Goal: Transaction & Acquisition: Purchase product/service

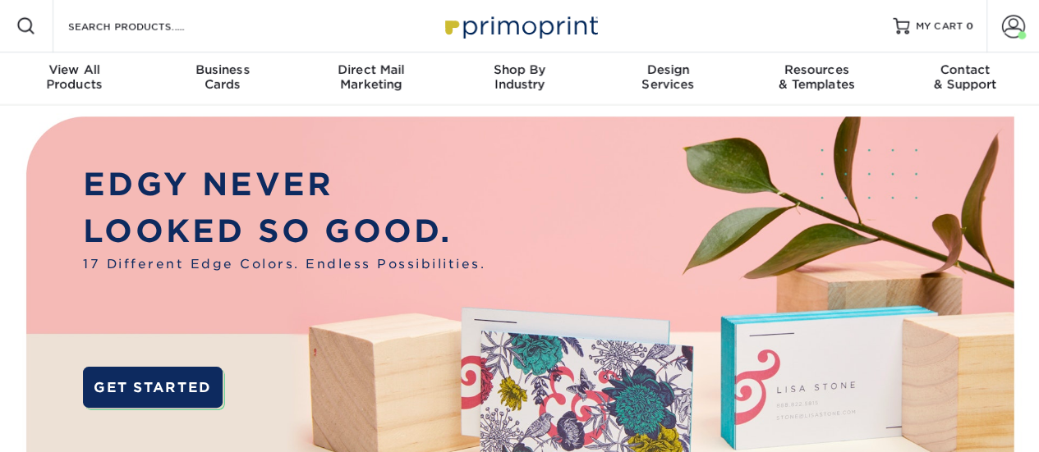
click at [227, 32] on div "Resources Menu Search Products Account Welcome, Chelsea Business Account BKS-Pa…" at bounding box center [519, 26] width 1039 height 53
click at [144, 23] on input "Search Products" at bounding box center [147, 26] width 160 height 20
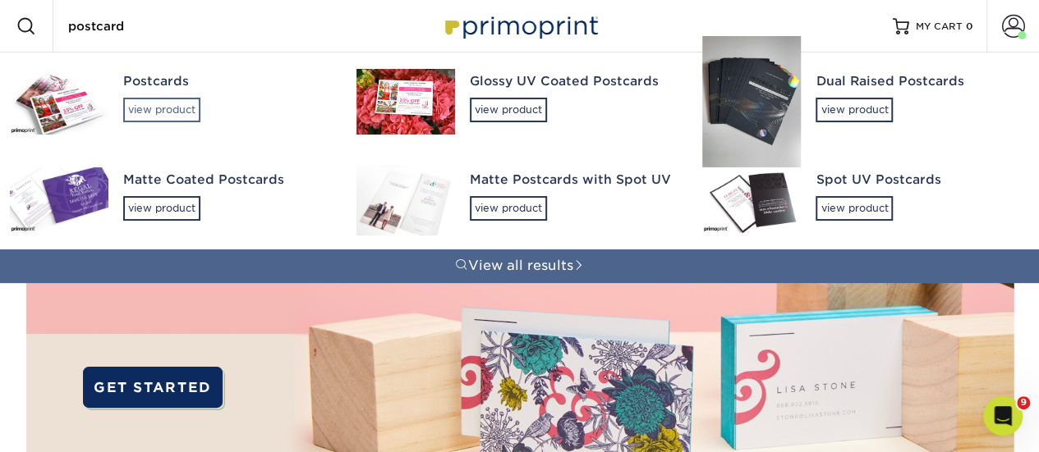
type input "postcard"
click at [180, 106] on div "view product" at bounding box center [161, 110] width 77 height 25
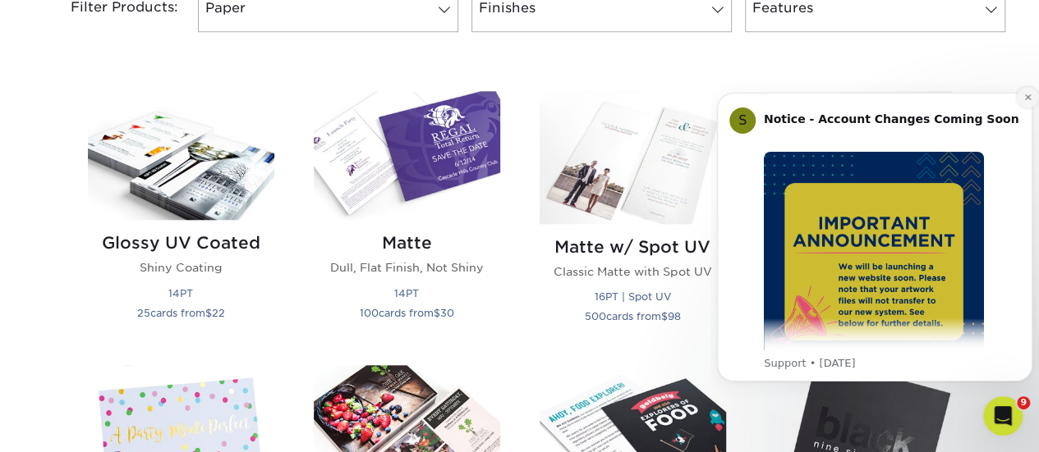
click at [1021, 103] on button "Dismiss notification" at bounding box center [1026, 97] width 21 height 21
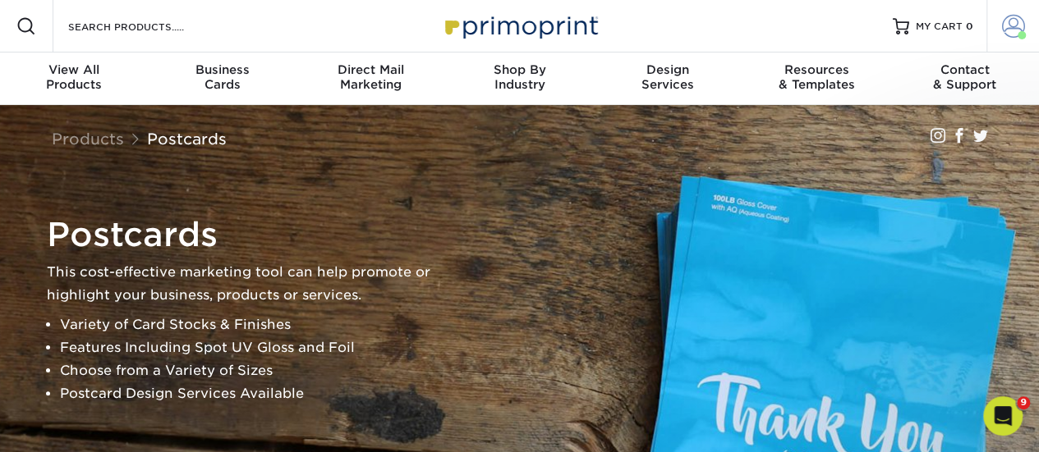
click at [1013, 36] on span at bounding box center [1013, 26] width 23 height 23
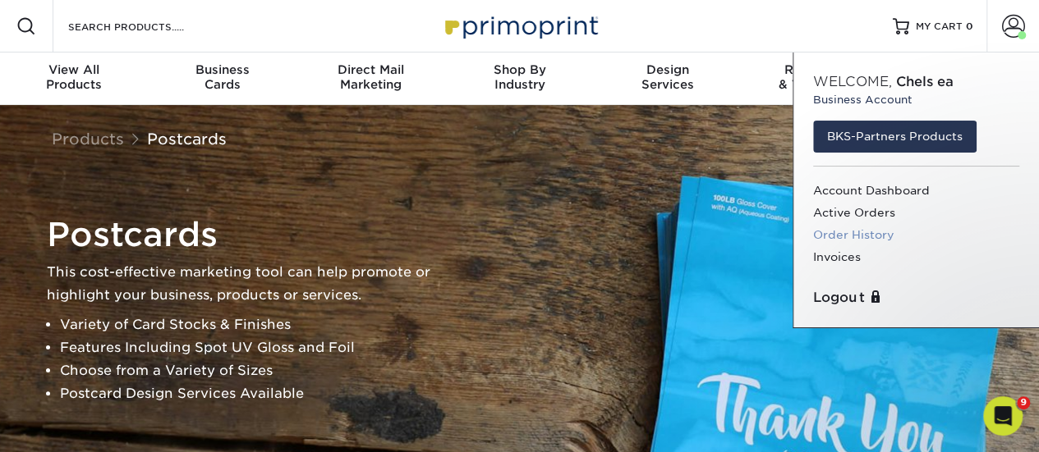
click at [850, 232] on link "Order History" at bounding box center [916, 235] width 206 height 22
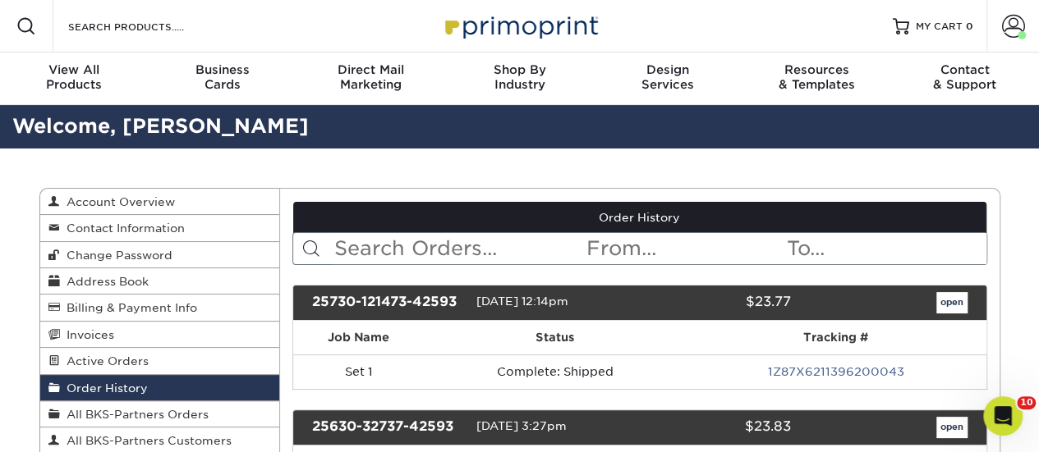
click at [401, 257] on input "text" at bounding box center [459, 248] width 252 height 31
type input "postcard"
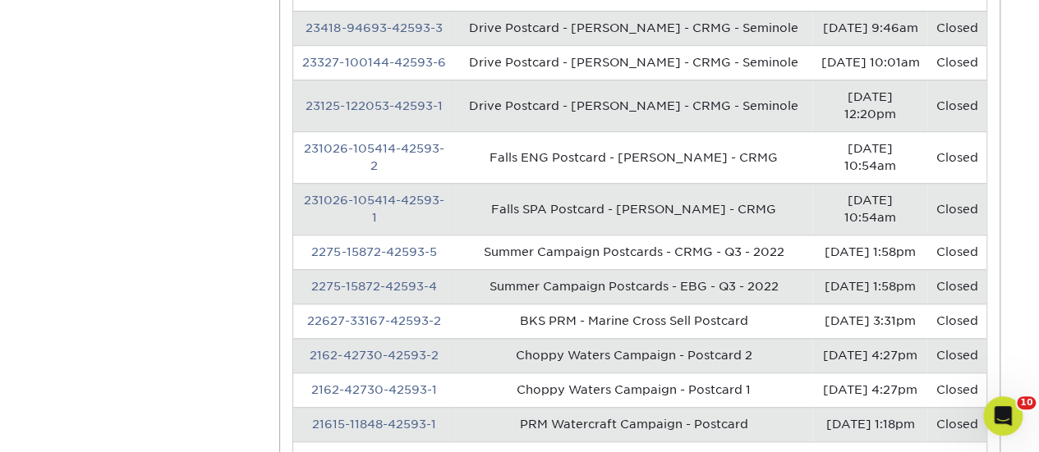
scroll to position [657, 0]
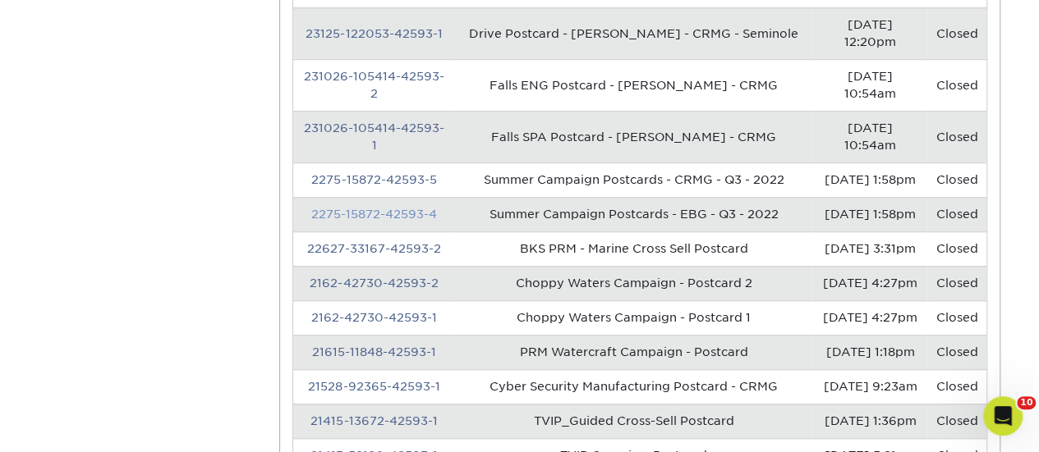
click at [339, 208] on link "2275-15872-42593-4" at bounding box center [374, 214] width 126 height 13
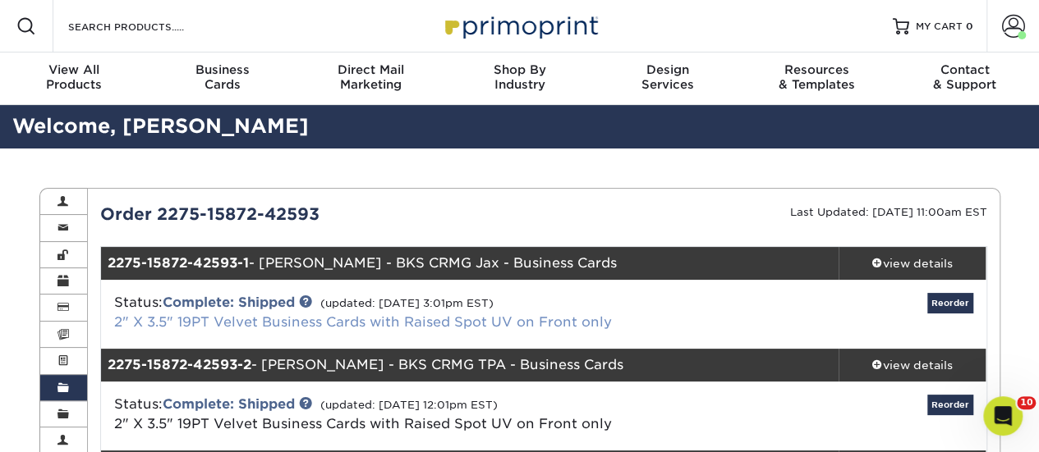
click at [320, 315] on link "2" X 3.5" 19PT Velvet Business Cards with Raised Spot UV on Front only" at bounding box center [363, 322] width 498 height 16
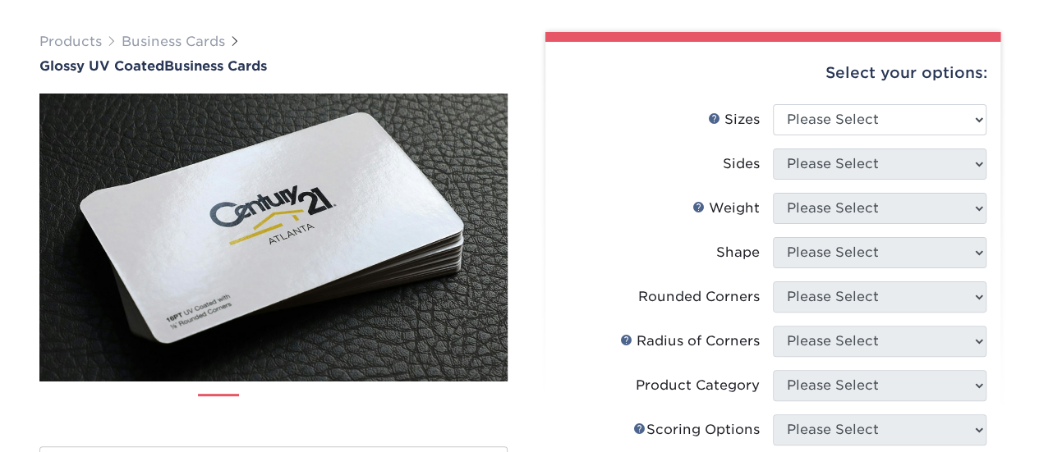
scroll to position [246, 0]
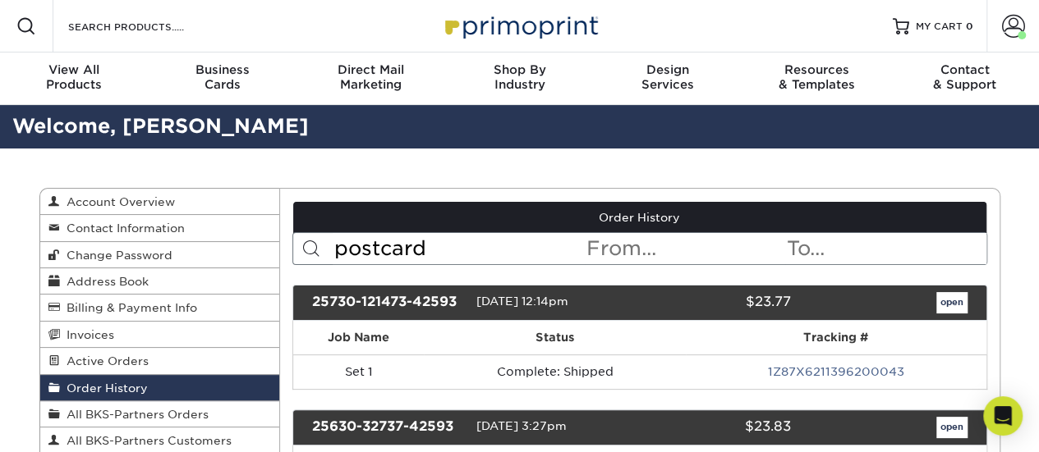
click at [475, 247] on input "postcard" at bounding box center [459, 248] width 252 height 31
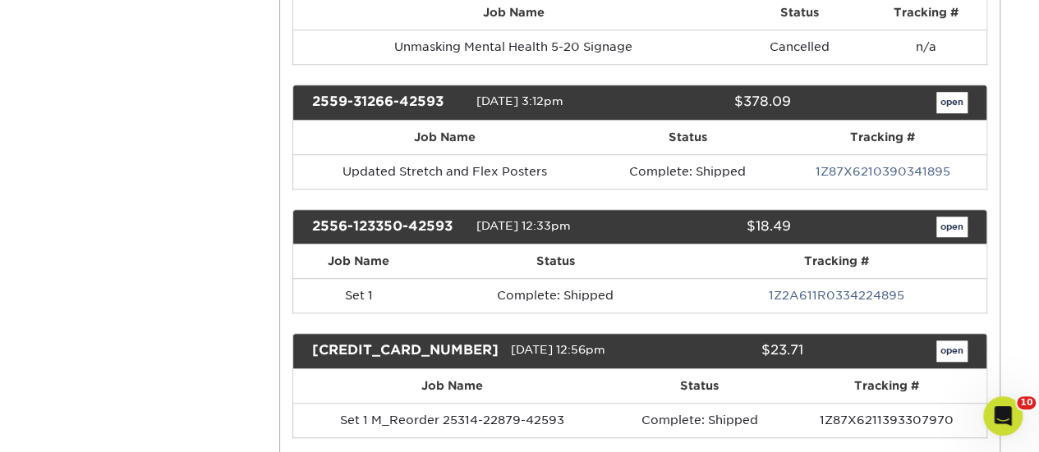
scroll to position [903, 0]
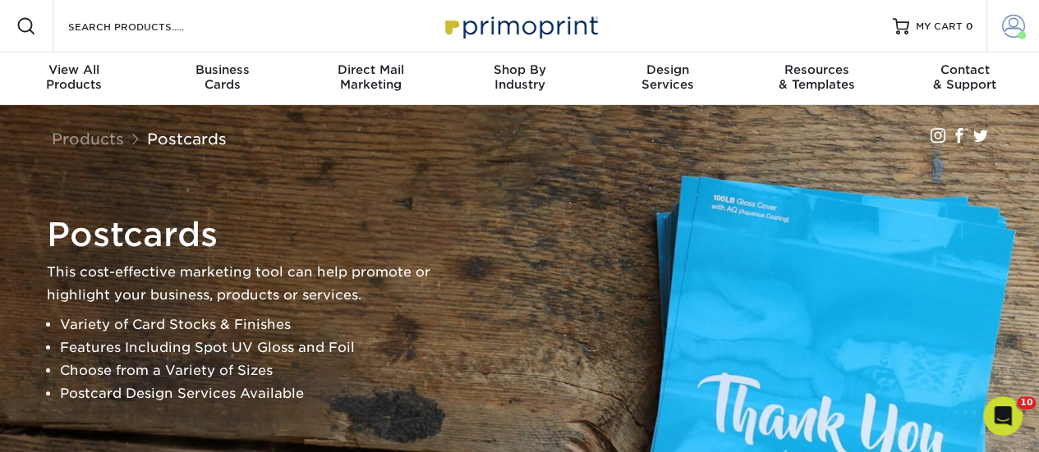
click at [1003, 34] on span at bounding box center [1013, 26] width 23 height 23
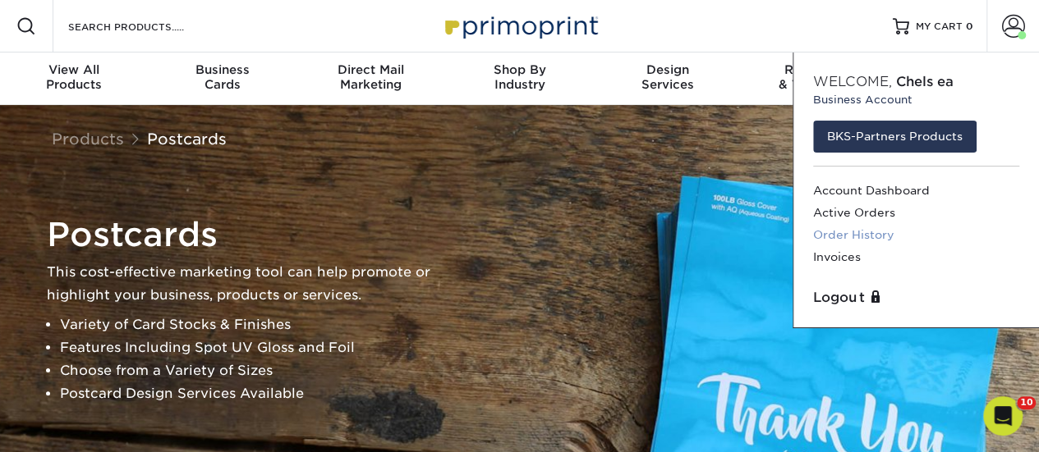
click at [864, 232] on link "Order History" at bounding box center [916, 235] width 206 height 22
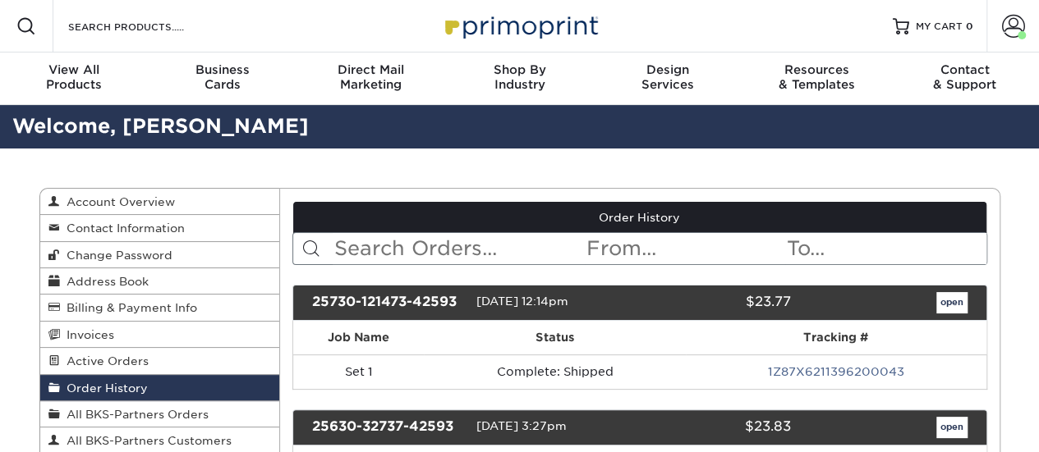
click at [456, 252] on input "text" at bounding box center [459, 248] width 252 height 31
type input "postcard"
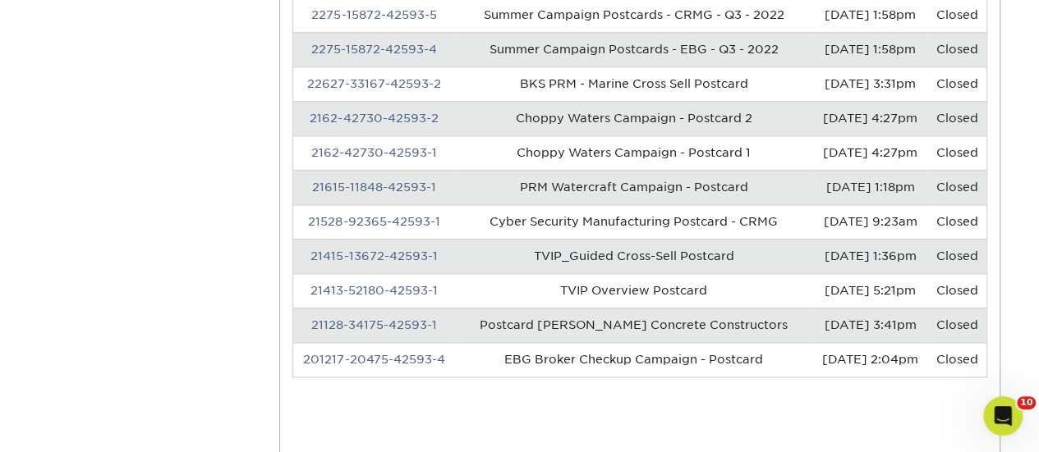
scroll to position [821, 0]
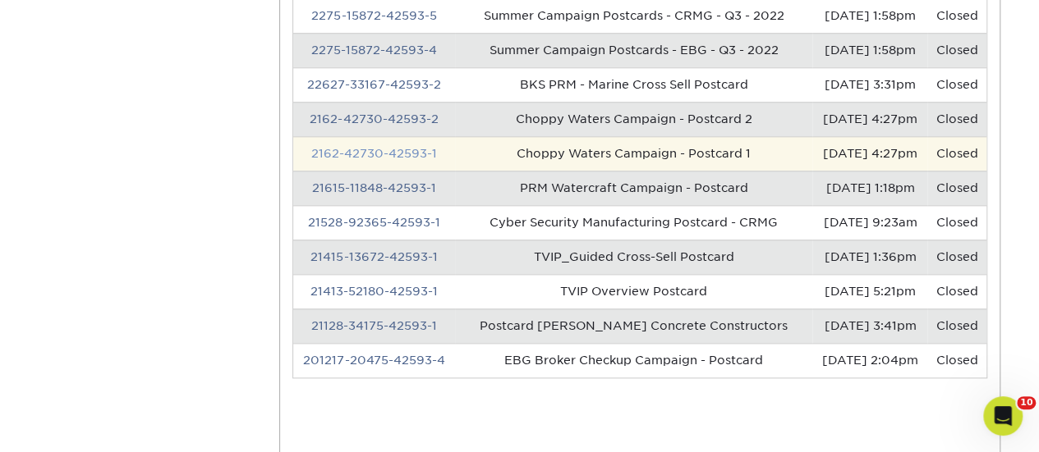
click at [353, 147] on link "2162-42730-42593-1" at bounding box center [374, 153] width 126 height 13
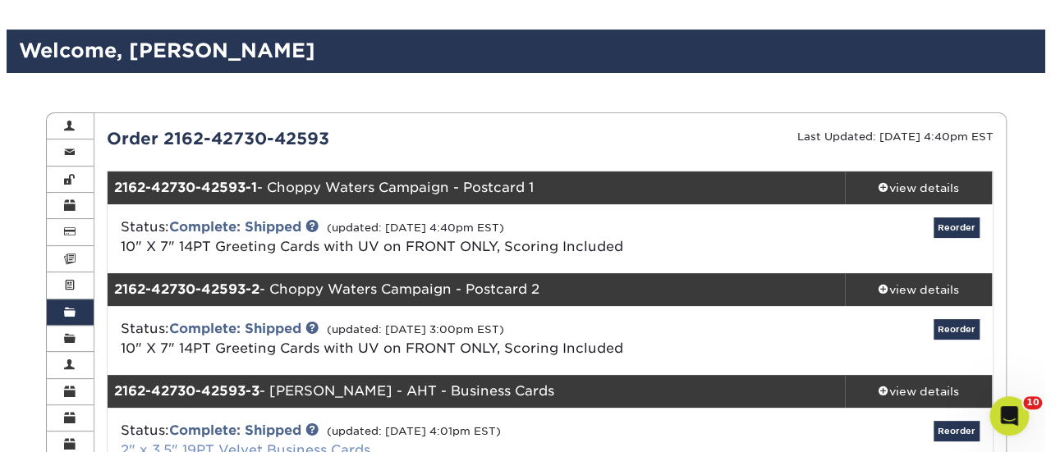
scroll to position [164, 0]
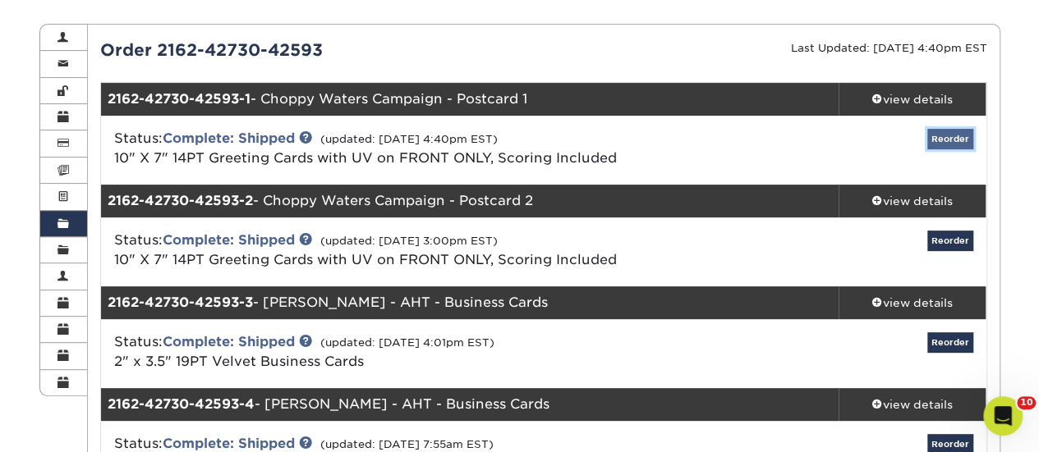
click at [952, 137] on link "Reorder" at bounding box center [950, 139] width 46 height 21
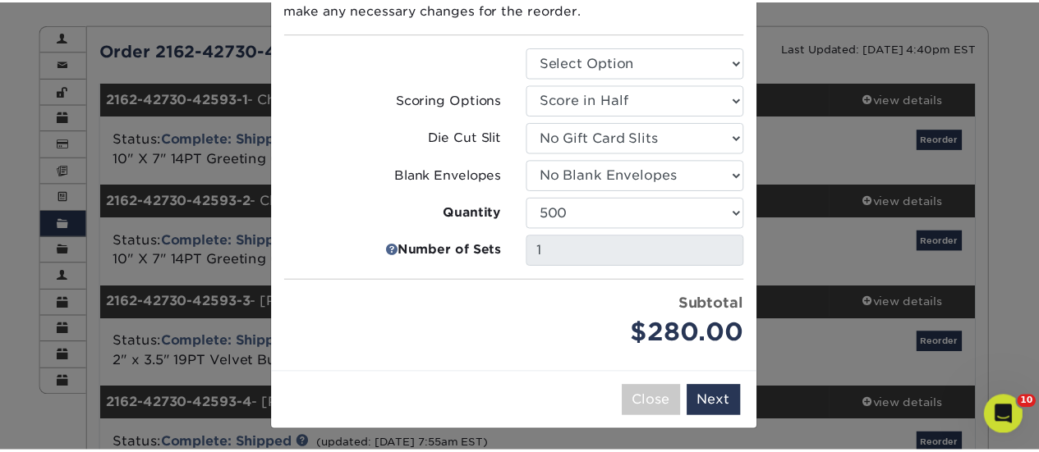
scroll to position [0, 0]
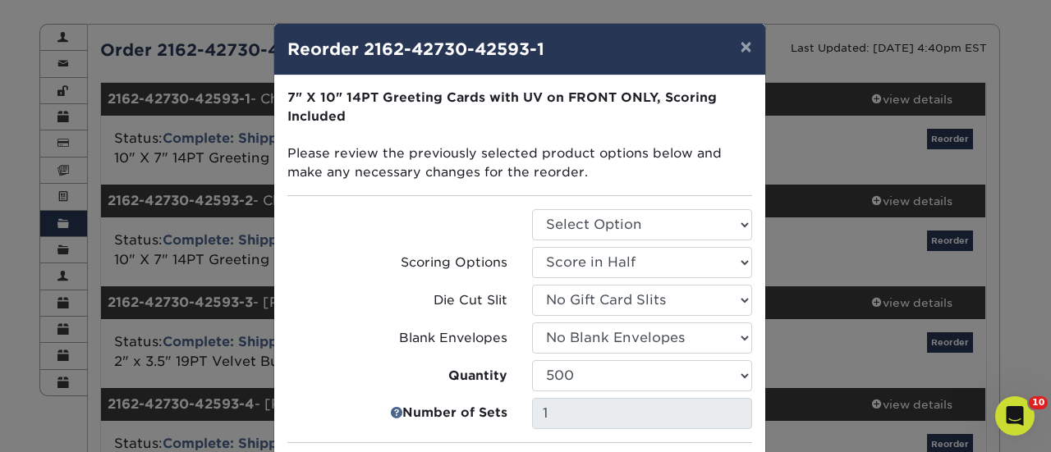
click at [451, 98] on strong "7" X 10" 14PT Greeting Cards with UV on FRONT ONLY, Scoring Included" at bounding box center [501, 106] width 429 height 34
click at [737, 45] on button "×" at bounding box center [746, 47] width 38 height 46
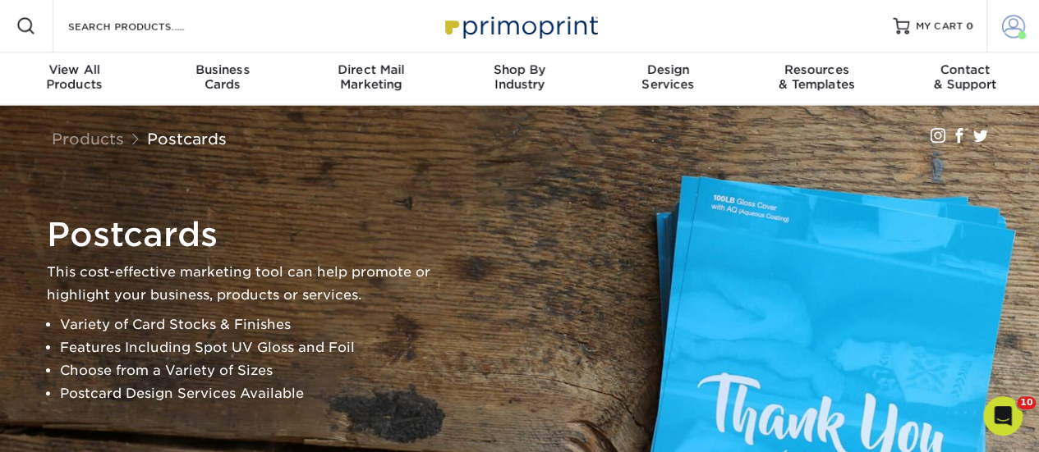
click at [1011, 36] on span at bounding box center [1013, 26] width 23 height 23
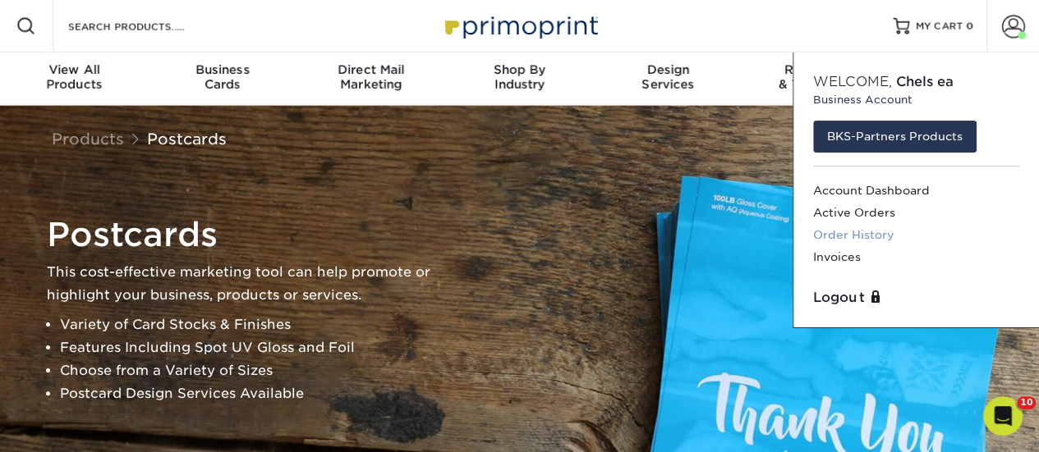
click at [848, 239] on link "Order History" at bounding box center [916, 235] width 206 height 22
click at [832, 236] on link "Order History" at bounding box center [916, 235] width 206 height 22
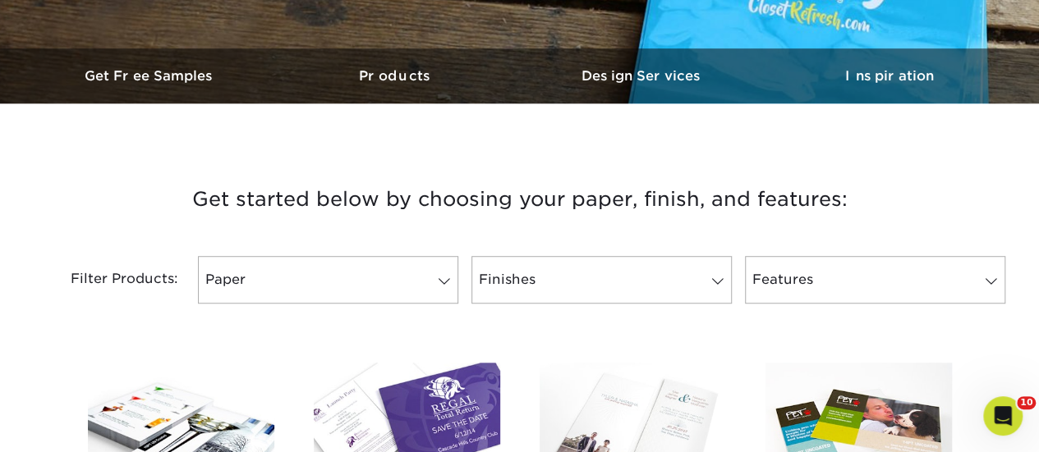
scroll to position [657, 0]
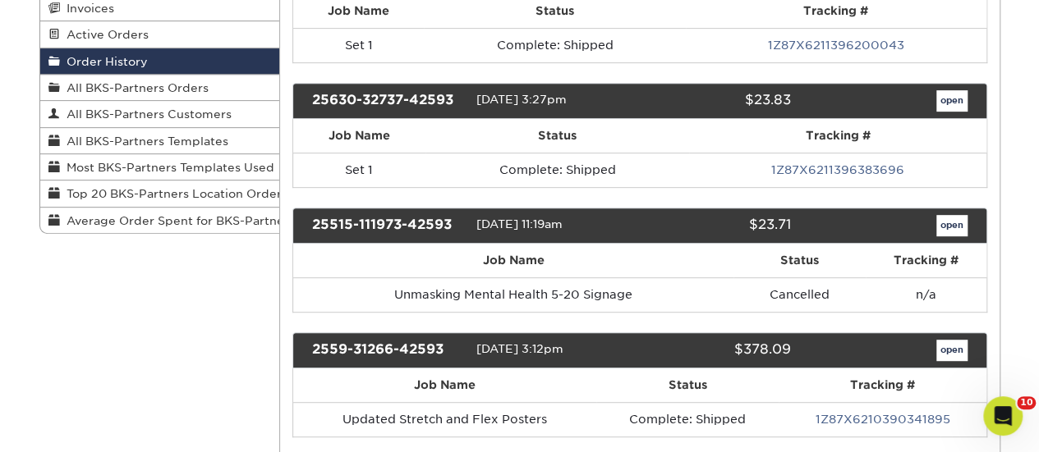
scroll to position [82, 0]
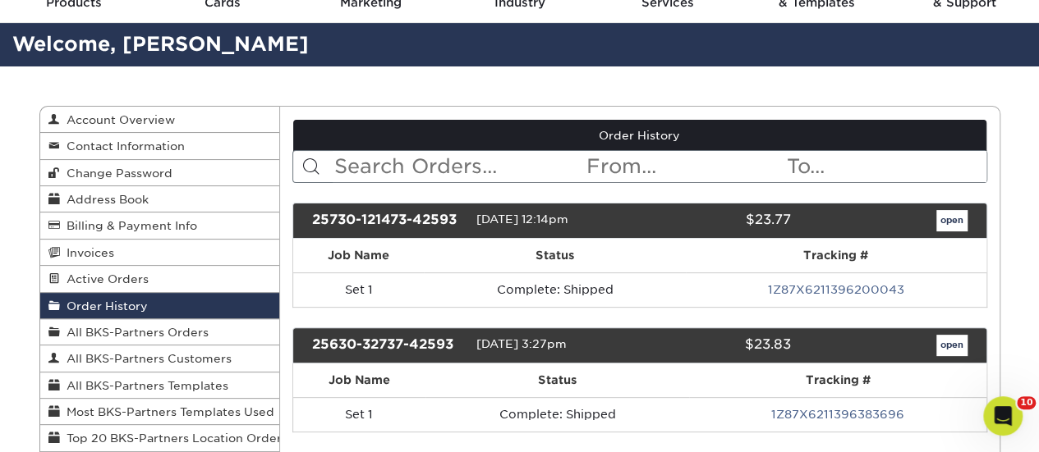
click at [479, 167] on input "text" at bounding box center [459, 166] width 252 height 31
type input "postcard"
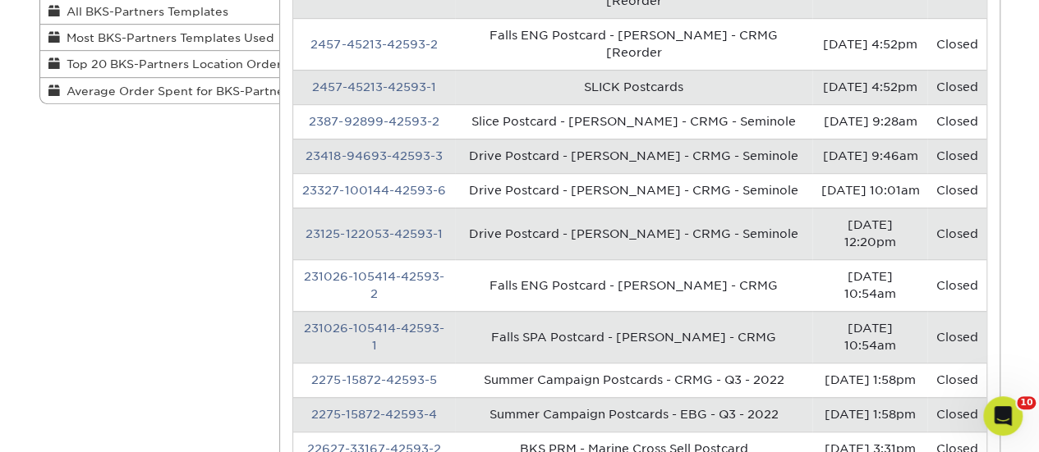
scroll to position [821, 0]
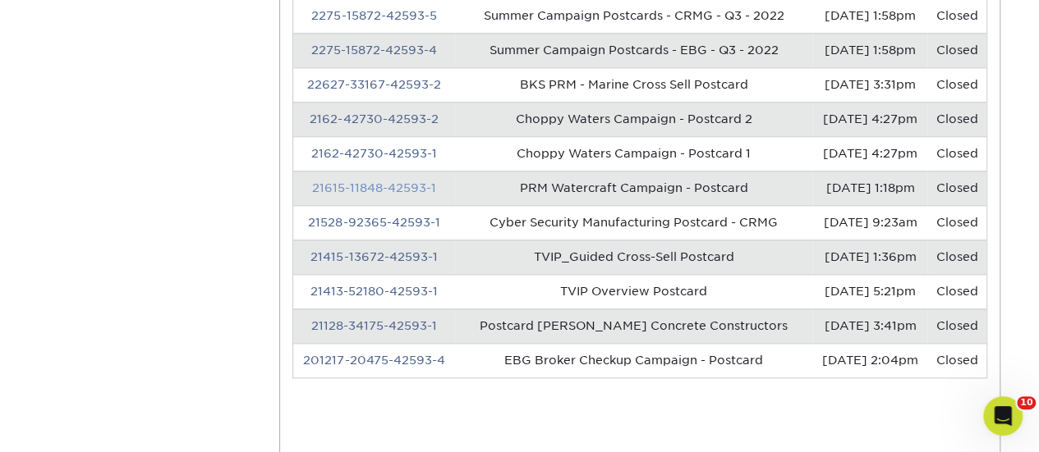
click at [378, 183] on link "21615-11848-42593-1" at bounding box center [374, 187] width 124 height 13
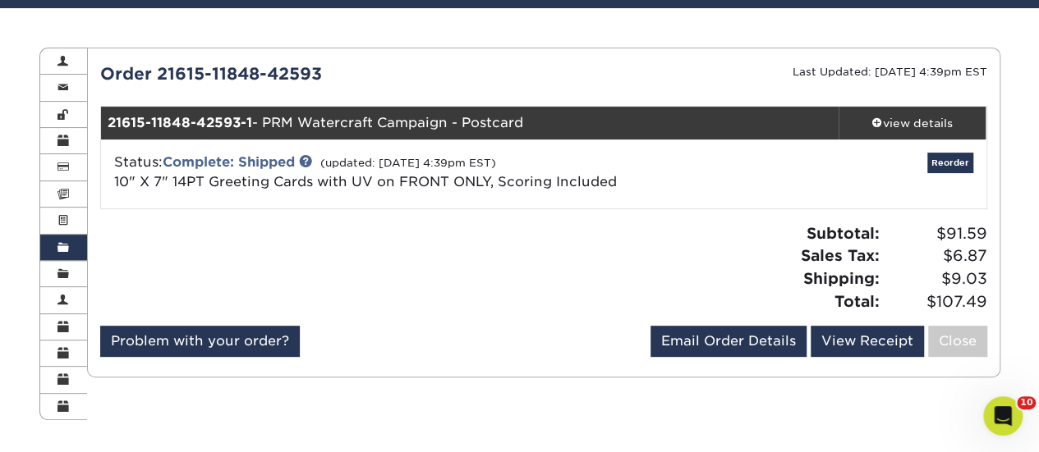
scroll to position [0, 0]
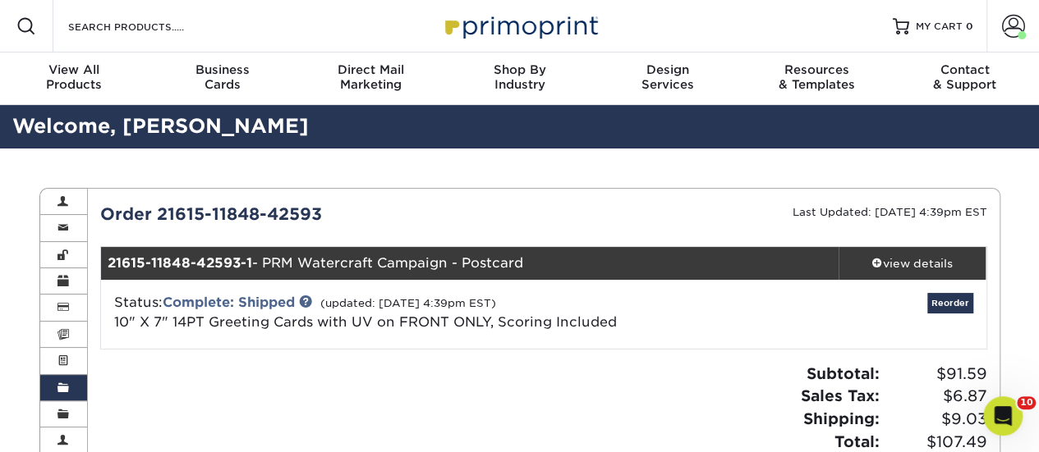
click at [401, 269] on div "21615-11848-42593-1 - PRM Watercraft Campaign - Postcard" at bounding box center [469, 263] width 737 height 33
click at [323, 314] on span "10" X 7" 14PT Greeting Cards with UV on FRONT ONLY, Scoring Included" at bounding box center [365, 322] width 502 height 16
click at [176, 19] on input "Search Products" at bounding box center [147, 26] width 160 height 20
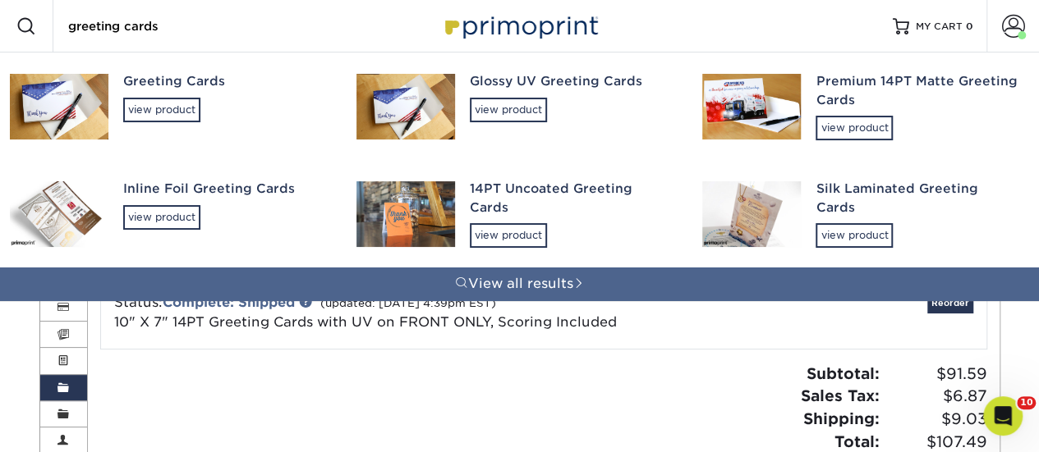
type input "greeting cards"
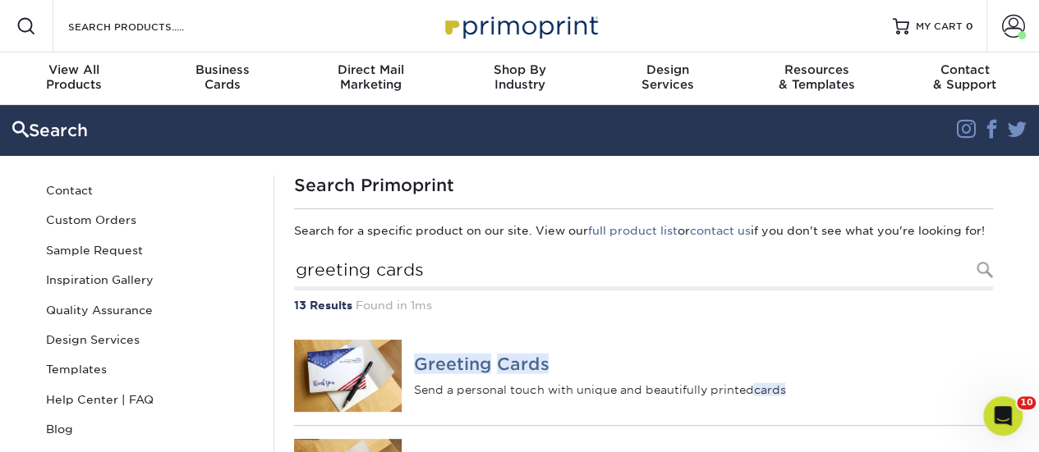
click at [296, 37] on div "Resources Menu Search Products Account Welcome, Chelsea Business Account BKS-Pa…" at bounding box center [519, 26] width 1039 height 53
drag, startPoint x: 296, startPoint y: 34, endPoint x: 296, endPoint y: 22, distance: 11.5
click at [296, 33] on div "Resources Menu Search Products Account Welcome, Chelsea Business Account BKS-Pa…" at bounding box center [519, 26] width 1039 height 53
click at [296, 19] on div "Resources Menu Search Products Account Welcome, Chelsea Business Account BKS-Pa…" at bounding box center [519, 26] width 1039 height 53
click at [119, 24] on input "Search Products" at bounding box center [147, 26] width 160 height 20
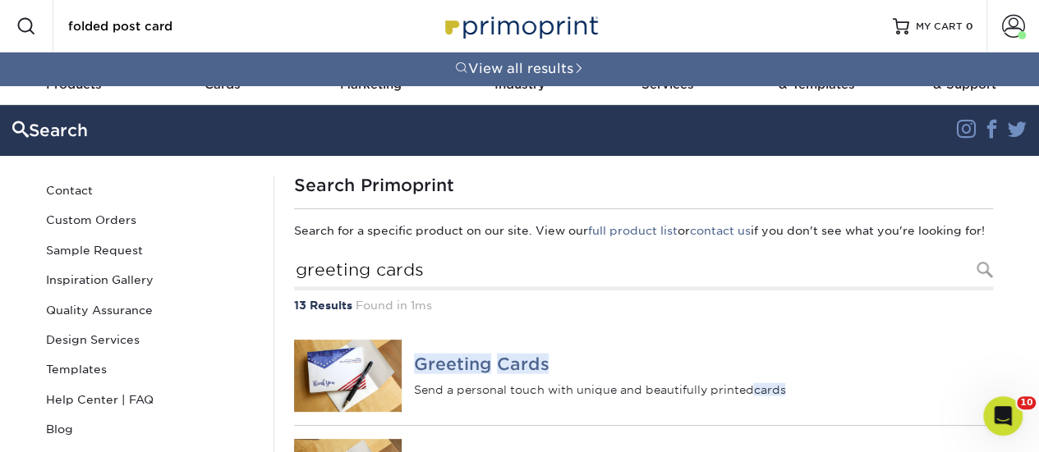
type input "folded post card"
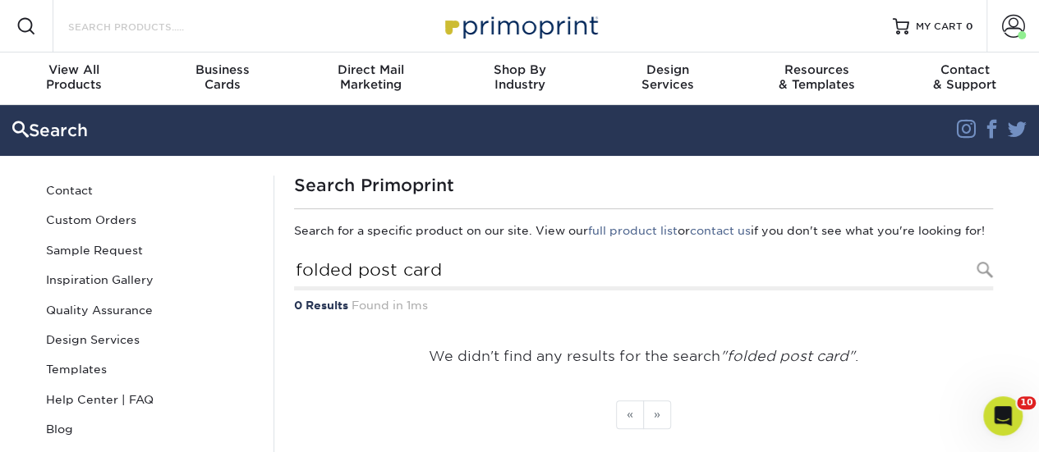
click at [165, 24] on input "Search Products" at bounding box center [147, 26] width 160 height 20
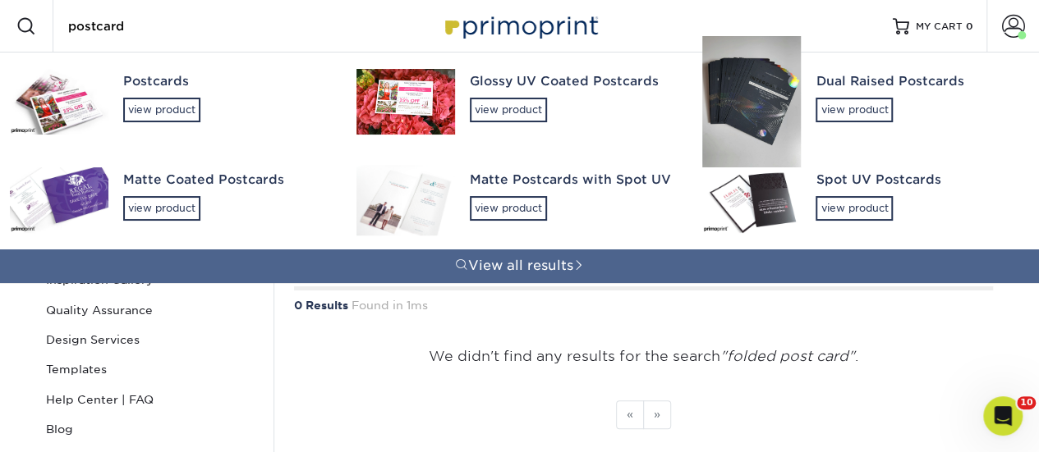
type input "postcard"
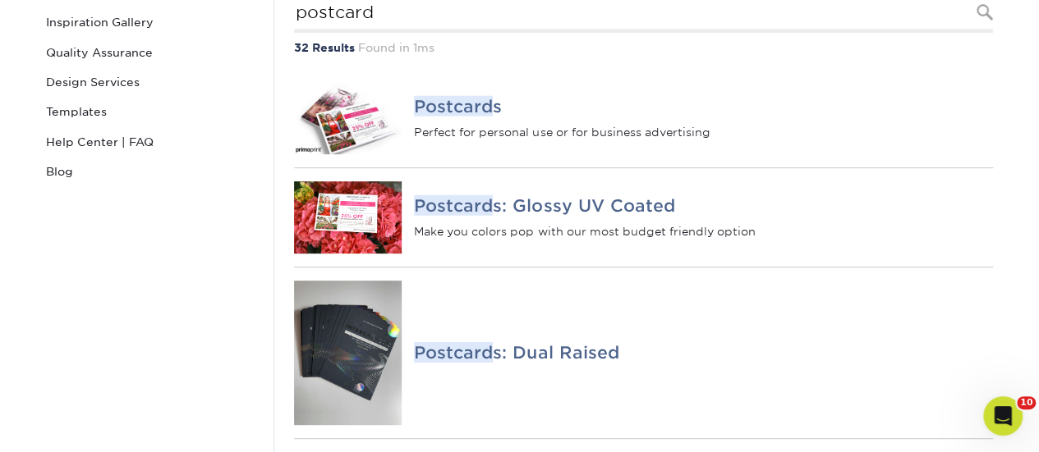
scroll to position [164, 0]
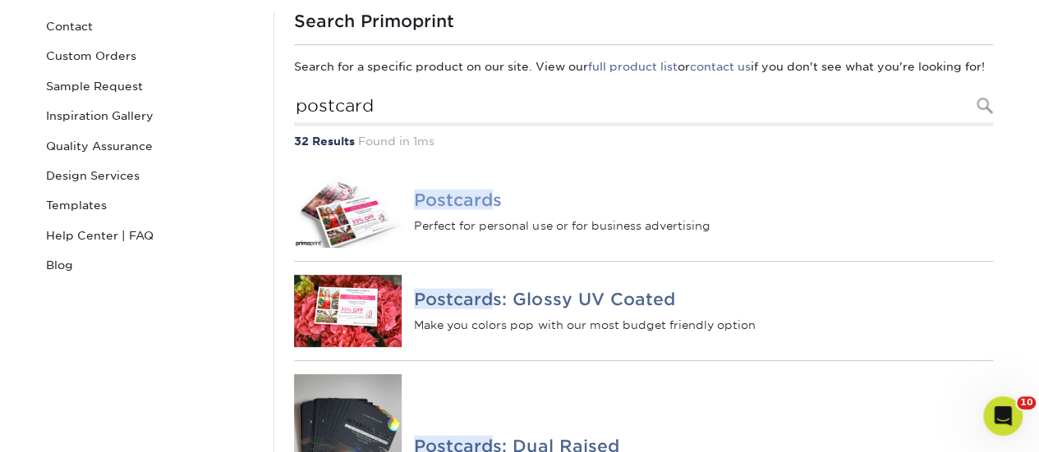
click at [496, 210] on h4 "Postcard s" at bounding box center [703, 200] width 578 height 20
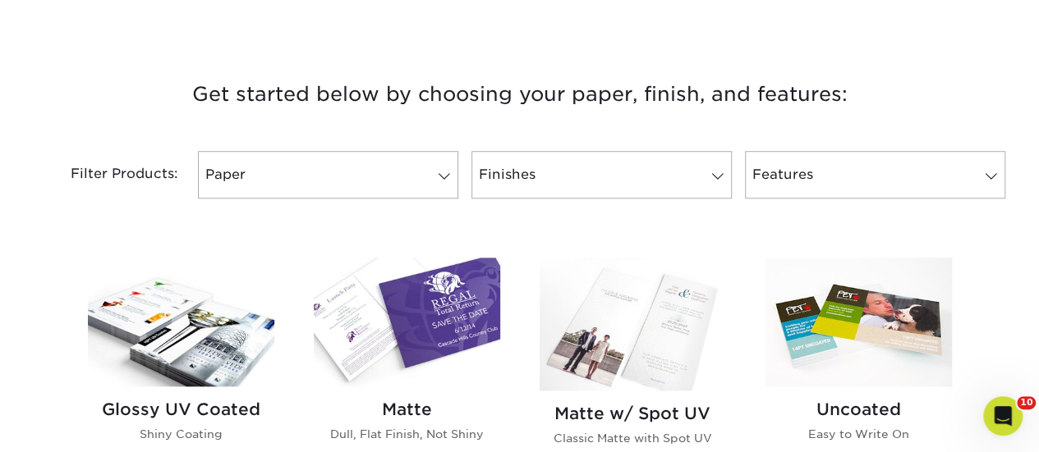
scroll to position [575, 0]
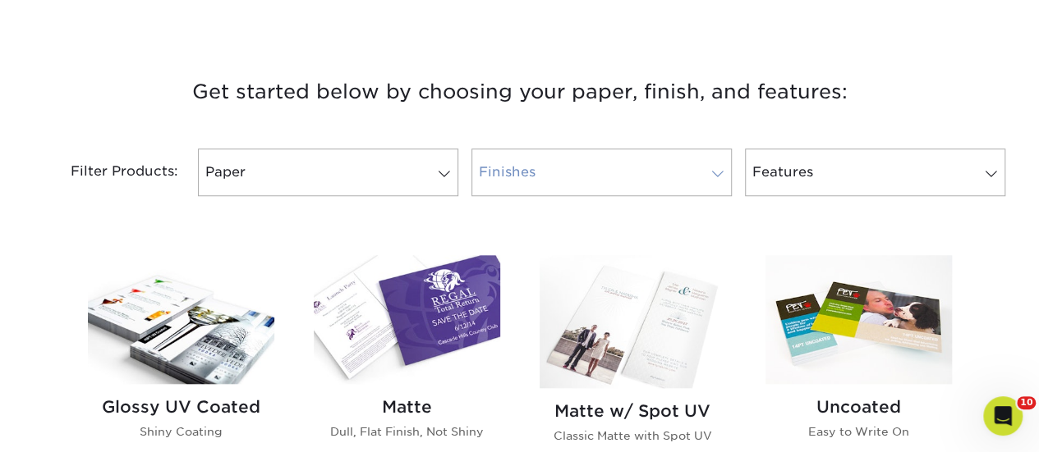
click at [579, 165] on link "Finishes" at bounding box center [601, 173] width 260 height 48
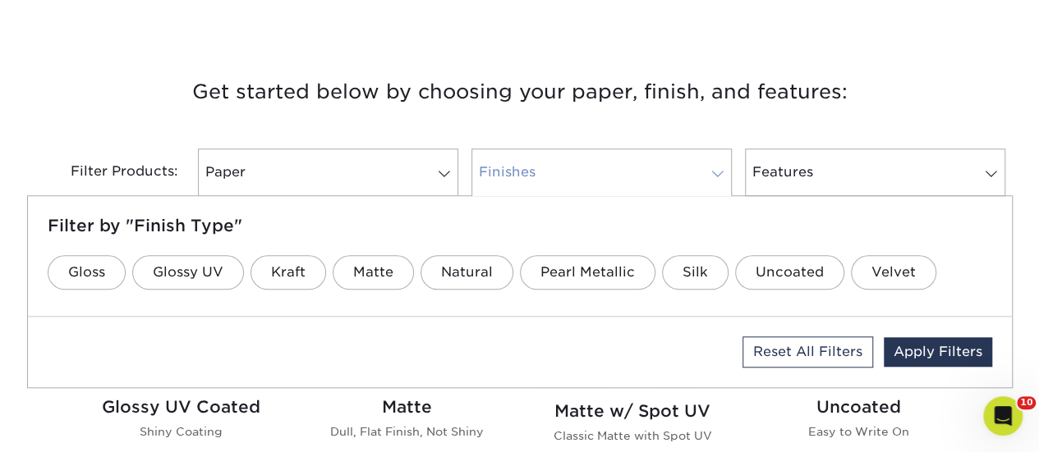
click at [579, 165] on link "Finishes" at bounding box center [601, 173] width 260 height 48
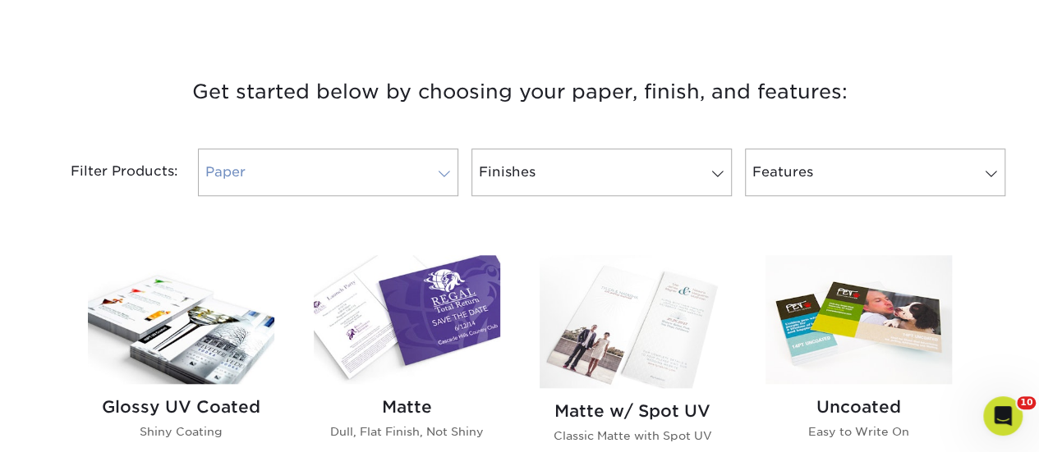
click at [435, 183] on link "Paper" at bounding box center [328, 173] width 260 height 48
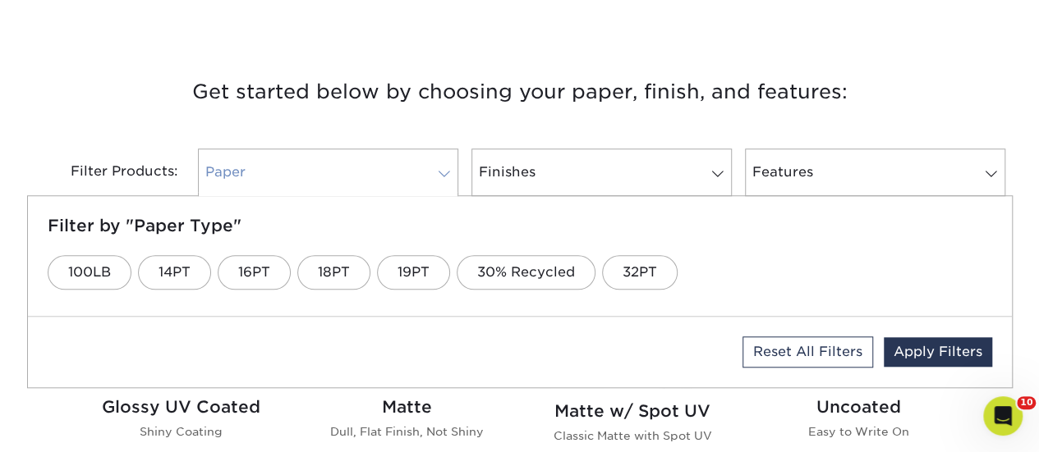
click at [435, 183] on link "Paper" at bounding box center [328, 173] width 260 height 48
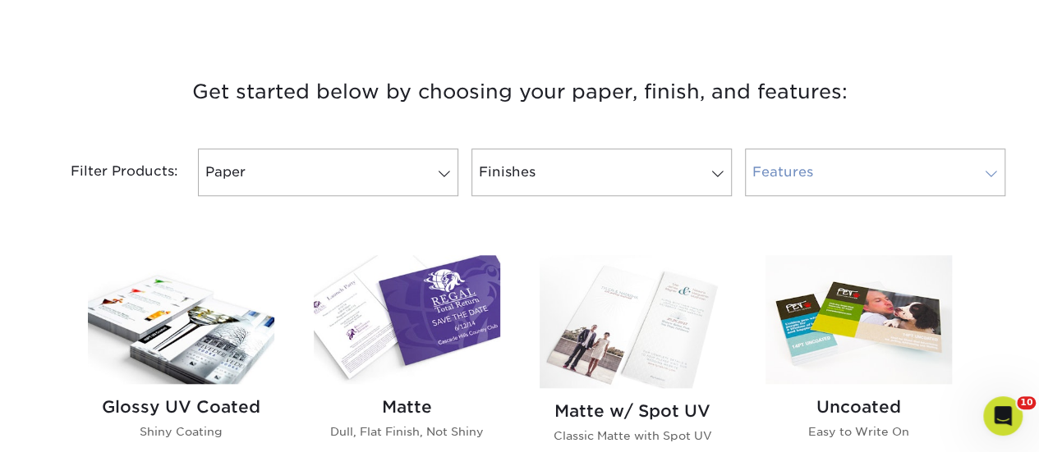
click at [828, 171] on link "Features" at bounding box center [875, 173] width 260 height 48
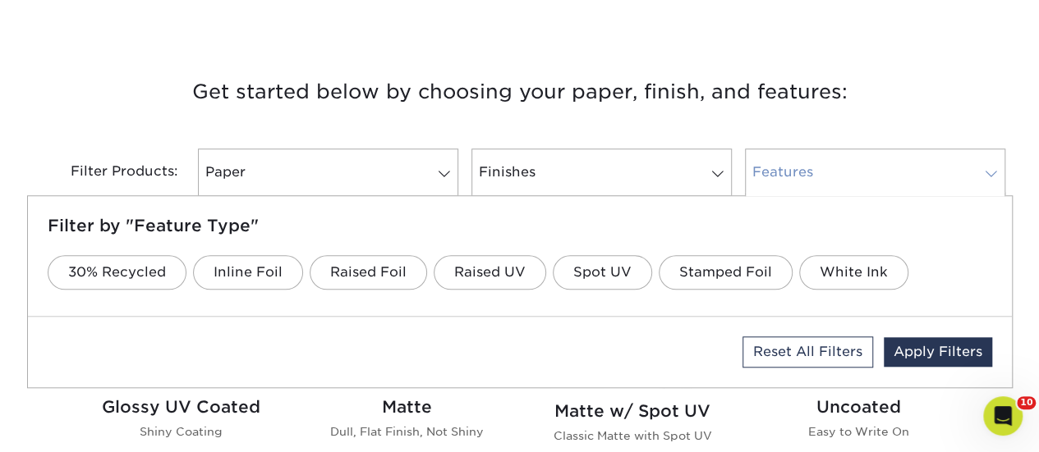
click at [828, 171] on link "Features" at bounding box center [875, 173] width 260 height 48
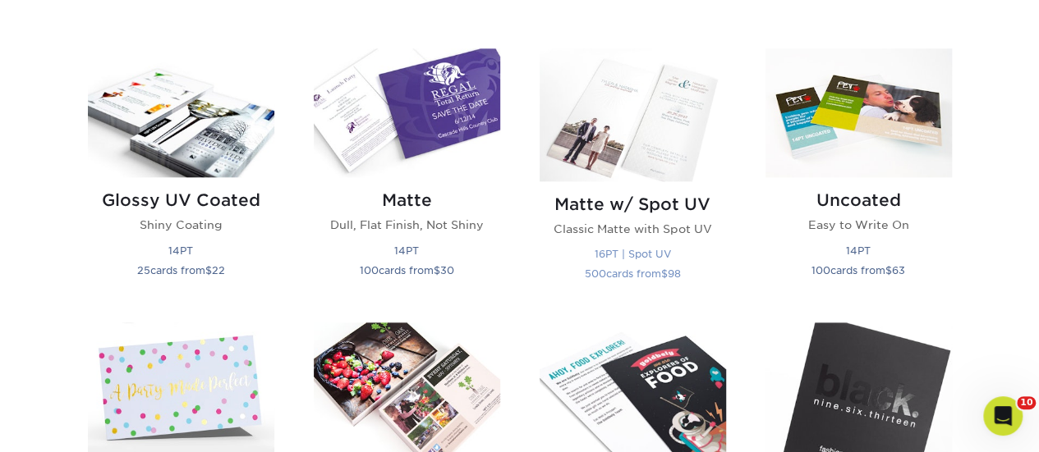
scroll to position [821, 0]
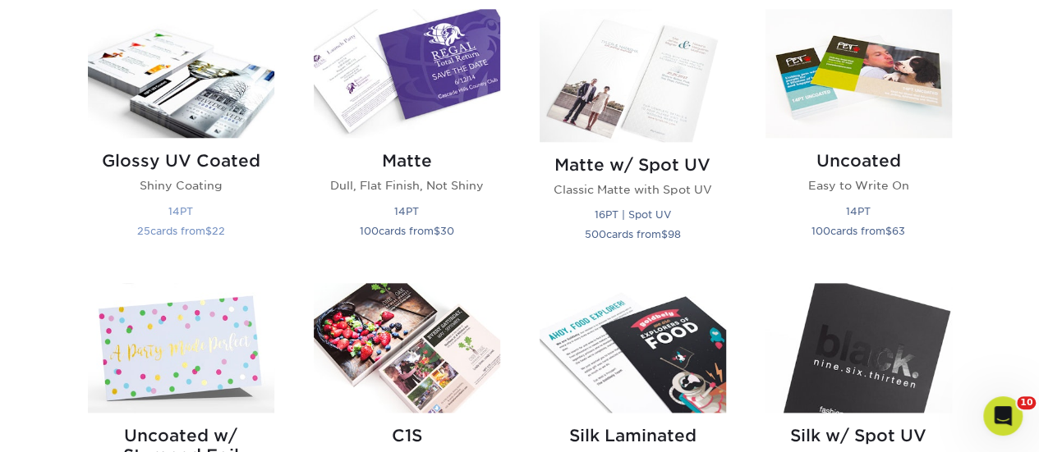
click at [174, 71] on img at bounding box center [181, 73] width 186 height 129
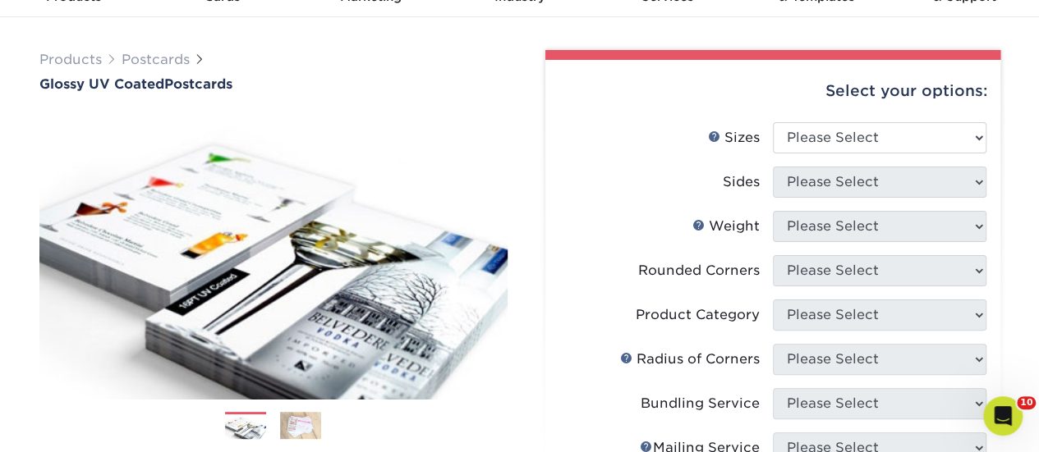
scroll to position [82, 0]
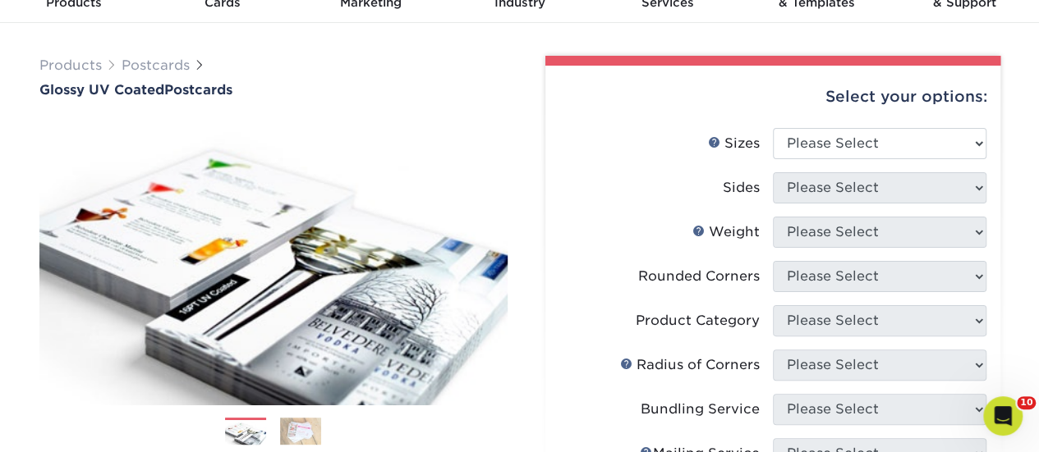
click at [297, 433] on img at bounding box center [300, 431] width 41 height 29
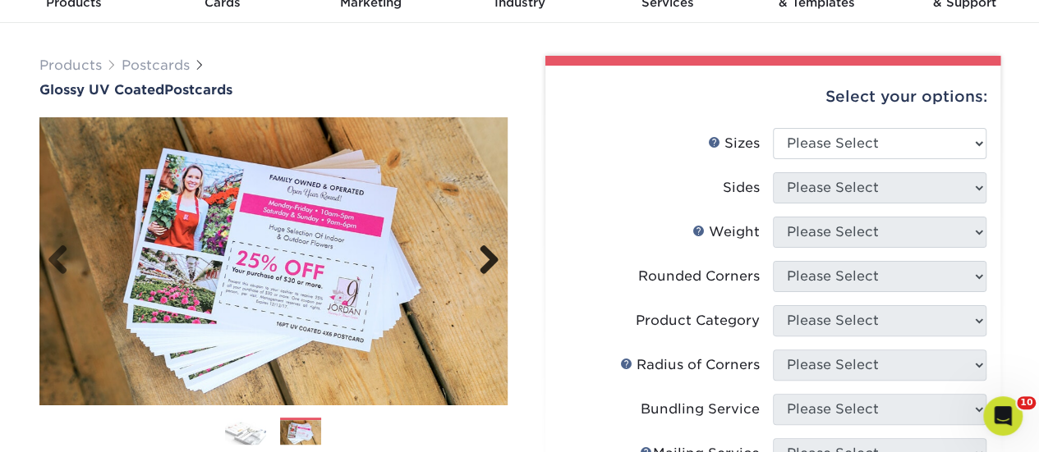
click at [484, 261] on link "Next" at bounding box center [482, 261] width 33 height 33
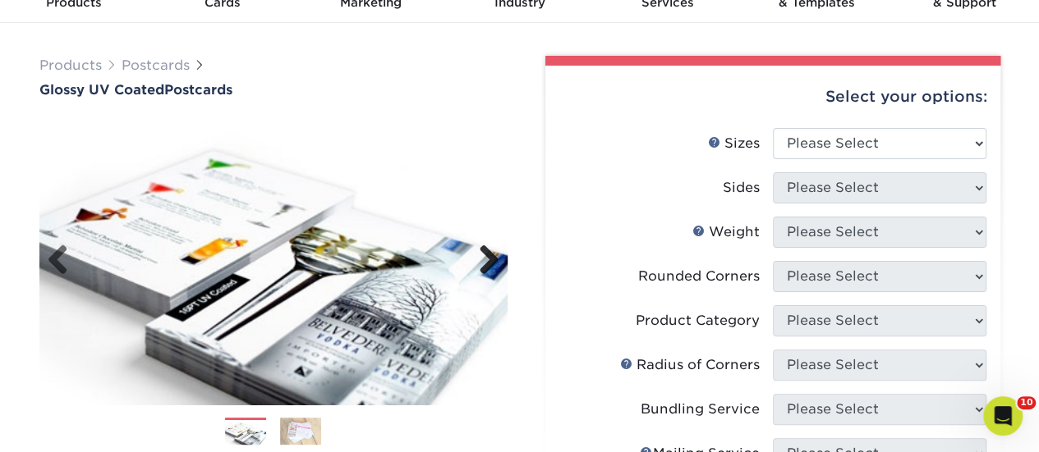
click at [484, 261] on link "Next" at bounding box center [482, 261] width 33 height 33
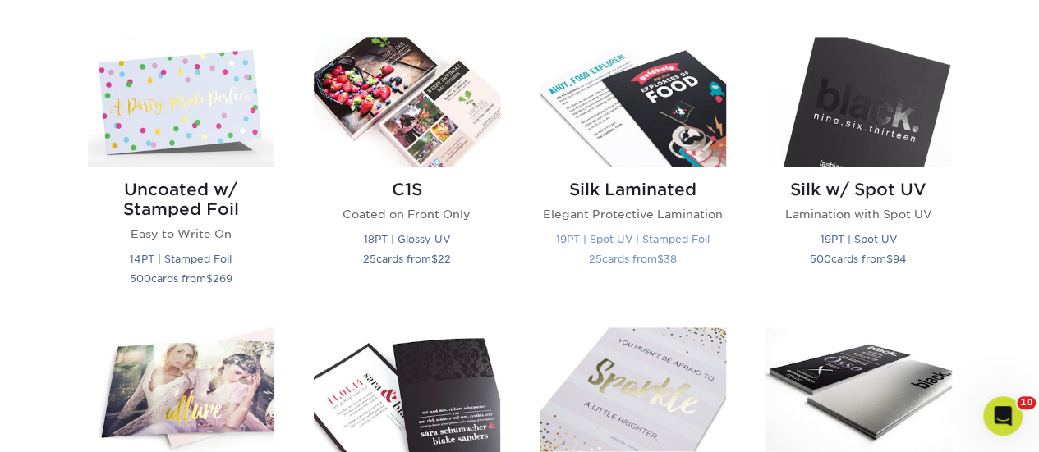
scroll to position [985, 0]
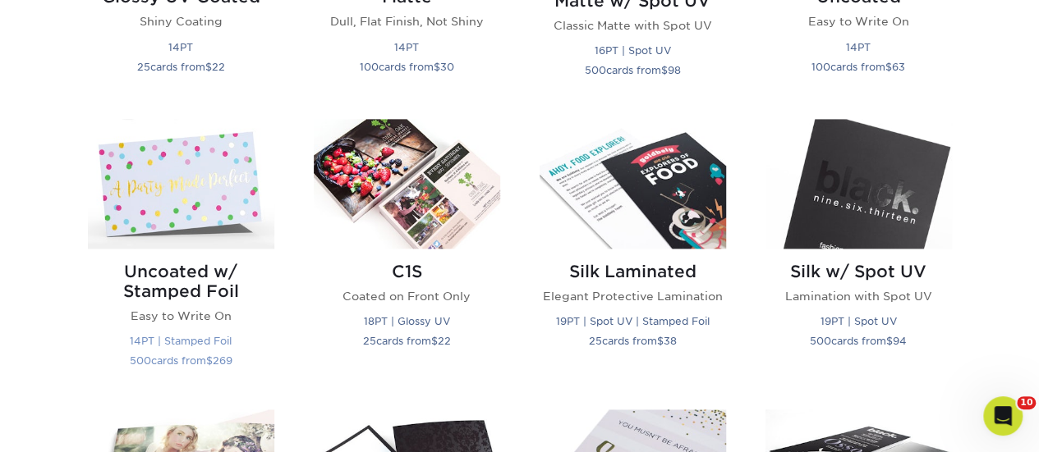
click at [197, 287] on h2 "Uncoated w/ Stamped Foil" at bounding box center [181, 281] width 186 height 39
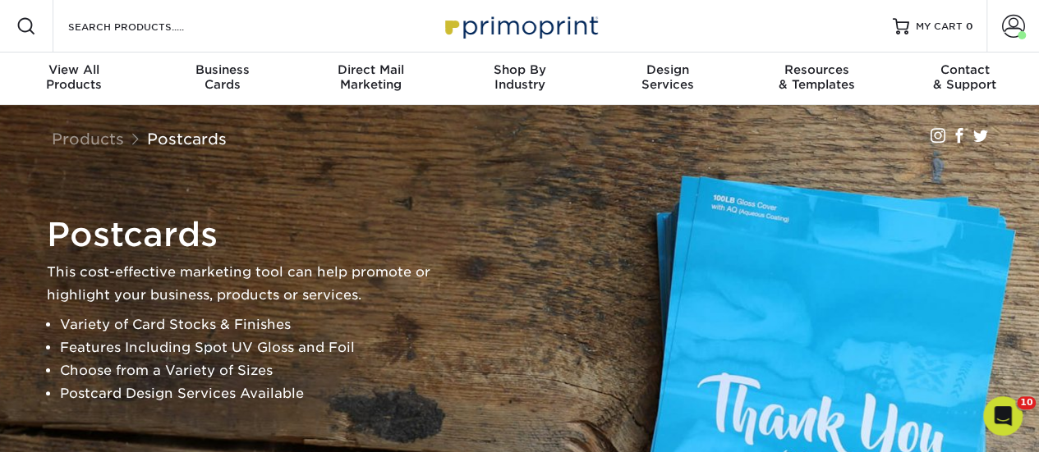
click at [238, 25] on div "Resources Menu Search Products Account Welcome, Chelsea Business Account BKS-Pa…" at bounding box center [519, 26] width 1039 height 53
click at [177, 29] on input "Search Products" at bounding box center [147, 26] width 160 height 20
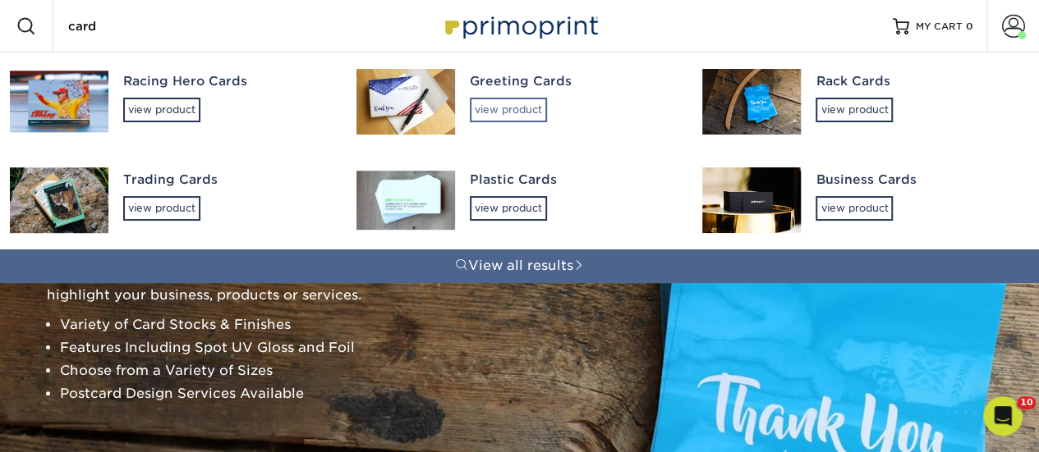
type input "card"
click at [497, 100] on div "view product" at bounding box center [508, 110] width 77 height 25
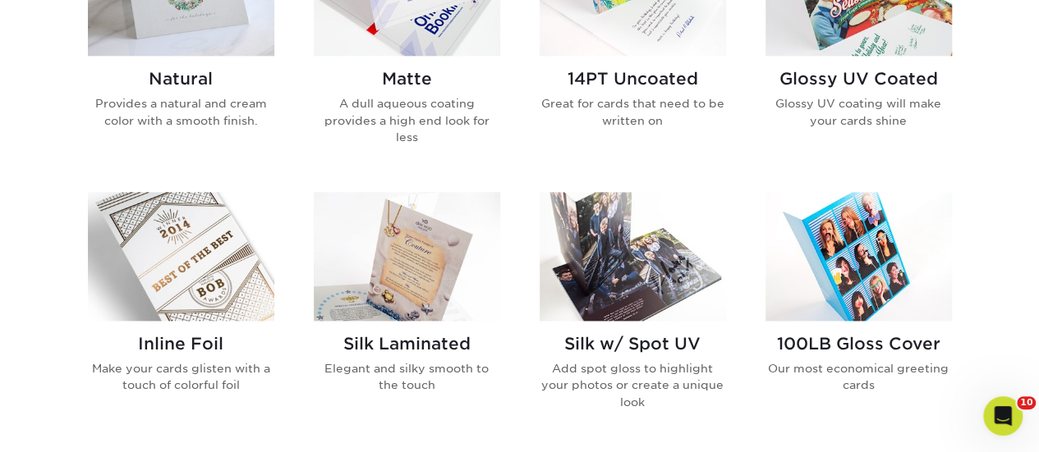
scroll to position [657, 0]
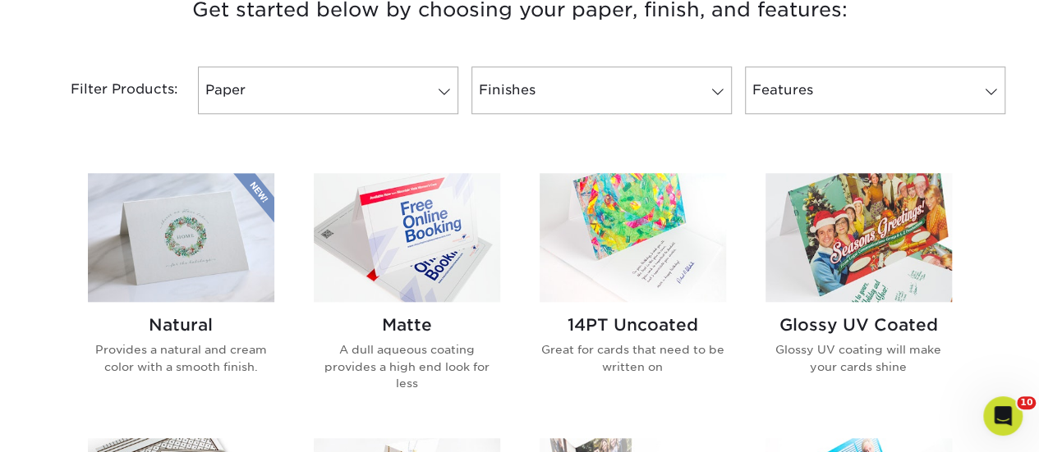
click at [631, 325] on h2 "14PT Uncoated" at bounding box center [632, 325] width 186 height 20
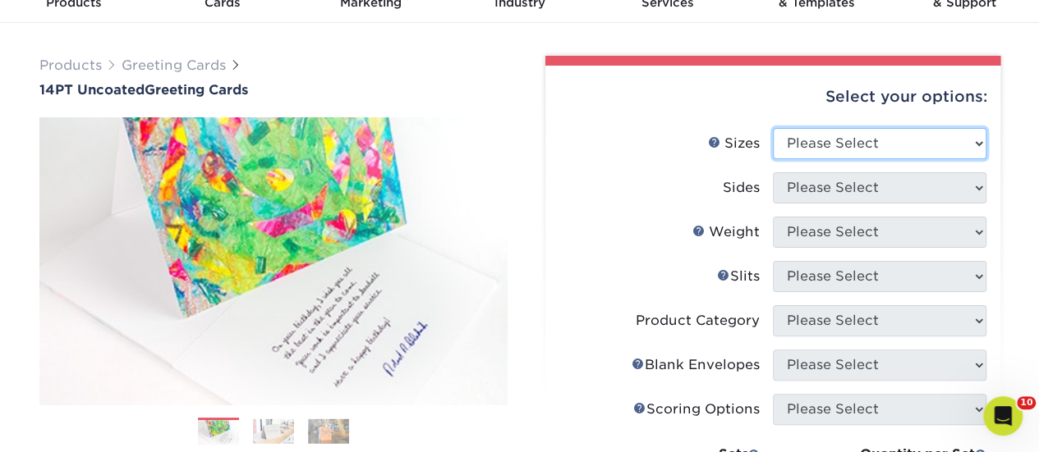
click at [866, 148] on select "Please Select 4.25" x 11" 5.5" x 8.5" 6" x 9" 6" x 12" 7" x 10" 8.5" x 11"" at bounding box center [879, 143] width 213 height 31
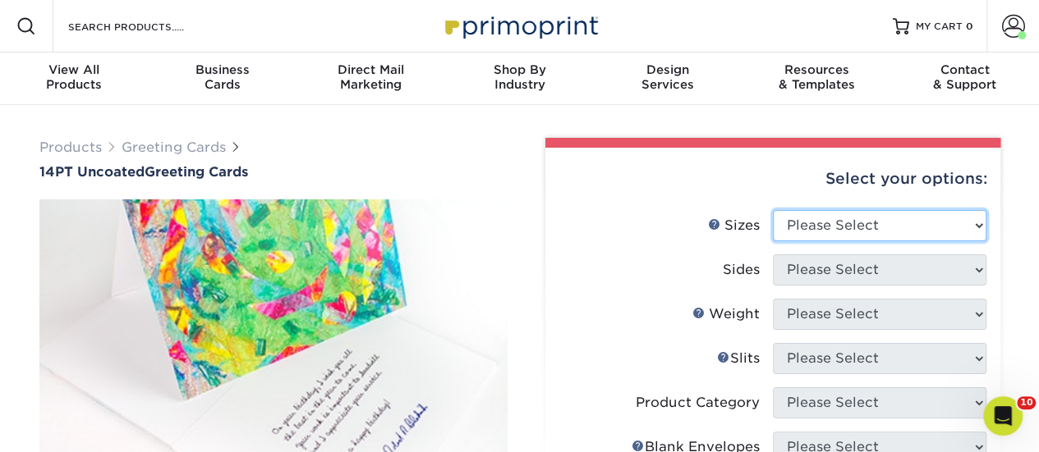
click at [867, 222] on select "Please Select 4.25" x 11" 5.5" x 8.5" 6" x 9" 6" x 12" 7" x 10" 8.5" x 11"" at bounding box center [879, 225] width 213 height 31
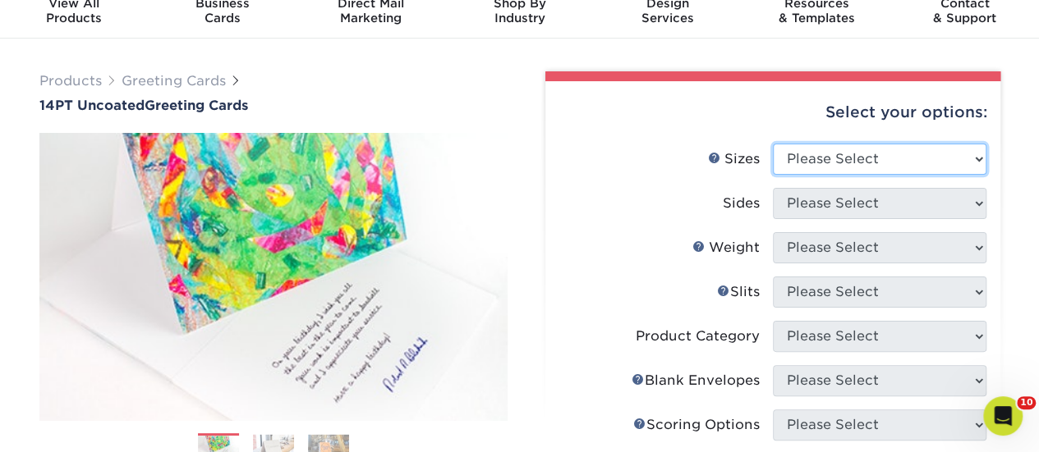
scroll to position [82, 0]
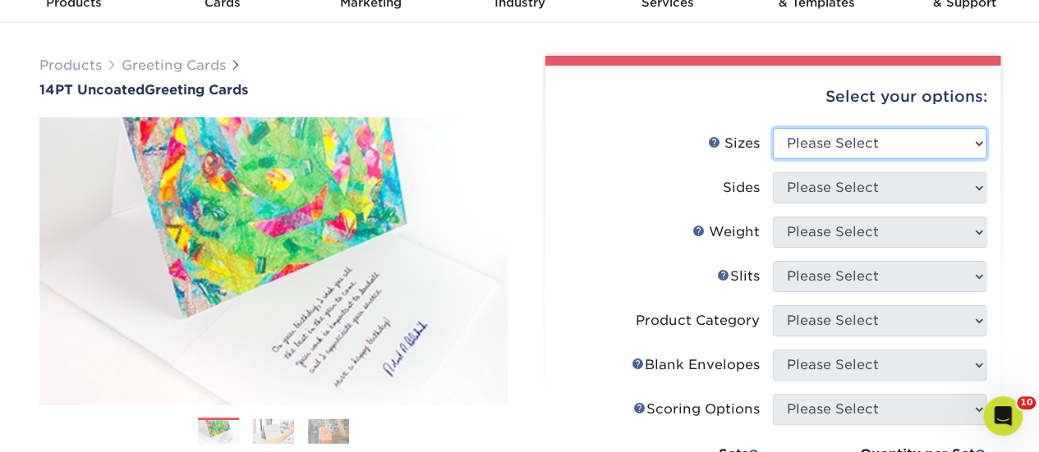
click at [892, 130] on select "Please Select 4.25" x 11" 5.5" x 8.5" 6" x 9" 6" x 12" 7" x 10" 8.5" x 11"" at bounding box center [879, 143] width 213 height 31
click at [938, 131] on select "Please Select 4.25" x 11" 5.5" x 8.5" 6" x 9" 6" x 12" 7" x 10" 8.5" x 11"" at bounding box center [879, 143] width 213 height 31
click at [852, 158] on li "Sizes Help Sizes Please Select 4.25" x 11" 5.5" x 8.5" 6" x 9" 6" x 12" 7" x 10…" at bounding box center [772, 150] width 427 height 44
click at [855, 142] on select "Please Select 4.25" x 11" 5.5" x 8.5" 6" x 9" 6" x 12" 7" x 10" 8.5" x 11"" at bounding box center [879, 143] width 213 height 31
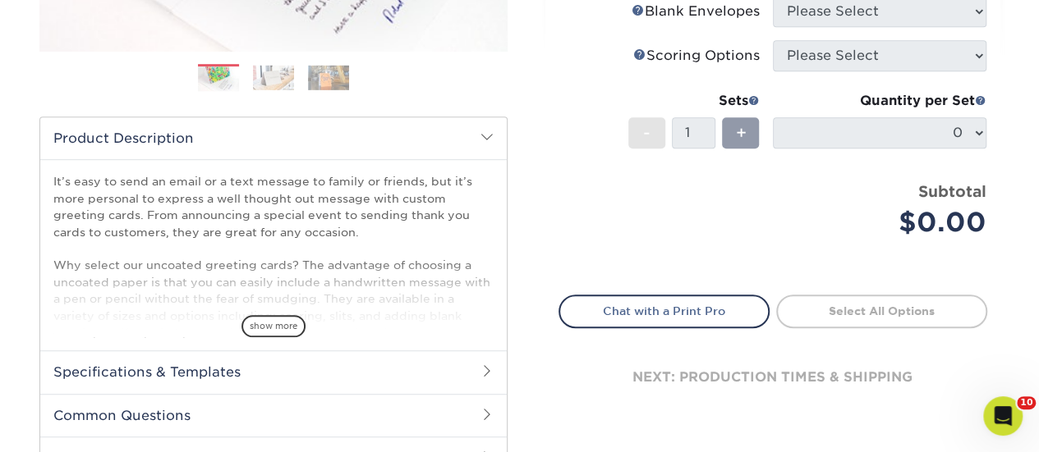
scroll to position [410, 0]
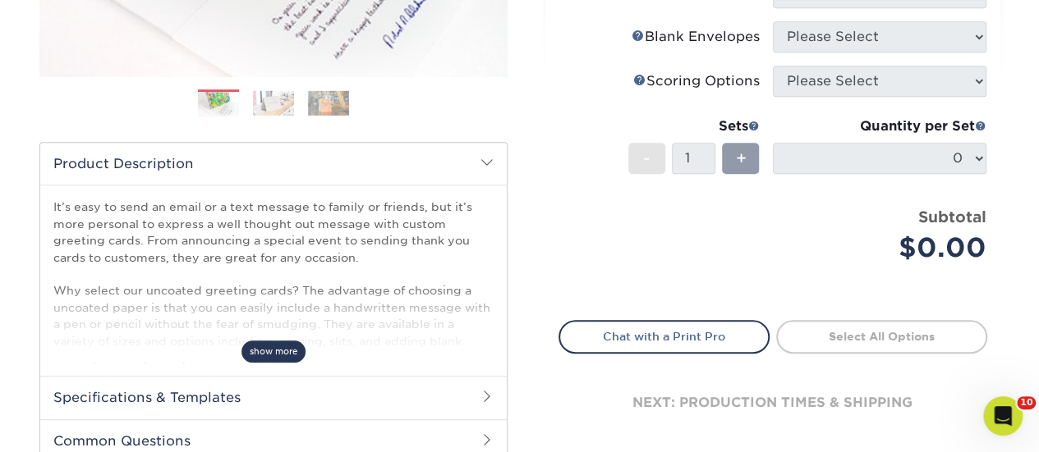
click at [272, 349] on span "show more" at bounding box center [273, 352] width 64 height 22
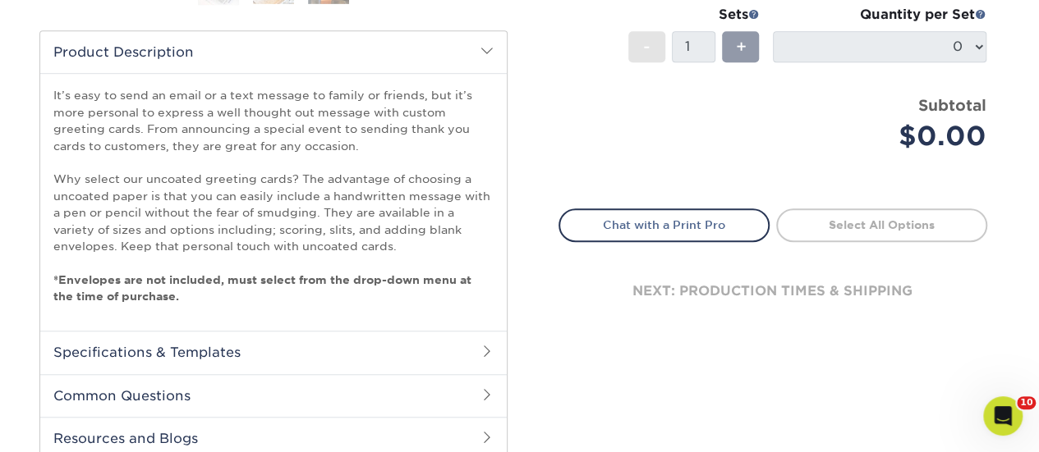
scroll to position [657, 0]
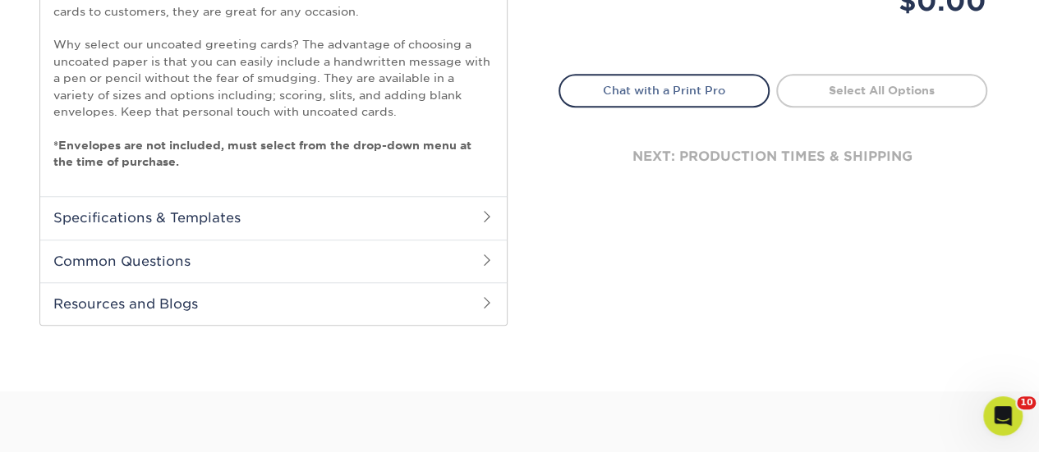
click at [314, 208] on h2 "Specifications & Templates" at bounding box center [273, 217] width 466 height 43
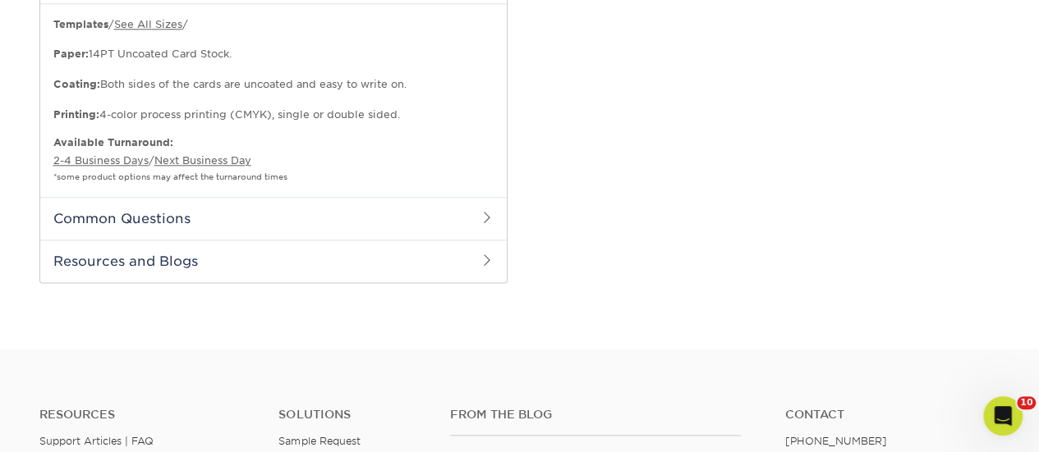
scroll to position [739, 0]
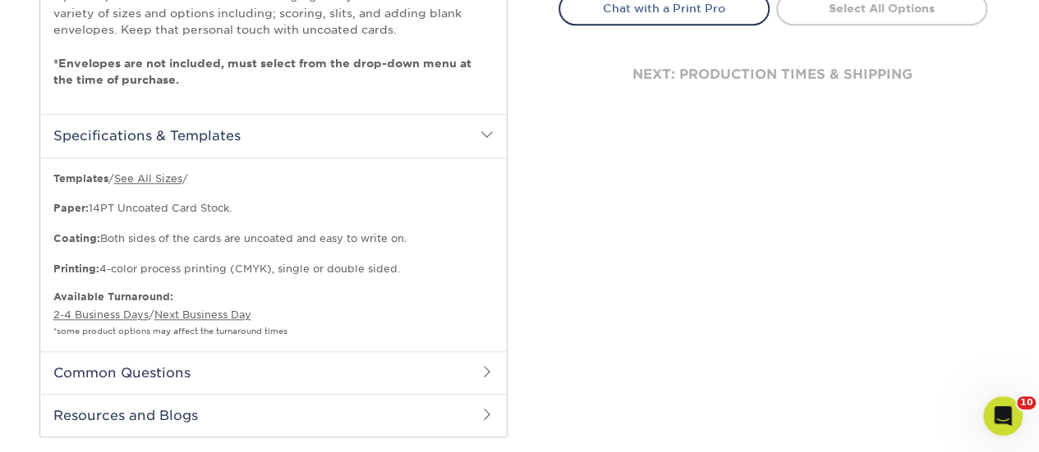
click at [231, 378] on h2 "Common Questions" at bounding box center [273, 372] width 466 height 43
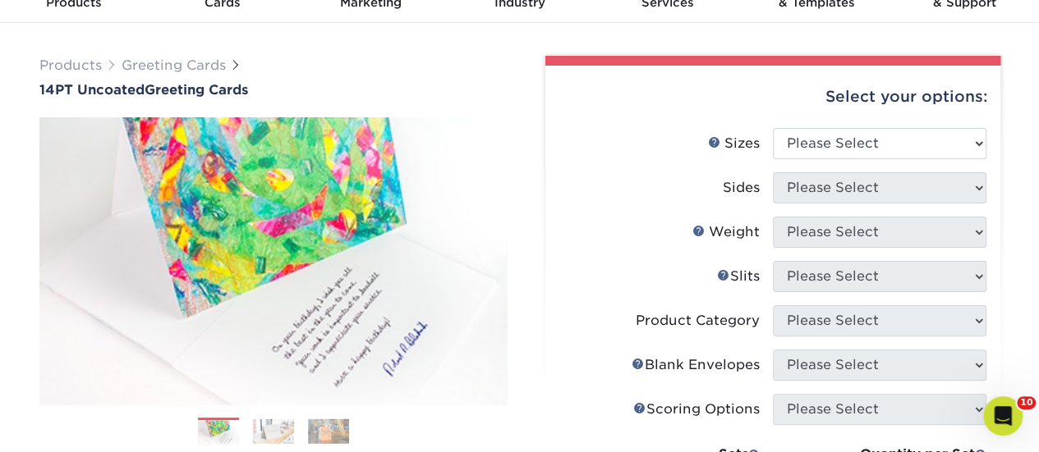
scroll to position [0, 0]
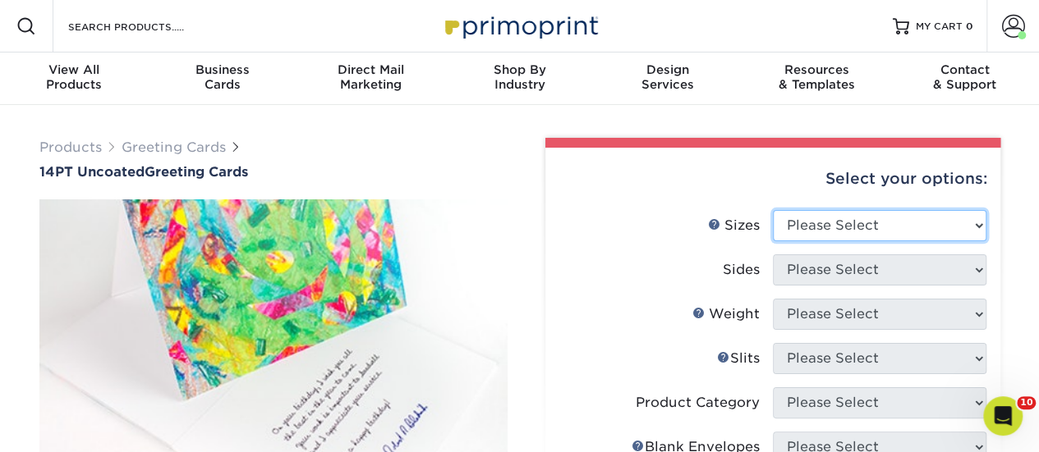
click at [852, 232] on select "Please Select 4.25" x 11" 5.5" x 8.5" 6" x 9" 6" x 12" 7" x 10" 8.5" x 11"" at bounding box center [879, 225] width 213 height 31
select select "4.25x11.00"
click at [773, 210] on select "Please Select 4.25" x 11" 5.5" x 8.5" 6" x 9" 6" x 12" 7" x 10" 8.5" x 11"" at bounding box center [879, 225] width 213 height 31
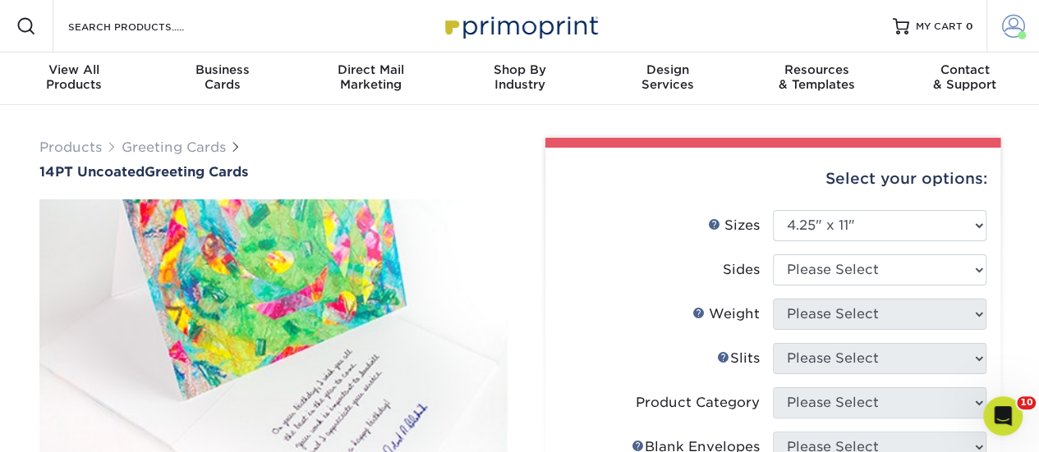
click at [1020, 26] on span at bounding box center [1013, 26] width 23 height 23
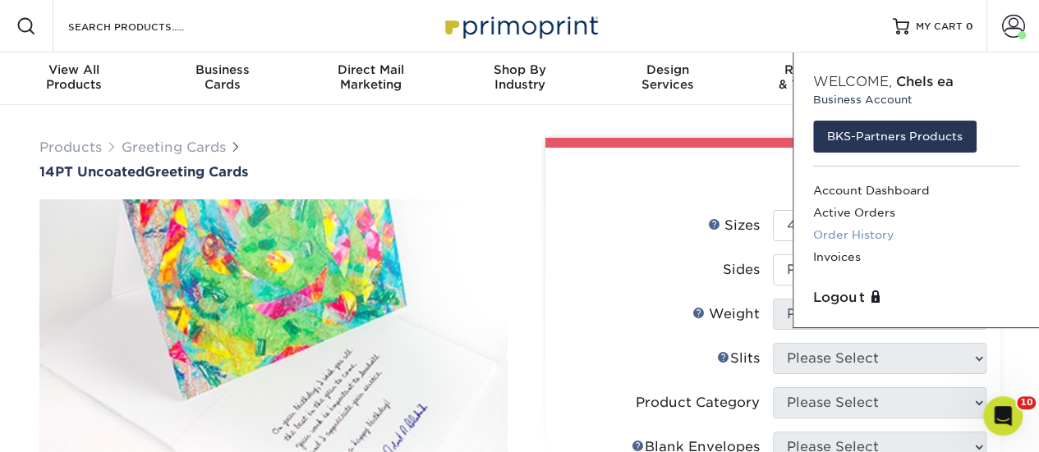
click at [870, 232] on link "Order History" at bounding box center [916, 235] width 206 height 22
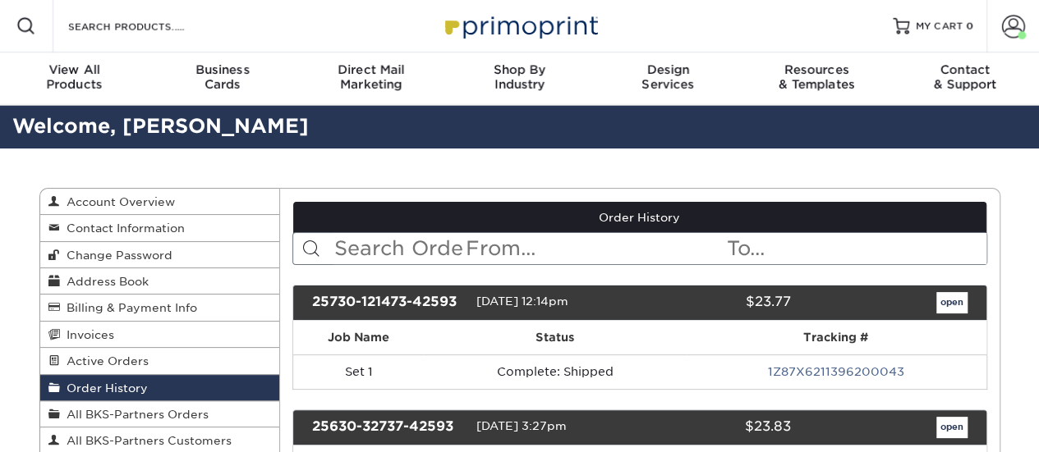
click at [411, 257] on input "text" at bounding box center [398, 248] width 131 height 31
click at [411, 257] on input "text" at bounding box center [459, 248] width 252 height 31
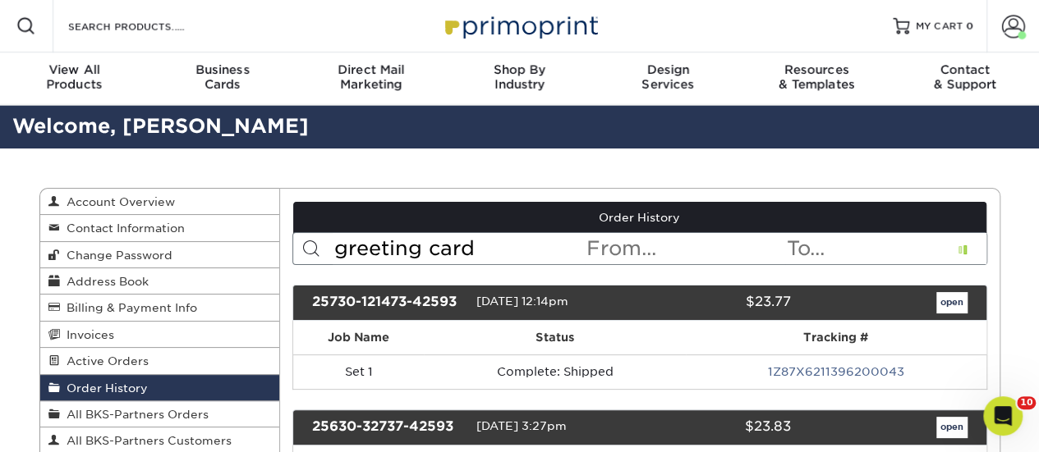
type input "greeting card"
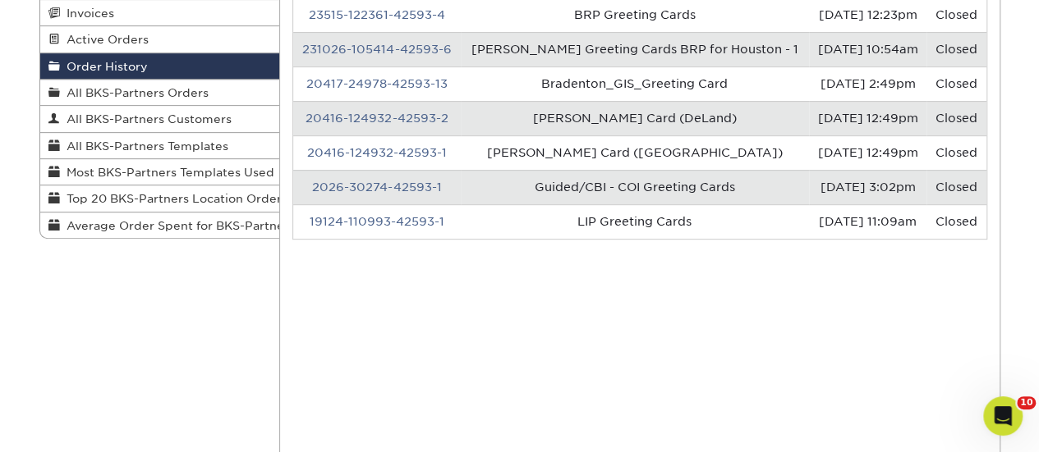
scroll to position [328, 0]
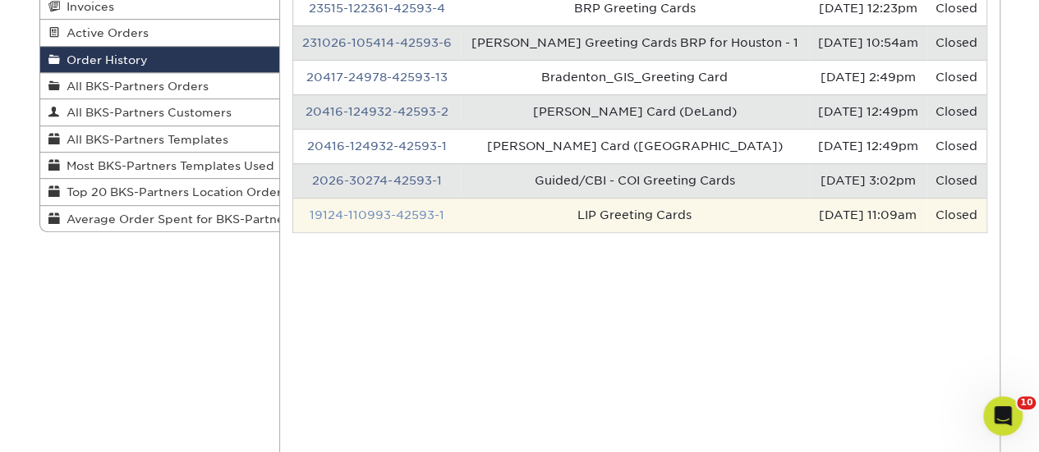
click at [399, 213] on link "19124-110993-42593-1" at bounding box center [377, 215] width 135 height 13
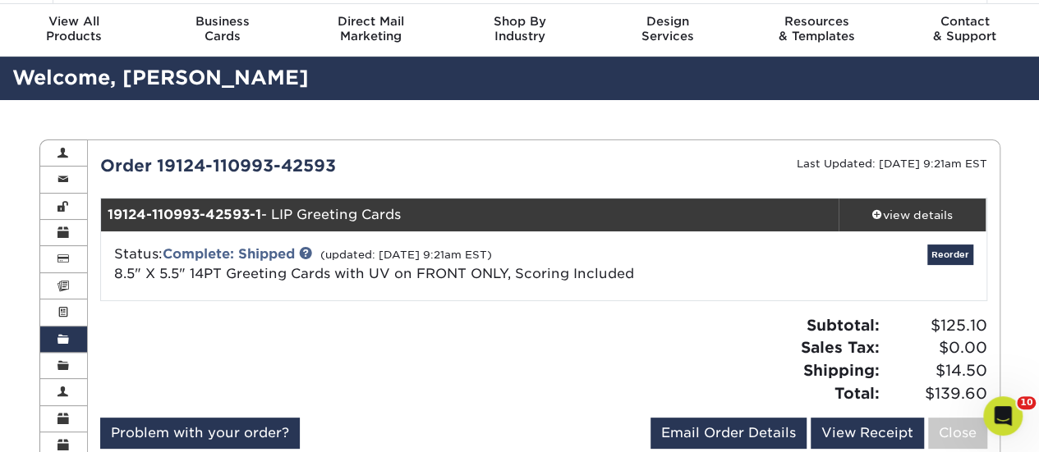
scroll to position [82, 0]
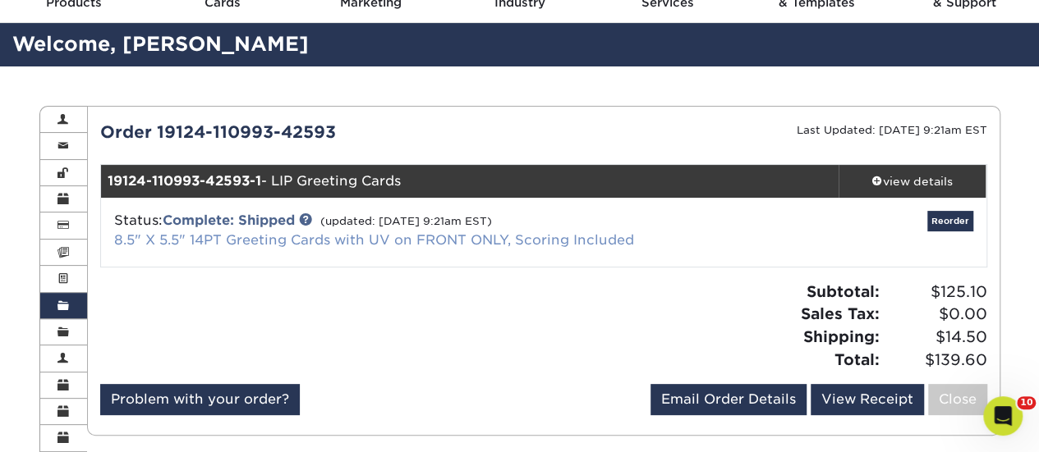
click at [260, 232] on link "8.5" X 5.5" 14PT Greeting Cards with UV on FRONT ONLY, Scoring Included" at bounding box center [374, 240] width 520 height 16
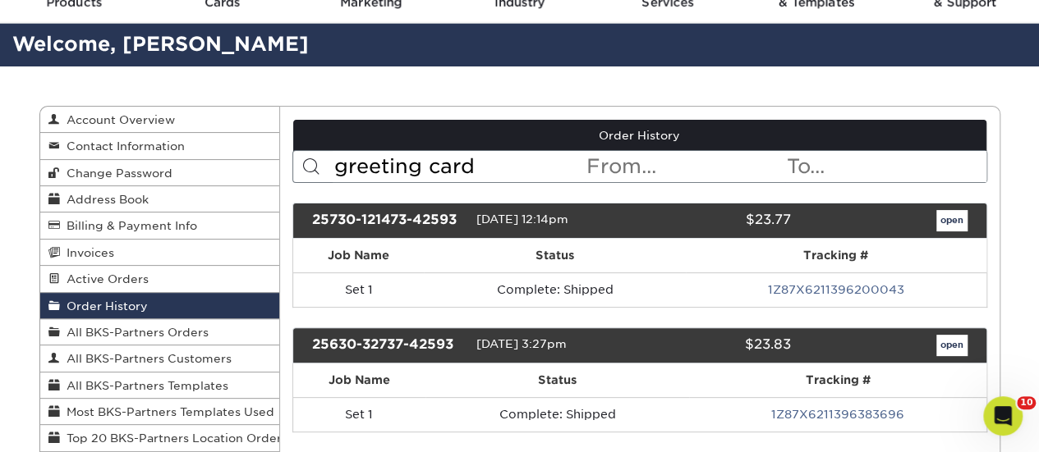
click at [471, 171] on input "greeting card" at bounding box center [459, 166] width 252 height 31
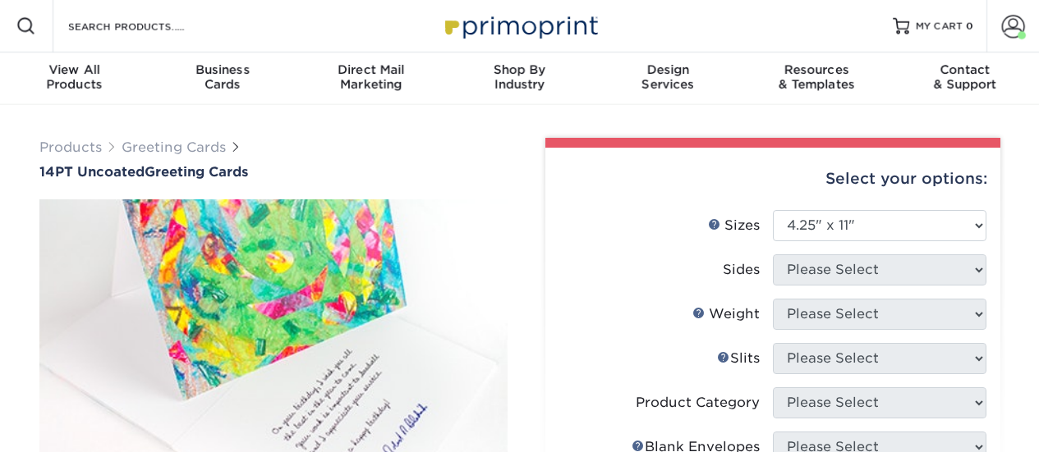
select select "4.25x11.00"
click at [1010, 25] on span at bounding box center [1013, 26] width 23 height 23
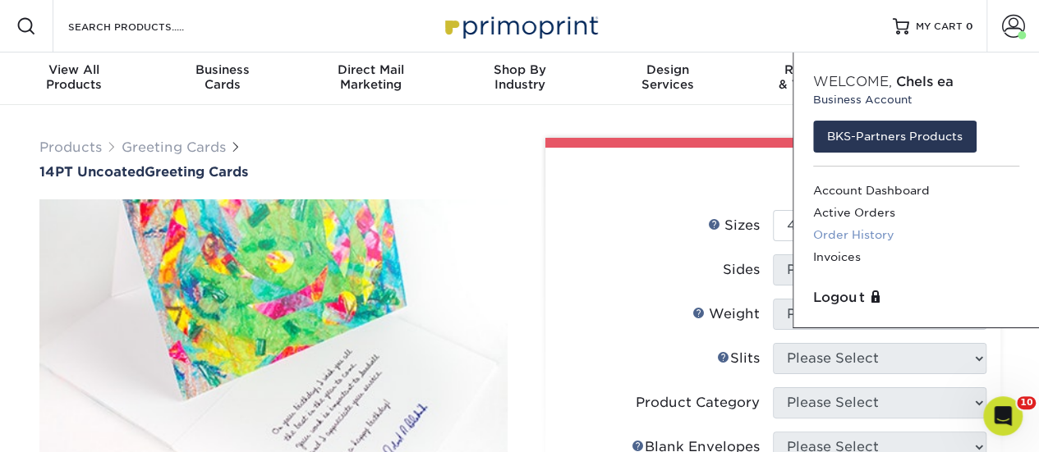
click at [886, 235] on link "Order History" at bounding box center [916, 235] width 206 height 22
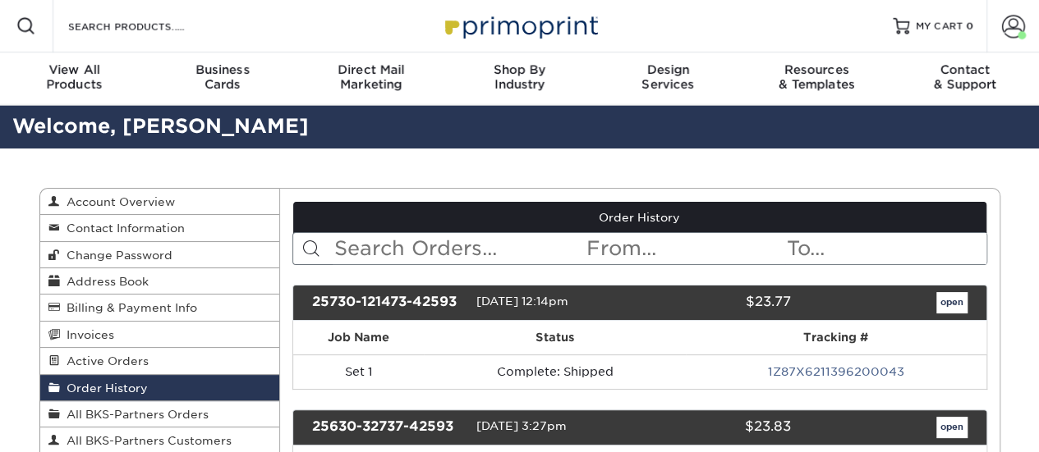
click at [415, 242] on input "text" at bounding box center [459, 248] width 252 height 31
type input "greeting card"
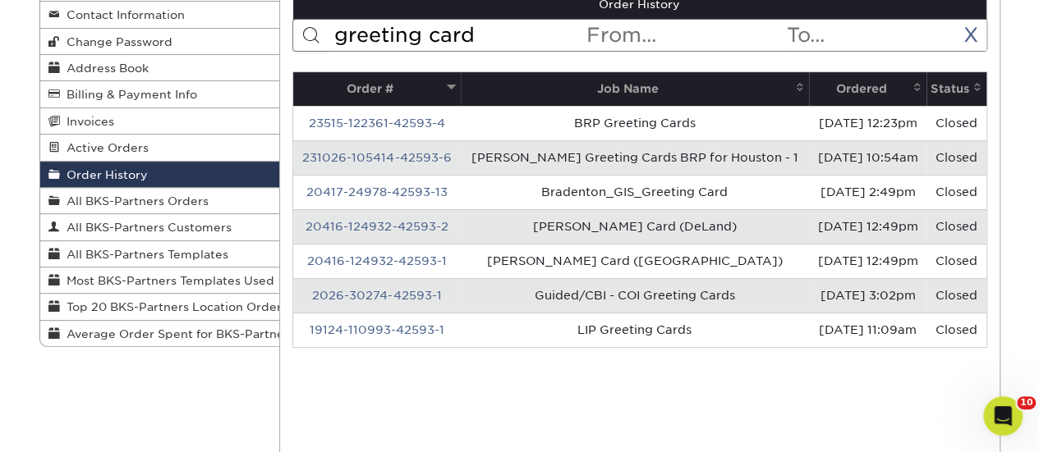
scroll to position [246, 0]
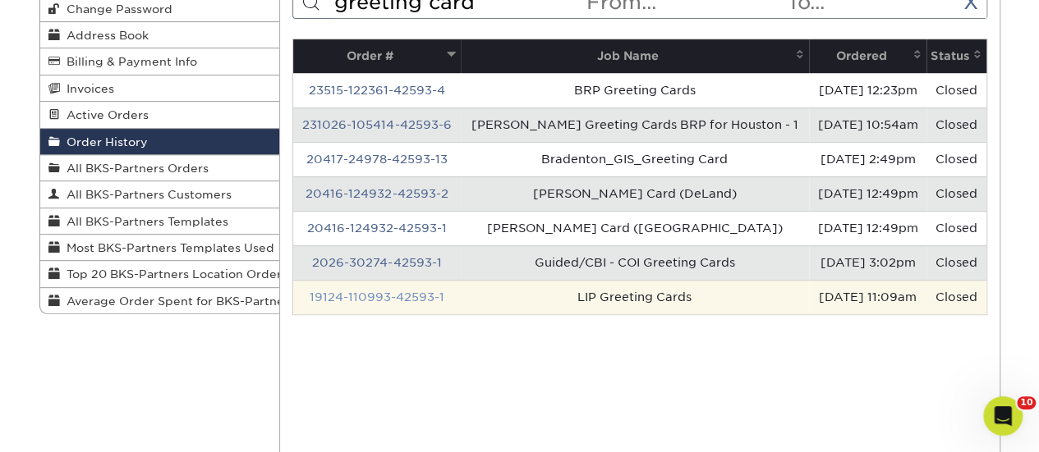
click at [386, 291] on link "19124-110993-42593-1" at bounding box center [377, 297] width 135 height 13
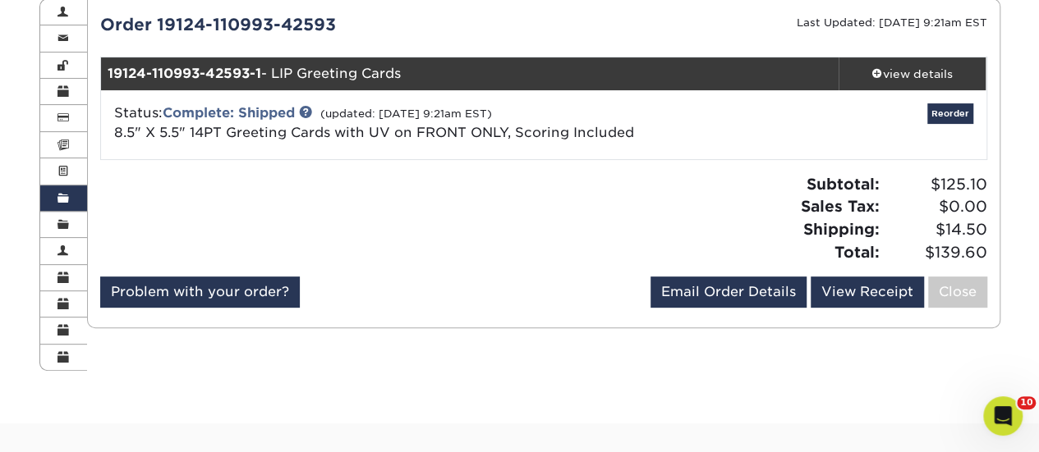
scroll to position [164, 0]
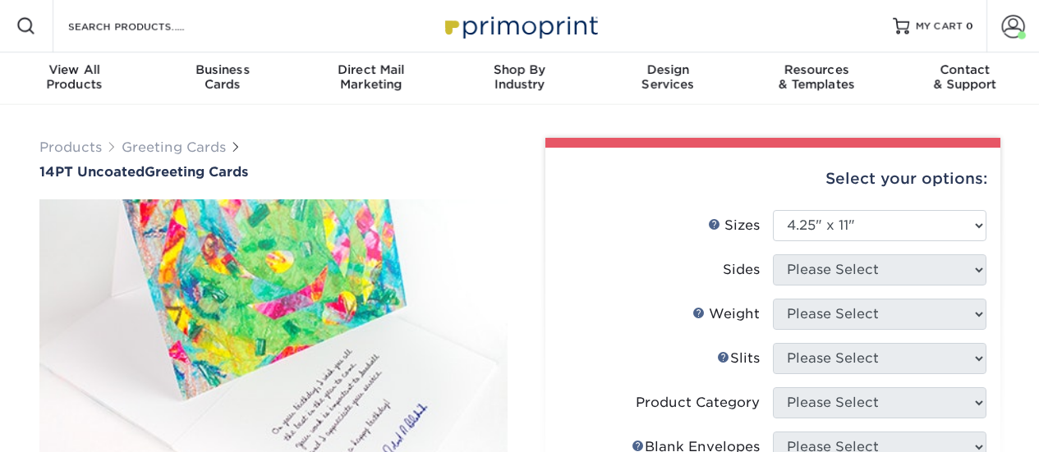
select select "4.25x11.00"
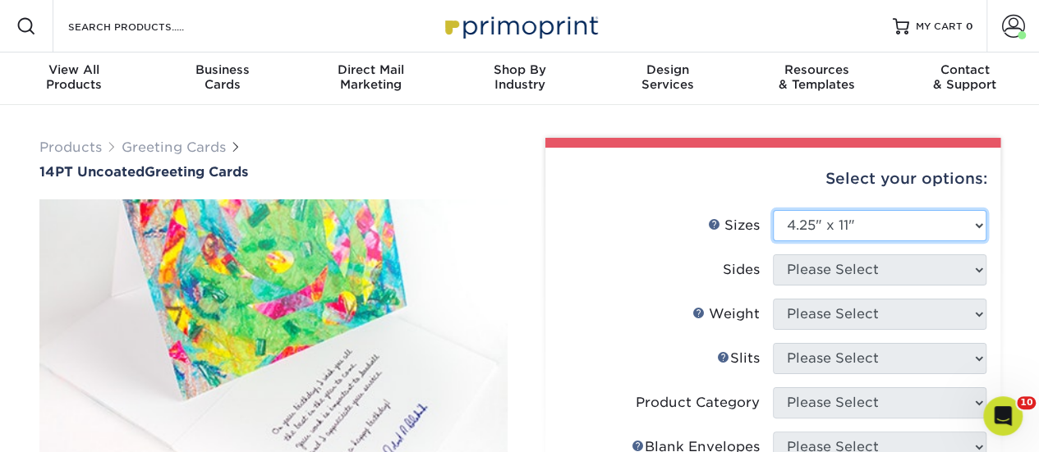
click at [885, 229] on select "Please Select 4.25" x 11" 5.5" x 8.5" 6" x 9" 6" x 12" 7" x 10" 8.5" x 11"" at bounding box center [879, 225] width 213 height 31
drag, startPoint x: 627, startPoint y: 314, endPoint x: 626, endPoint y: 260, distance: 54.2
click at [624, 313] on label "Weight Help Weight" at bounding box center [665, 314] width 213 height 31
click at [1011, 19] on span at bounding box center [1013, 26] width 23 height 23
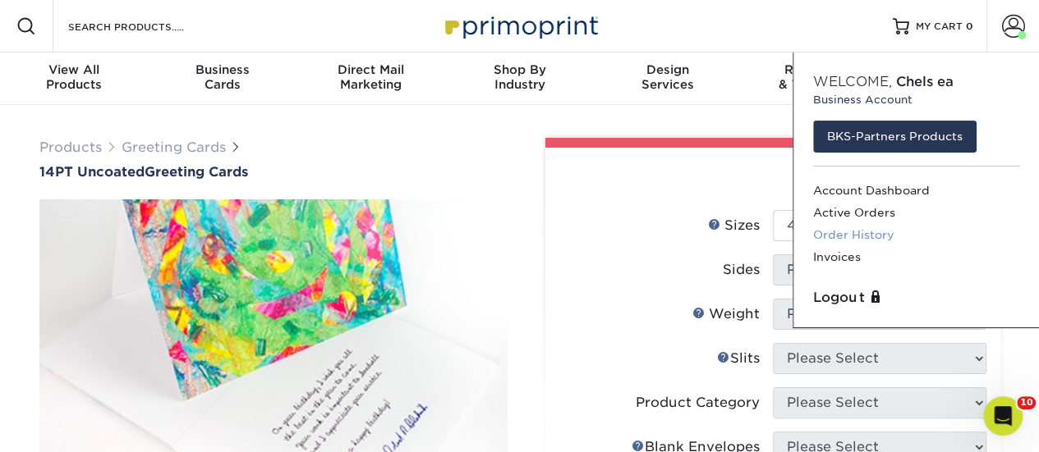
click at [864, 236] on link "Order History" at bounding box center [916, 235] width 206 height 22
click at [867, 214] on link "Active Orders" at bounding box center [916, 213] width 206 height 22
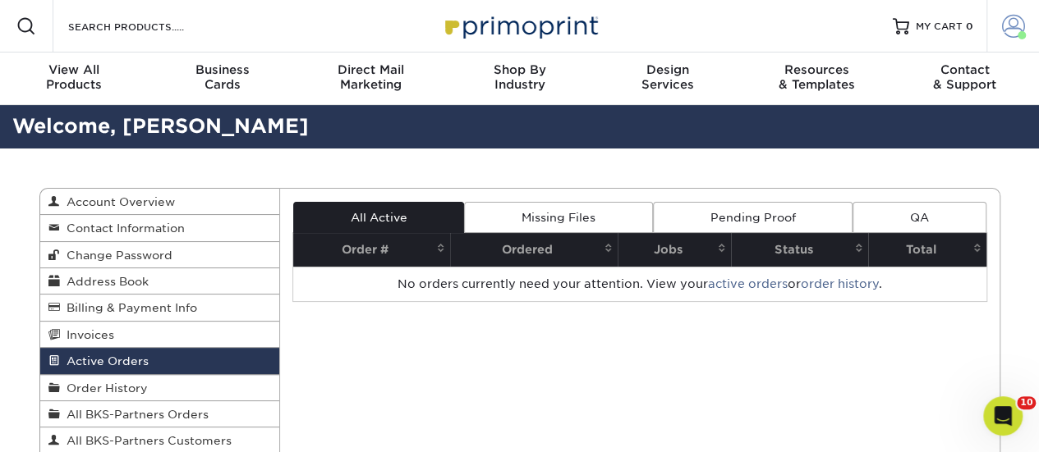
click at [1011, 24] on span at bounding box center [1013, 26] width 23 height 23
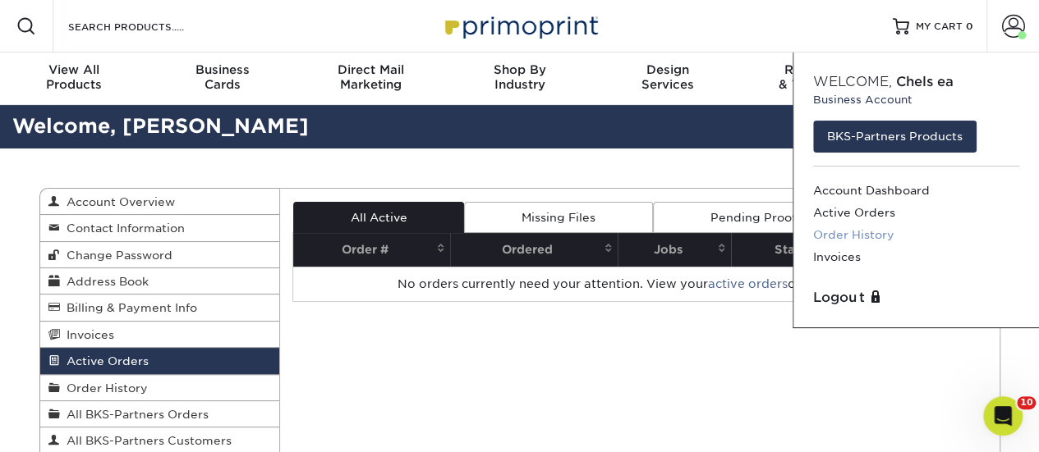
click at [860, 235] on link "Order History" at bounding box center [916, 235] width 206 height 22
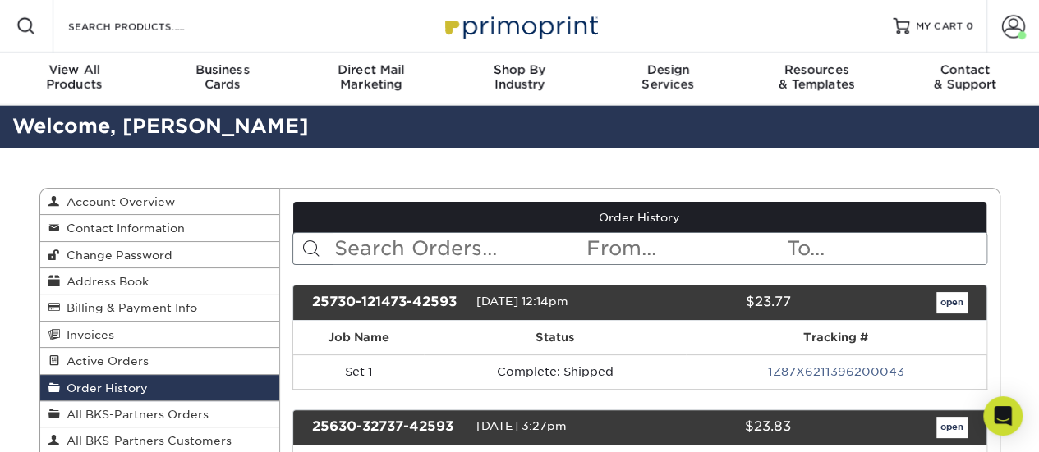
click at [419, 259] on input "text" at bounding box center [459, 248] width 252 height 31
type input "greeting card"
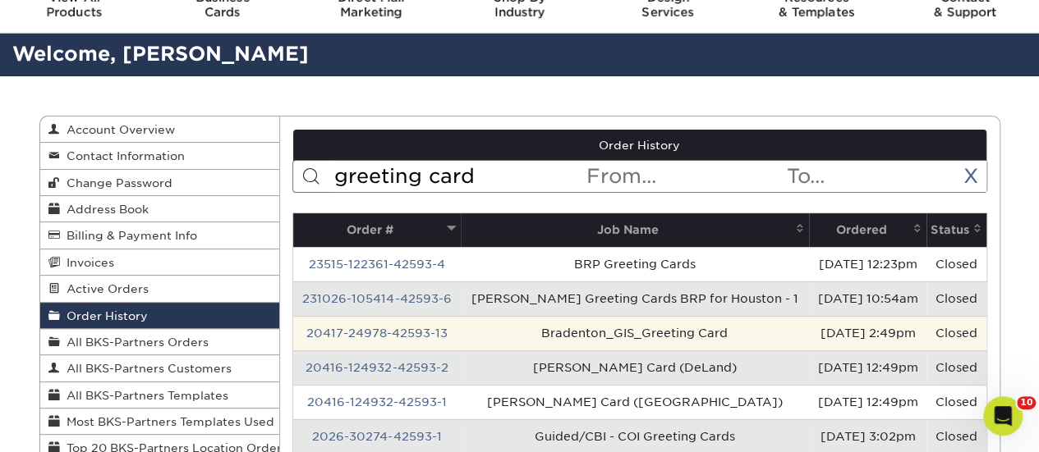
scroll to position [164, 0]
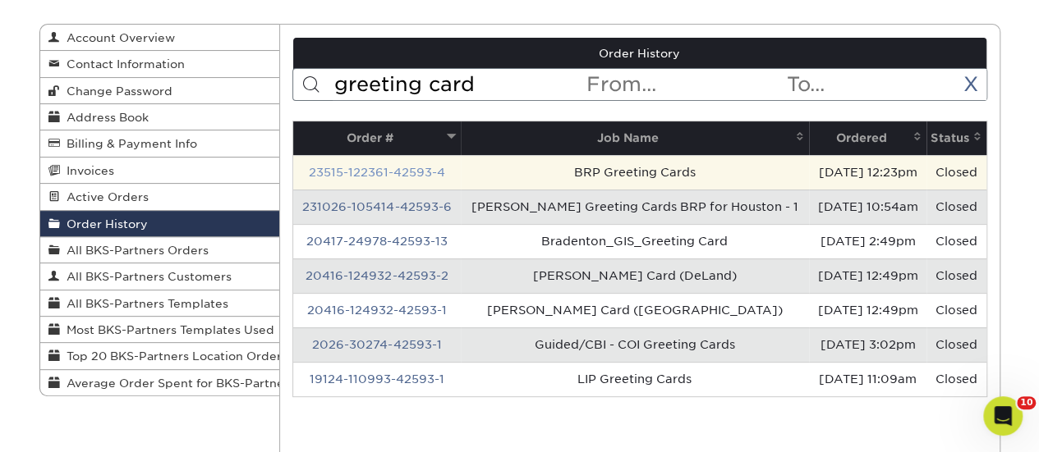
click at [388, 167] on link "23515-122361-42593-4" at bounding box center [377, 172] width 136 height 13
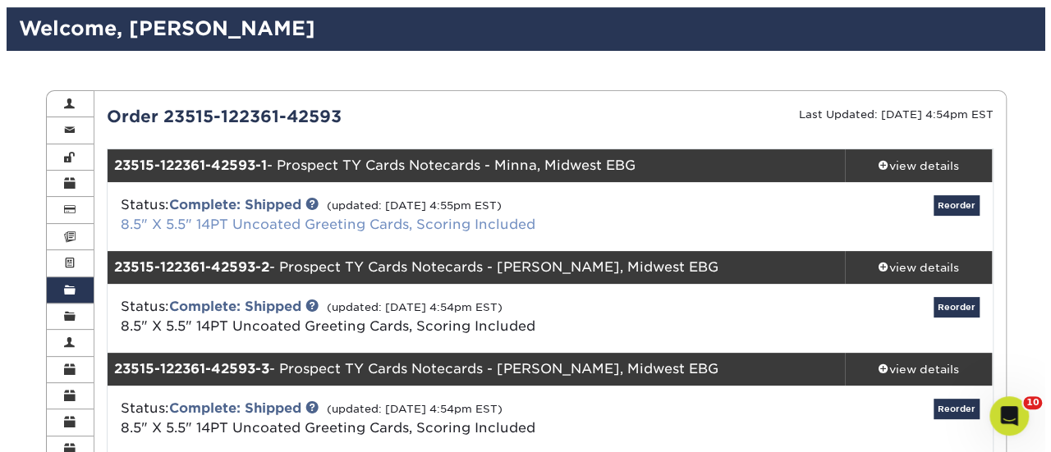
scroll to position [82, 0]
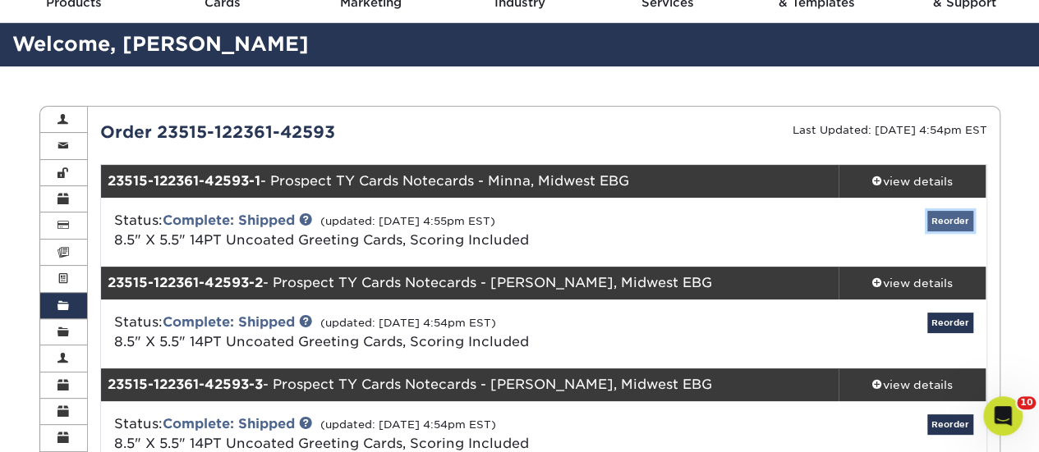
click at [947, 224] on link "Reorder" at bounding box center [950, 221] width 46 height 21
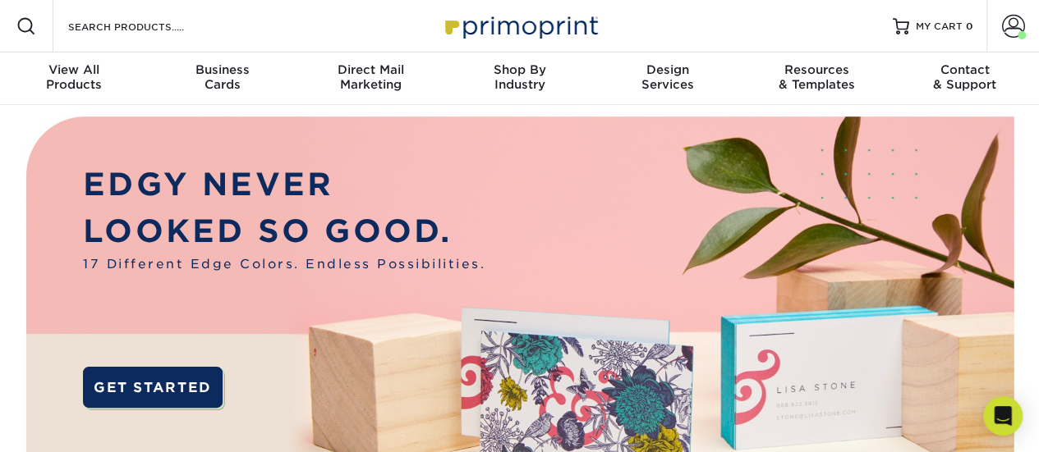
click at [277, 34] on div "Resources Menu Search Products Account Welcome, [GEOGRAPHIC_DATA] Business Acco…" at bounding box center [519, 26] width 1039 height 53
click at [162, 24] on input "Search Products" at bounding box center [147, 26] width 160 height 20
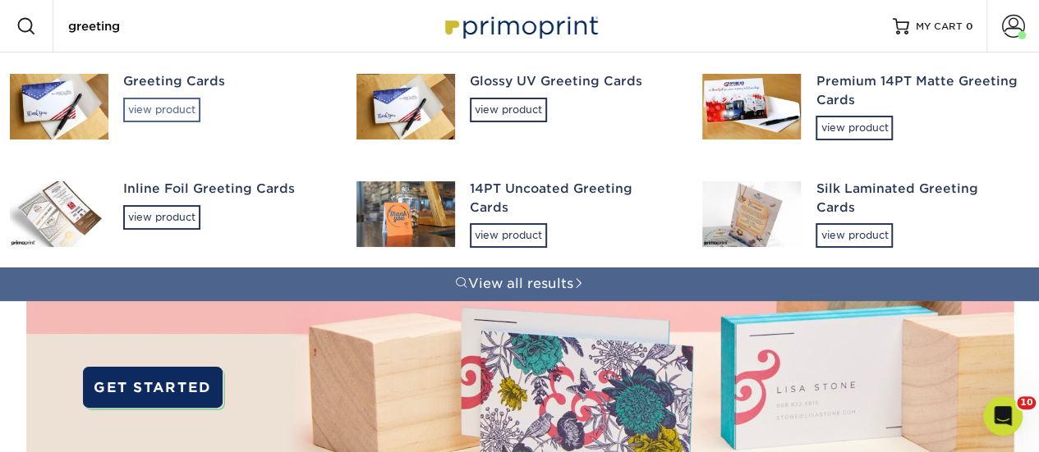
type input "greeting"
click at [157, 107] on div "view product" at bounding box center [161, 110] width 77 height 25
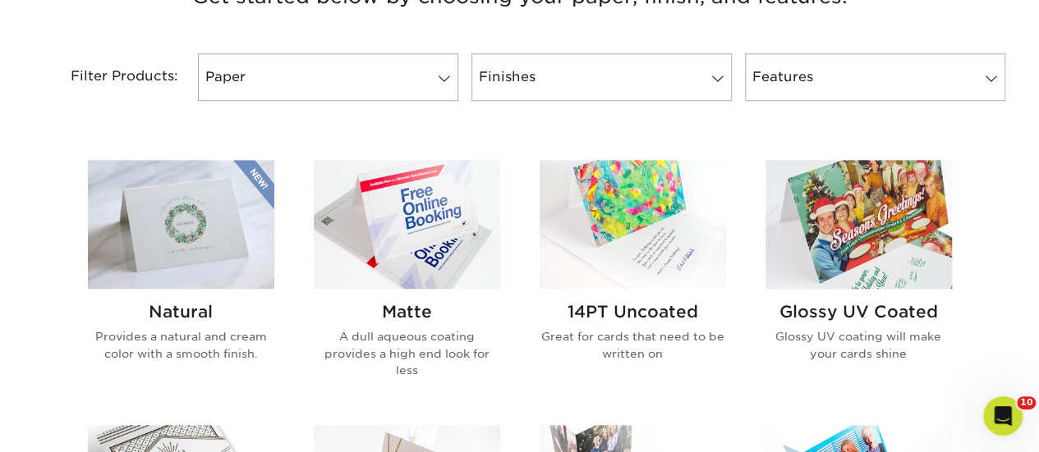
scroll to position [657, 0]
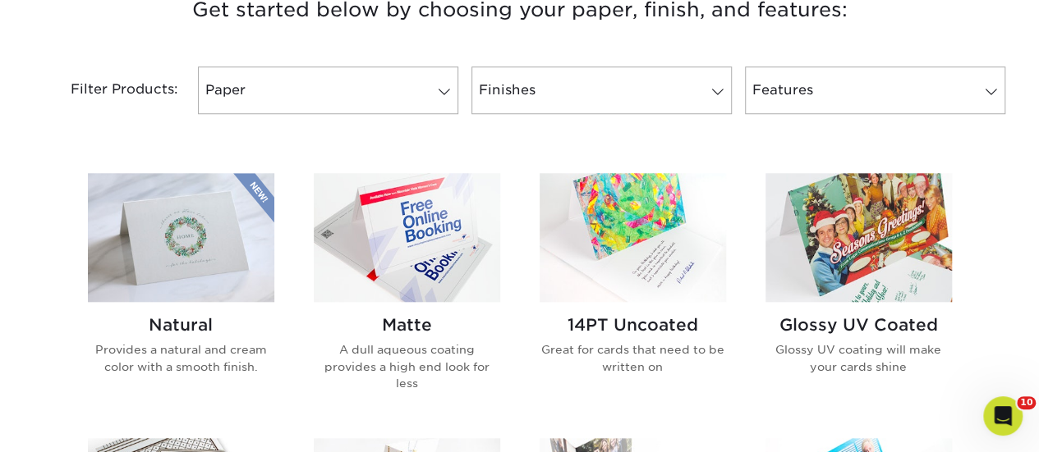
click at [836, 260] on img at bounding box center [858, 237] width 186 height 129
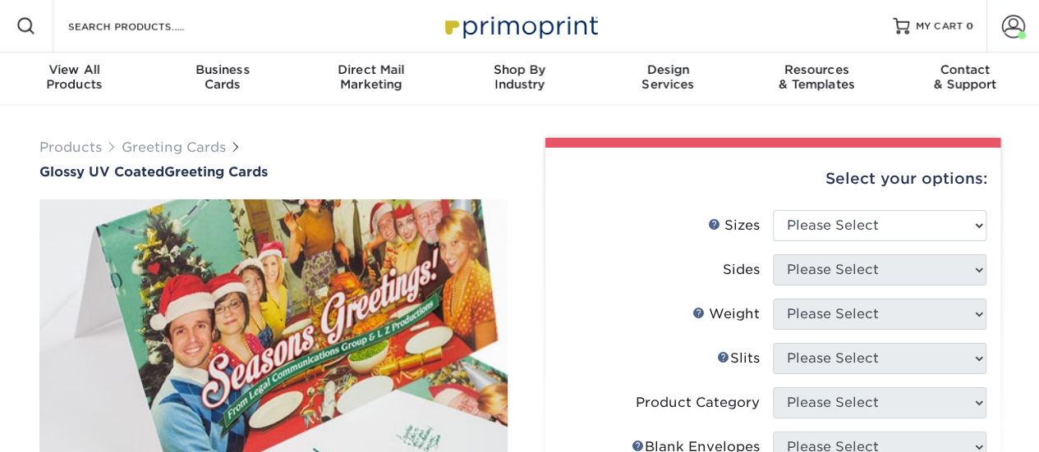
scroll to position [82, 0]
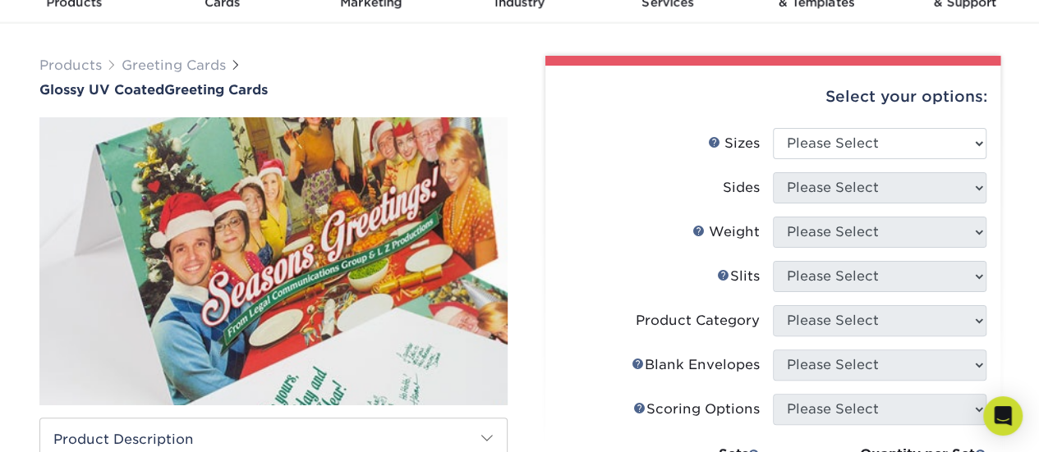
click at [844, 126] on div "Select your options:" at bounding box center [772, 97] width 429 height 62
click at [854, 149] on select "Please Select 4.25" x 11" 5.5" x 8.5" 5.5" x 8.5" 6" x 9" 6" x 12" 7" x 10" 8.5…" at bounding box center [879, 143] width 213 height 31
select select "5.50x8.50"
click at [773, 128] on select "Please Select 4.25" x 11" 5.5" x 8.5" 5.5" x 8.5" 6" x 9" 6" x 12" 7" x 10" 8.5…" at bounding box center [879, 143] width 213 height 31
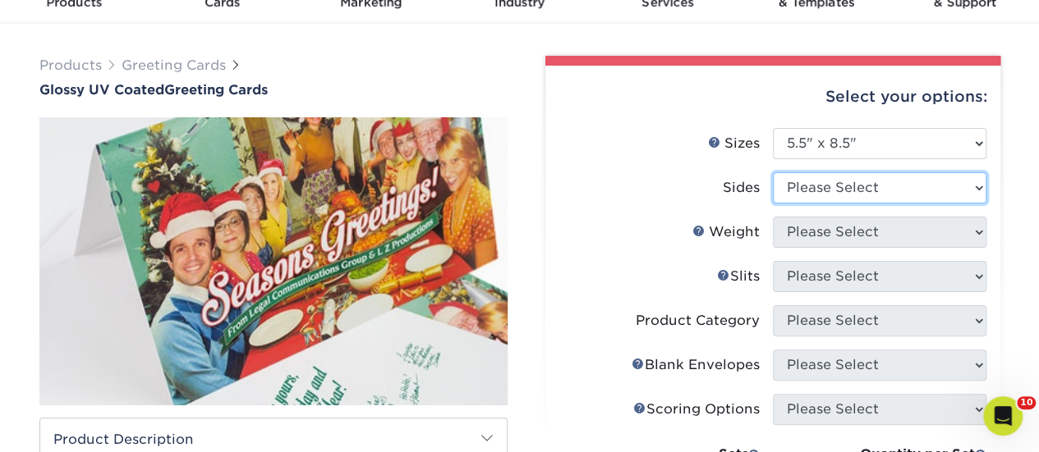
click at [840, 178] on select "Please Select Print Both Sides Print Front Only" at bounding box center [879, 187] width 213 height 31
select select "13abbda7-1d64-4f25-8bb2-c179b224825d"
click at [773, 172] on select "Please Select Print Both Sides Print Front Only" at bounding box center [879, 187] width 213 height 31
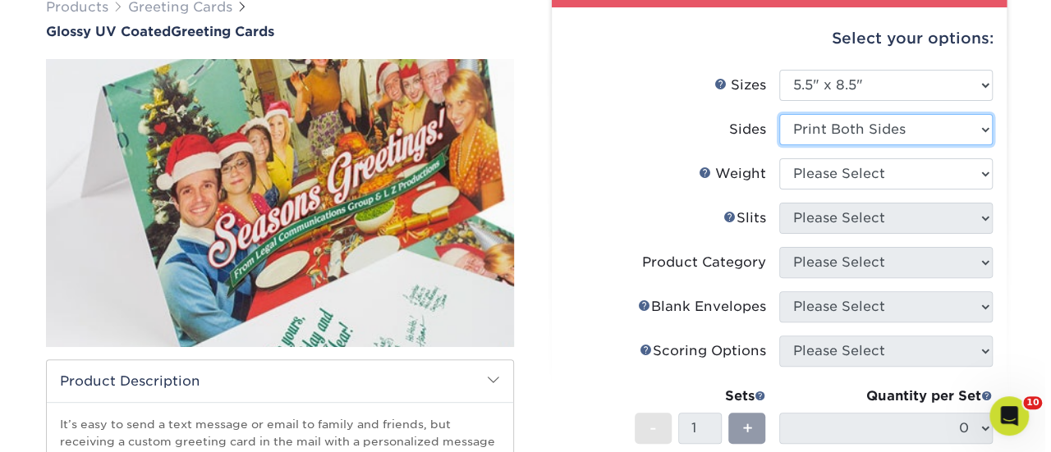
scroll to position [164, 0]
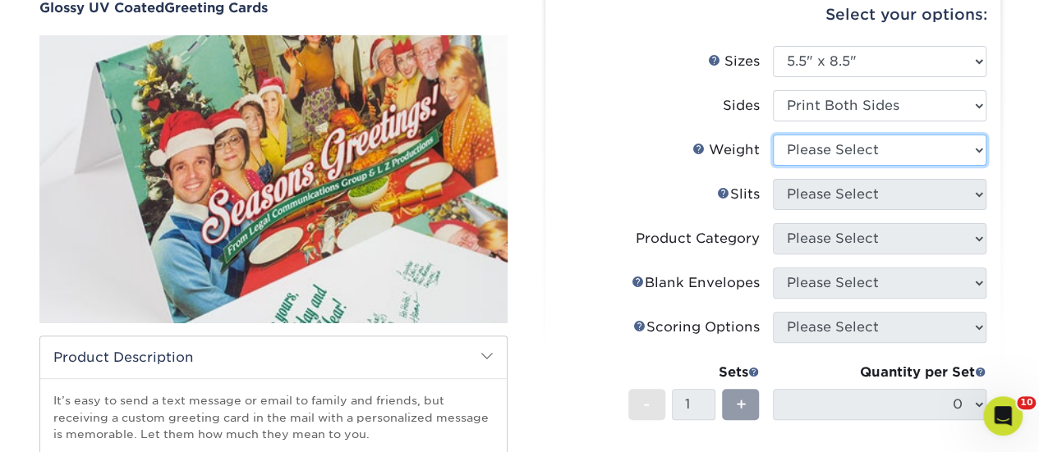
click at [853, 148] on select "Please Select 18PT C1S 14PT" at bounding box center [879, 150] width 213 height 31
click at [828, 146] on select "Please Select 18PT C1S 14PT" at bounding box center [879, 150] width 213 height 31
select select "14PT"
click at [773, 135] on select "Please Select 18PT C1S 14PT" at bounding box center [879, 150] width 213 height 31
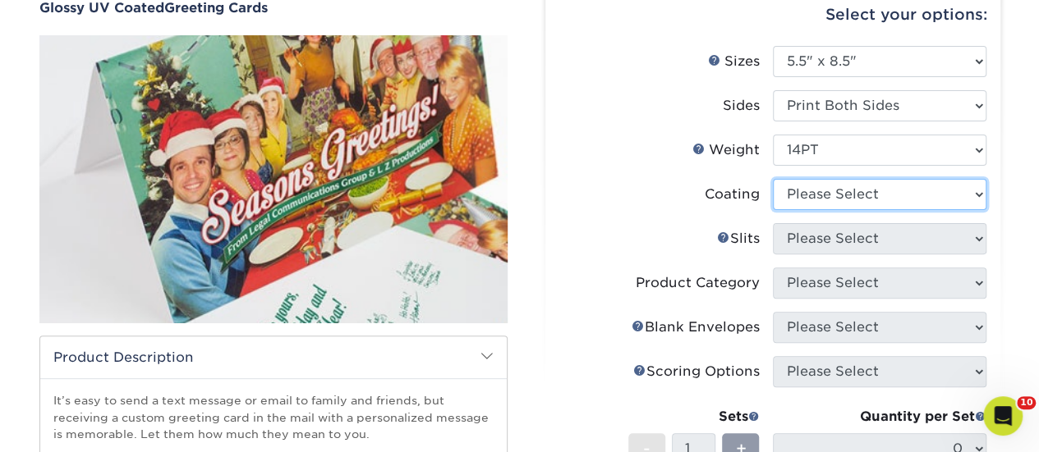
click at [837, 195] on select at bounding box center [879, 194] width 213 height 31
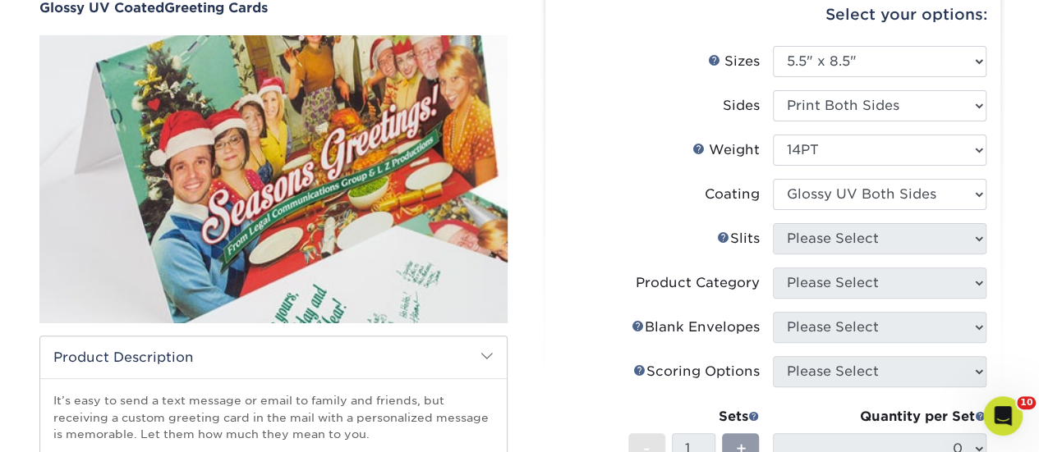
click at [773, 179] on select at bounding box center [879, 194] width 213 height 31
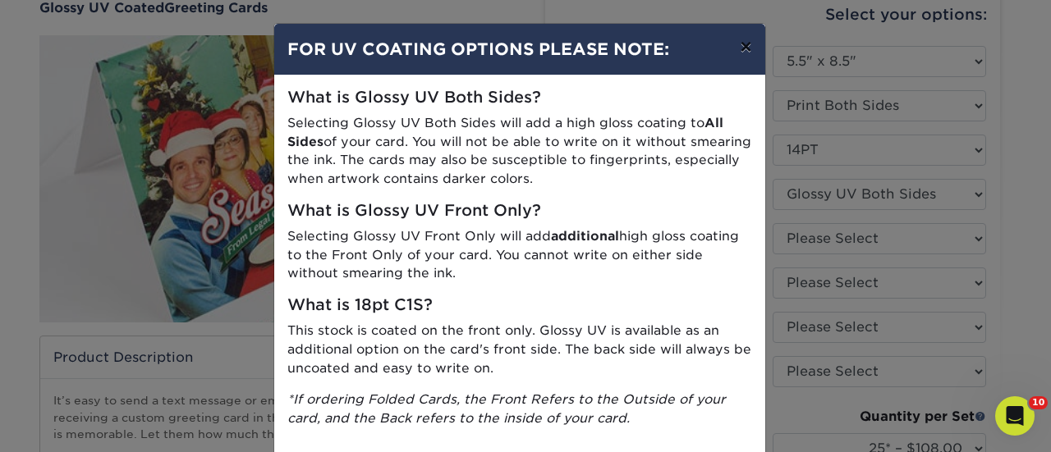
click at [754, 47] on button "×" at bounding box center [746, 47] width 38 height 46
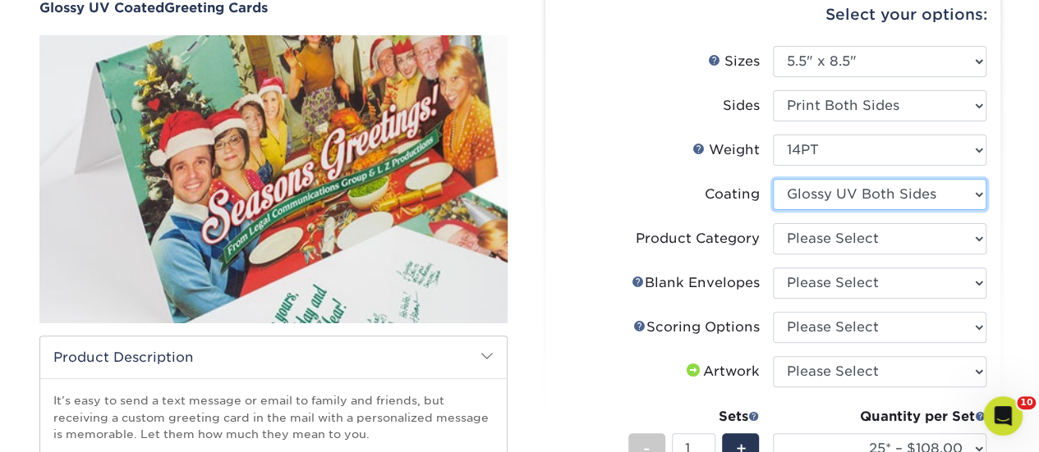
click at [828, 193] on select at bounding box center [879, 194] width 213 height 31
select select "1e8116af-acfc-44b1-83dc-8181aa338834"
click at [773, 179] on select at bounding box center [879, 194] width 213 height 31
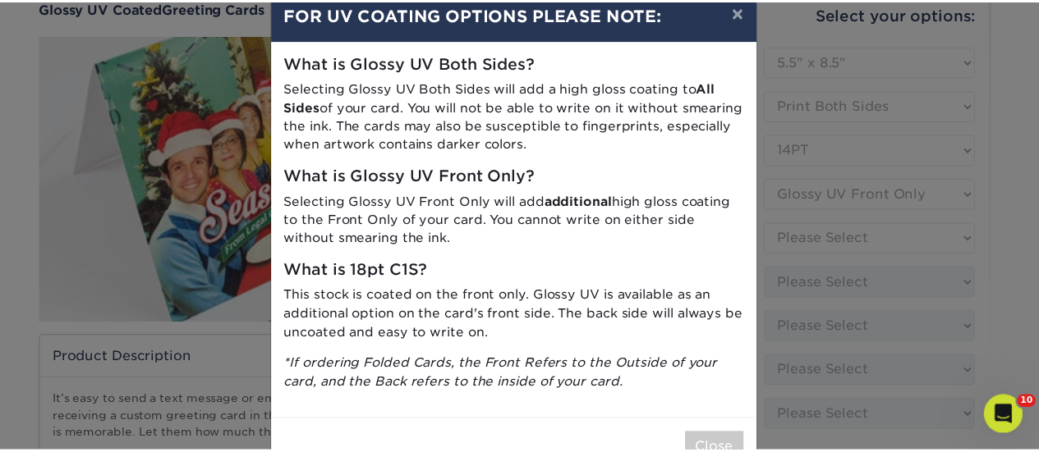
scroll to position [0, 0]
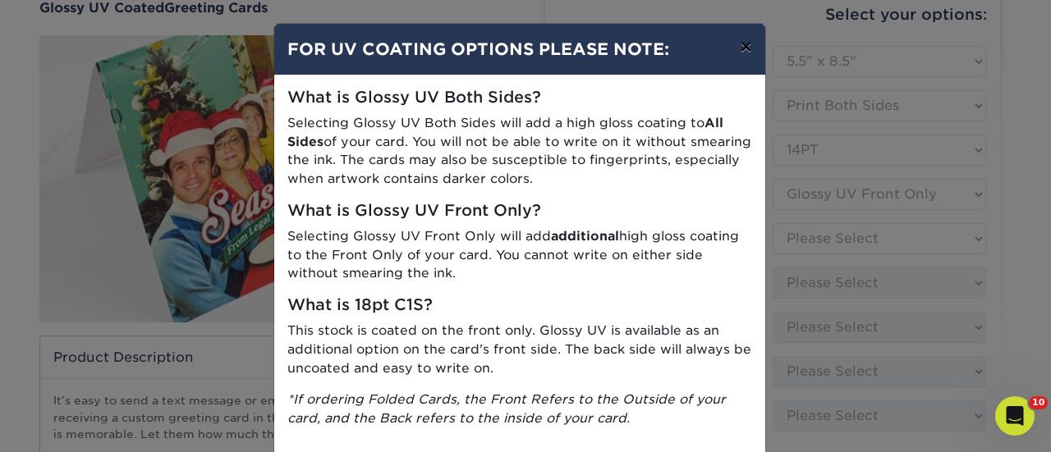
click at [731, 37] on button "×" at bounding box center [746, 47] width 38 height 46
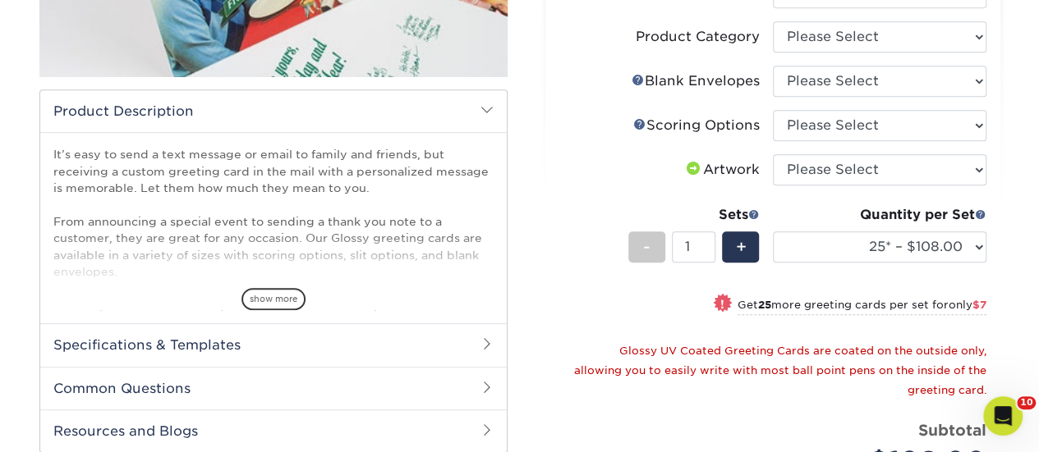
scroll to position [164, 0]
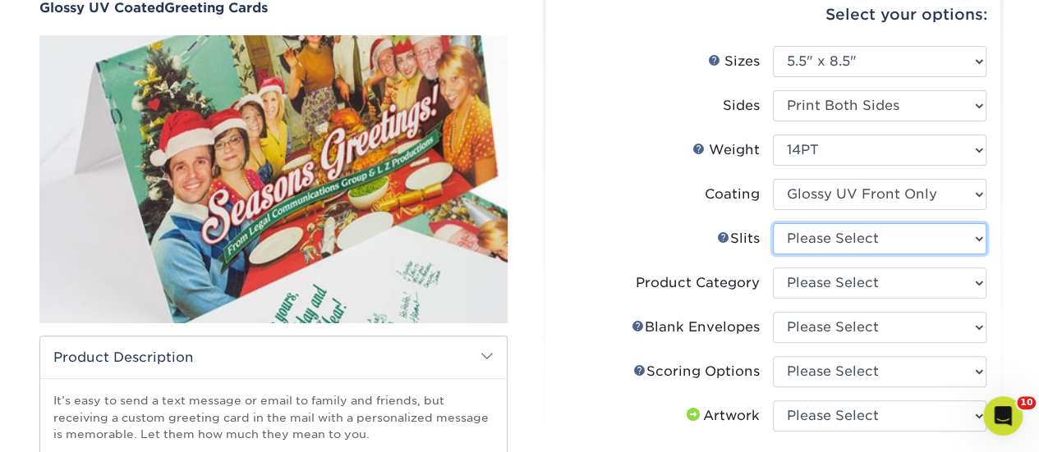
click at [854, 243] on select "Please Select Moon Slits Bottom Panel Moon Slits Right Panel No Gift Card Slits…" at bounding box center [879, 238] width 213 height 31
select select "c4055f3c-a707-4a99-931b-ce83690041fd"
click at [773, 223] on select "Please Select Moon Slits Bottom Panel Moon Slits Right Panel No Gift Card Slits…" at bounding box center [879, 238] width 213 height 31
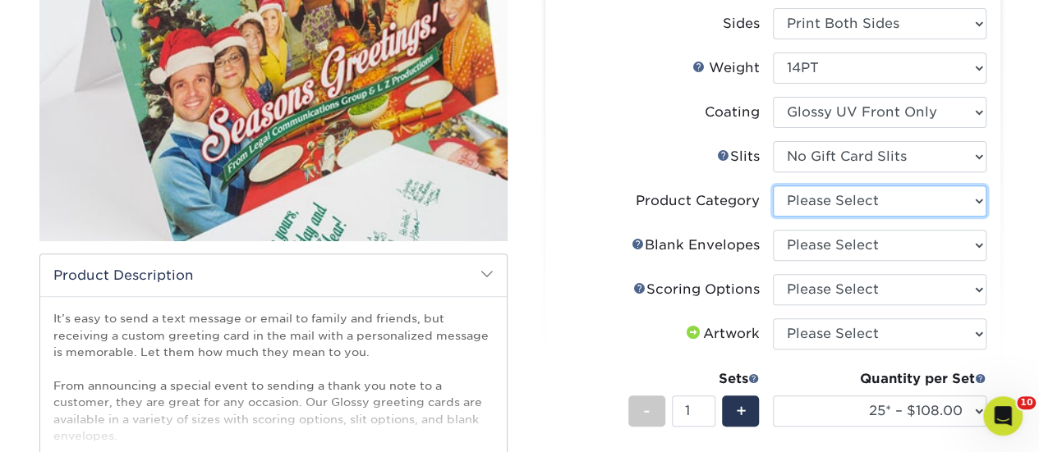
click at [845, 205] on select "Please Select Greeting Cards" at bounding box center [879, 201] width 213 height 31
click at [773, 186] on select "Please Select Greeting Cards" at bounding box center [879, 201] width 213 height 31
click at [856, 206] on select "Please Select Greeting Cards" at bounding box center [879, 201] width 213 height 31
select select "b7f8198f-f281-4438-a52e-cd7a5c5c0cfc"
click at [773, 186] on select "Please Select Greeting Cards" at bounding box center [879, 201] width 213 height 31
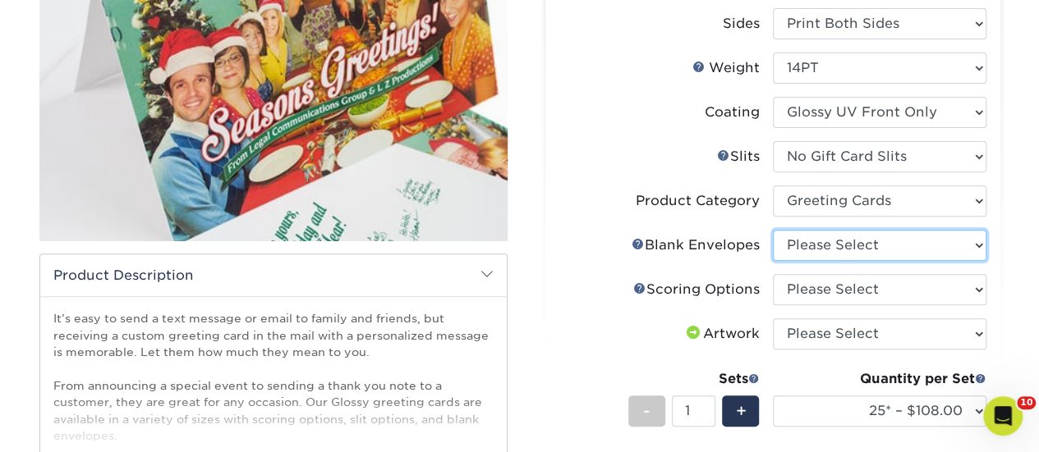
click at [852, 237] on select "Please Select No Blank Envelopes Yes 25 Envelopes A2 Yes 50 Envelopes A2 Yes 75…" at bounding box center [879, 245] width 213 height 31
select select "245904c8-12b8-4e0a-b372-ccc9543c6456"
click at [773, 230] on select "Please Select No Blank Envelopes Yes 25 Envelopes A2 Yes 50 Envelopes A2 Yes 75…" at bounding box center [879, 245] width 213 height 31
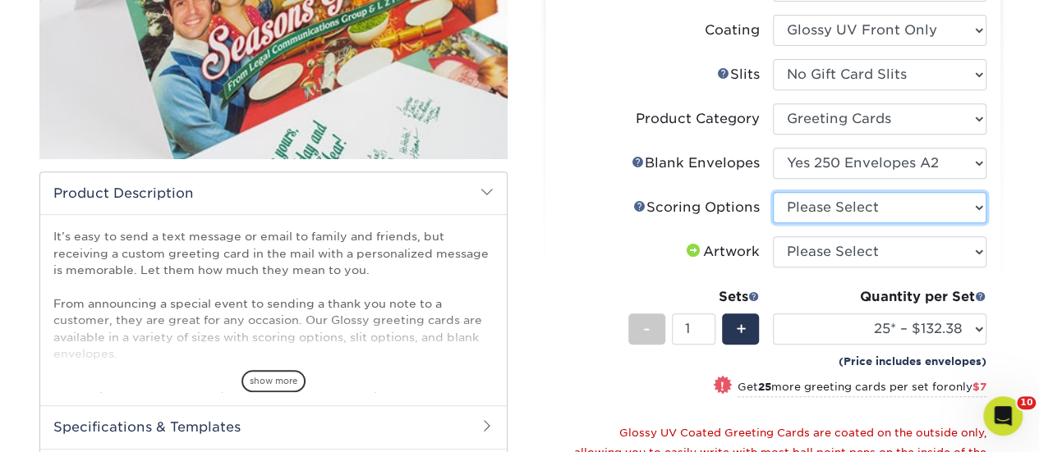
click at [884, 196] on select "Please Select Score in Half" at bounding box center [879, 207] width 213 height 31
click at [707, 172] on div "Envelope Help Blank Envelopes" at bounding box center [695, 164] width 128 height 20
click at [877, 224] on li "Scoring Help Scoring Options Please Select Score in Half" at bounding box center [772, 214] width 427 height 44
click at [877, 216] on select "Please Select Score in Half" at bounding box center [879, 207] width 213 height 31
select select "b23166fa-223a-4016-b2d3-d3438452c7d9"
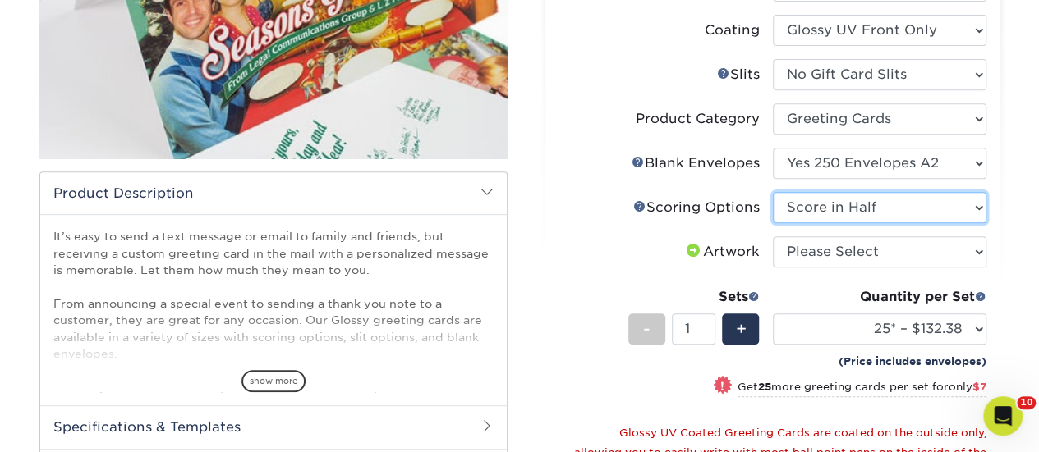
click at [773, 192] on select "Please Select Score in Half" at bounding box center [879, 207] width 213 height 31
click at [635, 205] on link "Scoring Help" at bounding box center [639, 206] width 13 height 13
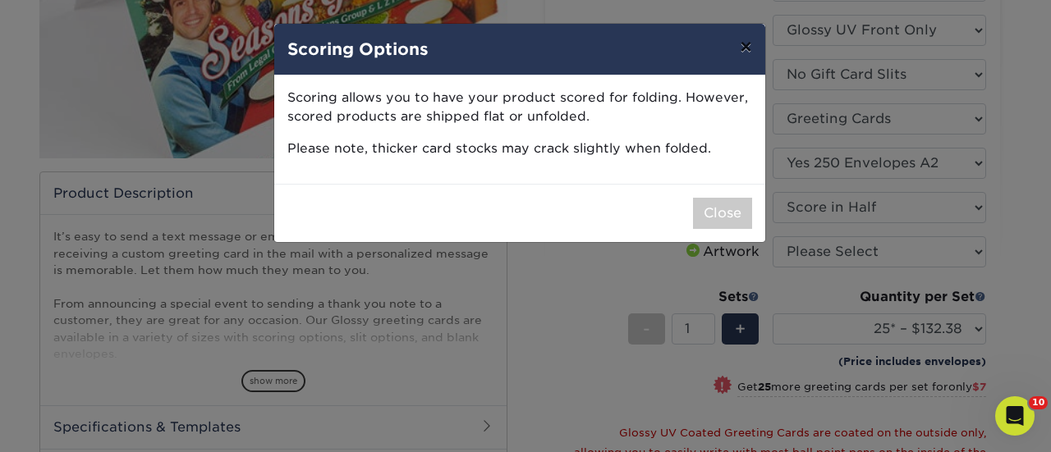
click at [753, 53] on button "×" at bounding box center [746, 47] width 38 height 46
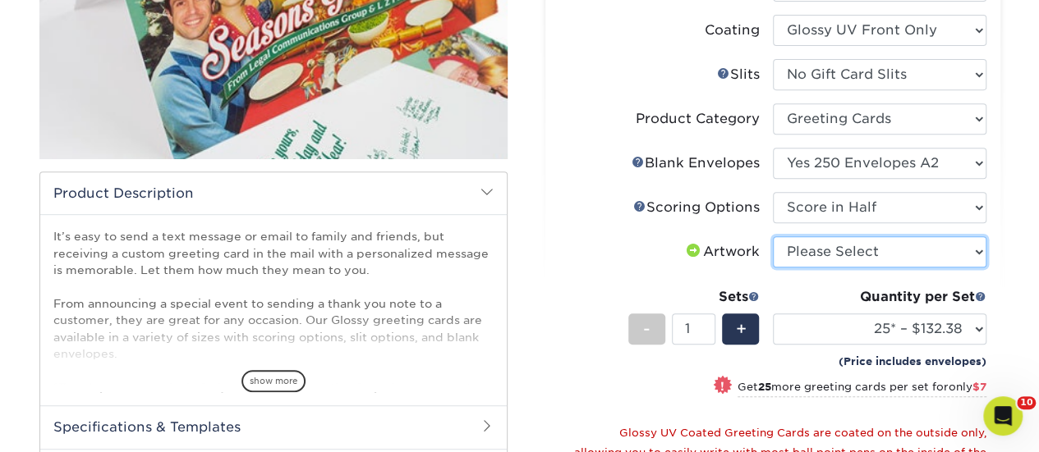
click at [796, 248] on select "Please Select I will upload files I need a design - $75" at bounding box center [879, 251] width 213 height 31
select select "upload"
click at [773, 236] on select "Please Select I will upload files I need a design - $75" at bounding box center [879, 251] width 213 height 31
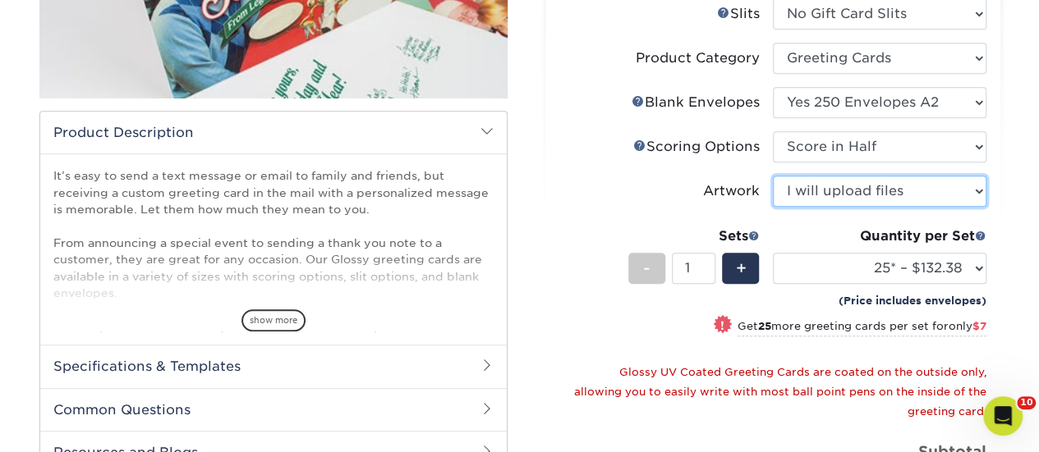
scroll to position [410, 0]
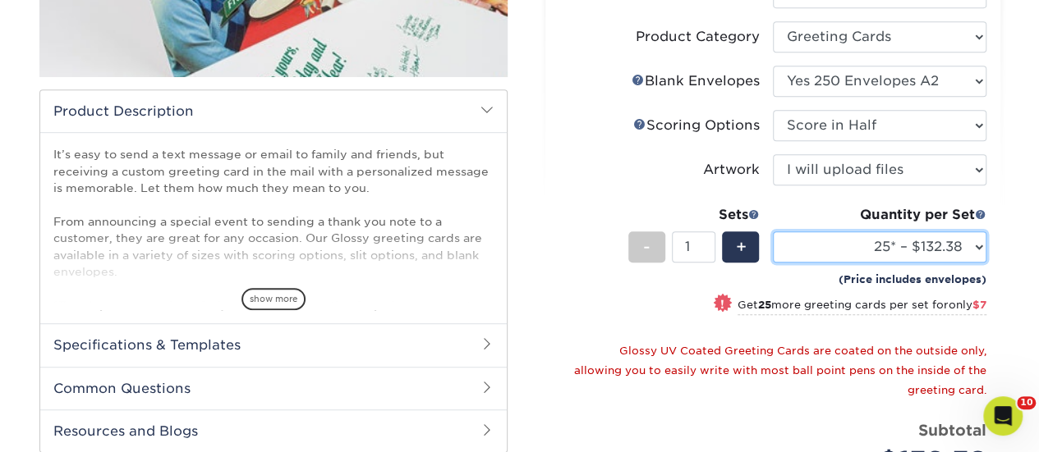
click at [809, 233] on select "25* – $132.38 50* – $139.38 75* – $146.38 100* – $156.38 250* – $197.38 500 – $…" at bounding box center [879, 247] width 213 height 31
click at [773, 232] on select "25* – $132.38 50* – $139.38 75* – $146.38 100* – $156.38 250* – $197.38 500 – $…" at bounding box center [879, 247] width 213 height 31
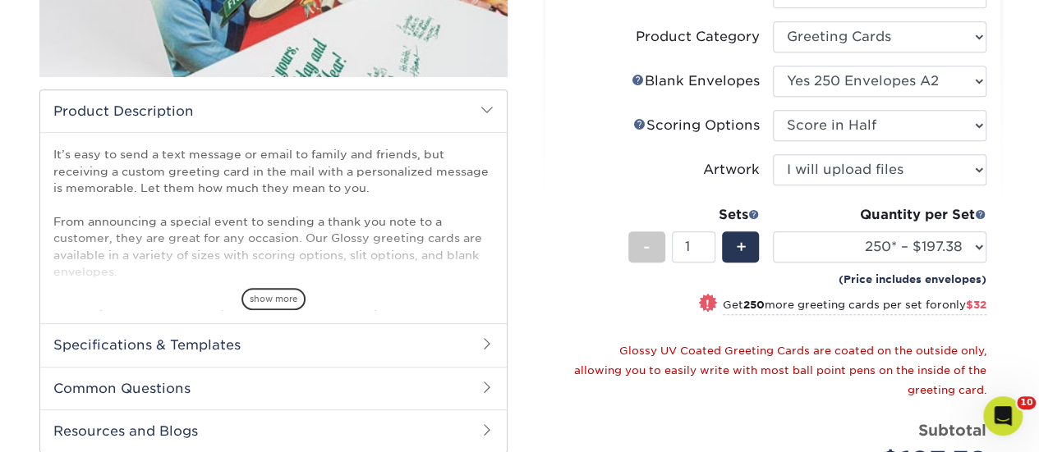
click at [591, 301] on div "! Get 250 more greeting cards per set for only $32" at bounding box center [772, 314] width 427 height 39
select select "500 – $229.38"
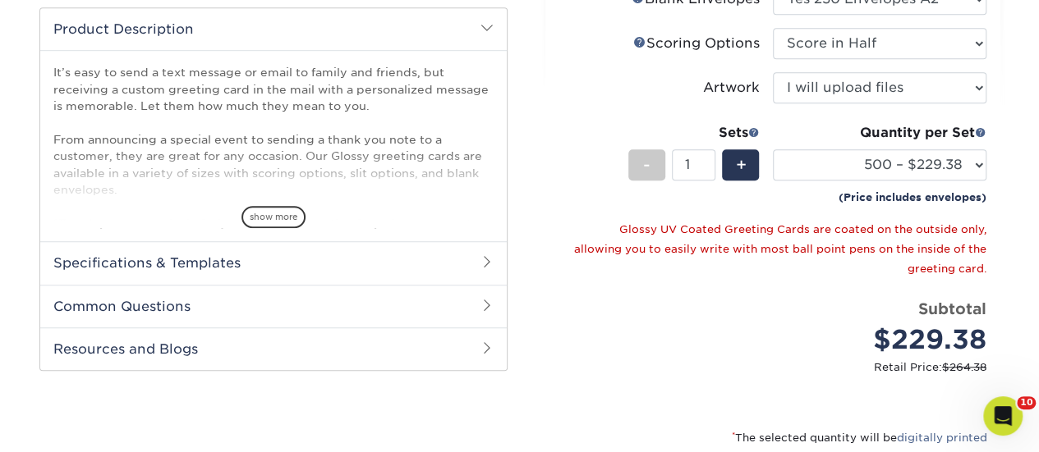
scroll to position [657, 0]
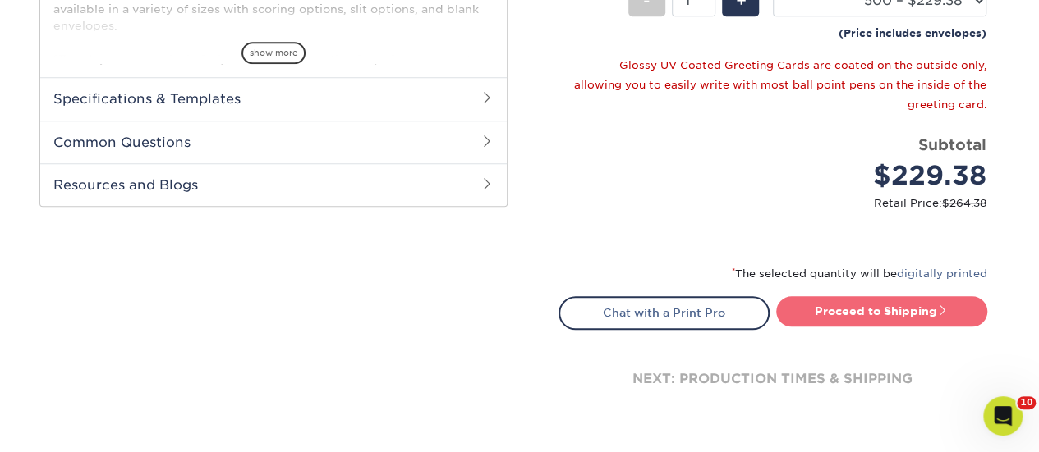
click at [851, 318] on link "Proceed to Shipping" at bounding box center [881, 311] width 211 height 30
type input "Set 1"
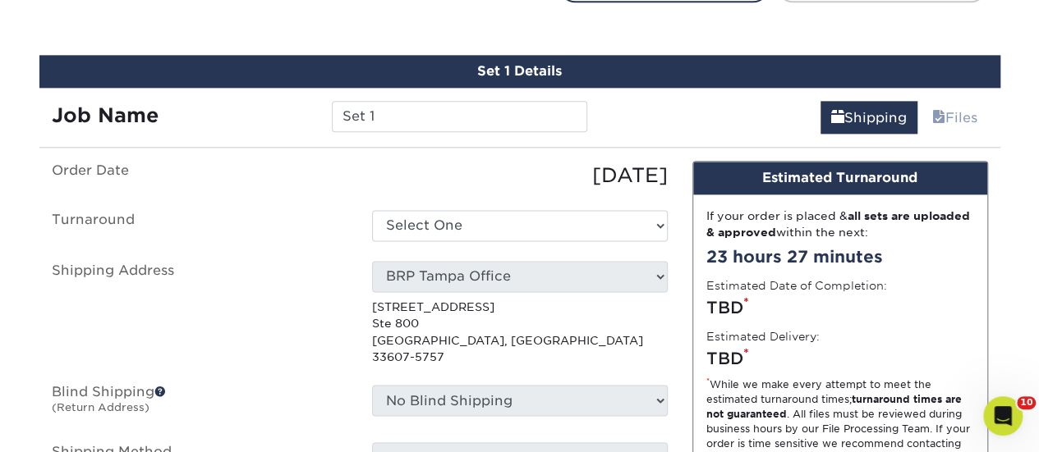
scroll to position [998, 0]
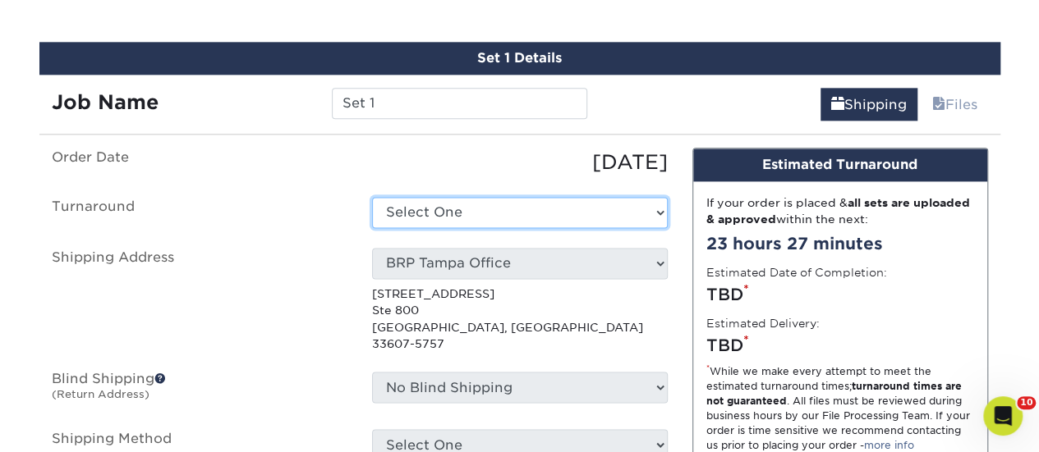
click at [507, 209] on select "Select One 2-4 Business Days 2 Day Next Business Day" at bounding box center [520, 212] width 296 height 31
select select "1b482295-aa81-47da-bd13-523ac5789e8f"
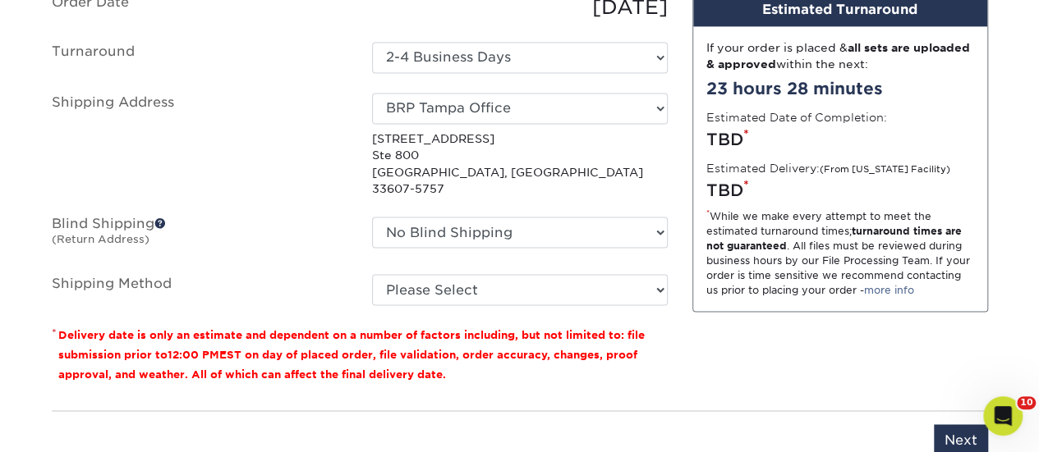
scroll to position [1244, 0]
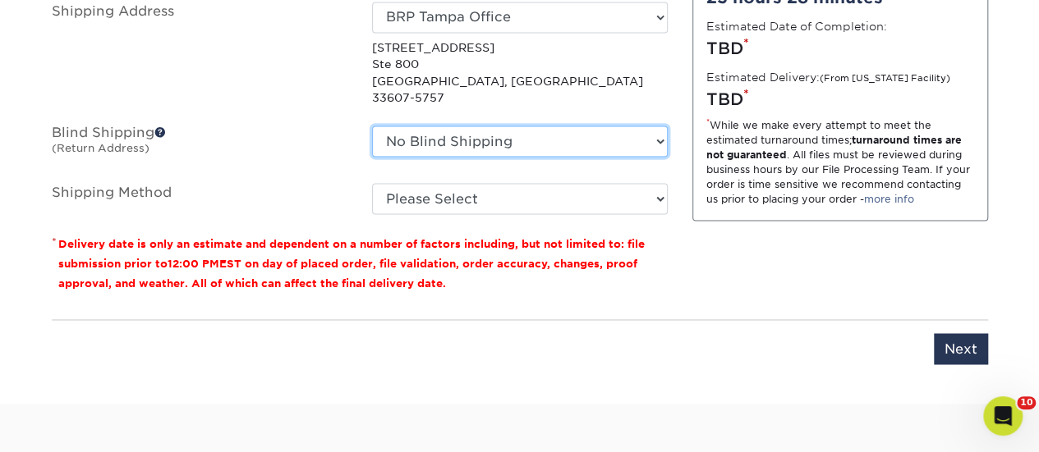
click at [538, 134] on select "No Blind Shipping Erika King A.J. Alenduff AAA Fairmont Adam Balas Adriana Mugr…" at bounding box center [520, 141] width 296 height 31
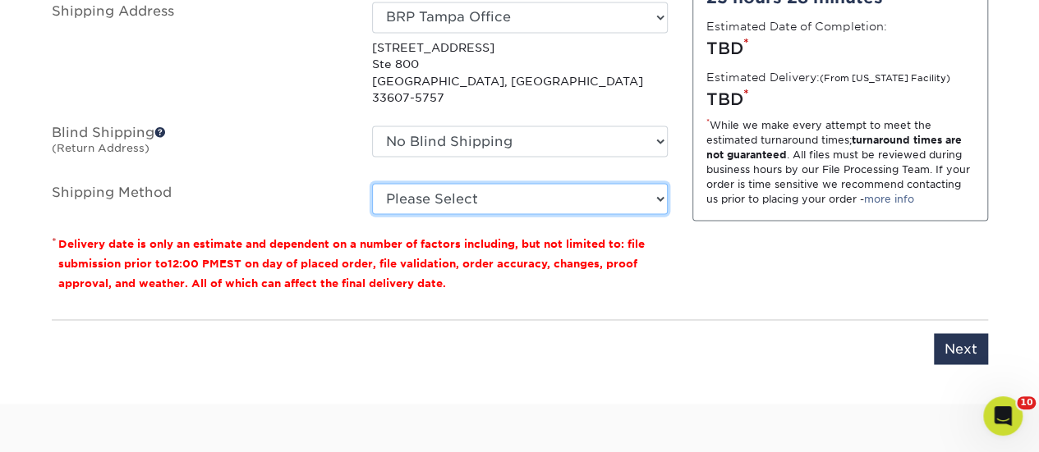
click at [527, 183] on select "Please Select Ground Shipping (+$17.28) 3 Day Shipping Service (+$21.44) 2 Day …" at bounding box center [520, 198] width 296 height 31
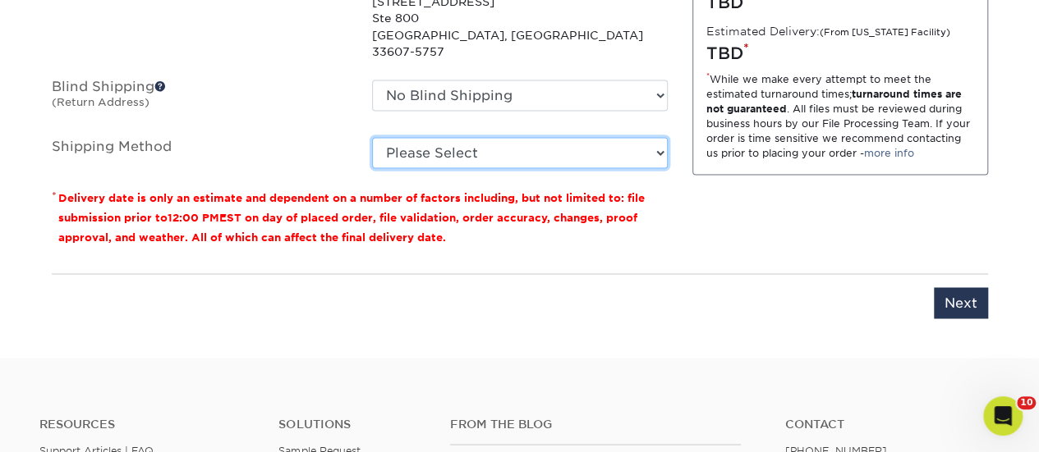
scroll to position [1326, 0]
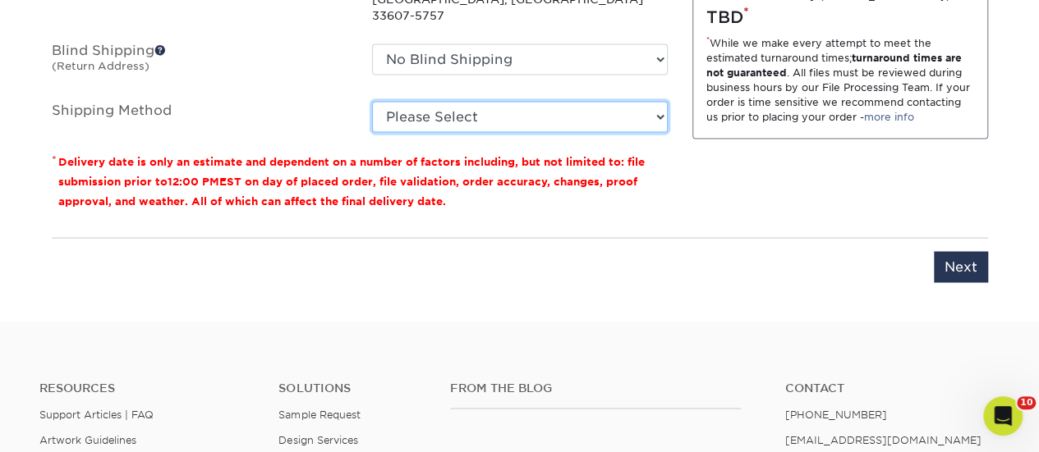
click at [556, 101] on select "Please Select Ground Shipping (+$17.28) 3 Day Shipping Service (+$21.44) 2 Day …" at bounding box center [520, 116] width 296 height 31
select select "03"
click at [372, 101] on select "Please Select Ground Shipping (+$17.28) 3 Day Shipping Service (+$21.44) 2 Day …" at bounding box center [520, 116] width 296 height 31
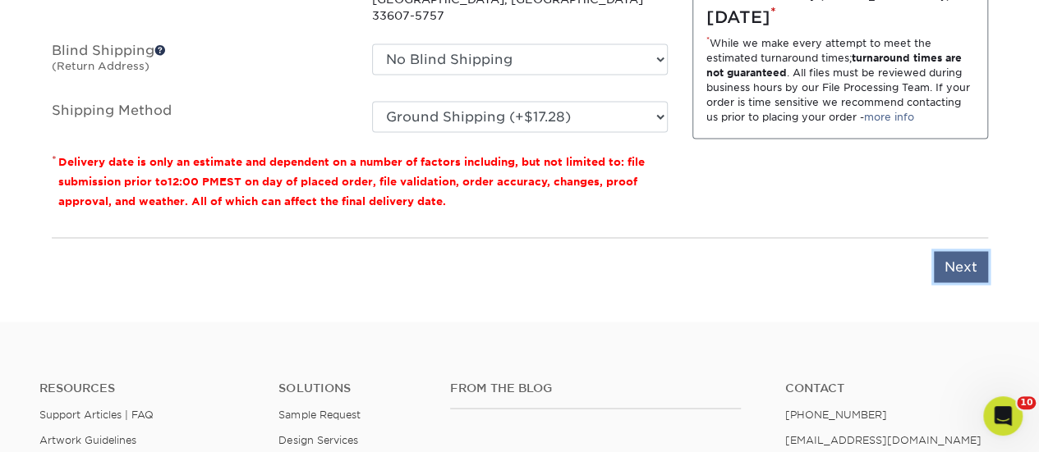
click at [969, 251] on input "Next" at bounding box center [960, 266] width 54 height 31
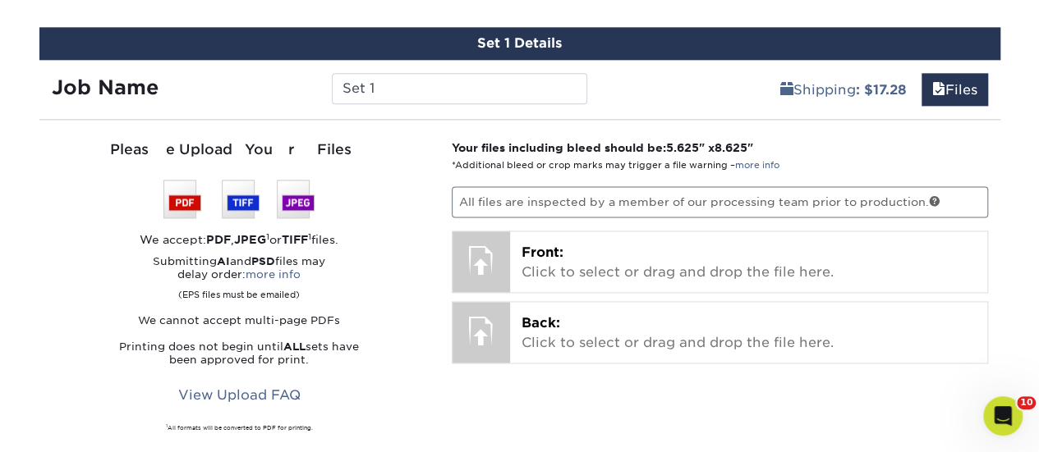
scroll to position [998, 0]
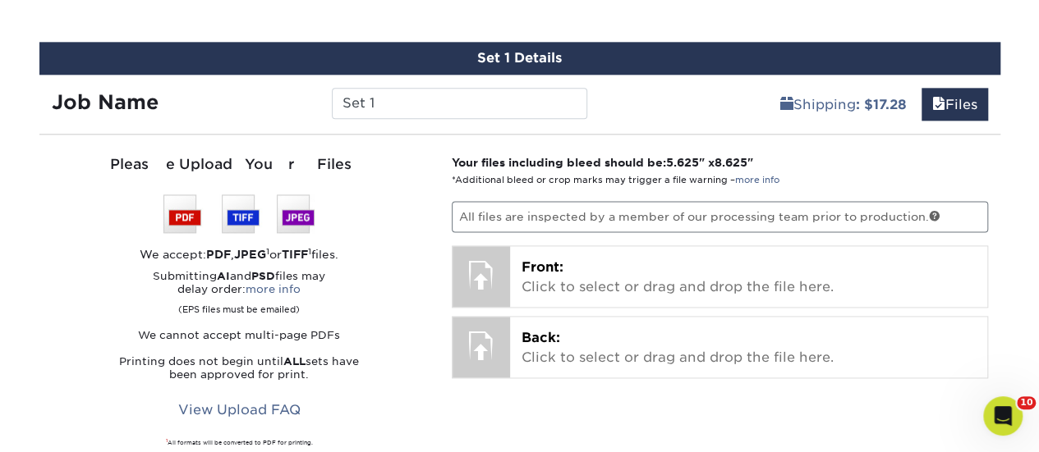
click at [770, 170] on p "Your files including bleed should be: 5.625 " x 8.625 " *Additional bleed or cr…" at bounding box center [720, 171] width 536 height 34
click at [764, 178] on link "more info" at bounding box center [757, 180] width 44 height 11
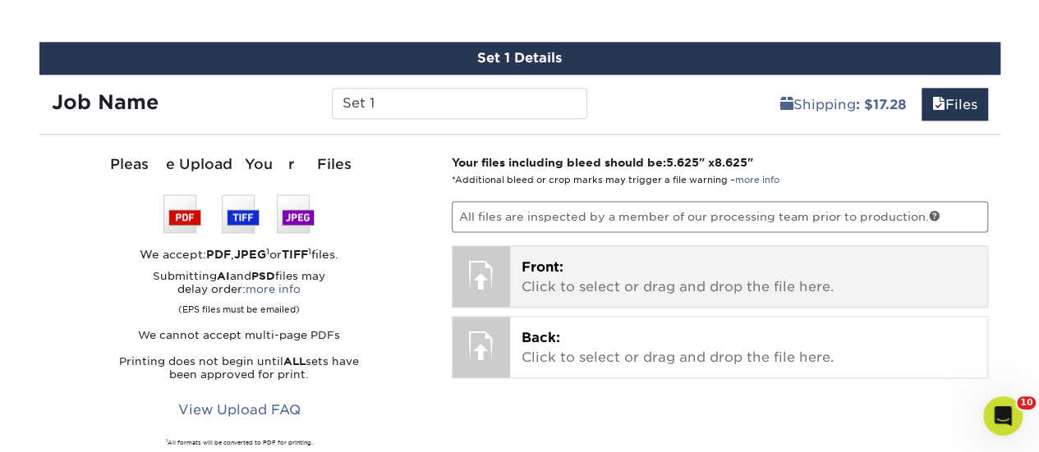
click at [561, 282] on p "Front: Click to select or drag and drop the file here." at bounding box center [748, 277] width 454 height 39
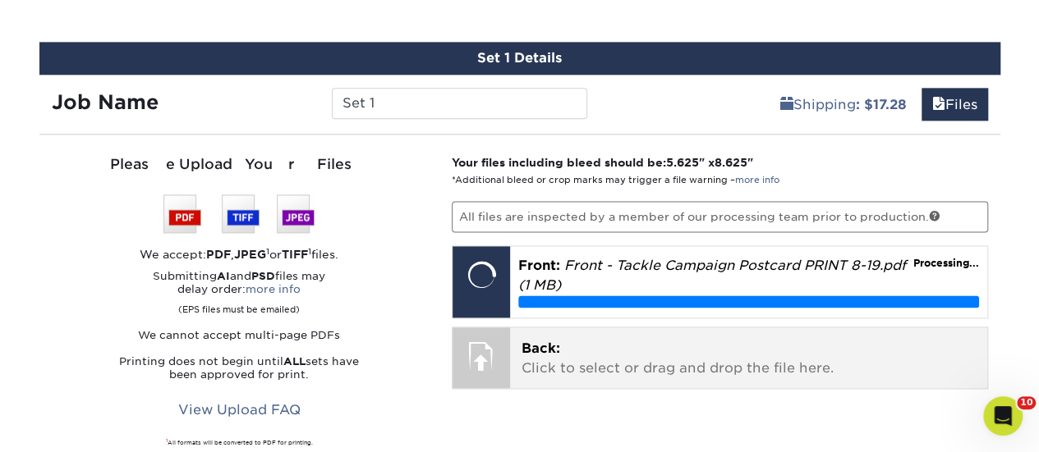
click at [594, 334] on div "Back: Click to select or drag and drop the file here. Choose file" at bounding box center [748, 358] width 477 height 61
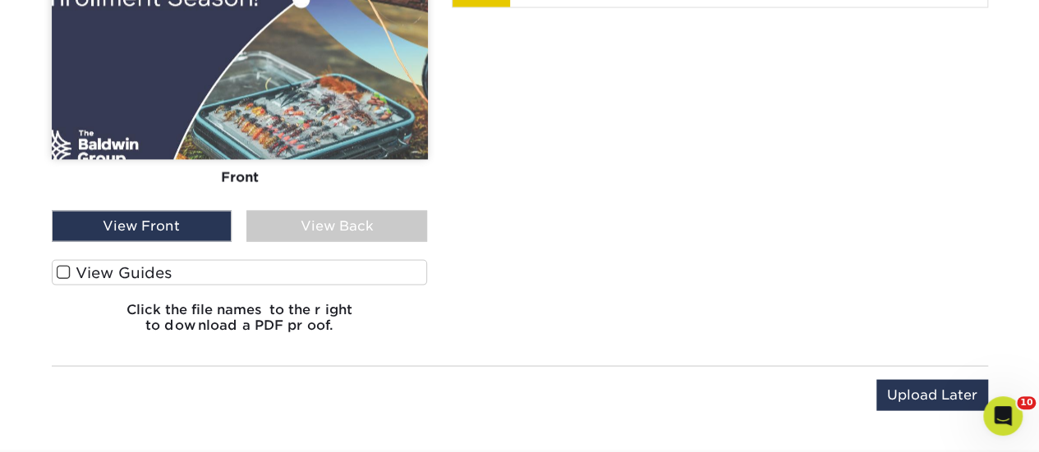
scroll to position [1654, 0]
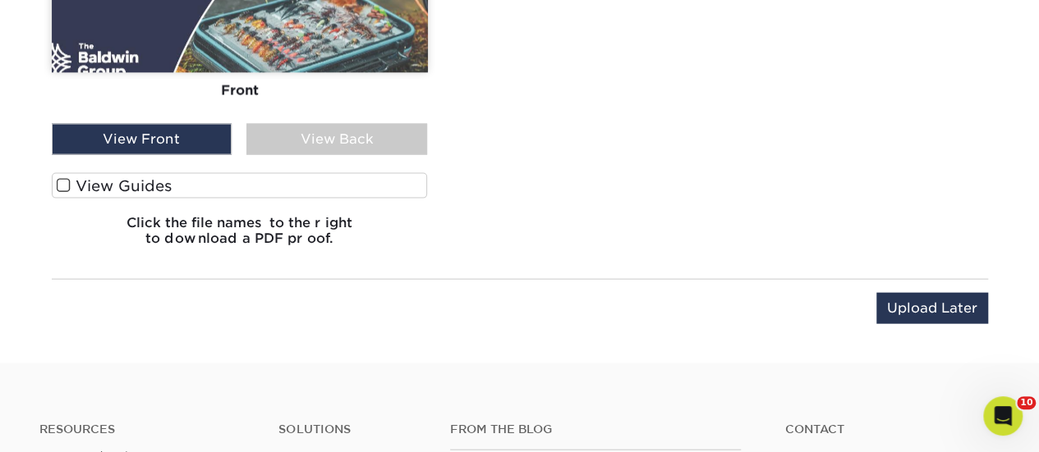
click at [195, 140] on div "View Front" at bounding box center [142, 139] width 181 height 31
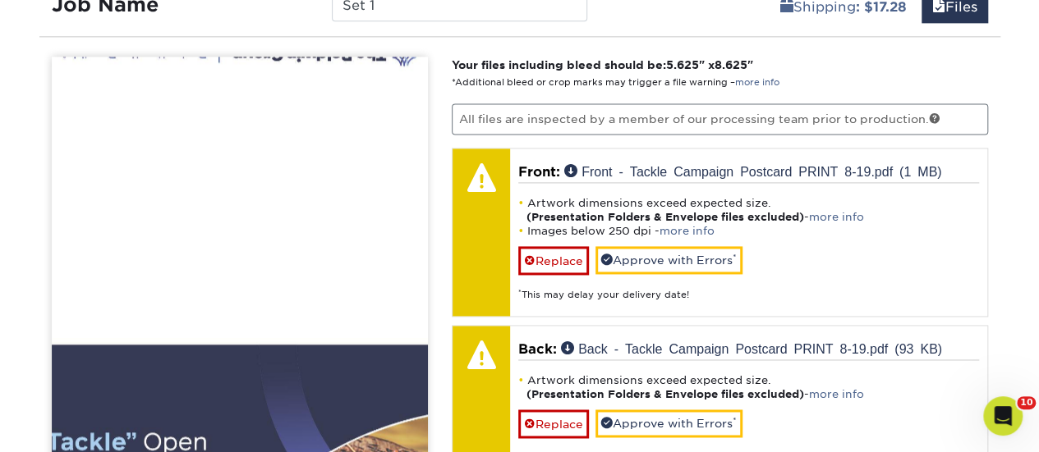
scroll to position [1080, 0]
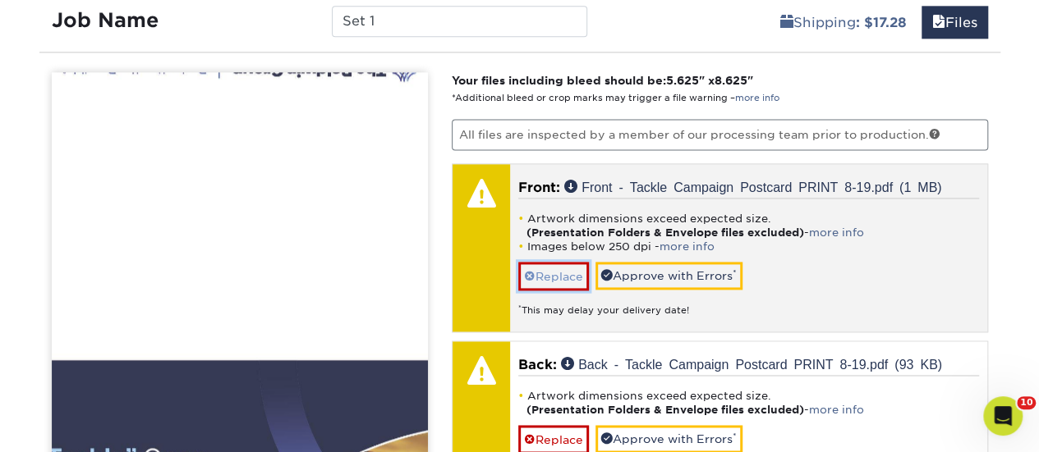
click at [539, 263] on link "Replace" at bounding box center [553, 276] width 71 height 29
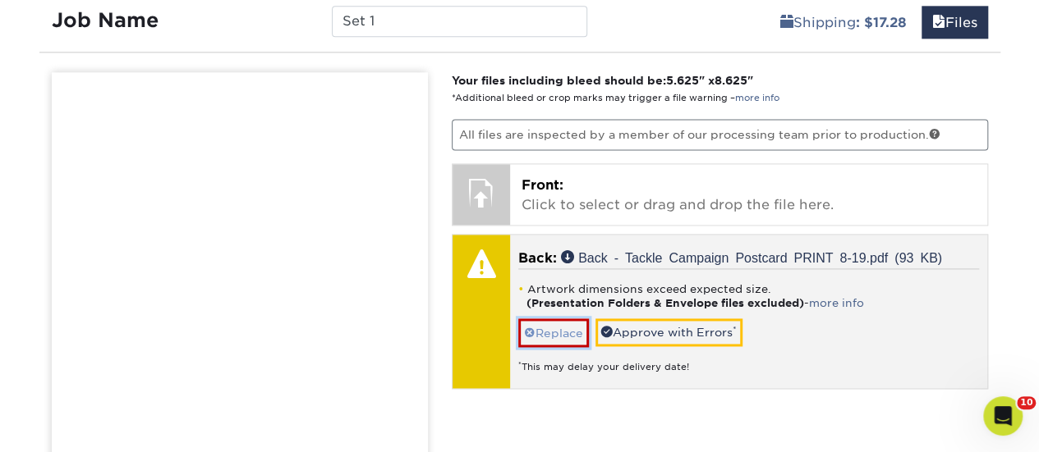
click at [553, 328] on link "Replace" at bounding box center [553, 333] width 71 height 29
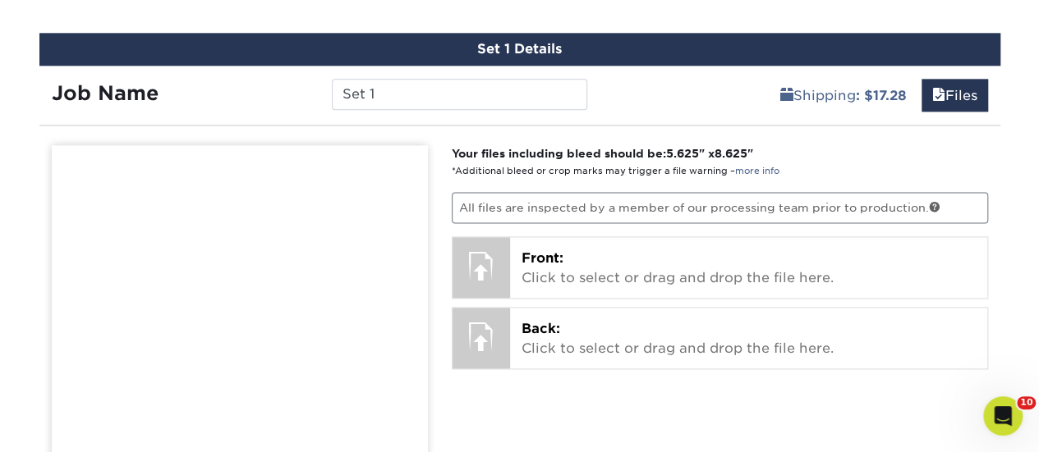
scroll to position [915, 0]
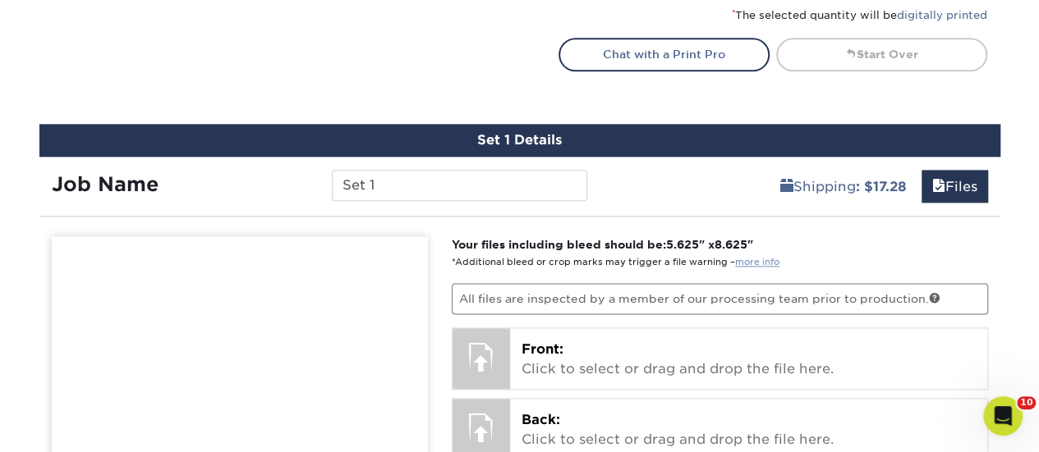
click at [768, 262] on link "more info" at bounding box center [757, 262] width 44 height 11
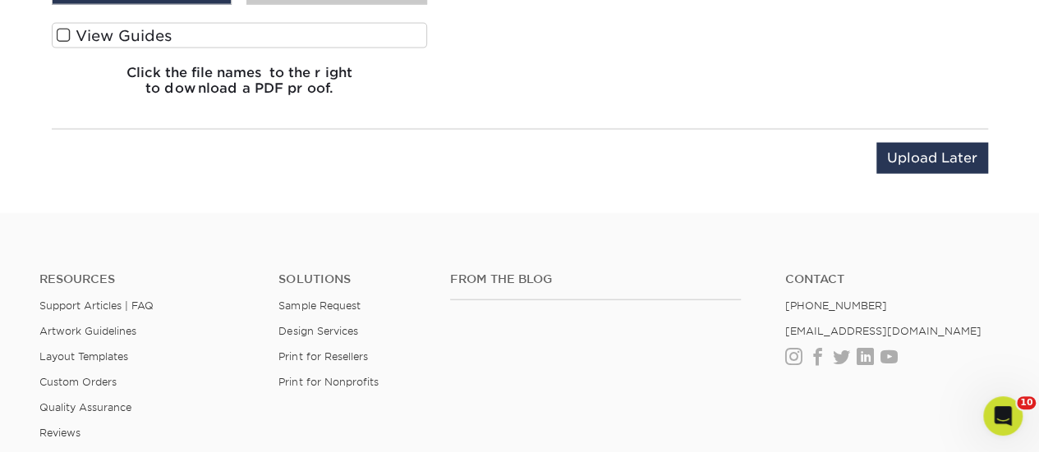
scroll to position [1806, 0]
click at [94, 25] on label "View Guides" at bounding box center [240, 33] width 376 height 25
click at [0, 0] on input "View Guides" at bounding box center [0, 0] width 0 height 0
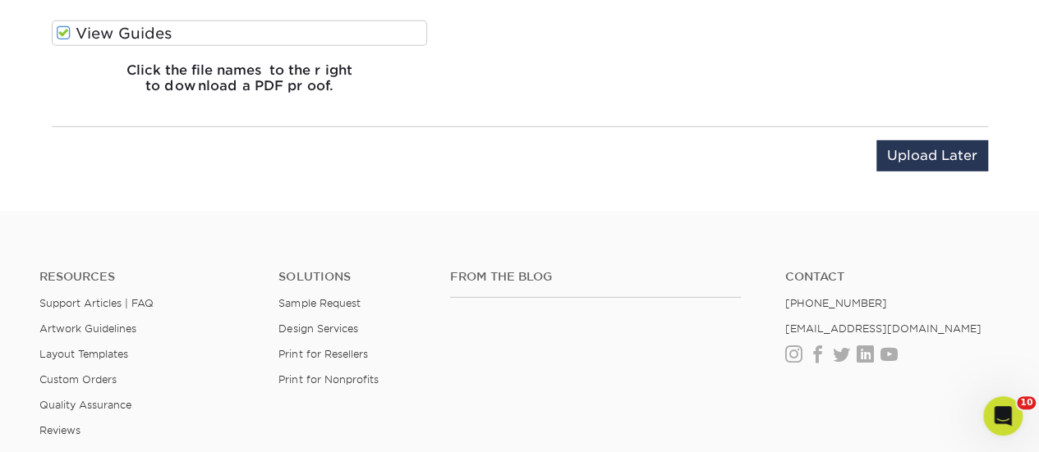
click at [99, 30] on label "View Guides" at bounding box center [240, 33] width 376 height 25
click at [0, 0] on input "View Guides" at bounding box center [0, 0] width 0 height 0
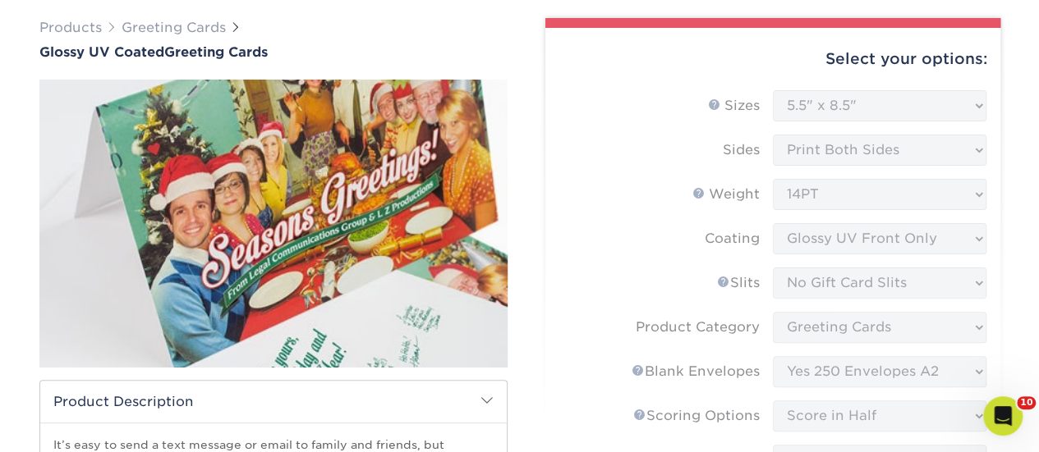
scroll to position [0, 0]
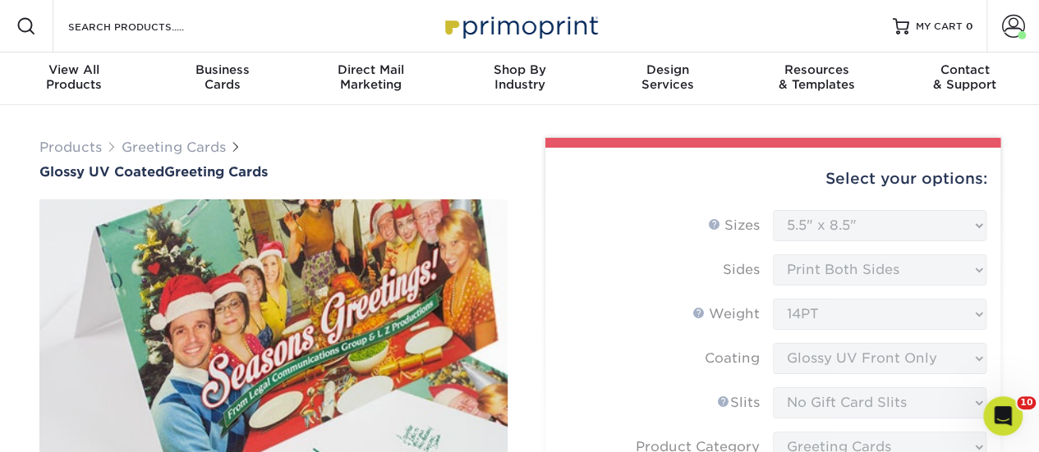
click at [156, 150] on link "Greeting Cards" at bounding box center [174, 148] width 104 height 16
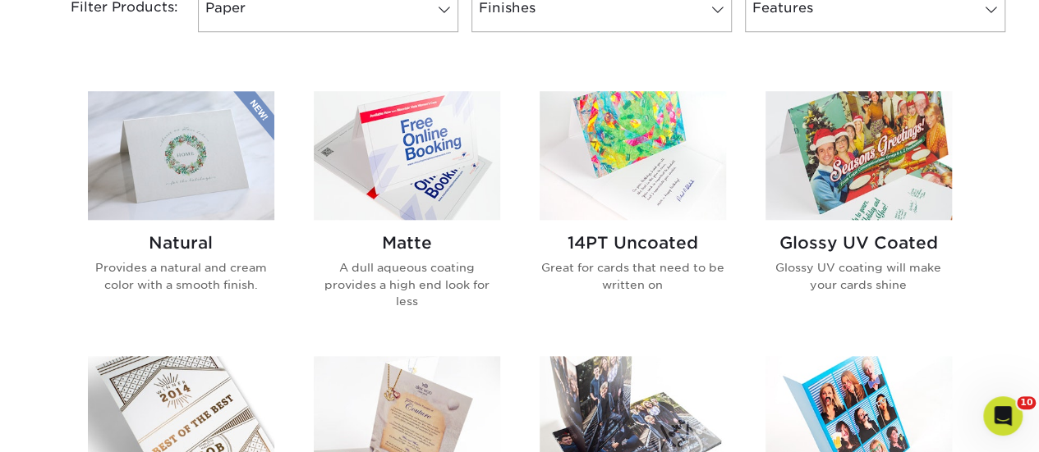
click at [856, 199] on img at bounding box center [858, 155] width 186 height 129
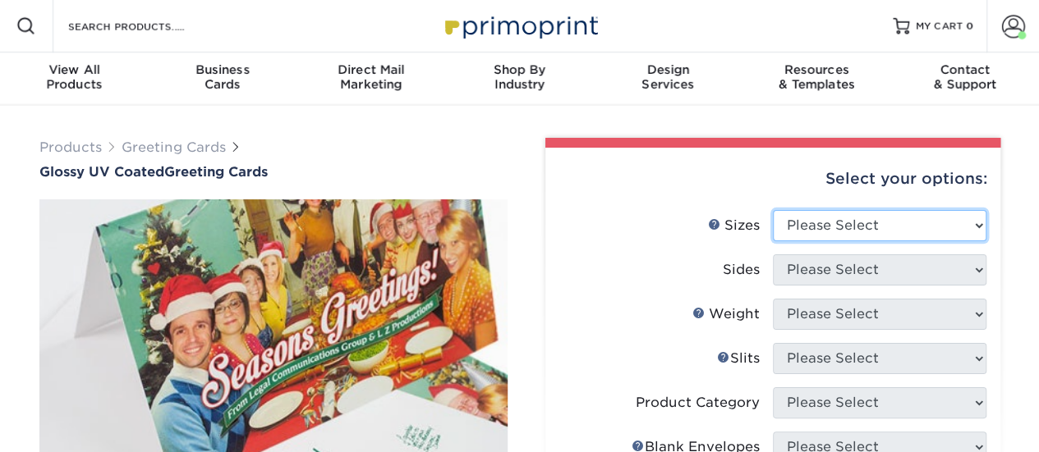
click at [848, 232] on select "Please Select 4.25" x 11" 5.5" x 8.5" 5.5" x 8.5" 6" x 9" 6" x 12" 7" x 10" 8.5…" at bounding box center [879, 225] width 213 height 31
click at [773, 210] on select "Please Select 4.25" x 11" 5.5" x 8.5" 5.5" x 8.5" 6" x 9" 6" x 12" 7" x 10" 8.5…" at bounding box center [879, 225] width 213 height 31
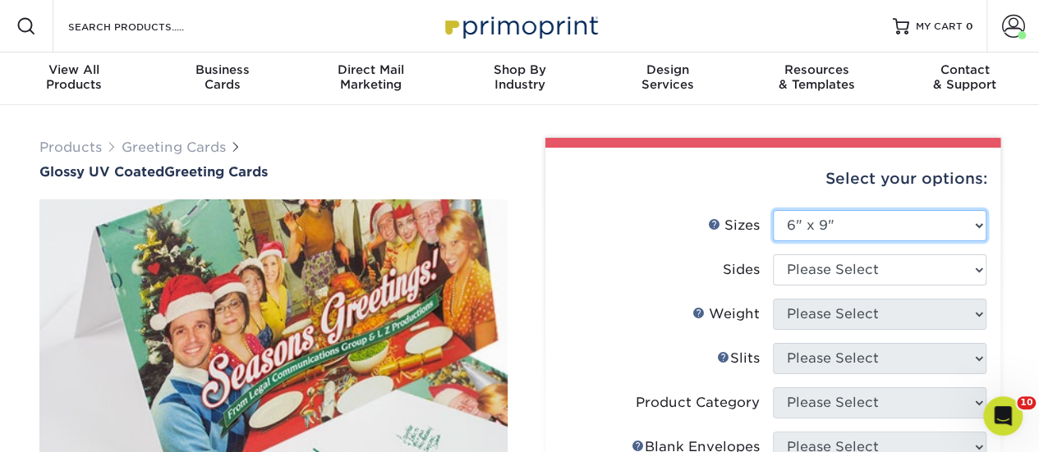
click at [874, 232] on select "Please Select 4.25" x 11" 5.5" x 8.5" 5.5" x 8.5" 6" x 9" 6" x 12" 7" x 10" 8.5…" at bounding box center [879, 225] width 213 height 31
click at [773, 210] on select "Please Select 4.25" x 11" 5.5" x 8.5" 5.5" x 8.5" 6" x 9" 6" x 12" 7" x 10" 8.5…" at bounding box center [879, 225] width 213 height 31
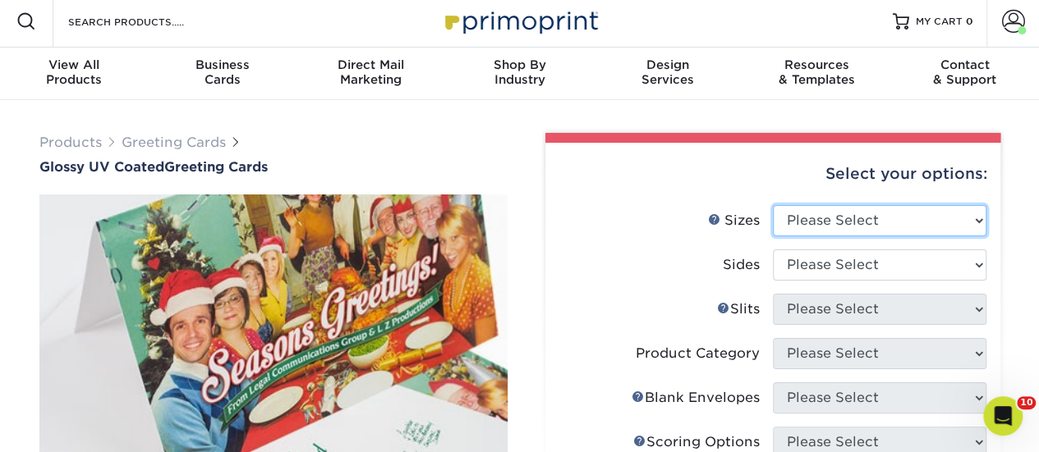
scroll to position [328, 0]
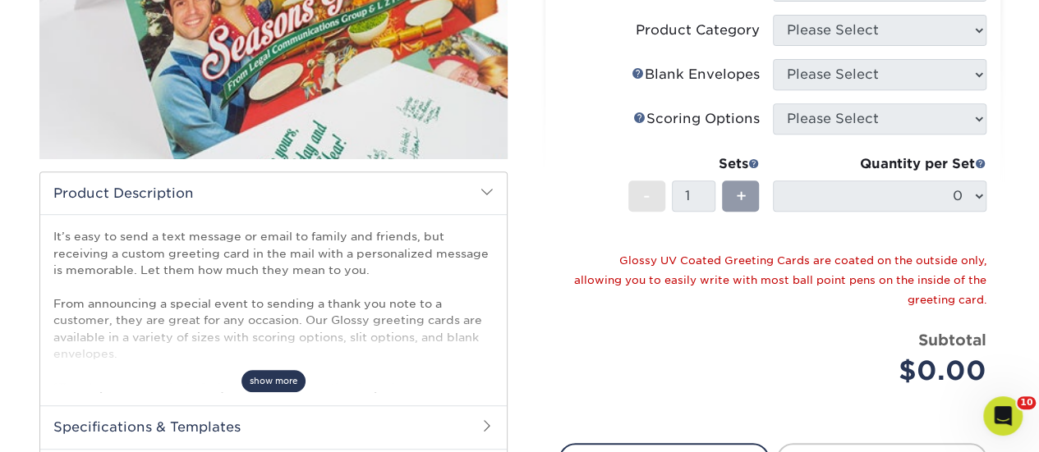
click at [286, 383] on span "show more" at bounding box center [273, 381] width 64 height 22
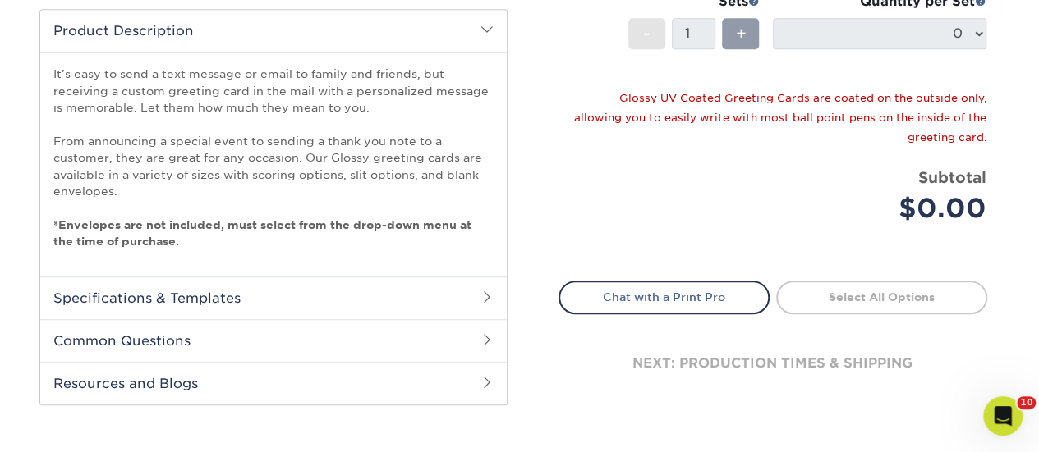
scroll to position [493, 0]
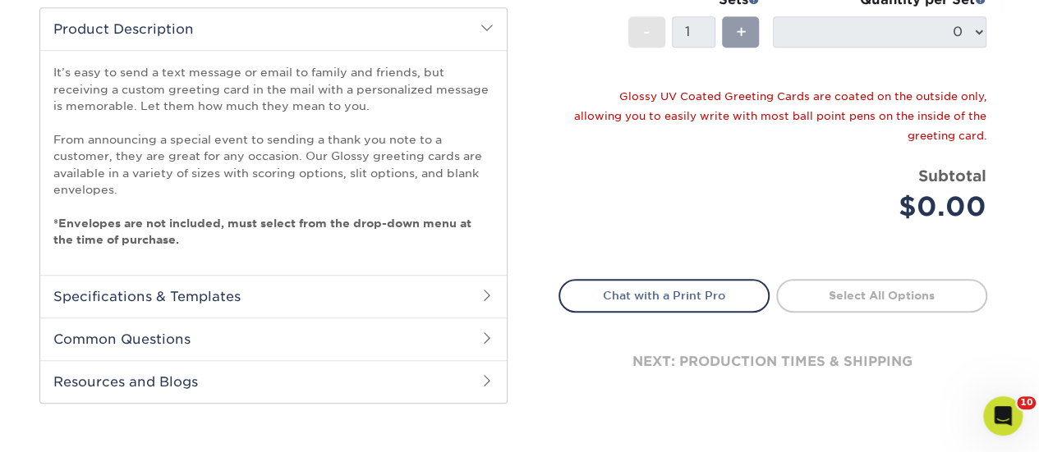
click at [319, 286] on h2 "Specifications & Templates" at bounding box center [273, 296] width 466 height 43
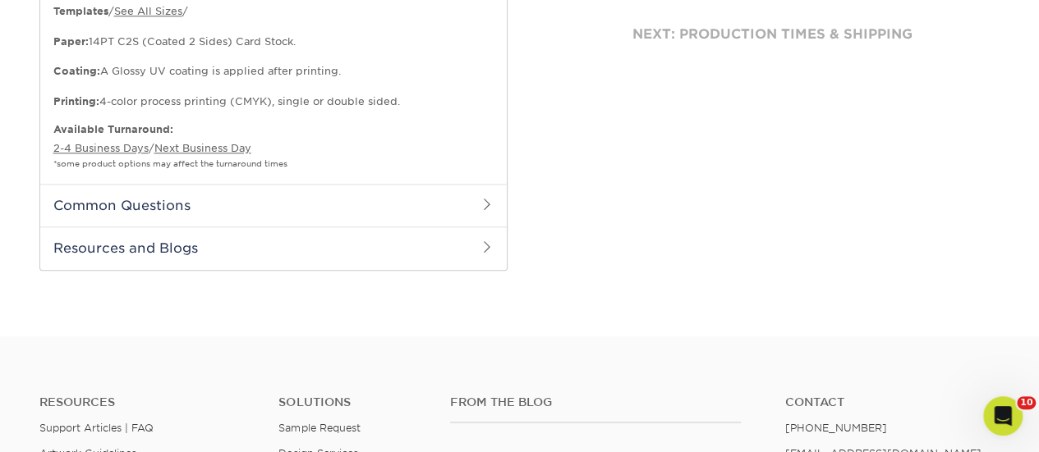
scroll to position [821, 0]
click at [258, 203] on h2 "Common Questions" at bounding box center [273, 204] width 466 height 43
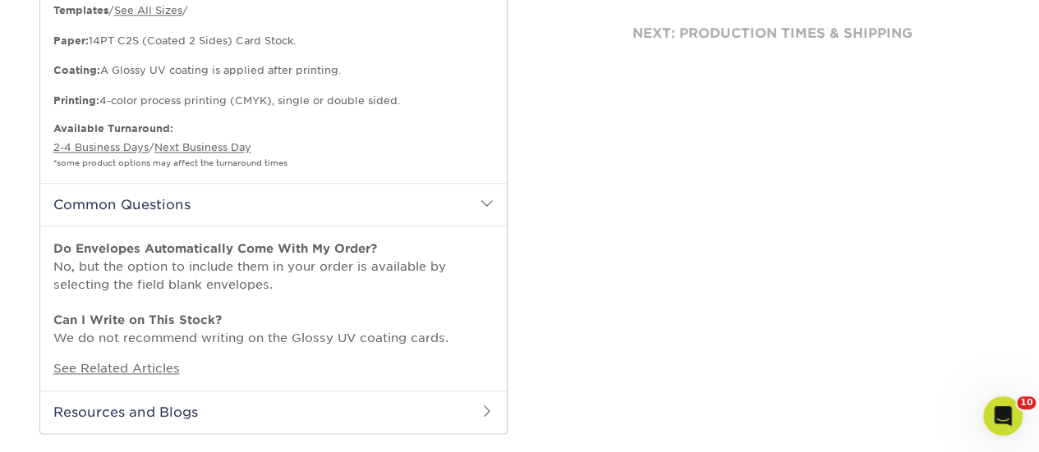
scroll to position [903, 0]
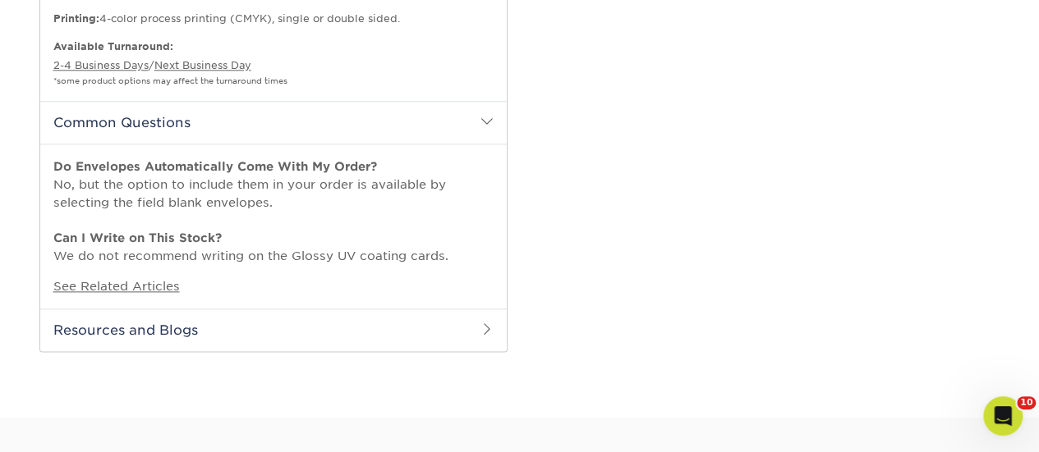
click at [222, 325] on h2 "Resources and Blogs" at bounding box center [273, 330] width 466 height 43
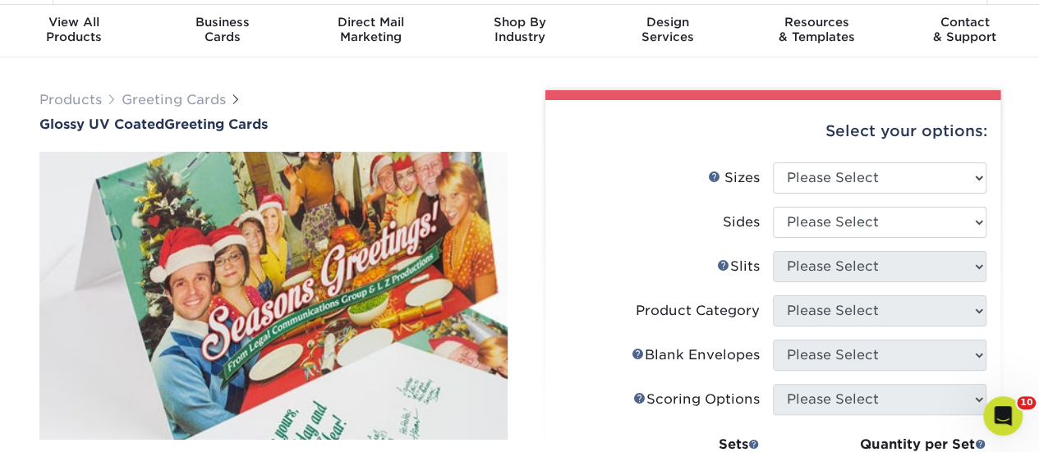
scroll to position [0, 0]
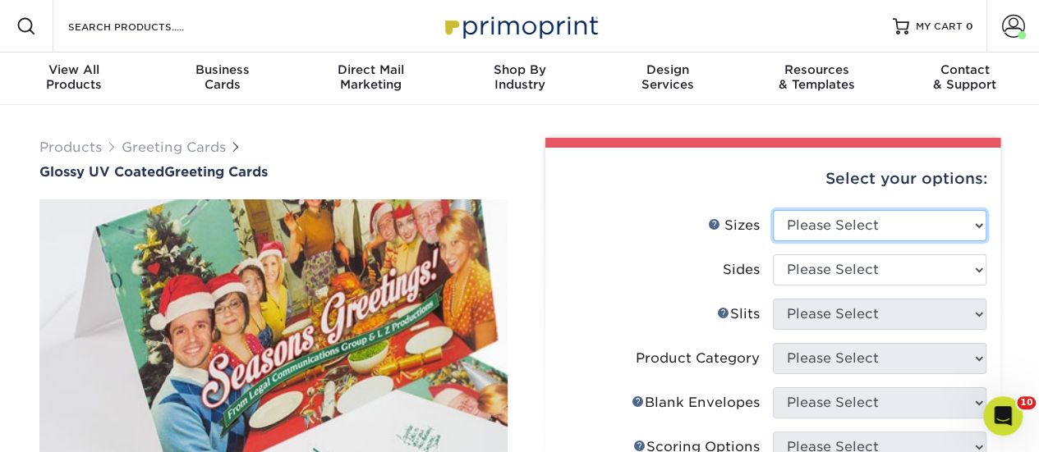
click at [841, 227] on select "Please Select 4.25" x 11" 5.5" x 8.5" 5.5" x 8.5" 6" x 9" 6" x 12" 7" x 10" 8.5…" at bounding box center [879, 225] width 213 height 31
select select "5.50x8.50"
click at [773, 210] on select "Please Select 4.25" x 11" 5.5" x 8.5" 5.5" x 8.5" 6" x 9" 6" x 12" 7" x 10" 8.5…" at bounding box center [879, 225] width 213 height 31
click at [864, 224] on select "Please Select 4.25" x 11" 5.5" x 8.5" 5.5" x 8.5" 6" x 9" 6" x 12" 7" x 10" 8.5…" at bounding box center [879, 225] width 213 height 31
click at [681, 316] on label "Slits Help Slits" at bounding box center [665, 314] width 213 height 31
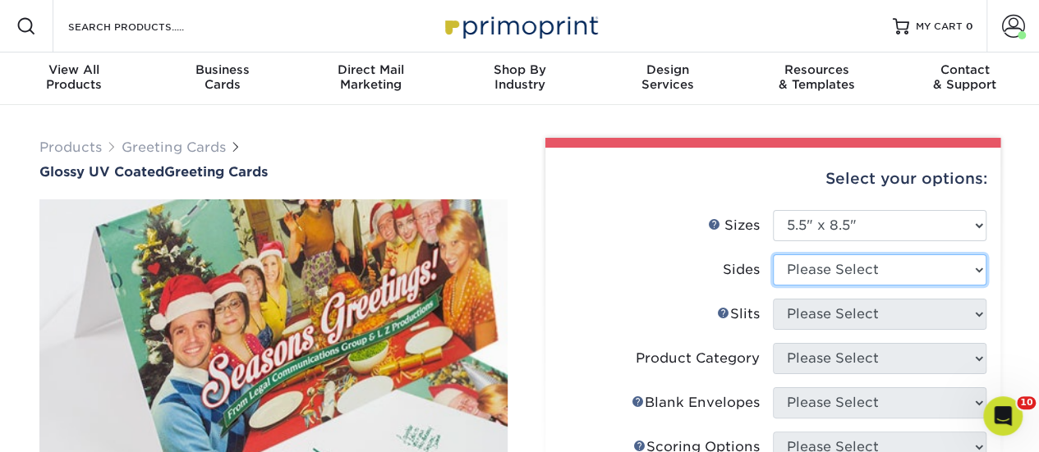
click at [845, 259] on select "Please Select Print Both Sides Print Front Only" at bounding box center [879, 270] width 213 height 31
select select "13abbda7-1d64-4f25-8bb2-c179b224825d"
click at [773, 255] on select "Please Select Print Both Sides Print Front Only" at bounding box center [879, 270] width 213 height 31
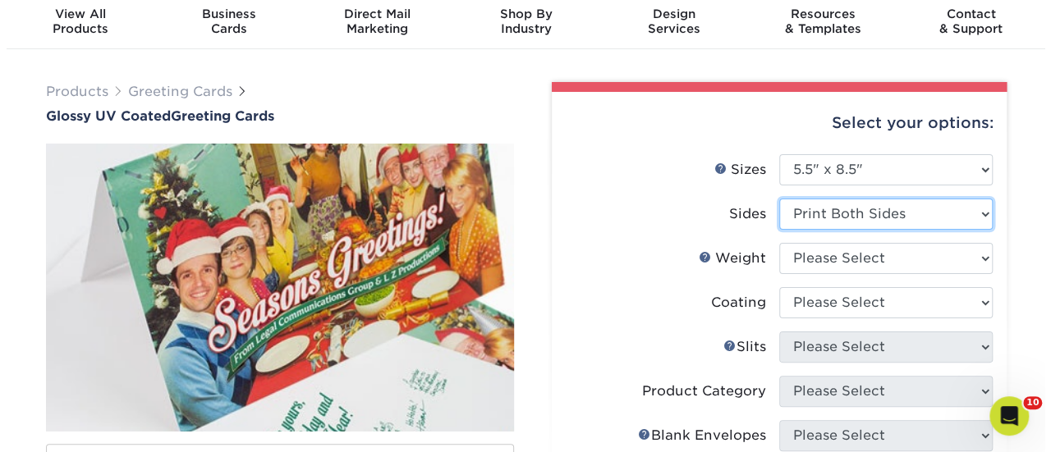
scroll to position [82, 0]
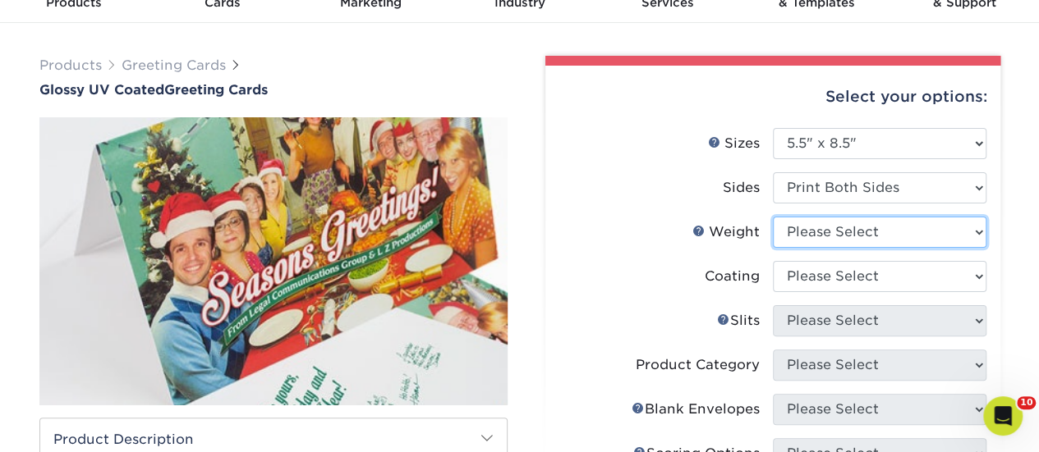
click at [868, 235] on select "Please Select 18PT C1S 14PT" at bounding box center [879, 232] width 213 height 31
select select "14PT"
click at [773, 217] on select "Please Select 18PT C1S 14PT" at bounding box center [879, 232] width 213 height 31
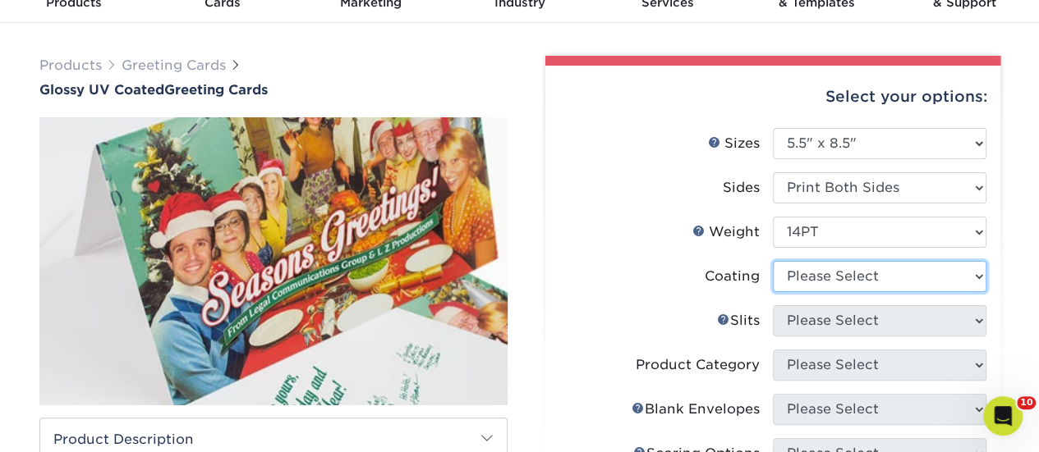
click at [852, 277] on select at bounding box center [879, 276] width 213 height 31
select select "1e8116af-acfc-44b1-83dc-8181aa338834"
click at [773, 261] on select at bounding box center [879, 276] width 213 height 31
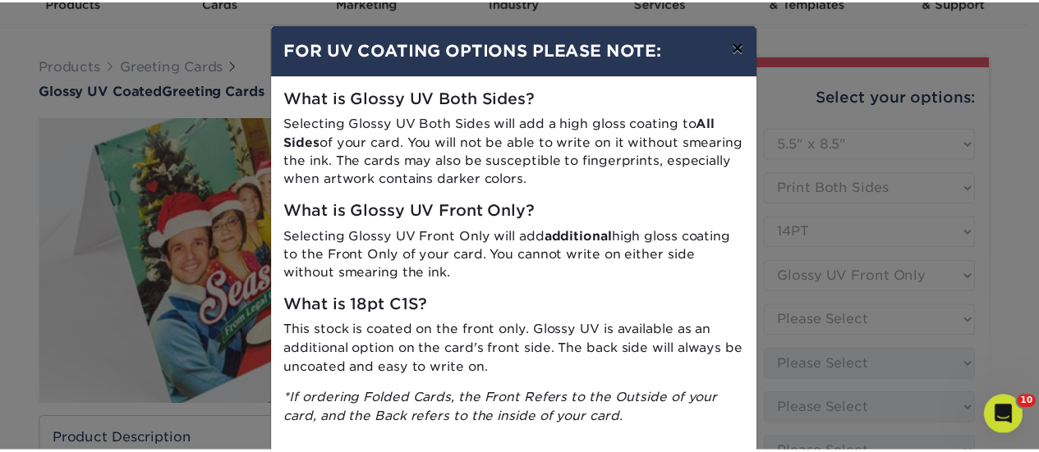
scroll to position [0, 0]
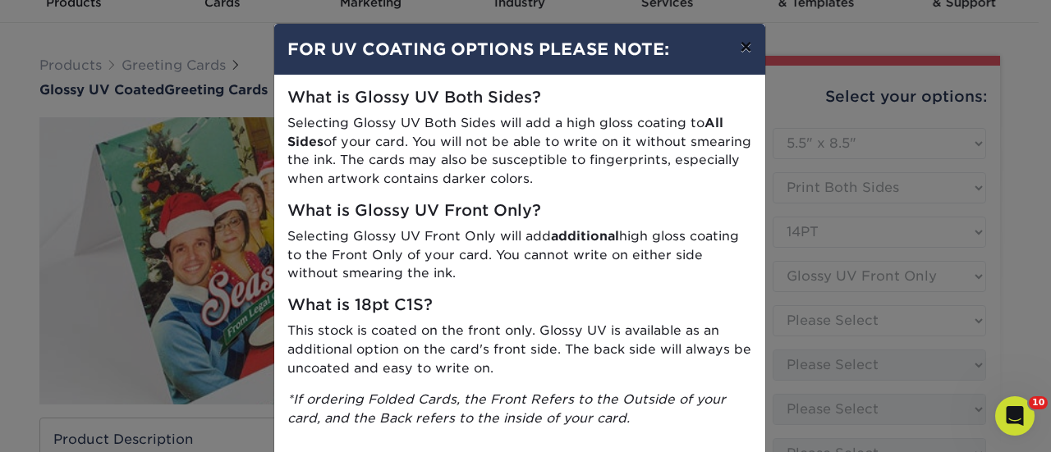
click at [747, 42] on button "×" at bounding box center [746, 47] width 38 height 46
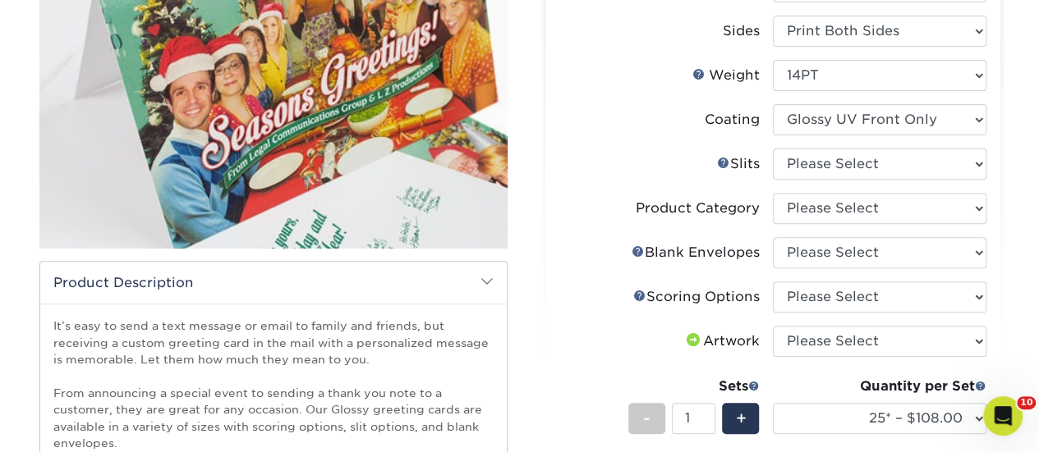
scroll to position [246, 0]
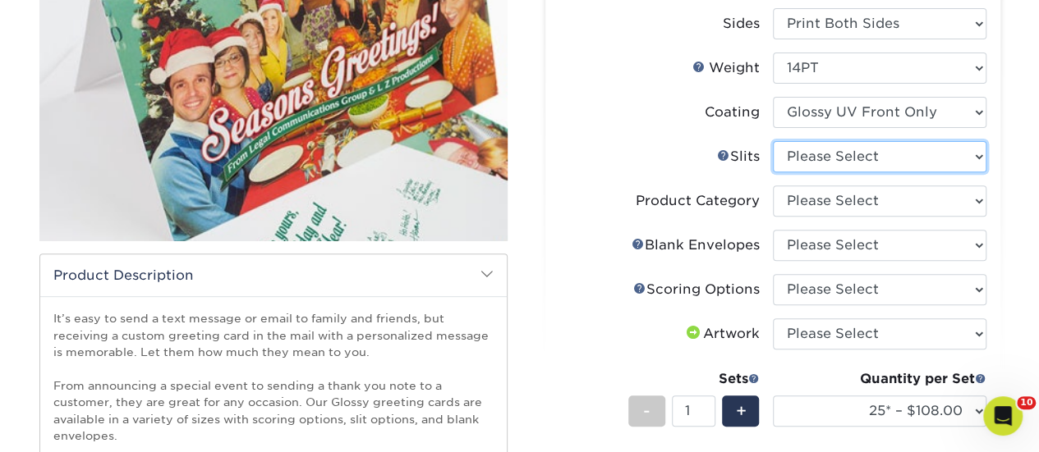
click at [855, 152] on select "Please Select Moon Slits Bottom Panel Moon Slits Right Panel No Gift Card Slits…" at bounding box center [879, 156] width 213 height 31
select select "c4055f3c-a707-4a99-931b-ce83690041fd"
click at [773, 141] on select "Please Select Moon Slits Bottom Panel Moon Slits Right Panel No Gift Card Slits…" at bounding box center [879, 156] width 213 height 31
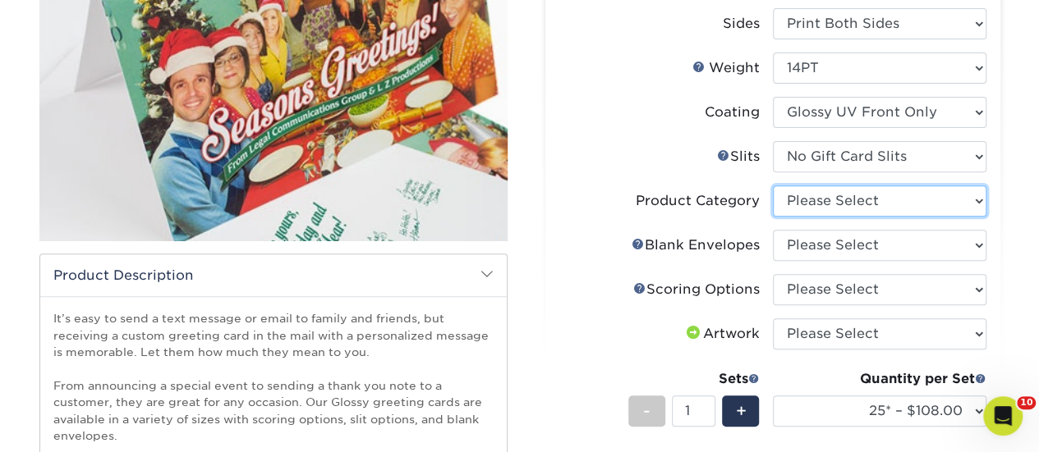
click at [855, 202] on select "Please Select Greeting Cards" at bounding box center [879, 201] width 213 height 31
select select "b7f8198f-f281-4438-a52e-cd7a5c5c0cfc"
click at [773, 186] on select "Please Select Greeting Cards" at bounding box center [879, 201] width 213 height 31
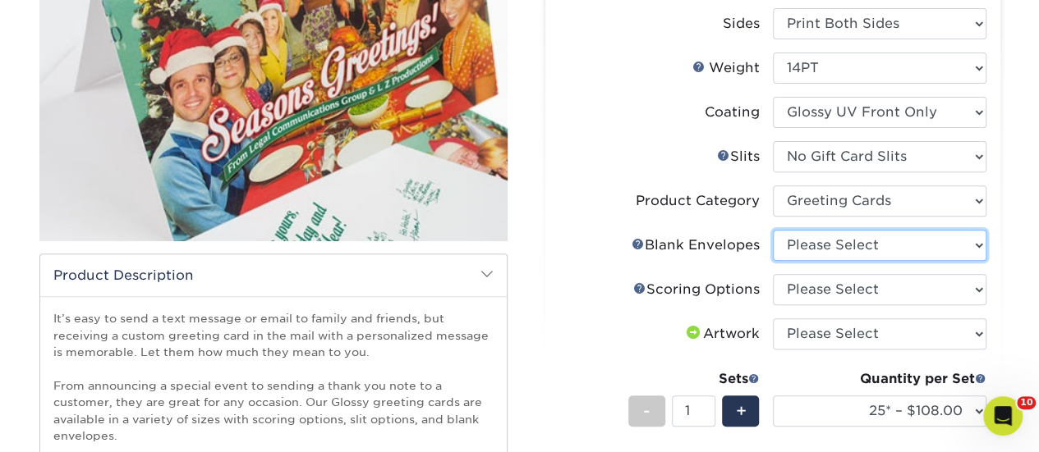
click at [846, 241] on select "Please Select No Blank Envelopes Yes 25 Envelopes A2 Yes 50 Envelopes A2 Yes 75…" at bounding box center [879, 245] width 213 height 31
click at [753, 280] on div "Scoring Help Scoring Options" at bounding box center [696, 290] width 126 height 20
click at [801, 245] on select "Please Select No Blank Envelopes Yes 25 Envelopes A2 Yes 50 Envelopes A2 Yes 75…" at bounding box center [879, 245] width 213 height 31
select select "245904c8-12b8-4e0a-b372-ccc9543c6456"
click at [773, 230] on select "Please Select No Blank Envelopes Yes 25 Envelopes A2 Yes 50 Envelopes A2 Yes 75…" at bounding box center [879, 245] width 213 height 31
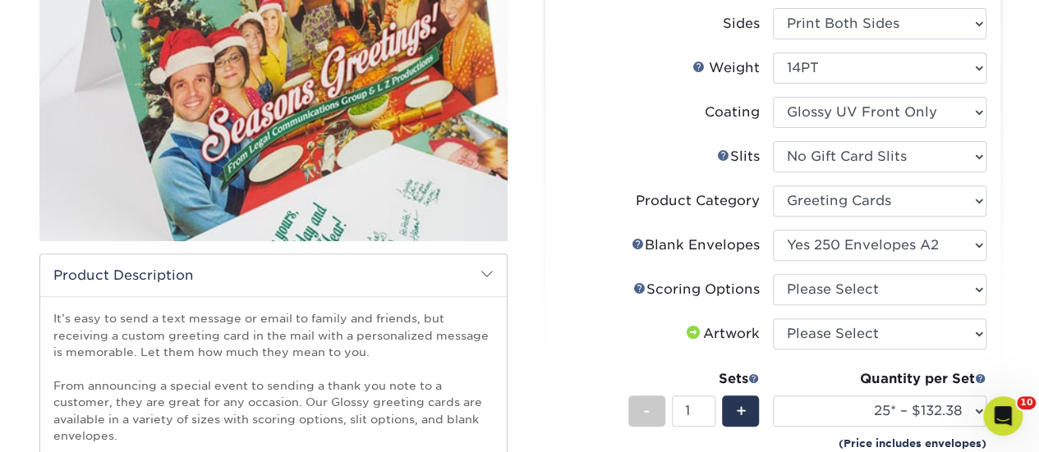
click at [844, 264] on li "Envelope Help Blank Envelopes Please Select No Blank Envelopes Yes 25 Envelopes…" at bounding box center [772, 252] width 427 height 44
click at [842, 281] on select "Please Select Score in Half" at bounding box center [879, 289] width 213 height 31
select select "b23166fa-223a-4016-b2d3-d3438452c7d9"
click at [773, 274] on select "Please Select Score in Half" at bounding box center [879, 289] width 213 height 31
click at [841, 323] on select "Please Select I will upload files I need a design - $75" at bounding box center [879, 334] width 213 height 31
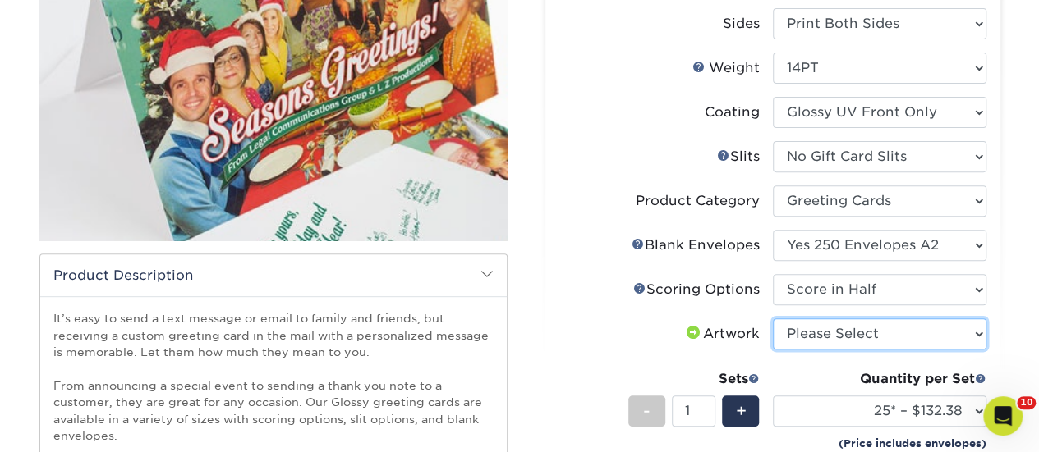
select select "upload"
click at [773, 319] on select "Please Select I will upload files I need a design - $75" at bounding box center [879, 334] width 213 height 31
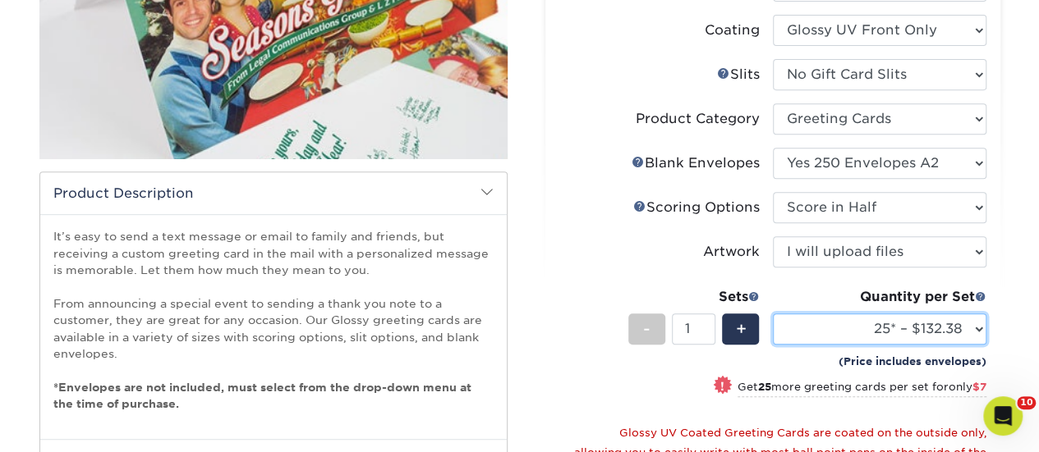
click at [847, 324] on select "25* – $132.38 50* – $139.38 75* – $146.38 100* – $156.38 250* – $197.38 500 – $…" at bounding box center [879, 329] width 213 height 31
select select "250* – $197.38"
click at [773, 314] on select "25* – $132.38 50* – $139.38 75* – $146.38 100* – $156.38 250* – $197.38 500 – $…" at bounding box center [879, 329] width 213 height 31
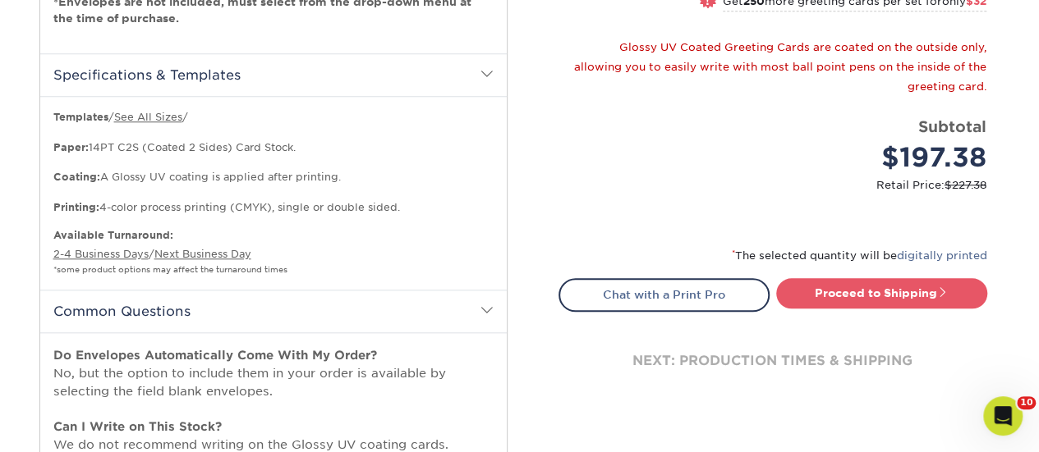
scroll to position [739, 0]
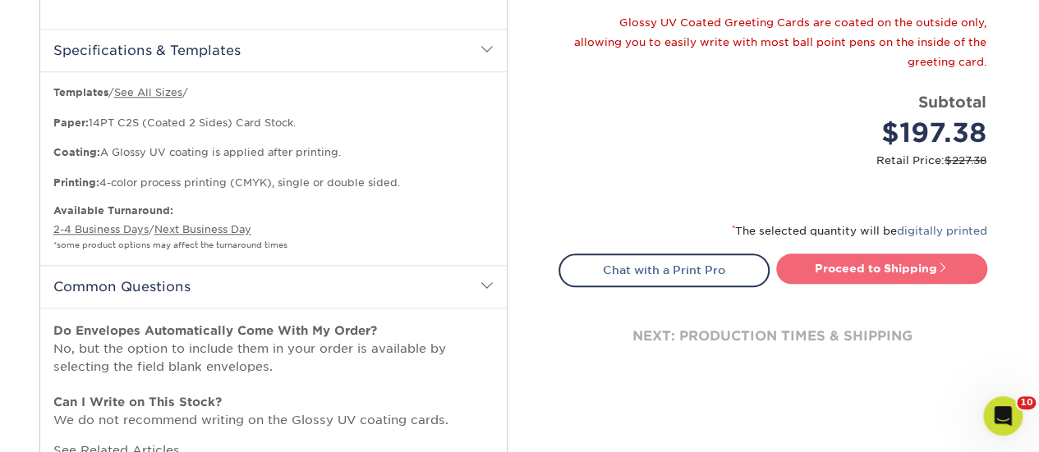
click at [844, 269] on link "Proceed to Shipping" at bounding box center [881, 269] width 211 height 30
type input "Set 1"
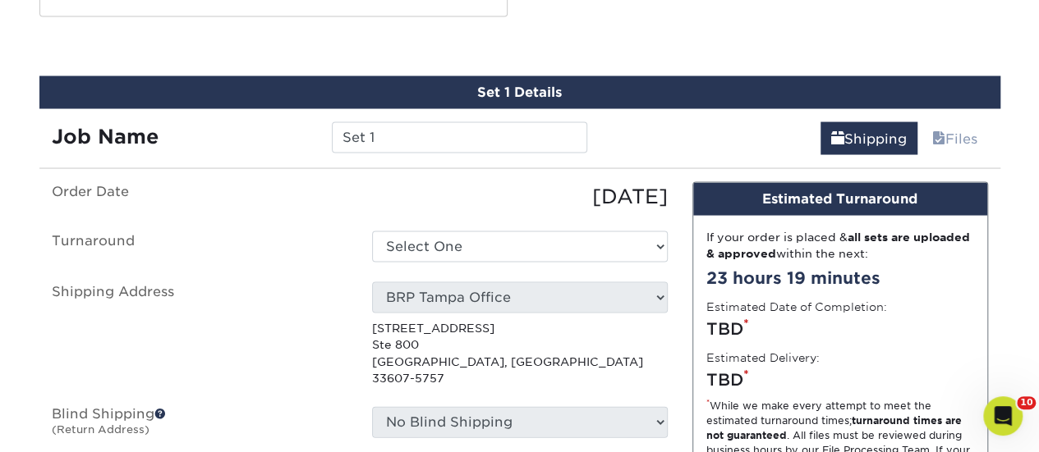
scroll to position [1564, 0]
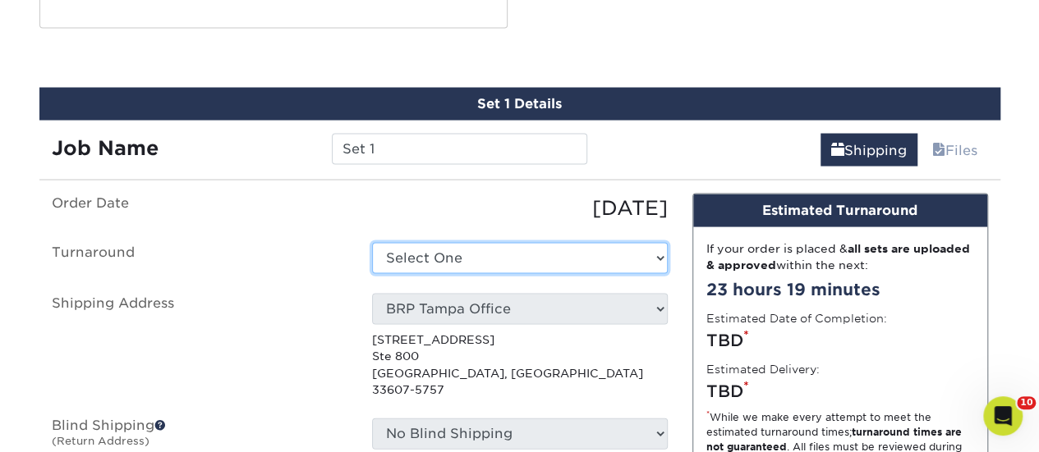
click at [614, 243] on select "Select One 2-4 Business Days 2 Day Next Business Day" at bounding box center [520, 258] width 296 height 31
select select "01bccbe3-3341-476d-9736-e59432ac97cb"
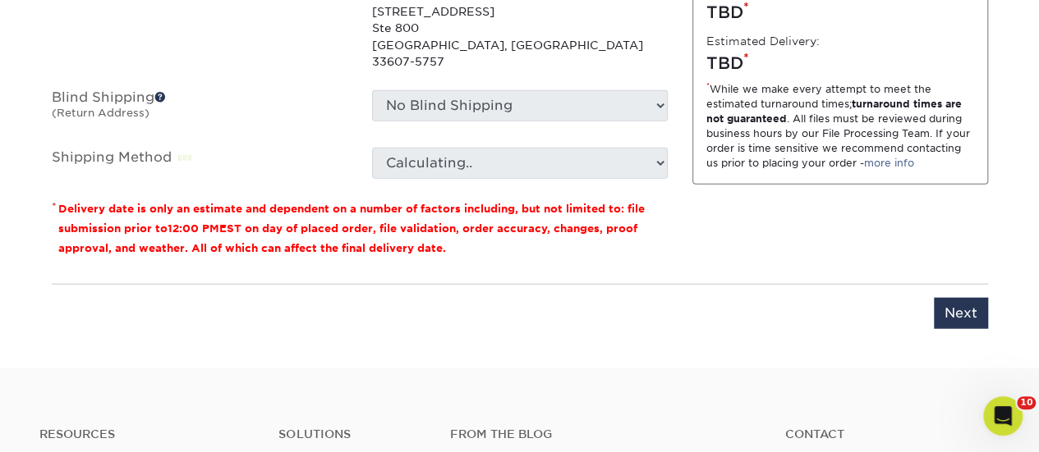
scroll to position [1810, 0]
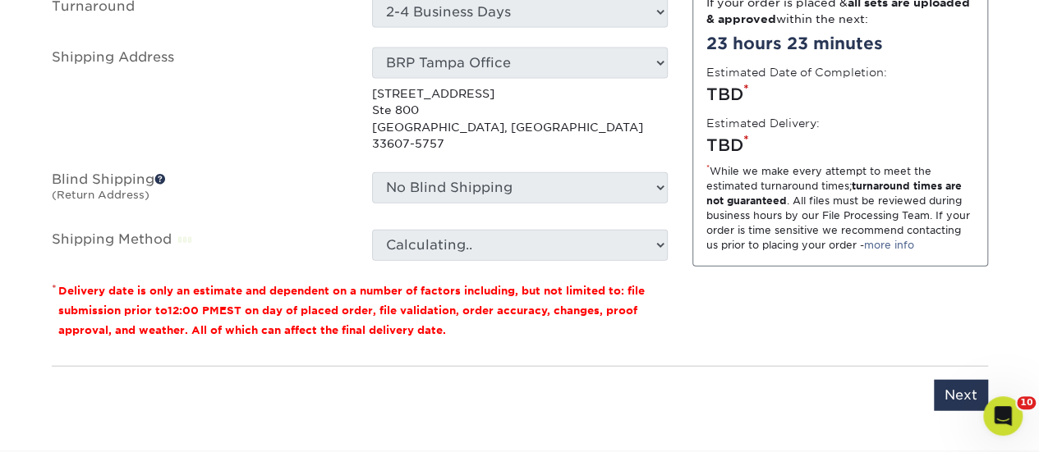
click at [664, 230] on select "Calculating.." at bounding box center [520, 245] width 296 height 31
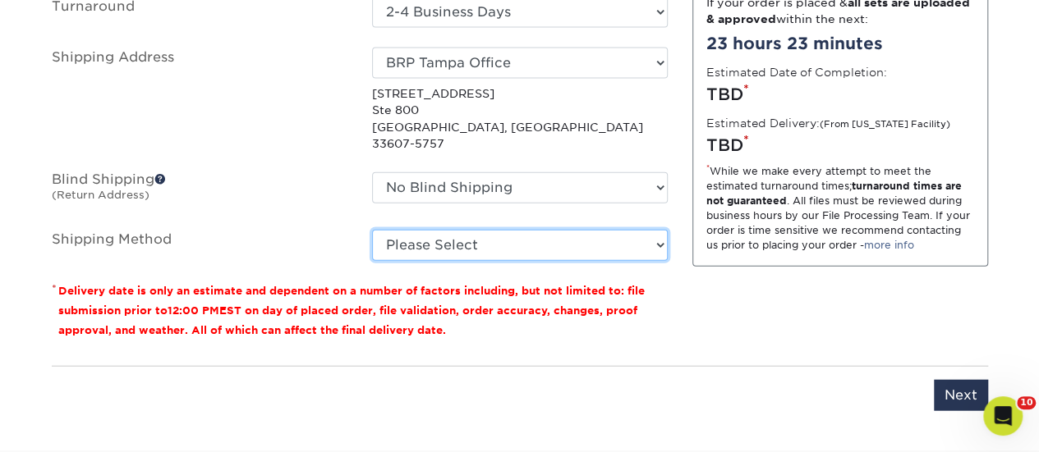
click at [488, 230] on select "Please Select Ground Shipping (+$16.24) 3 Day Shipping Service (+$19.91) 2 Day …" at bounding box center [520, 245] width 296 height 31
select select "03"
click at [372, 230] on select "Please Select Ground Shipping (+$16.24) 3 Day Shipping Service (+$19.91) 2 Day …" at bounding box center [520, 245] width 296 height 31
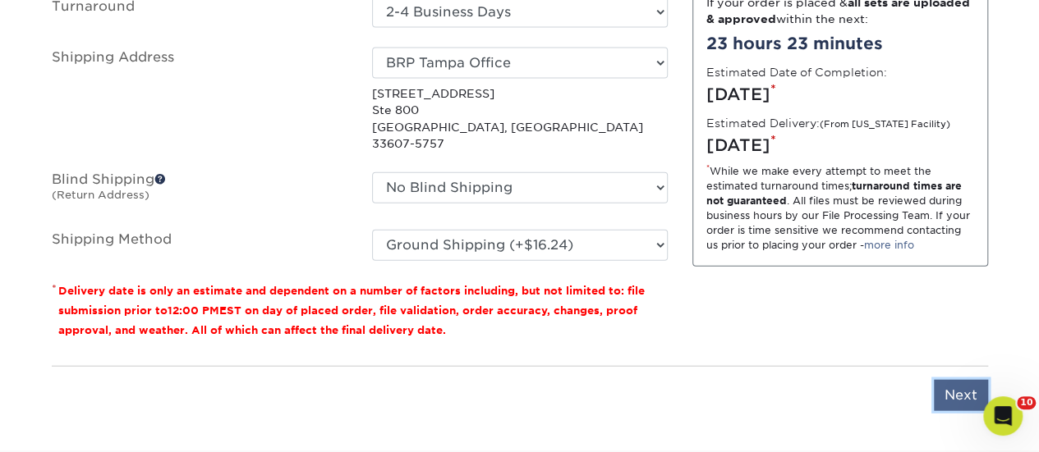
click at [949, 380] on input "Next" at bounding box center [960, 395] width 54 height 31
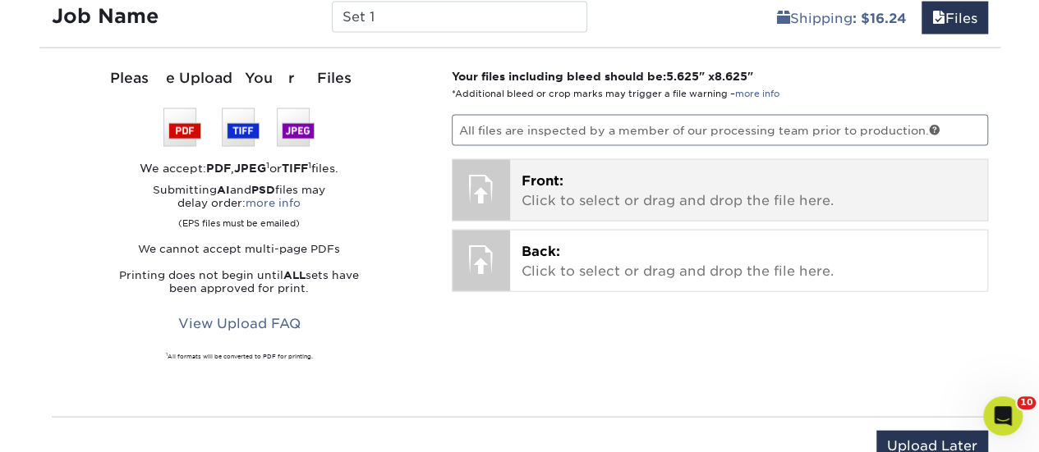
scroll to position [1646, 0]
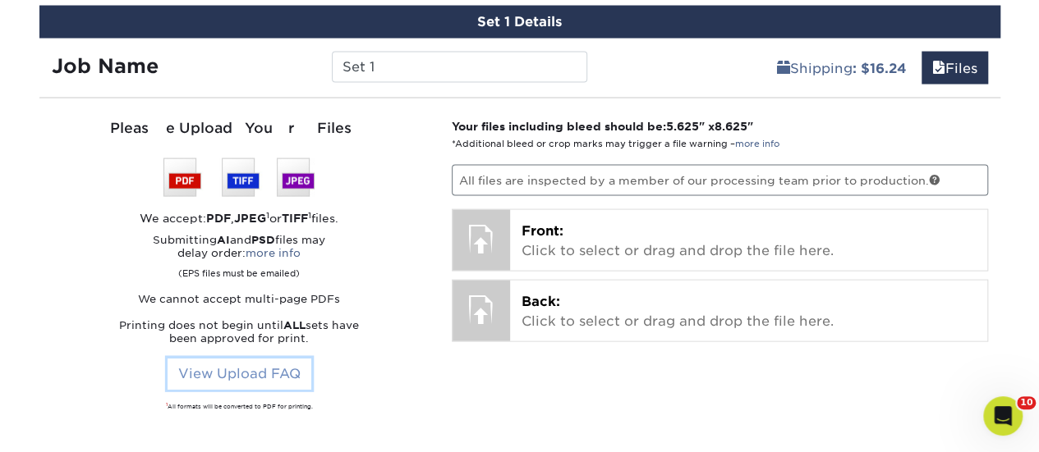
click at [243, 359] on link "View Upload FAQ" at bounding box center [239, 374] width 144 height 31
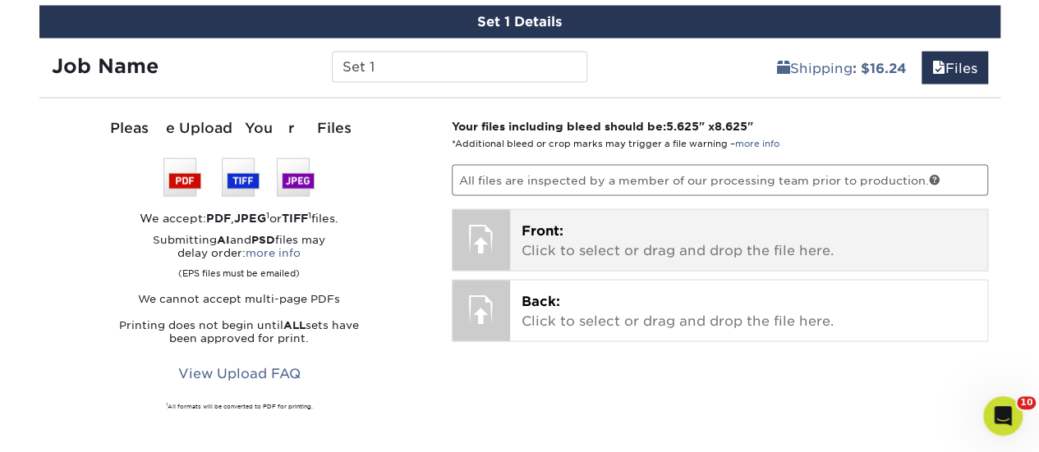
click at [585, 222] on p "Front: Click to select or drag and drop the file here." at bounding box center [748, 241] width 454 height 39
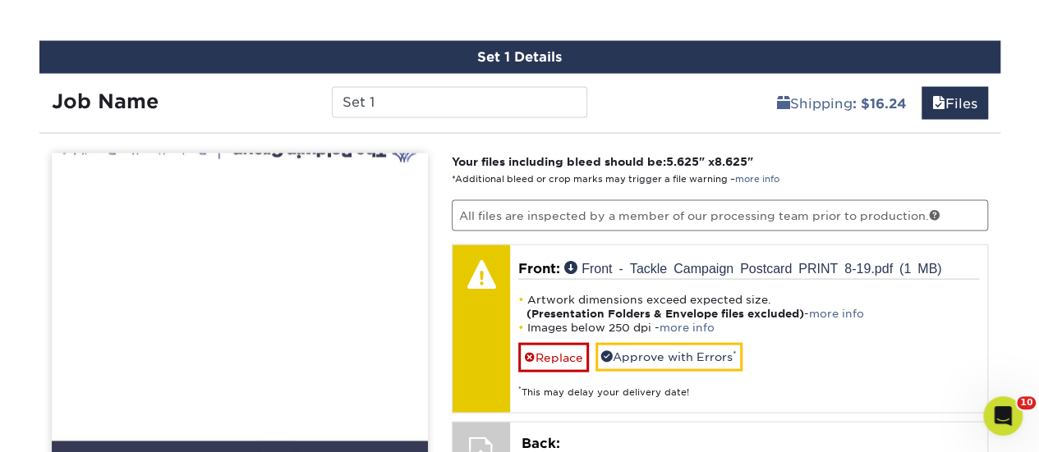
scroll to position [1564, 0]
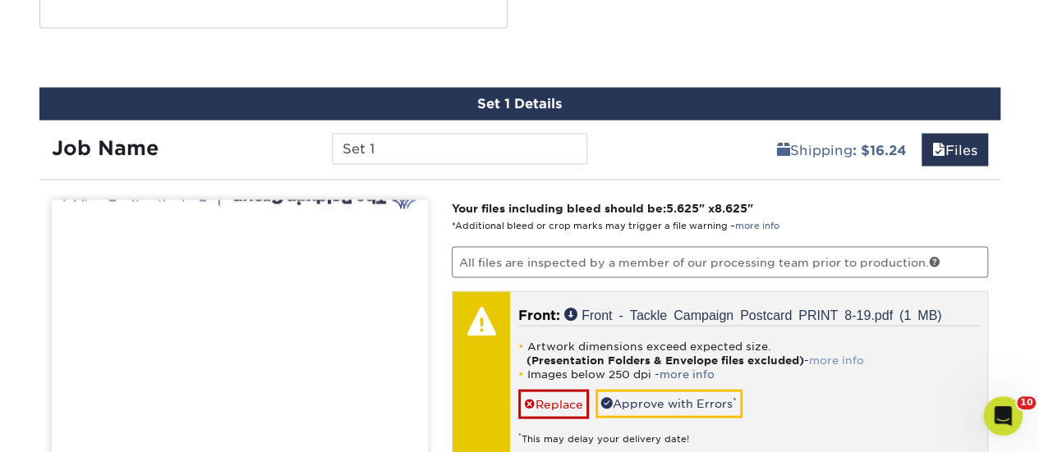
click at [858, 355] on link "more info" at bounding box center [836, 361] width 55 height 12
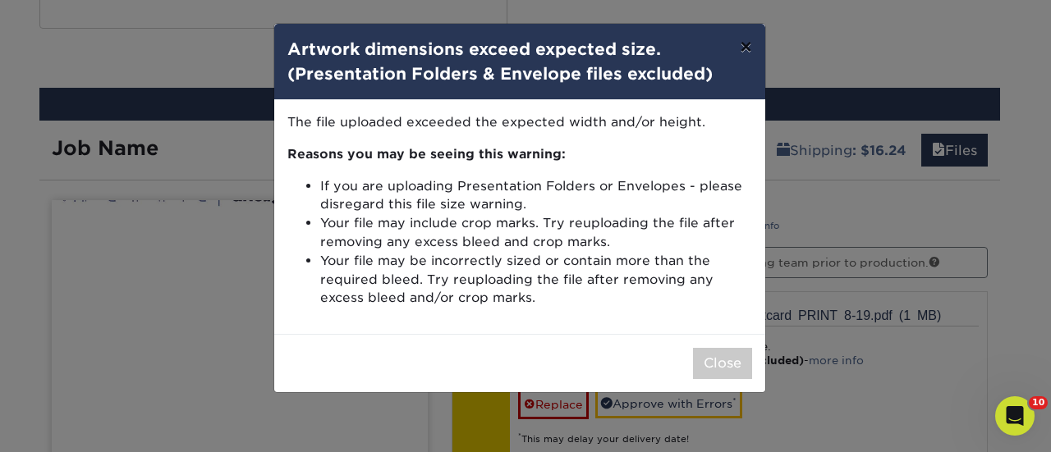
click at [747, 44] on button "×" at bounding box center [746, 47] width 38 height 46
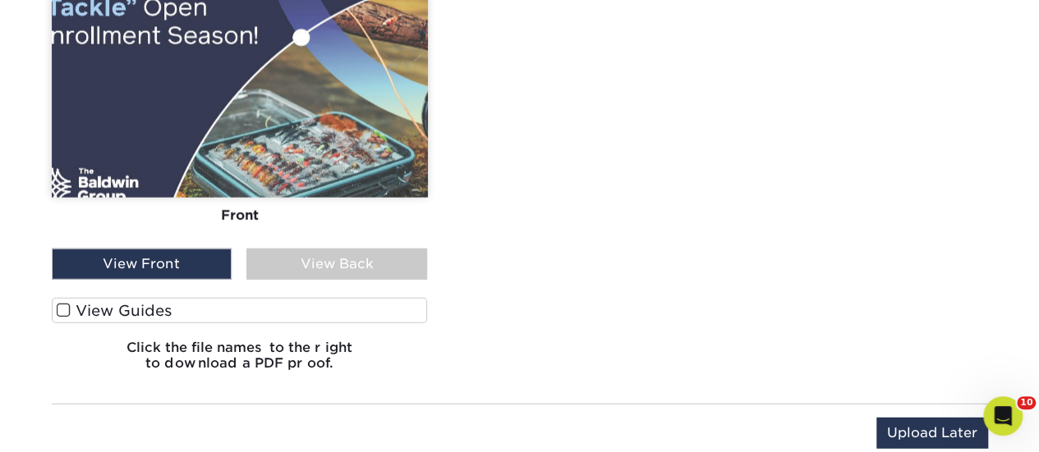
scroll to position [2221, 0]
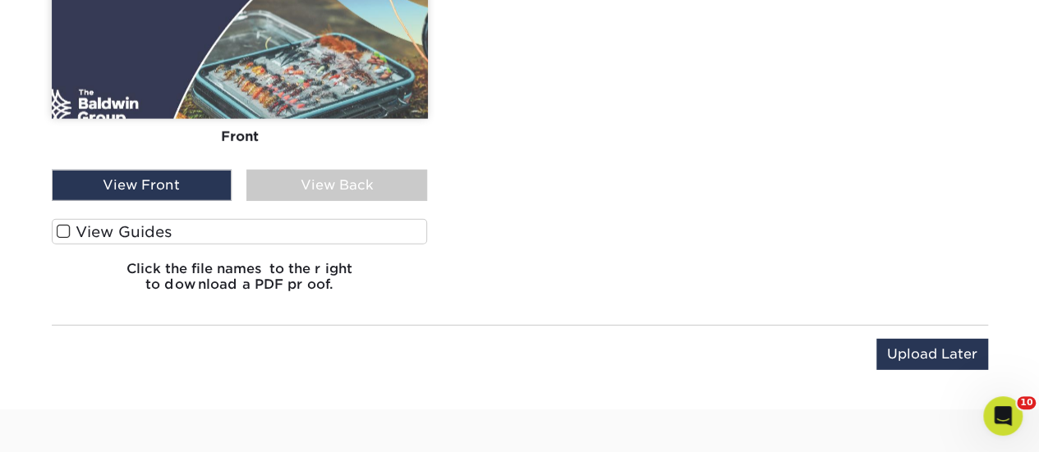
click at [366, 170] on div "View Back" at bounding box center [336, 185] width 181 height 31
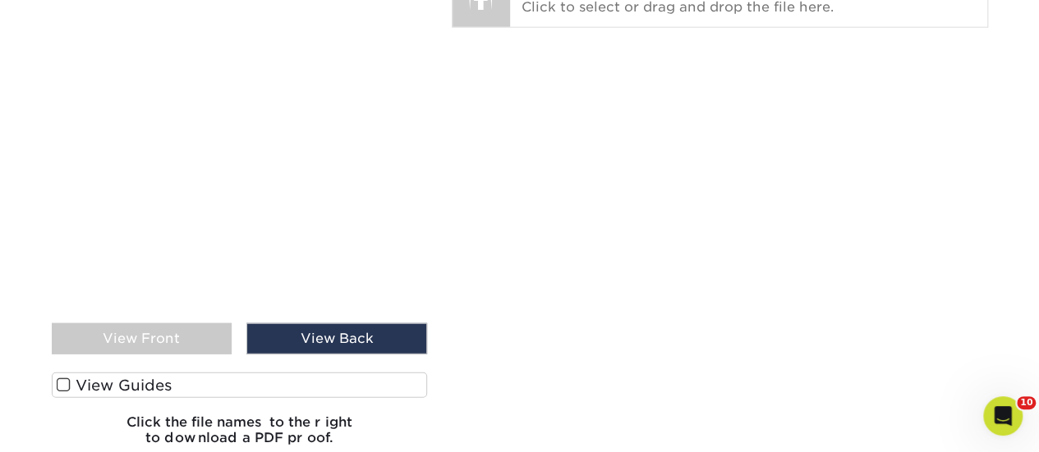
scroll to position [2057, 0]
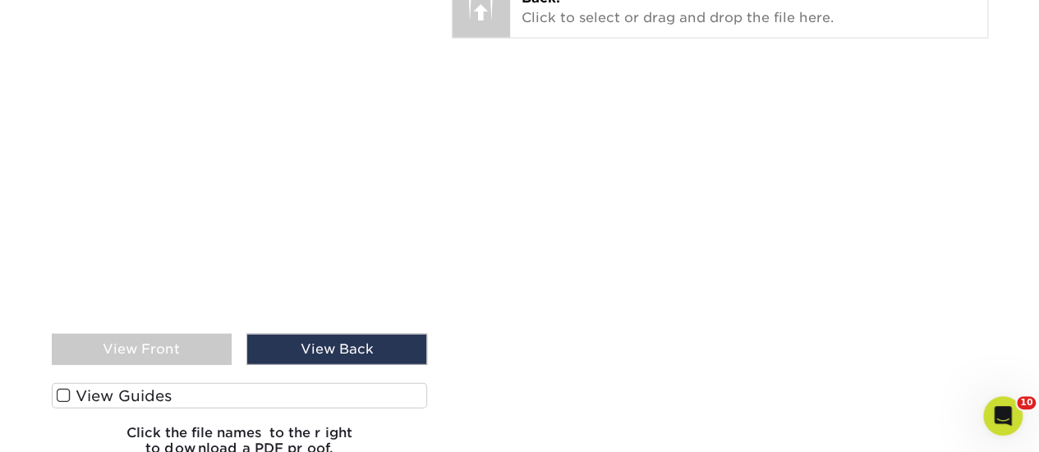
click at [136, 334] on div "View Front" at bounding box center [142, 349] width 181 height 31
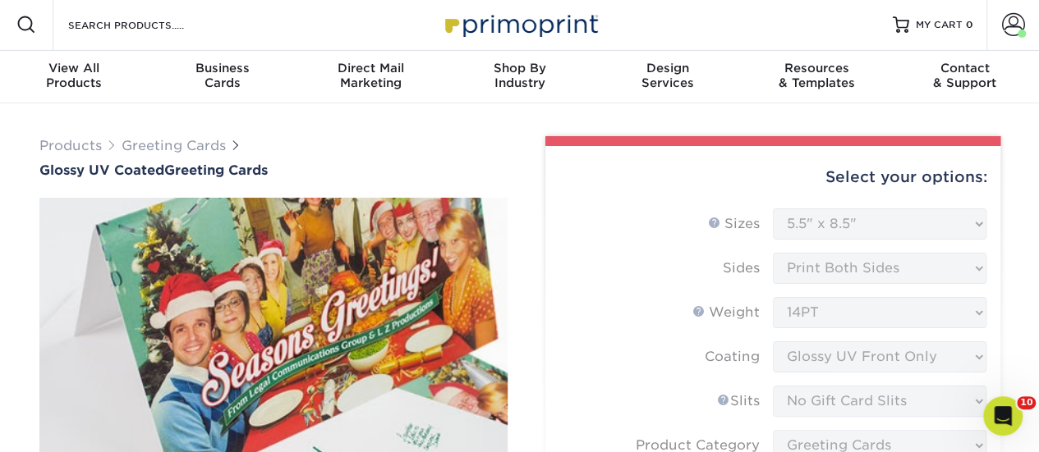
scroll to position [0, 0]
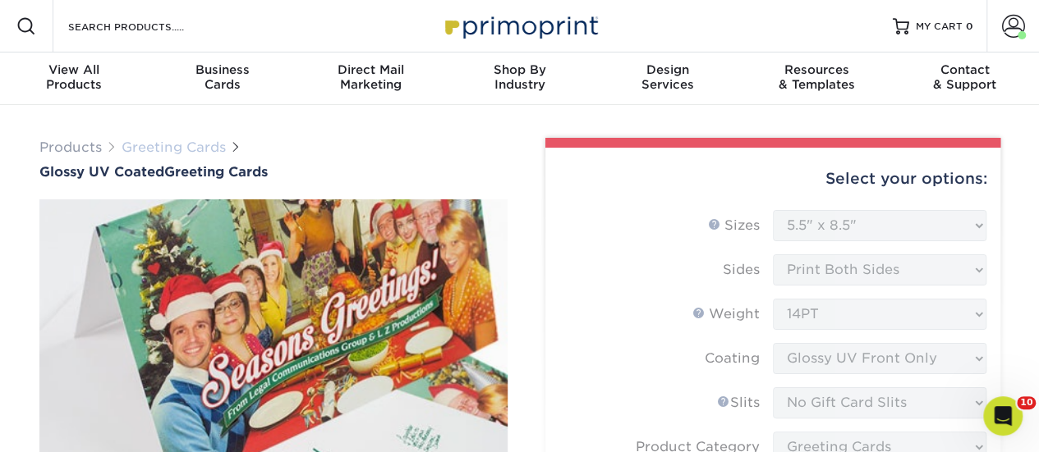
click at [173, 142] on link "Greeting Cards" at bounding box center [174, 148] width 104 height 16
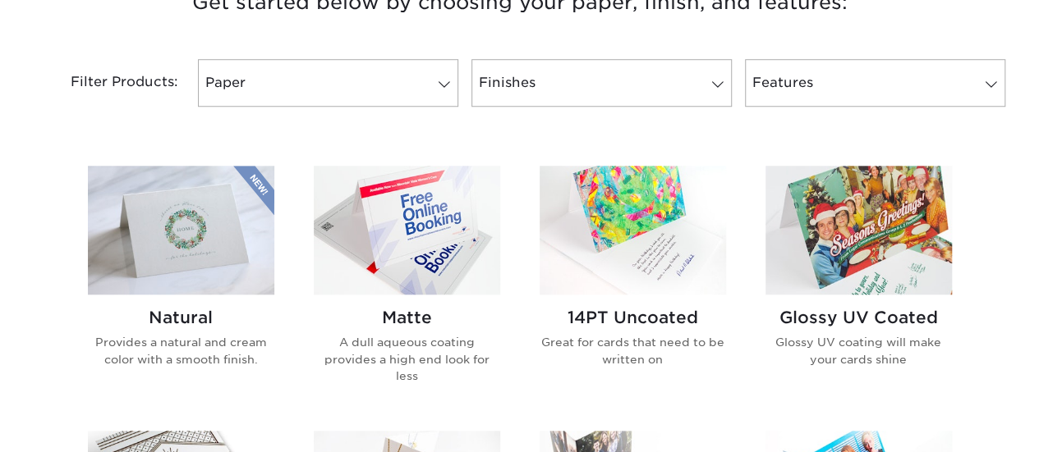
scroll to position [821, 0]
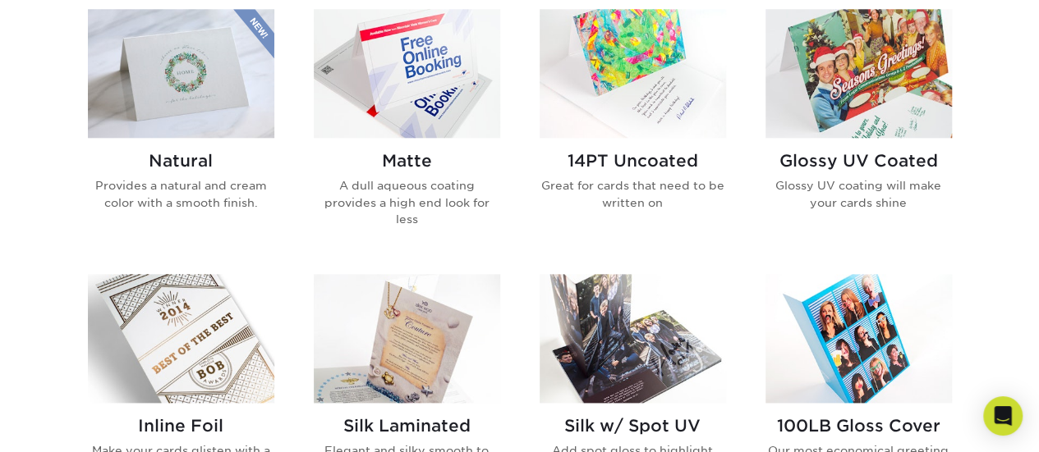
click at [855, 140] on div "Glossy UV Coated Glossy UV coating will make your cards shine" at bounding box center [858, 187] width 186 height 99
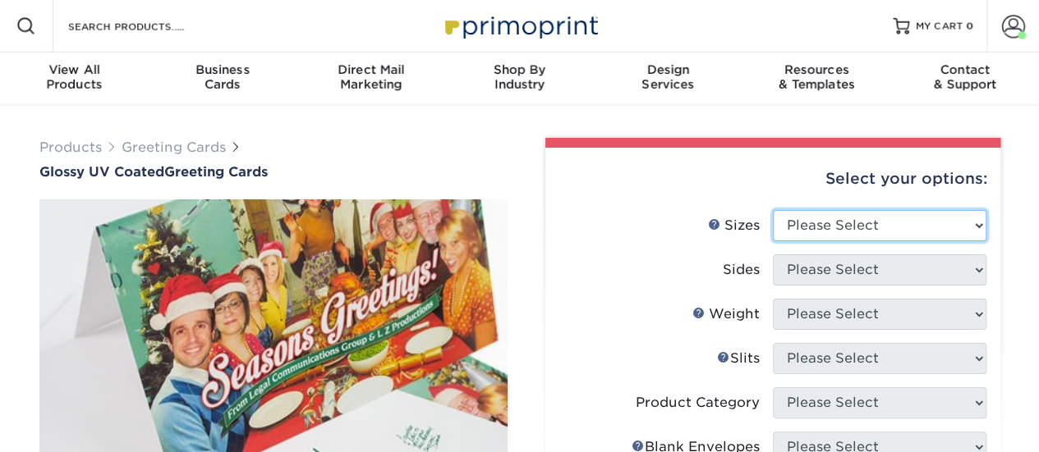
click at [869, 219] on select "Please Select 4.25" x 11" 5.5" x 8.5" 5.5" x 8.5" 6" x 9" 6" x 12" 7" x 10" 8.5…" at bounding box center [879, 225] width 213 height 31
select select "6.00x9.00"
click at [773, 210] on select "Please Select 4.25" x 11" 5.5" x 8.5" 5.5" x 8.5" 6" x 9" 6" x 12" 7" x 10" 8.5…" at bounding box center [879, 225] width 213 height 31
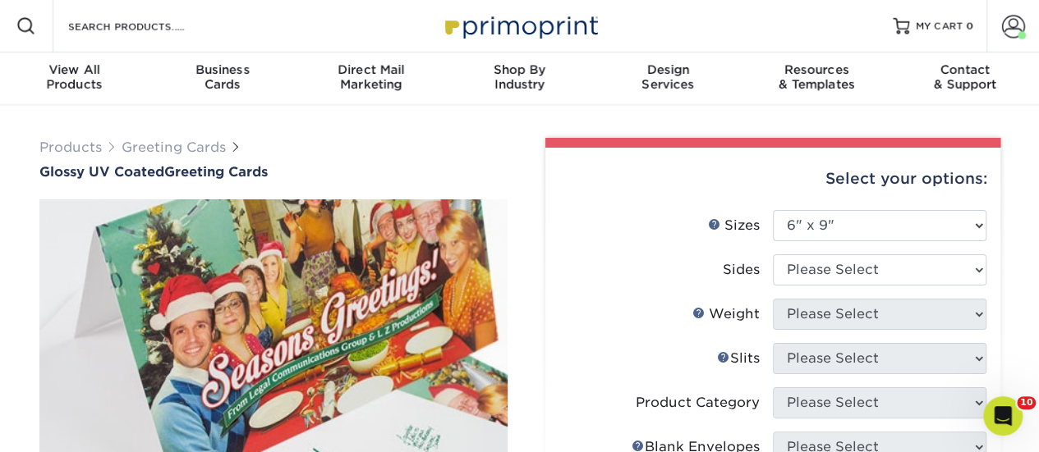
click at [855, 288] on li "Sides Please Select Print Both Sides Print Front Only" at bounding box center [772, 277] width 427 height 44
click at [855, 272] on select "Please Select Print Both Sides Print Front Only" at bounding box center [879, 270] width 213 height 31
click at [773, 255] on select "Please Select Print Both Sides Print Front Only" at bounding box center [879, 270] width 213 height 31
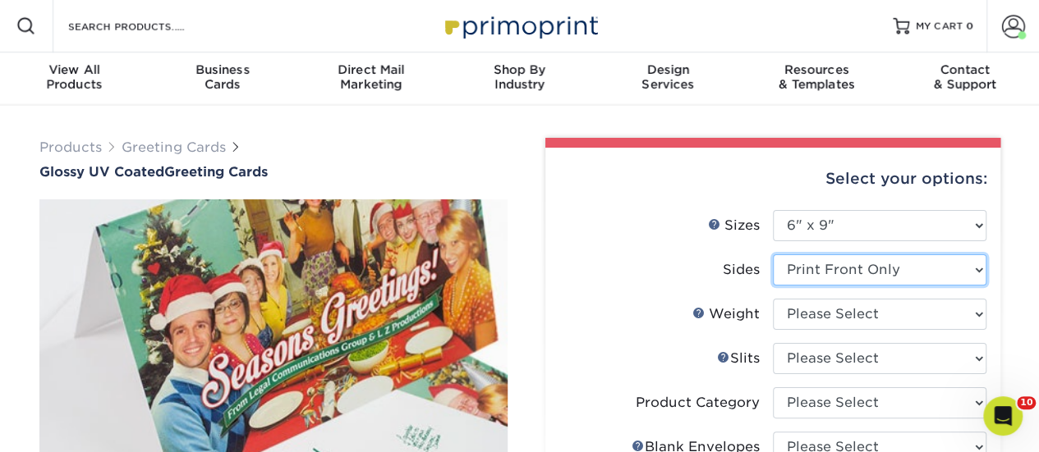
click at [868, 277] on select "Please Select Print Both Sides Print Front Only" at bounding box center [879, 270] width 213 height 31
select select "13abbda7-1d64-4f25-8bb2-c179b224825d"
click at [773, 255] on select "Please Select Print Both Sides Print Front Only" at bounding box center [879, 270] width 213 height 31
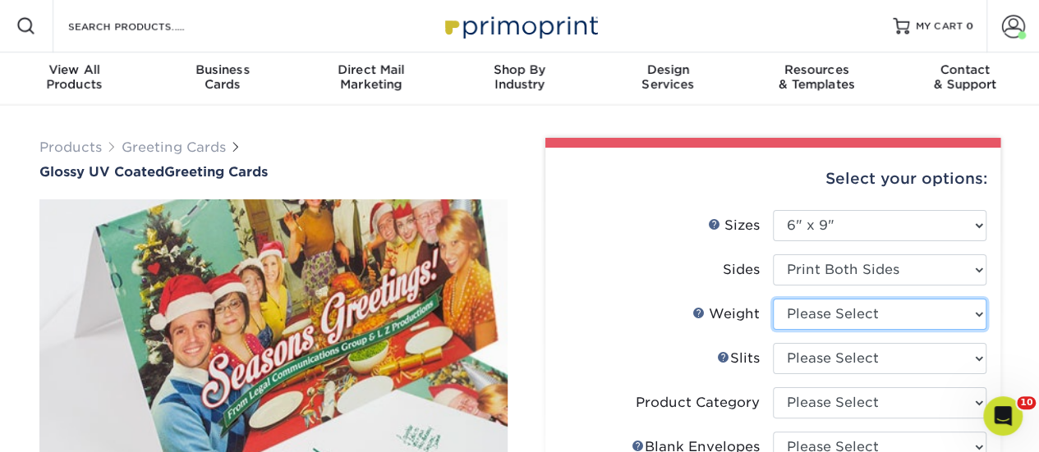
click at [868, 312] on select "Please Select 14PT" at bounding box center [879, 314] width 213 height 31
select select "14PT"
click at [773, 299] on select "Please Select 14PT" at bounding box center [879, 314] width 213 height 31
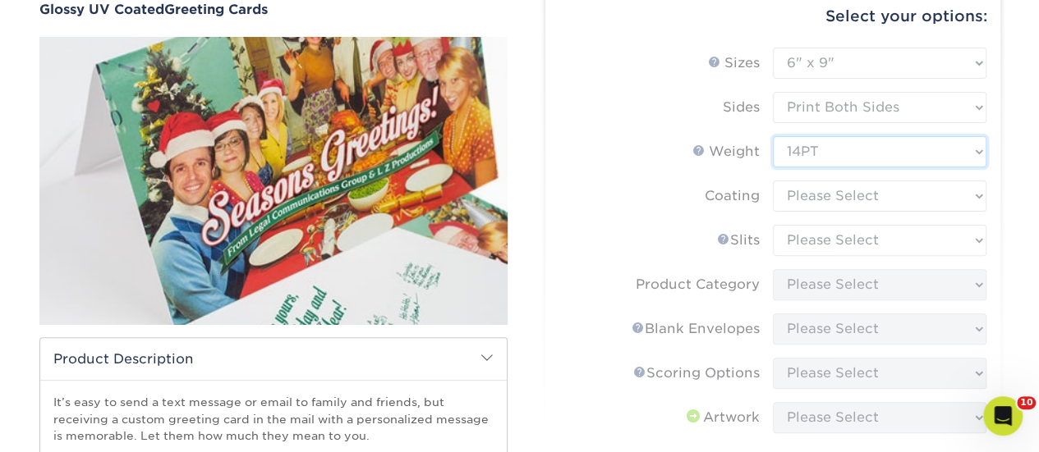
scroll to position [164, 0]
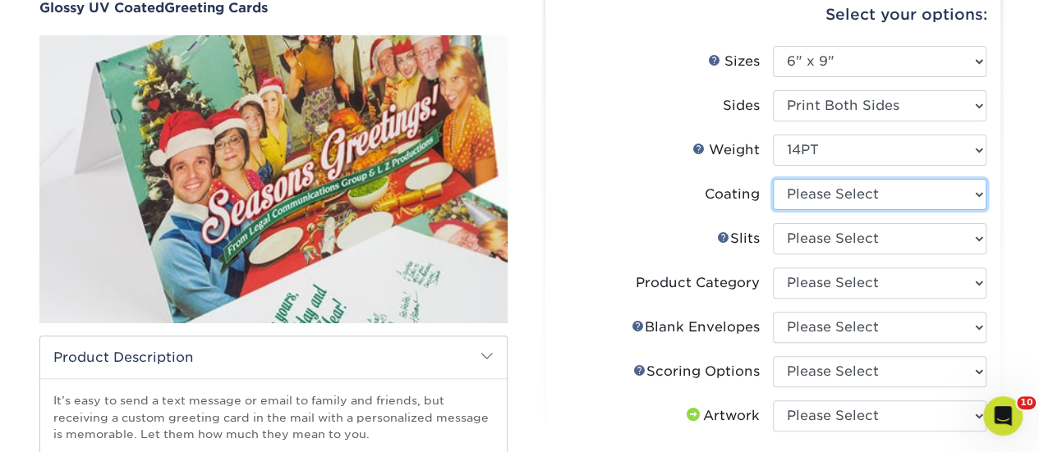
click at [895, 200] on select at bounding box center [879, 194] width 213 height 31
select select "1e8116af-acfc-44b1-83dc-8181aa338834"
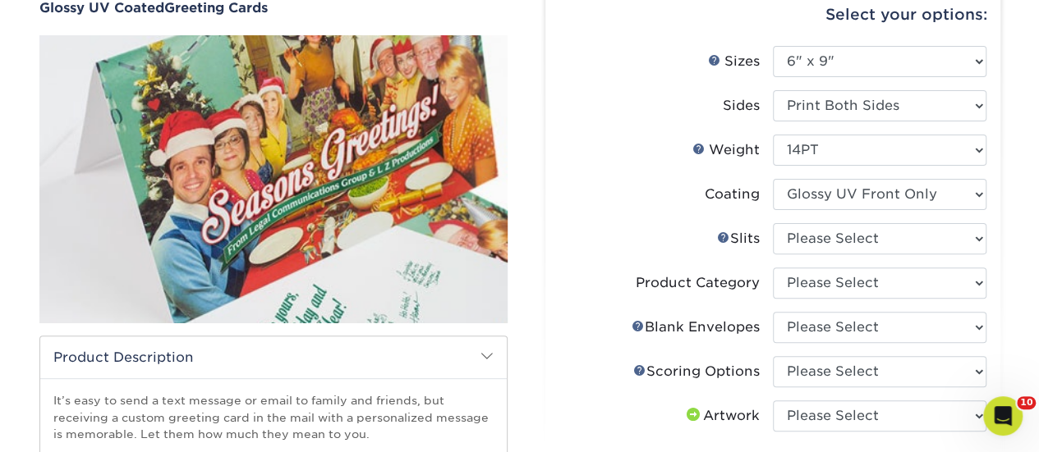
click at [773, 179] on select at bounding box center [879, 194] width 213 height 31
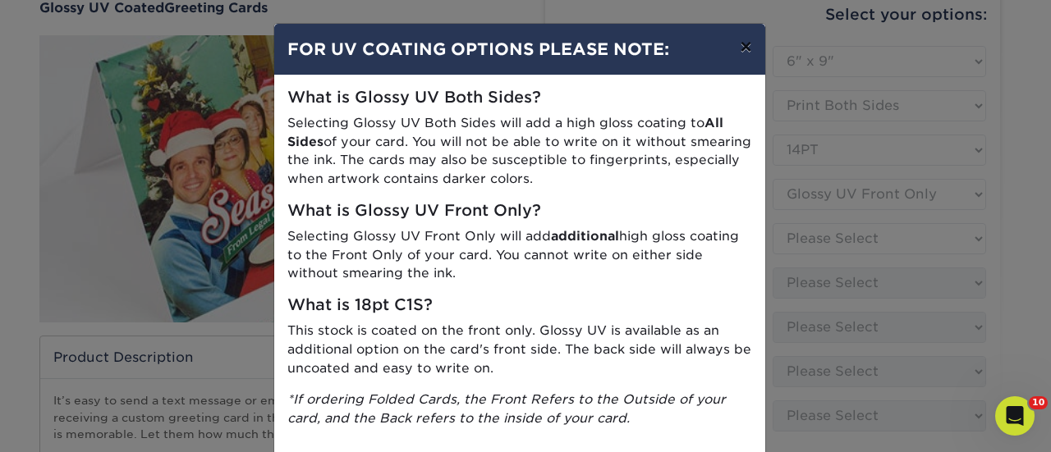
click at [736, 47] on button "×" at bounding box center [746, 47] width 38 height 46
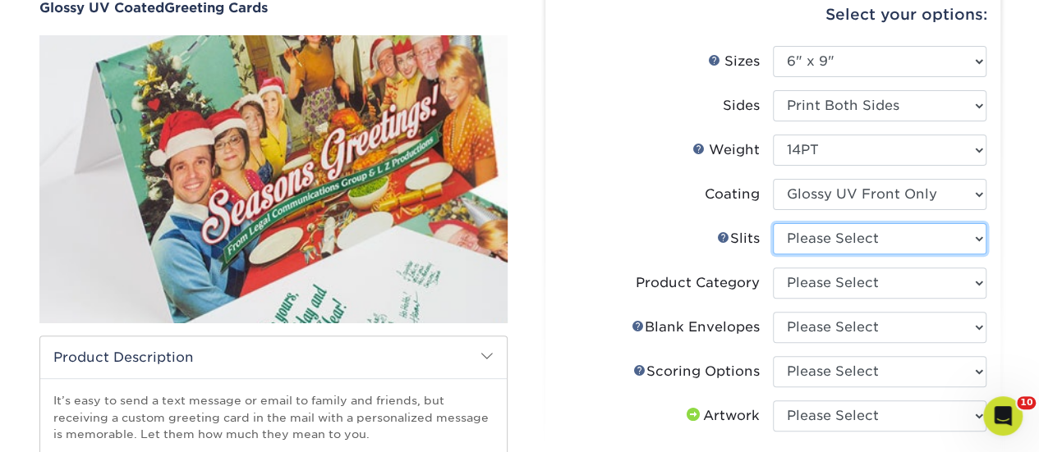
click at [883, 250] on select "Please Select Moon Slits Bottom Panel Moon Slits Right Panel No Gift Card Slits…" at bounding box center [879, 238] width 213 height 31
select select "c4055f3c-a707-4a99-931b-ce83690041fd"
click at [773, 223] on select "Please Select Moon Slits Bottom Panel Moon Slits Right Panel No Gift Card Slits…" at bounding box center [879, 238] width 213 height 31
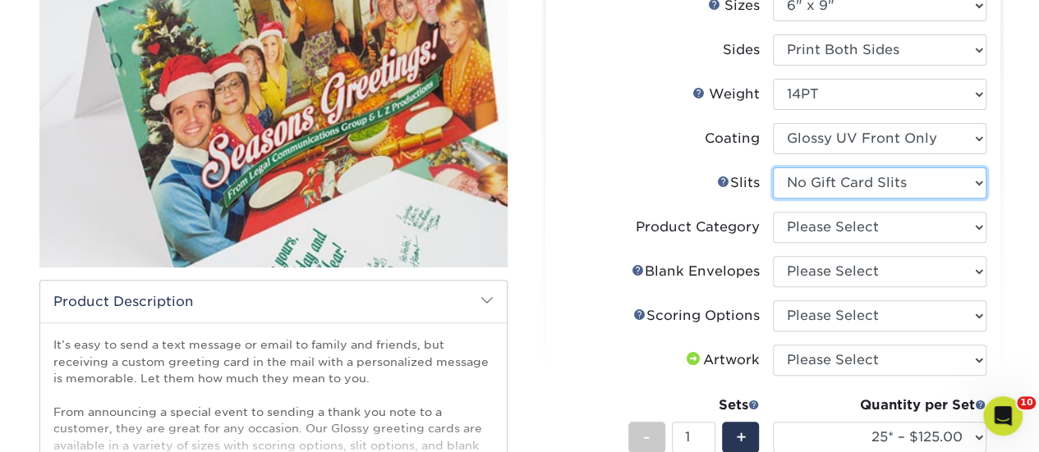
scroll to position [246, 0]
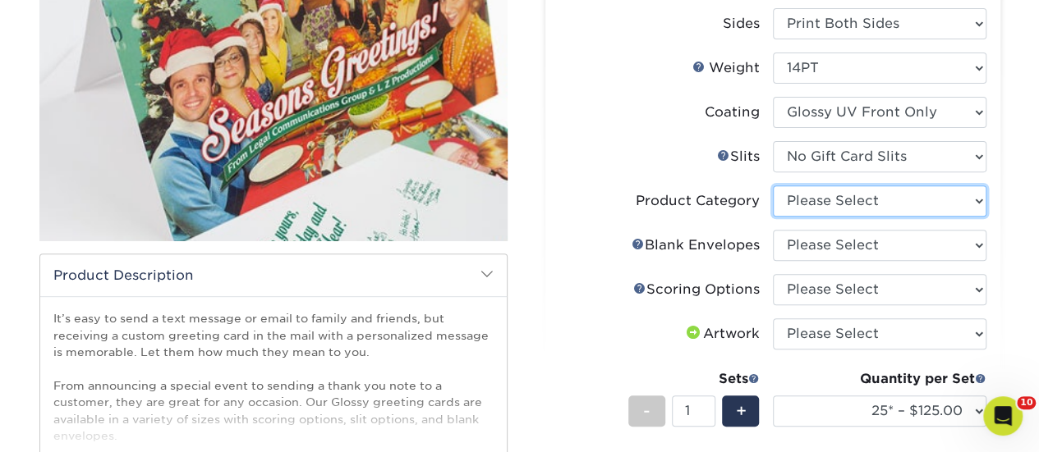
click at [841, 206] on select "Please Select Greeting Cards" at bounding box center [879, 201] width 213 height 31
select select "b7f8198f-f281-4438-a52e-cd7a5c5c0cfc"
click at [773, 186] on select "Please Select Greeting Cards" at bounding box center [879, 201] width 213 height 31
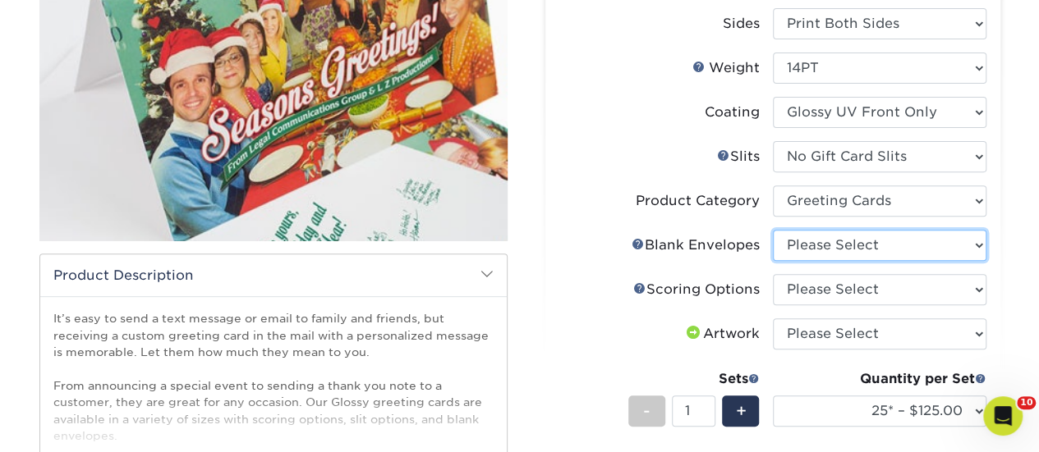
click at [848, 251] on select "Please Select No Blank Envelopes Yes 25 Envelopes A6 Yes 50 Envelopes A6 Yes 75…" at bounding box center [879, 245] width 213 height 31
select select "df5a86f8-293f-421a-b8b6-9b3ce1cb9682"
click at [773, 230] on select "Please Select No Blank Envelopes Yes 25 Envelopes A6 Yes 50 Envelopes A6 Yes 75…" at bounding box center [879, 245] width 213 height 31
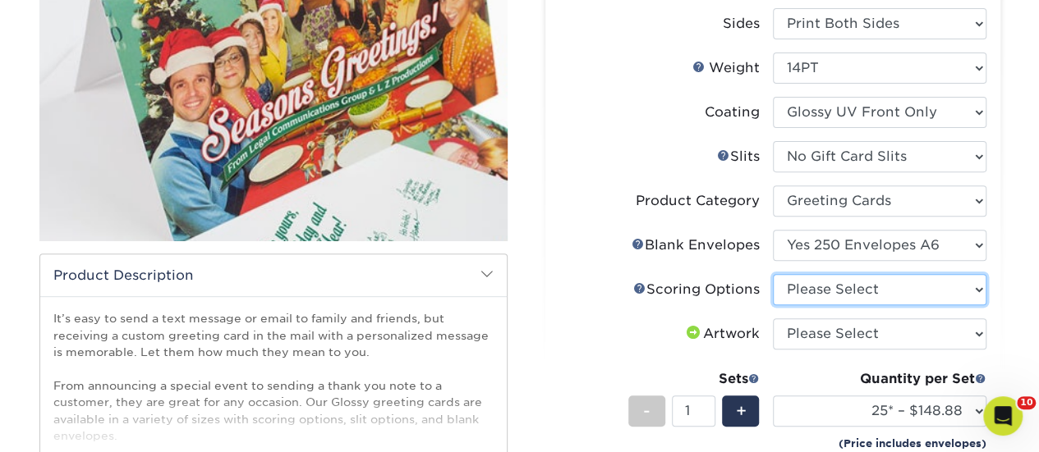
click at [847, 287] on select "Please Select Score in Half" at bounding box center [879, 289] width 213 height 31
select select "b23166fa-223a-4016-b2d3-d3438452c7d9"
click at [773, 274] on select "Please Select Score in Half" at bounding box center [879, 289] width 213 height 31
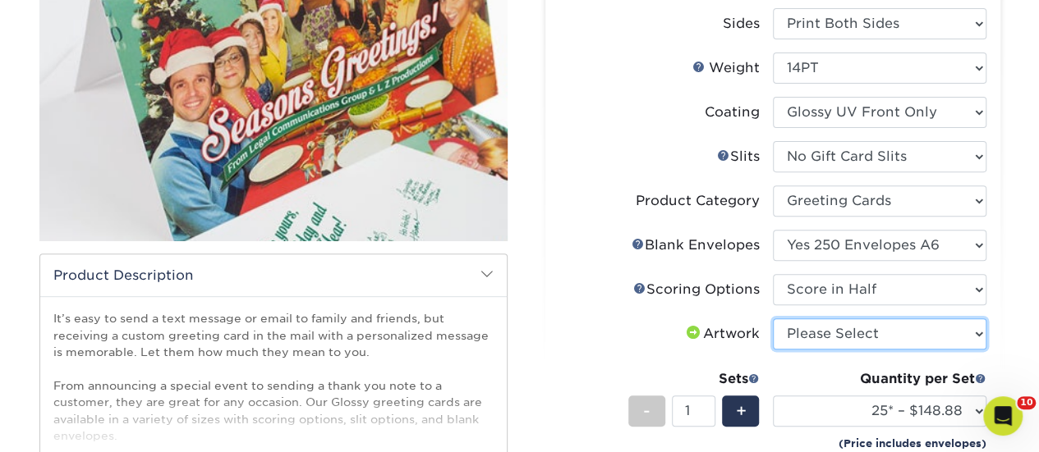
click at [862, 329] on select "Please Select I will upload files I need a design - $75" at bounding box center [879, 334] width 213 height 31
click at [773, 319] on select "Please Select I will upload files I need a design - $75" at bounding box center [879, 334] width 213 height 31
click at [865, 343] on select "Please Select I will upload files I need a design - $75" at bounding box center [879, 334] width 213 height 31
select select "upload"
click at [773, 319] on select "Please Select I will upload files I need a design - $75" at bounding box center [879, 334] width 213 height 31
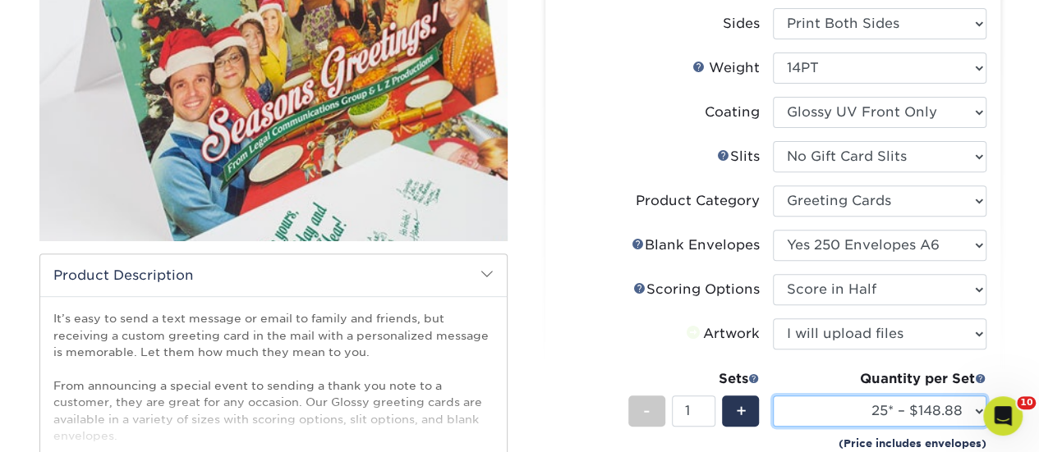
click at [871, 413] on select "25* – $148.88 50* – $157.88 75* – $165.88 100* – $172.88 250* – $218.88 500 – $…" at bounding box center [879, 411] width 213 height 31
select select "250* – $218.88"
click at [773, 396] on select "25* – $148.88 50* – $157.88 75* – $165.88 100* – $172.88 250* – $218.88 500 – $…" at bounding box center [879, 411] width 213 height 31
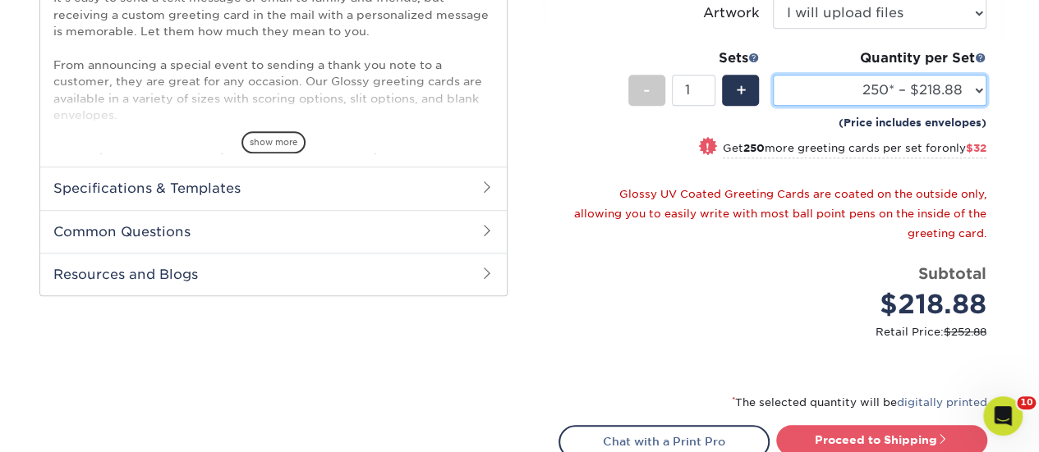
scroll to position [575, 0]
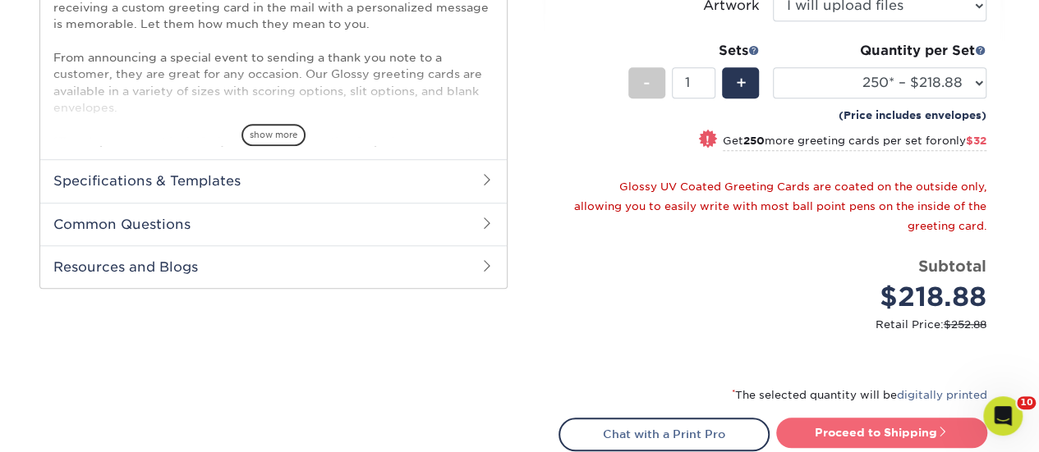
click at [849, 421] on link "Proceed to Shipping" at bounding box center [881, 433] width 211 height 30
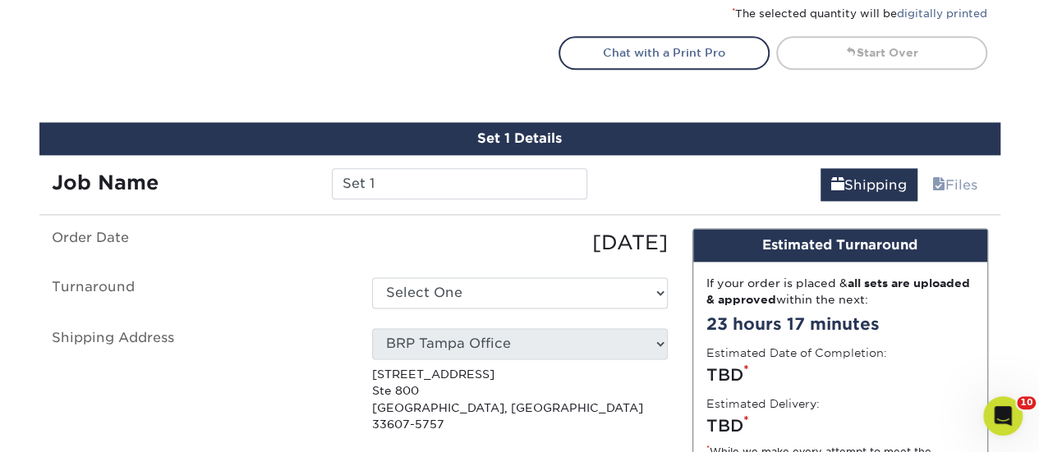
scroll to position [1203, 0]
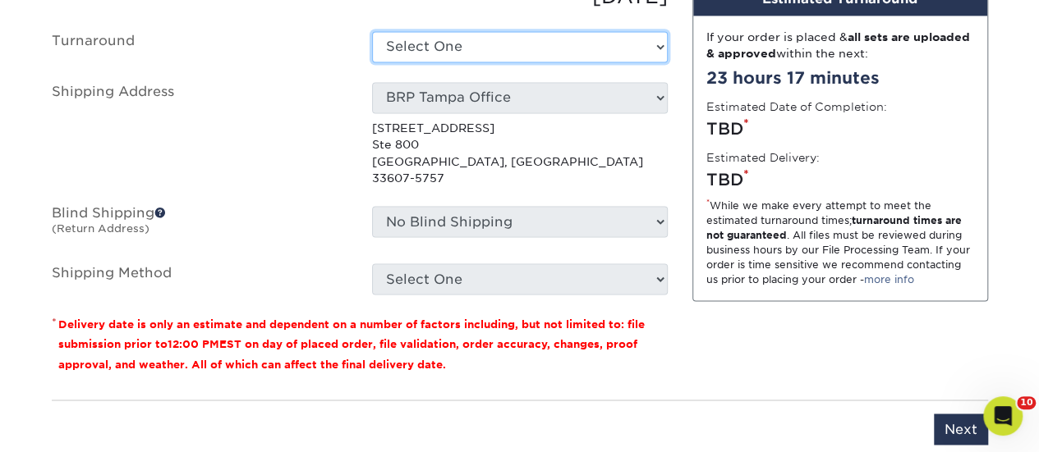
click at [517, 31] on select "Select One 2-4 Business Days 2 Day Next Business Day" at bounding box center [520, 46] width 296 height 31
select select "f6edafed-4ee6-48bf-abe9-1ddfd5229006"
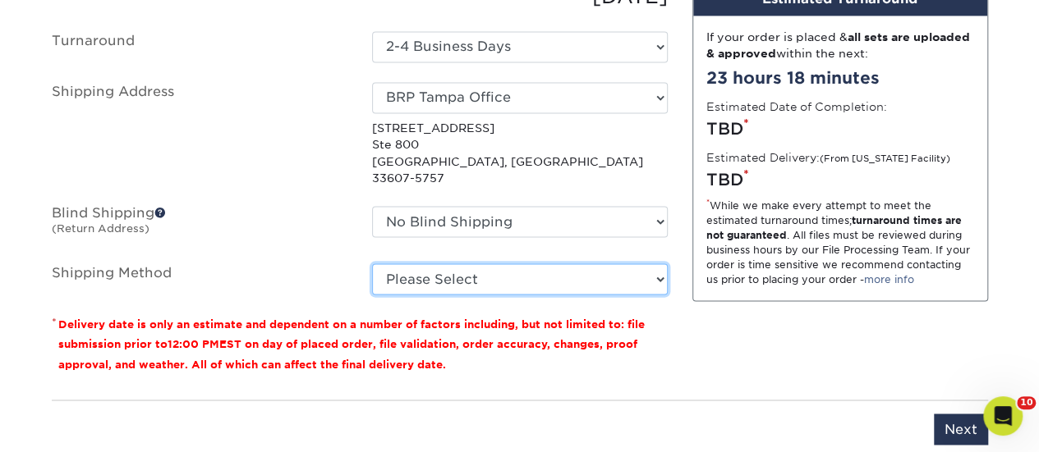
click at [509, 264] on select "Please Select Ground Shipping (+$16.52) 3 Day Shipping Service (+$19.91) 2 Day …" at bounding box center [520, 279] width 296 height 31
select select "03"
click at [372, 264] on select "Please Select Ground Shipping (+$16.52) 3 Day Shipping Service (+$19.91) 2 Day …" at bounding box center [520, 279] width 296 height 31
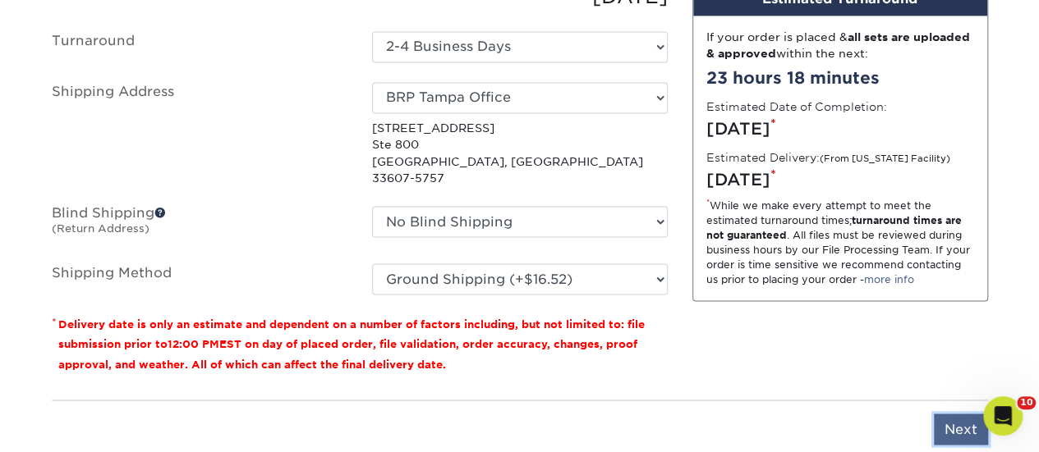
click at [957, 414] on input "Next" at bounding box center [960, 429] width 54 height 31
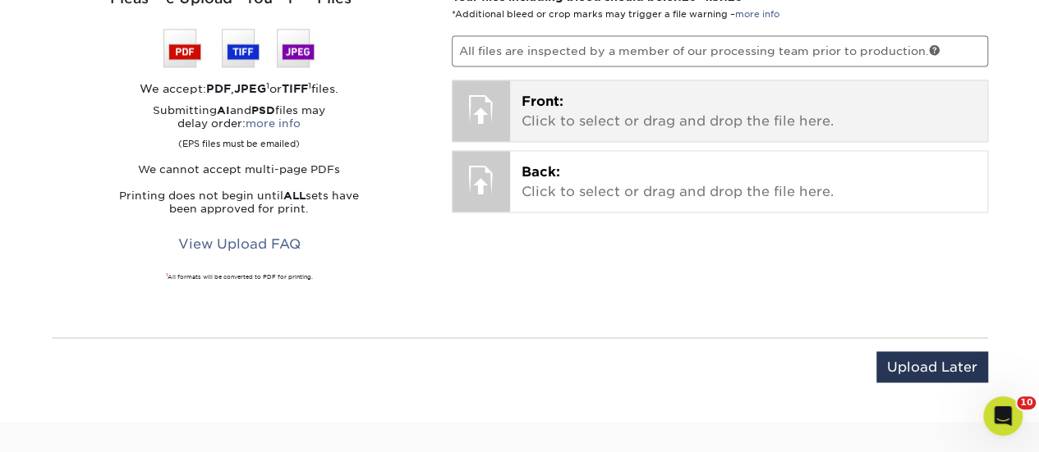
click at [605, 131] on div "Front: Click to select or drag and drop the file here. Choose file" at bounding box center [748, 110] width 477 height 61
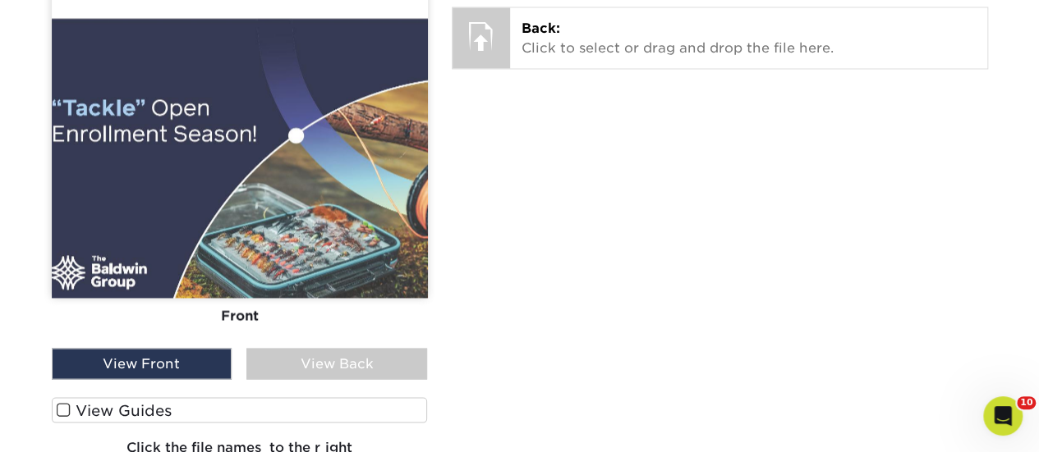
scroll to position [1449, 0]
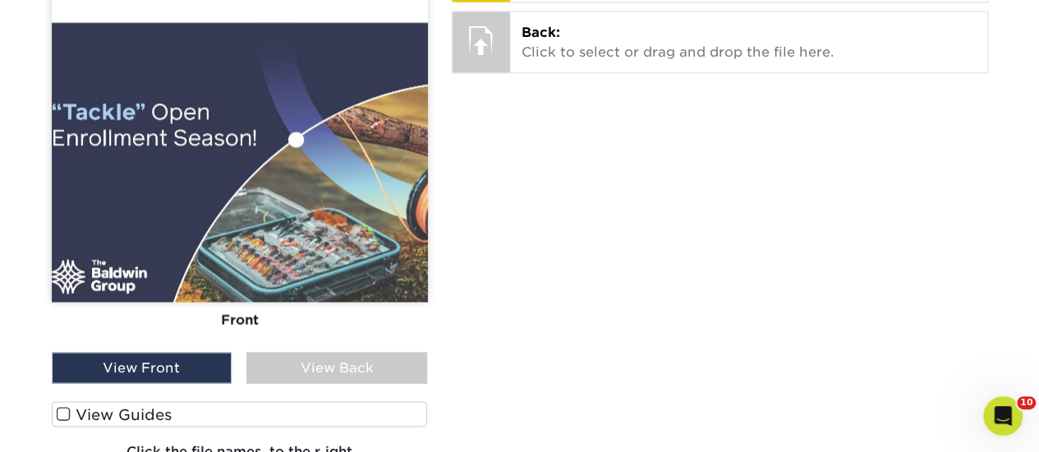
click at [204, 265] on img at bounding box center [240, 22] width 376 height 560
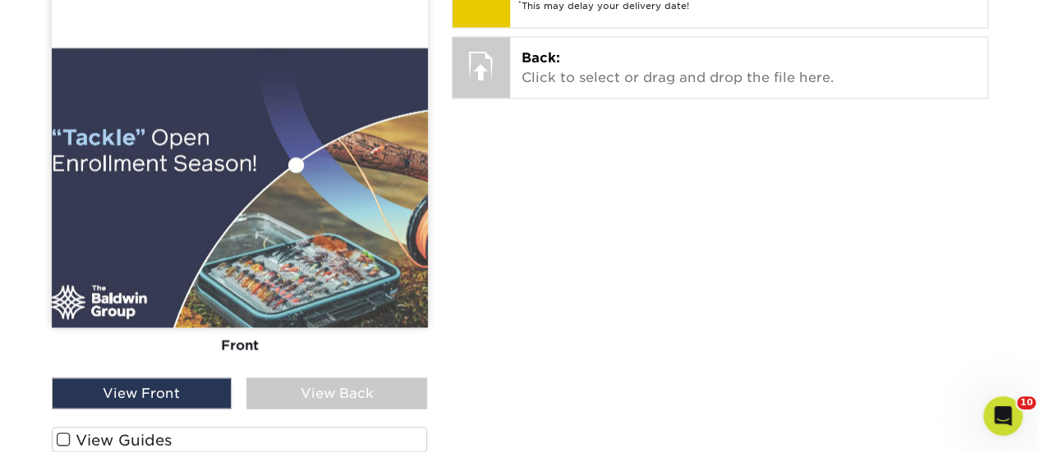
scroll to position [1409, 0]
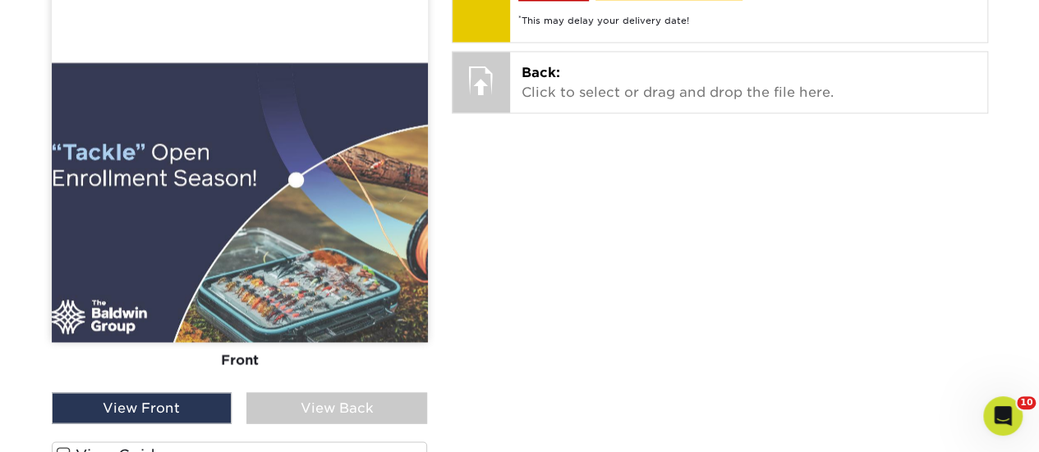
click at [202, 287] on img at bounding box center [240, 62] width 376 height 560
click at [345, 309] on img at bounding box center [240, 62] width 376 height 560
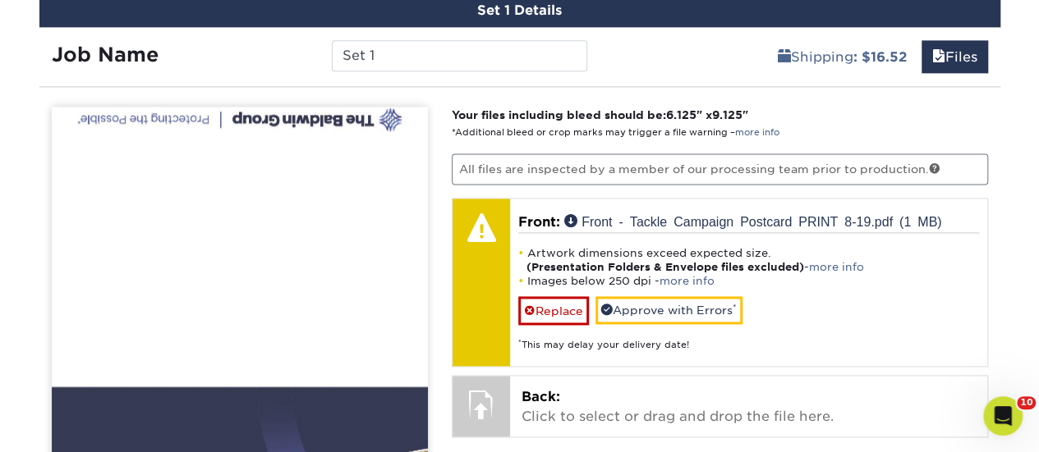
scroll to position [1080, 0]
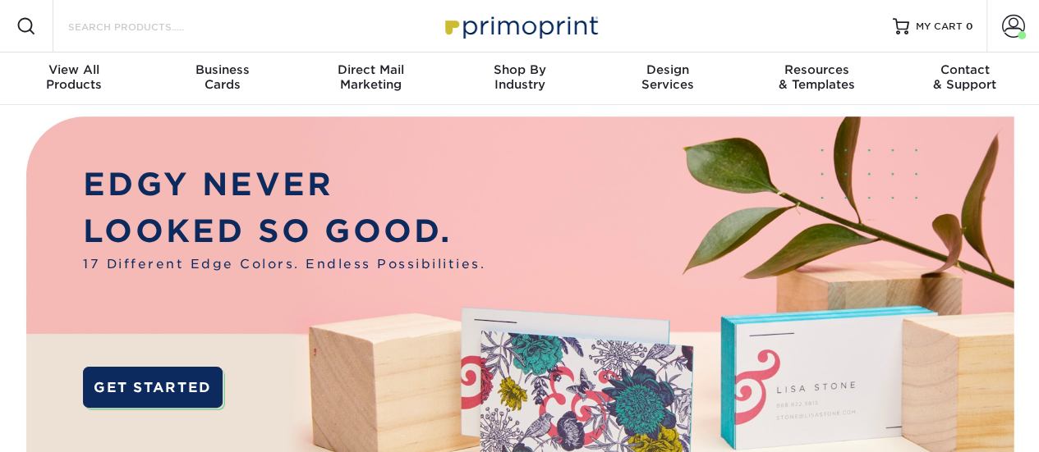
click at [175, 30] on input "Search Products" at bounding box center [147, 26] width 160 height 20
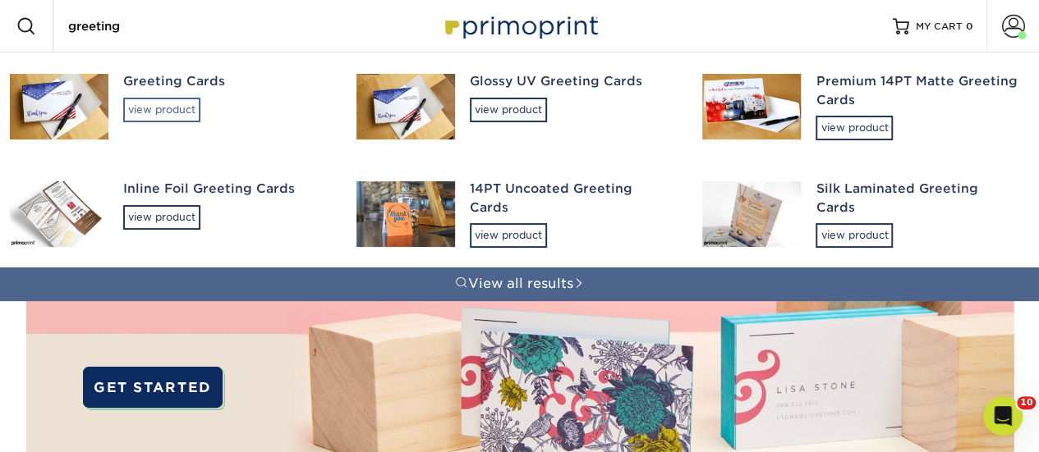
type input "greeting"
click at [184, 112] on div "view product" at bounding box center [161, 110] width 77 height 25
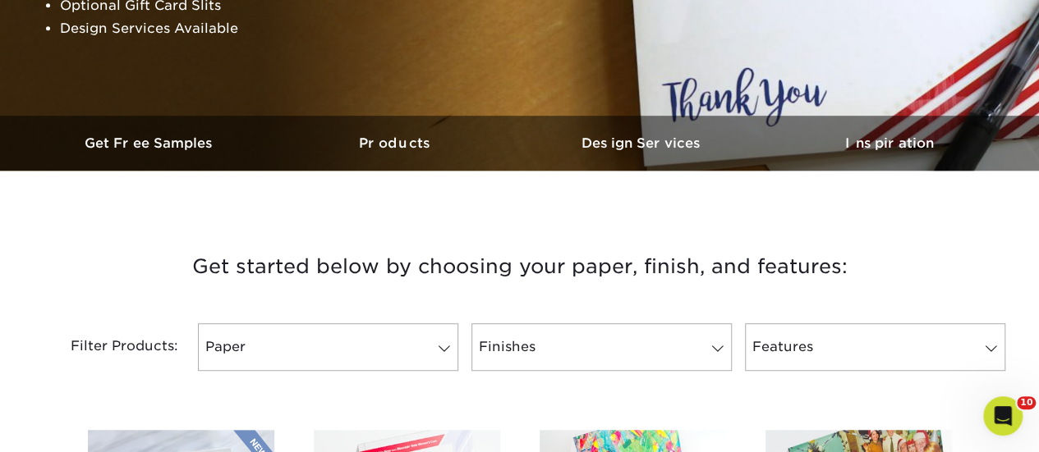
scroll to position [575, 0]
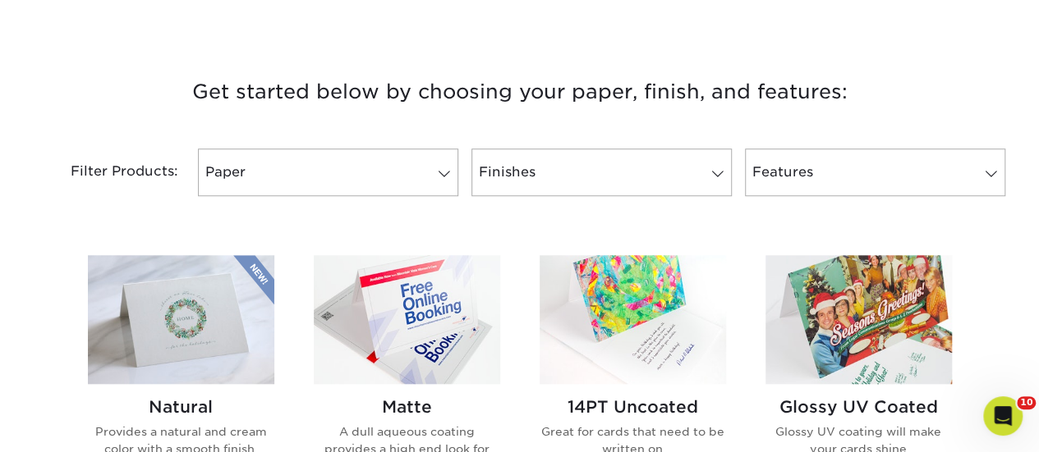
click at [822, 336] on img at bounding box center [858, 319] width 186 height 129
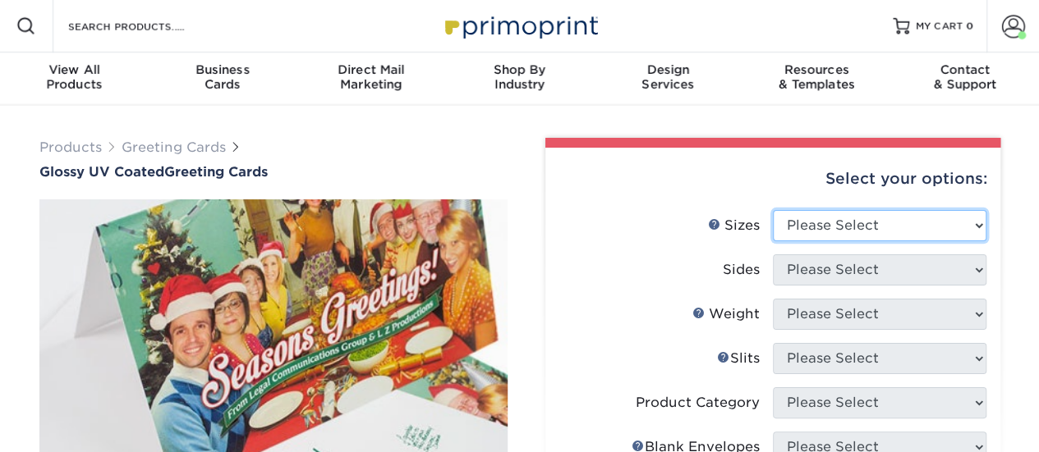
click at [819, 225] on select "Please Select 4.25" x 11" 5.5" x 8.5" 5.5" x 8.5" 6" x 9" 6" x 12" 7" x 10" 8.5…" at bounding box center [879, 225] width 213 height 31
select select "5.50x8.50"
click at [773, 210] on select "Please Select 4.25" x 11" 5.5" x 8.5" 5.5" x 8.5" 6" x 9" 6" x 12" 7" x 10" 8.5…" at bounding box center [879, 225] width 213 height 31
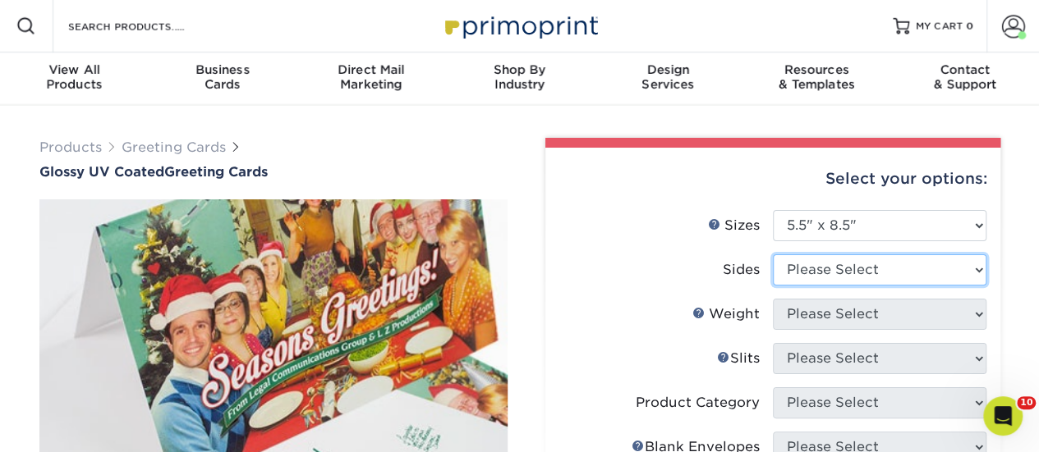
click at [829, 265] on select "Please Select Print Both Sides Print Front Only" at bounding box center [879, 270] width 213 height 31
select select "13abbda7-1d64-4f25-8bb2-c179b224825d"
click at [773, 255] on select "Please Select Print Both Sides Print Front Only" at bounding box center [879, 270] width 213 height 31
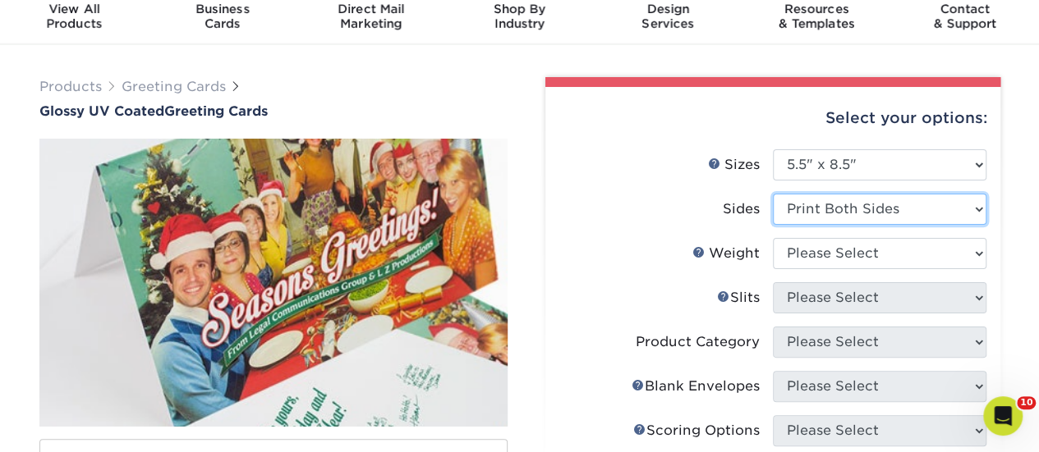
scroll to position [82, 0]
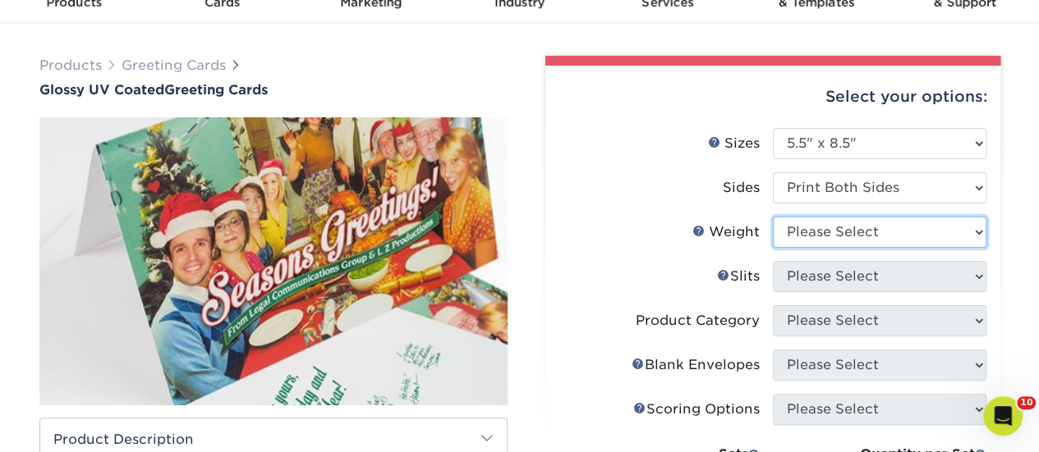
click at [862, 235] on select "Please Select 18PT C1S 14PT" at bounding box center [879, 232] width 213 height 31
select select "14PT"
click at [773, 217] on select "Please Select 18PT C1S 14PT" at bounding box center [879, 232] width 213 height 31
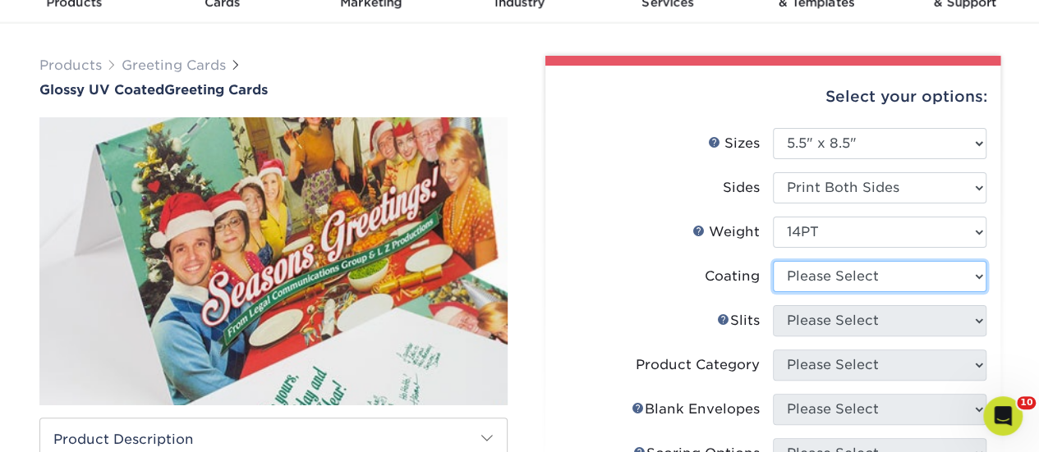
click at [860, 283] on select at bounding box center [879, 276] width 213 height 31
select select "1e8116af-acfc-44b1-83dc-8181aa338834"
click at [773, 261] on select at bounding box center [879, 276] width 213 height 31
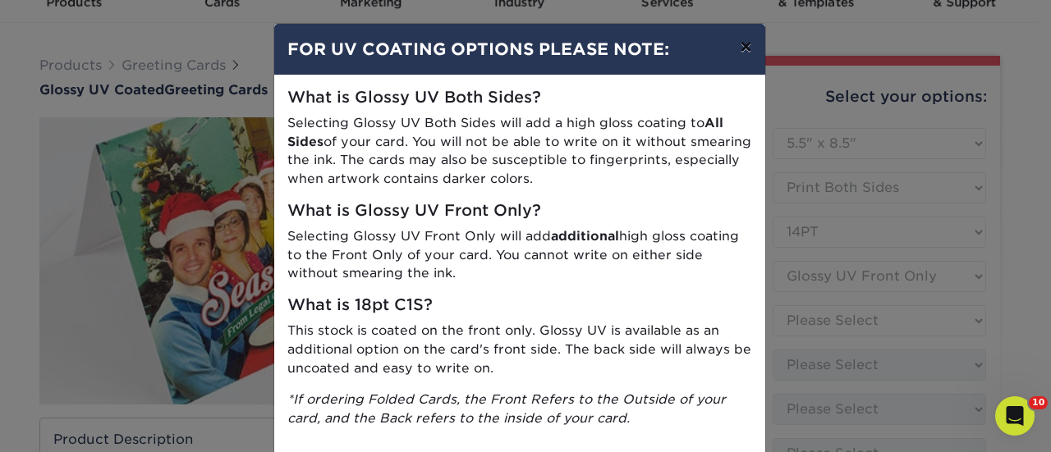
click at [745, 48] on button "×" at bounding box center [746, 47] width 38 height 46
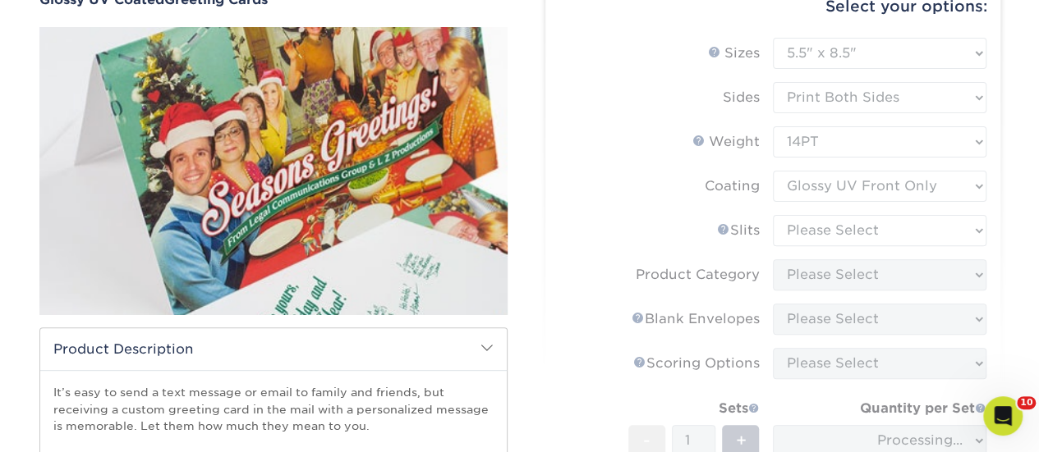
scroll to position [246, 0]
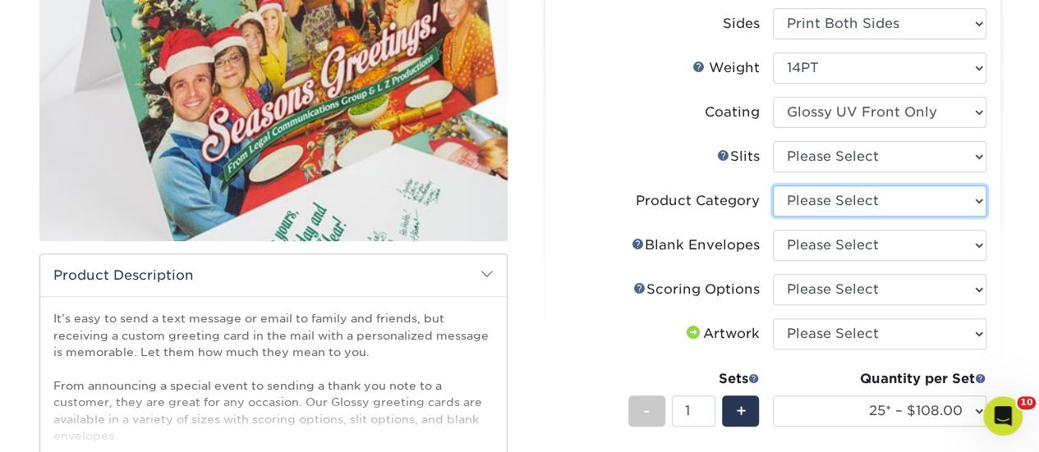
click at [847, 202] on select "Please Select Greeting Cards" at bounding box center [879, 201] width 213 height 31
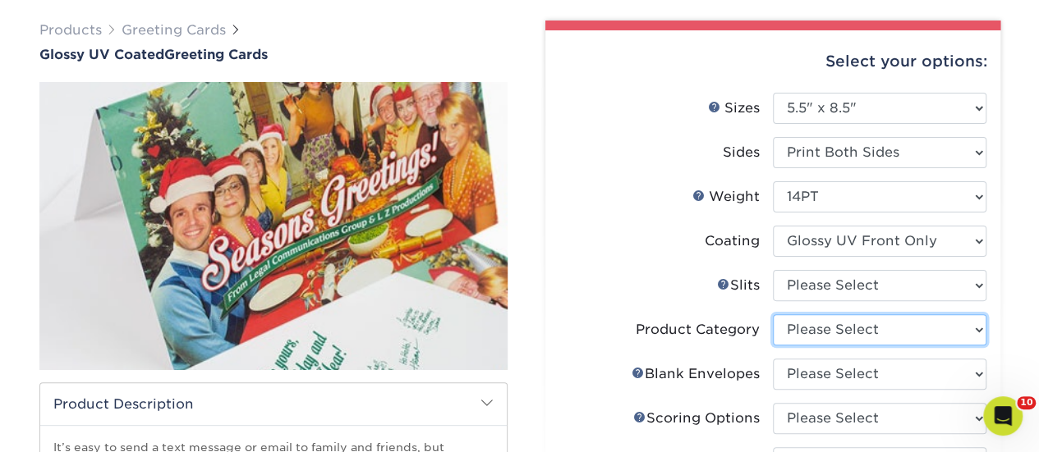
scroll to position [0, 0]
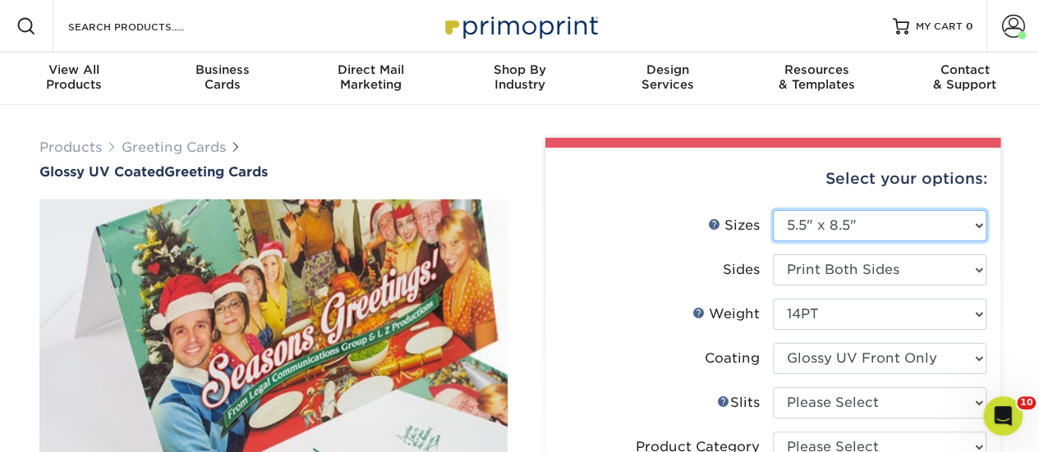
click at [862, 222] on select "Please Select 4.25" x 11" 5.5" x 8.5" 5.5" x 8.5" 6" x 9" 6" x 12" 7" x 10" 8.5…" at bounding box center [879, 225] width 213 height 31
select select "4.25x11.00"
click at [773, 210] on select "Please Select 4.25" x 11" 5.5" x 8.5" 5.5" x 8.5" 6" x 9" 6" x 12" 7" x 10" 8.5…" at bounding box center [879, 225] width 213 height 31
select select "-1"
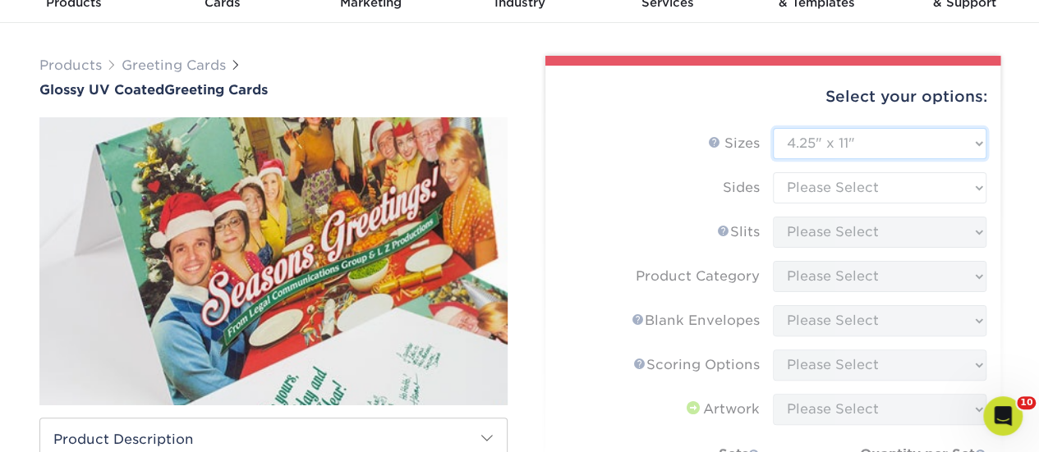
scroll to position [82, 0]
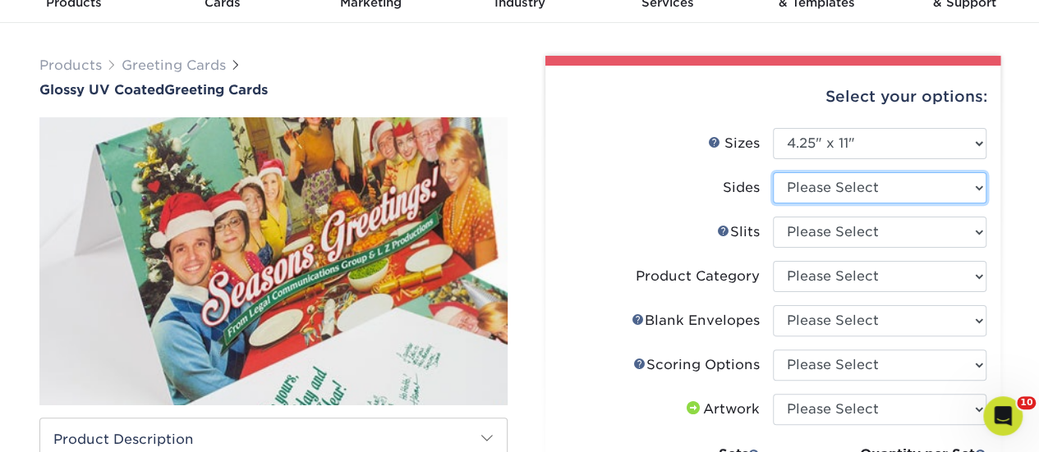
click at [853, 196] on select "Please Select Print Both Sides Print Front Only" at bounding box center [879, 187] width 213 height 31
select select "13abbda7-1d64-4f25-8bb2-c179b224825d"
click at [773, 172] on select "Please Select Print Both Sides Print Front Only" at bounding box center [879, 187] width 213 height 31
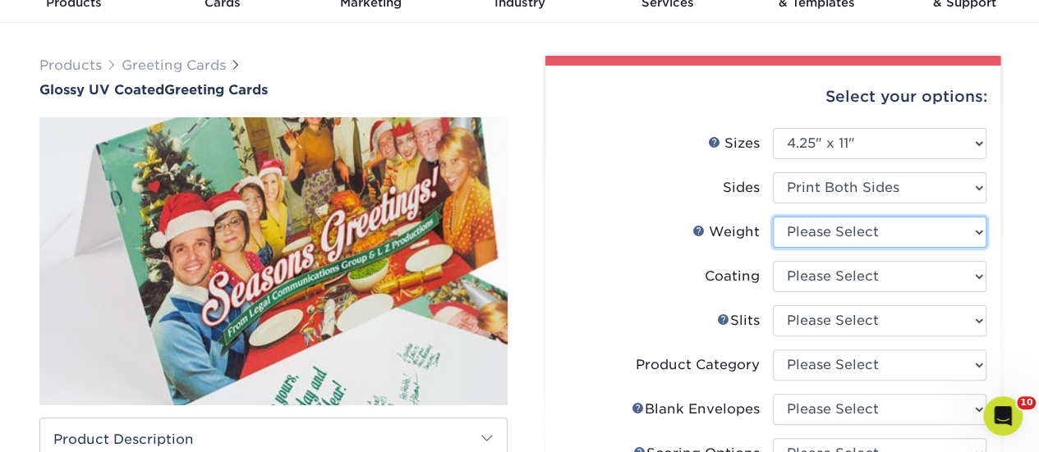
click at [890, 232] on select "Please Select 14PT" at bounding box center [879, 232] width 213 height 31
select select "14PT"
click at [773, 217] on select "Please Select 14PT" at bounding box center [879, 232] width 213 height 31
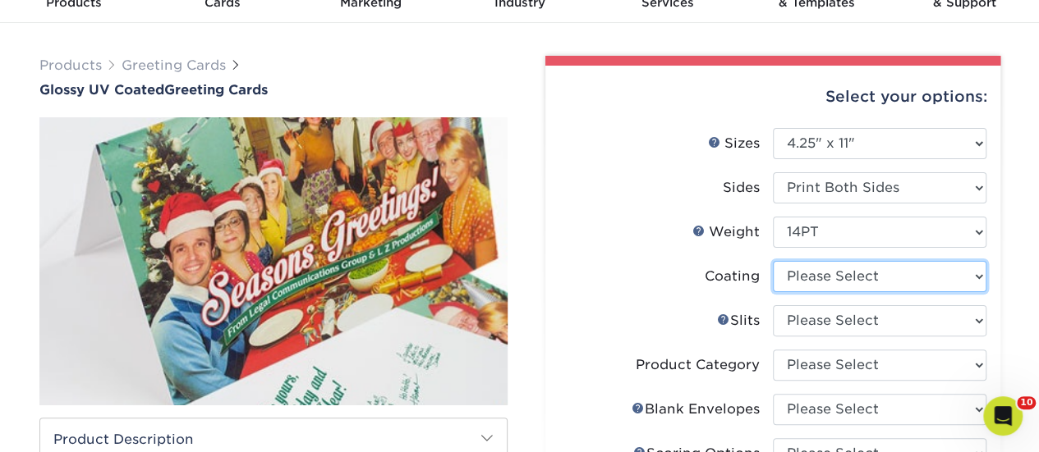
click at [882, 272] on select at bounding box center [879, 276] width 213 height 31
select select "1e8116af-acfc-44b1-83dc-8181aa338834"
click at [773, 261] on select at bounding box center [879, 276] width 213 height 31
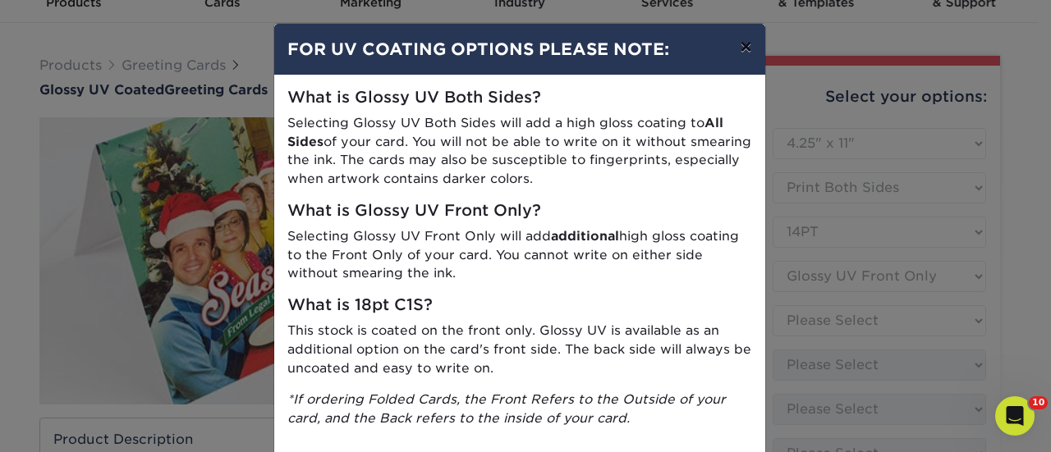
click at [735, 47] on button "×" at bounding box center [746, 47] width 38 height 46
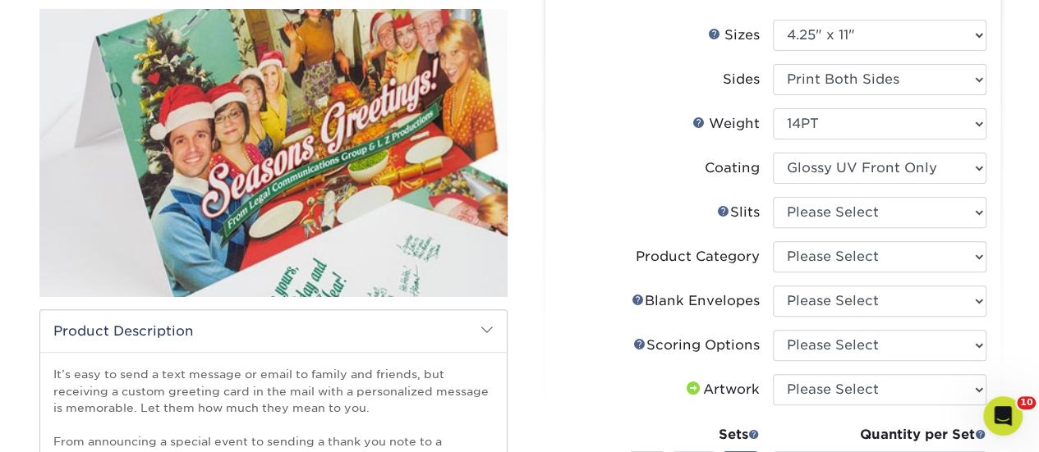
scroll to position [328, 0]
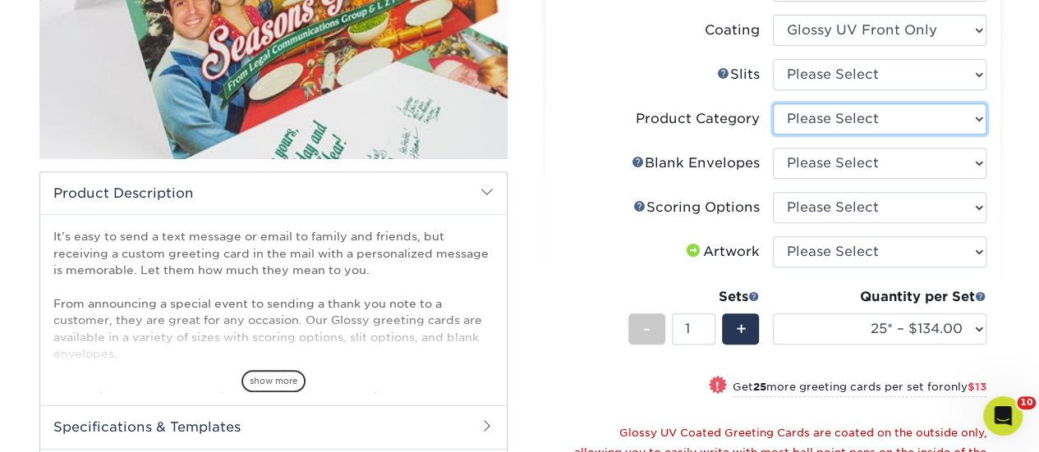
click at [835, 118] on select "Please Select Greeting Cards" at bounding box center [879, 118] width 213 height 31
select select "b7f8198f-f281-4438-a52e-cd7a5c5c0cfc"
click at [773, 103] on select "Please Select Greeting Cards" at bounding box center [879, 118] width 213 height 31
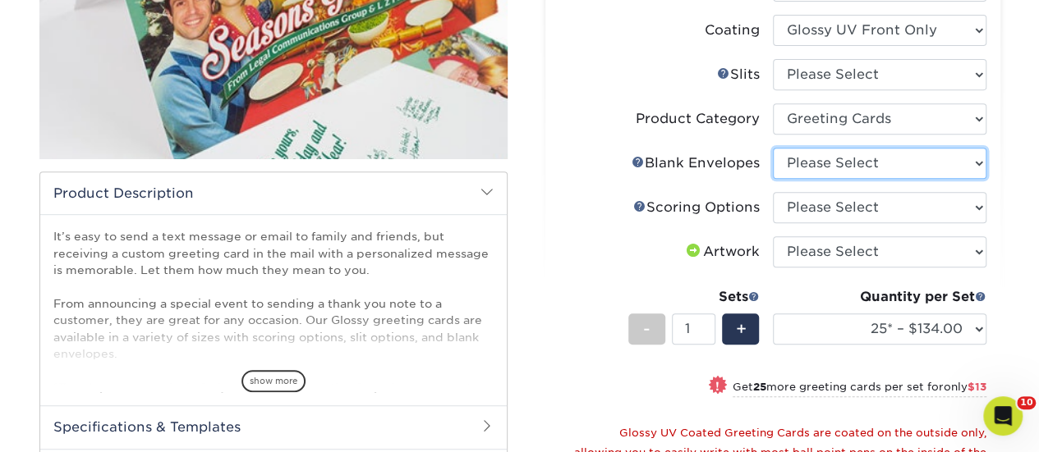
click at [845, 170] on select "Please Select No Blank Envelopes Yes 25 Envelopes A2 Yes 50 Envelopes A2 Yes 75…" at bounding box center [879, 163] width 213 height 31
select select "245904c8-12b8-4e0a-b372-ccc9543c6456"
click at [773, 148] on select "Please Select No Blank Envelopes Yes 25 Envelopes A2 Yes 50 Envelopes A2 Yes 75…" at bounding box center [879, 163] width 213 height 31
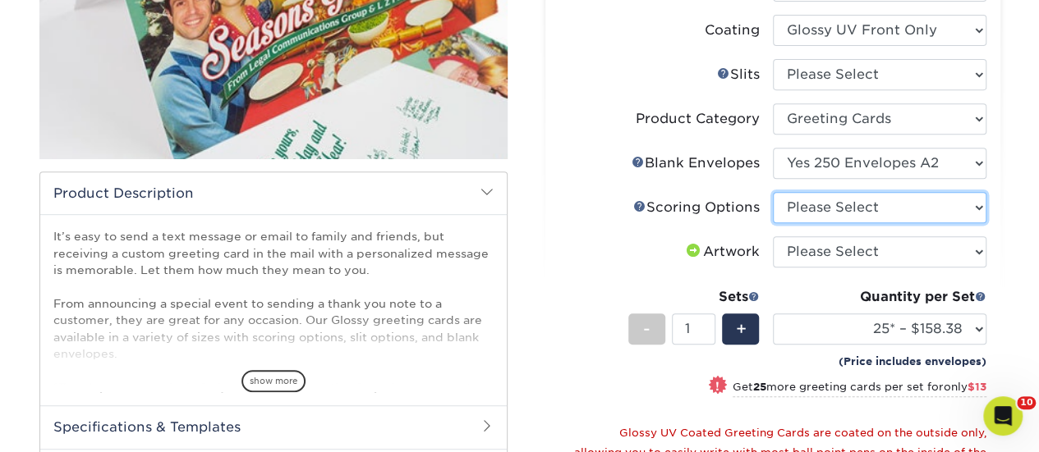
click at [834, 199] on select "Please Select Score in Half" at bounding box center [879, 207] width 213 height 31
select select "b23166fa-223a-4016-b2d3-d3438452c7d9"
click at [773, 192] on select "Please Select Score in Half" at bounding box center [879, 207] width 213 height 31
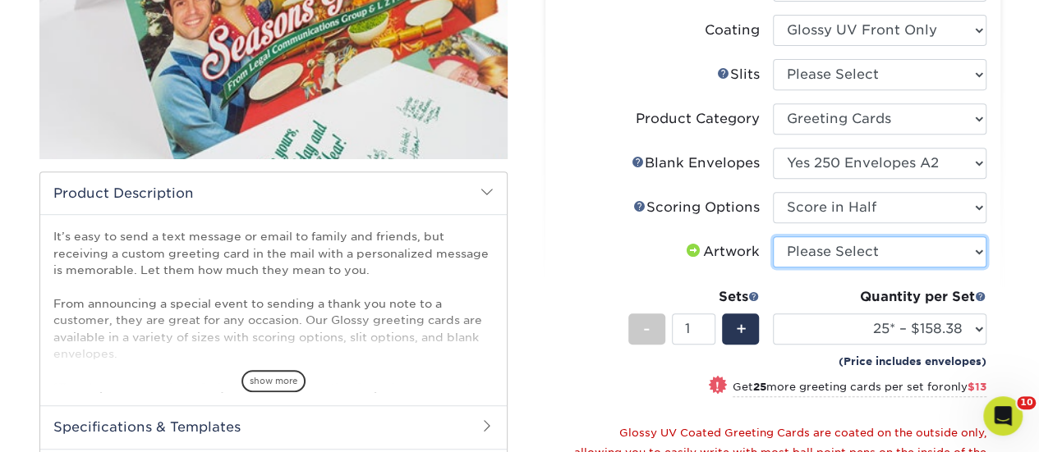
click at [844, 245] on select "Please Select I will upload files I need a design - $75" at bounding box center [879, 251] width 213 height 31
select select "upload"
click at [773, 236] on select "Please Select I will upload files I need a design - $75" at bounding box center [879, 251] width 213 height 31
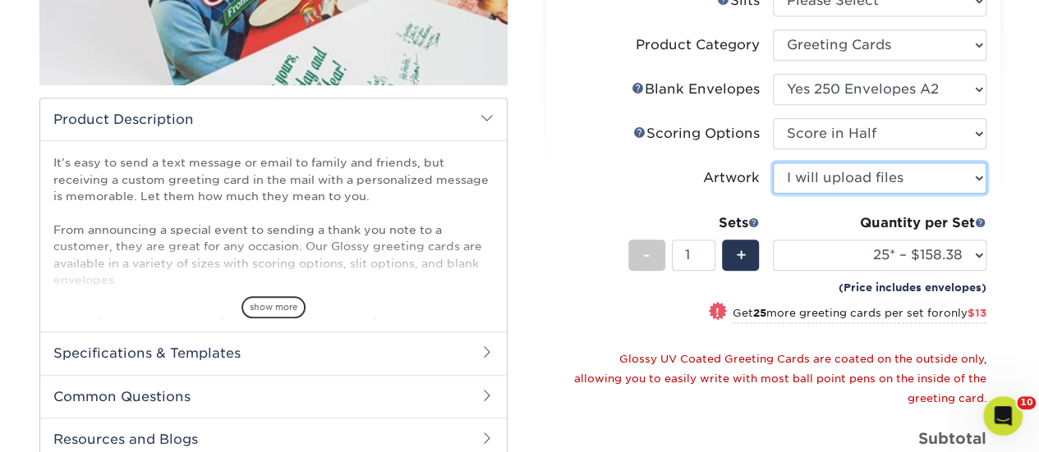
scroll to position [493, 0]
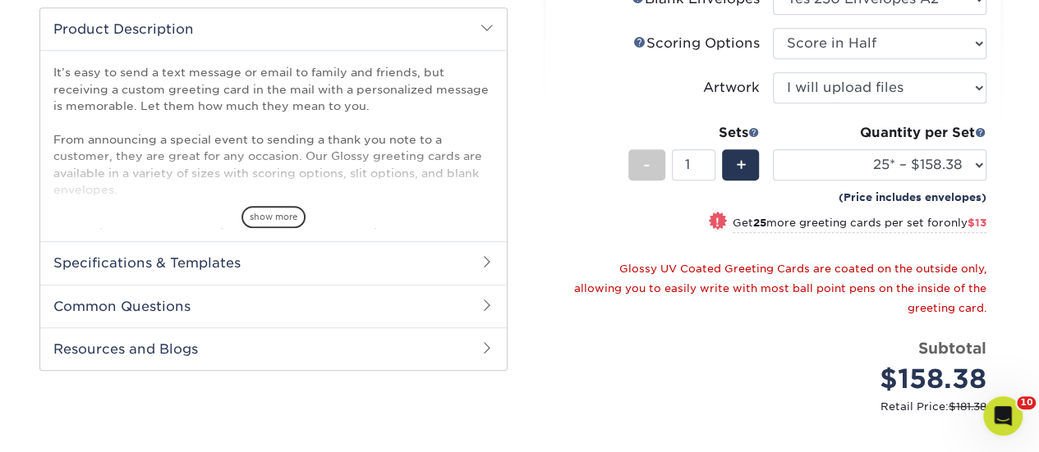
click at [881, 145] on div "Quantity per Set 25* – $158.38 50* – $171.38 75* – $178.38 100* – $183.38 250* …" at bounding box center [879, 161] width 213 height 76
click at [859, 144] on div "Quantity per Set 25* – $158.38 50* – $171.38 75* – $178.38 100* – $183.38 250* …" at bounding box center [879, 161] width 213 height 76
click at [865, 173] on select "25* – $158.38 50* – $171.38 75* – $178.38 100* – $183.38 250* – $209.38 500 – $…" at bounding box center [879, 164] width 213 height 31
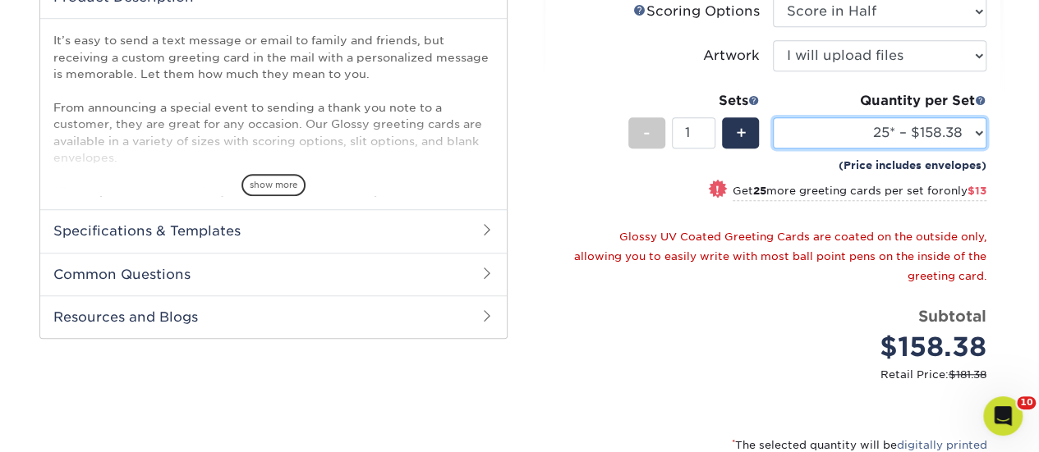
scroll to position [575, 0]
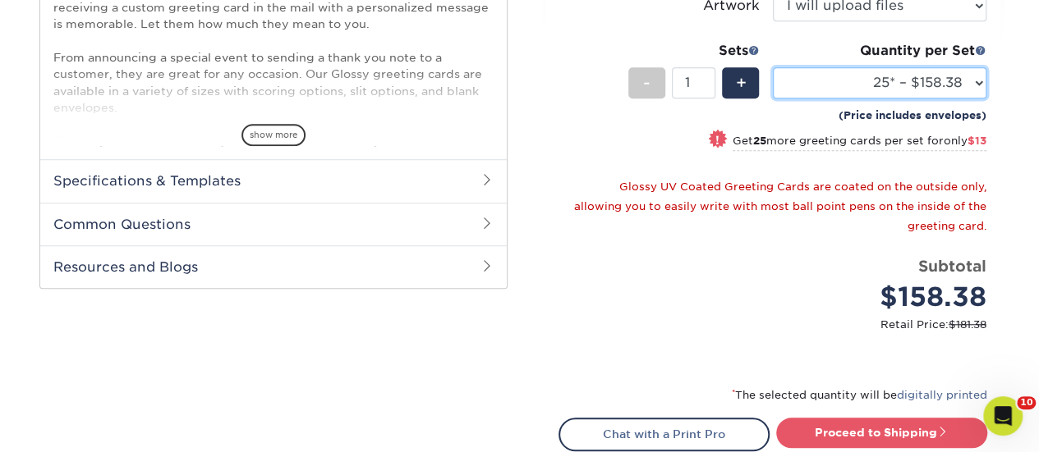
click at [879, 86] on select "25* – $158.38 50* – $171.38 75* – $178.38 100* – $183.38 250* – $209.38 500 – $…" at bounding box center [879, 82] width 213 height 31
select select "250* – $209.38"
click at [773, 67] on select "25* – $158.38 50* – $171.38 75* – $178.38 100* – $183.38 250* – $209.38 500 – $…" at bounding box center [879, 82] width 213 height 31
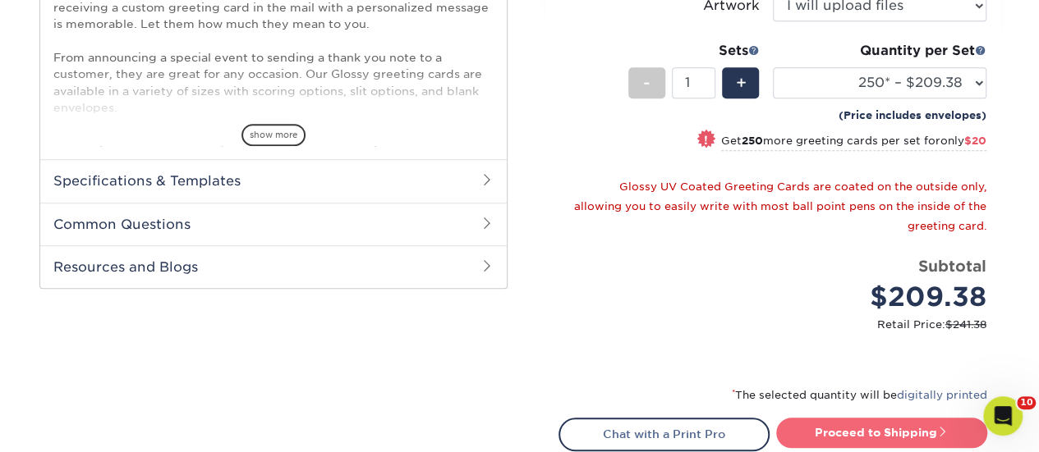
click at [903, 422] on link "Proceed to Shipping" at bounding box center [881, 433] width 211 height 30
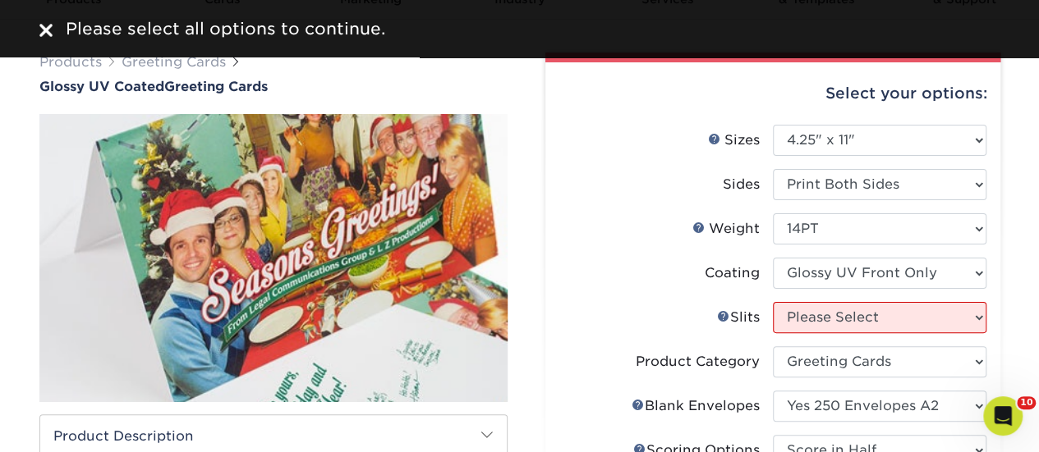
scroll to position [82, 0]
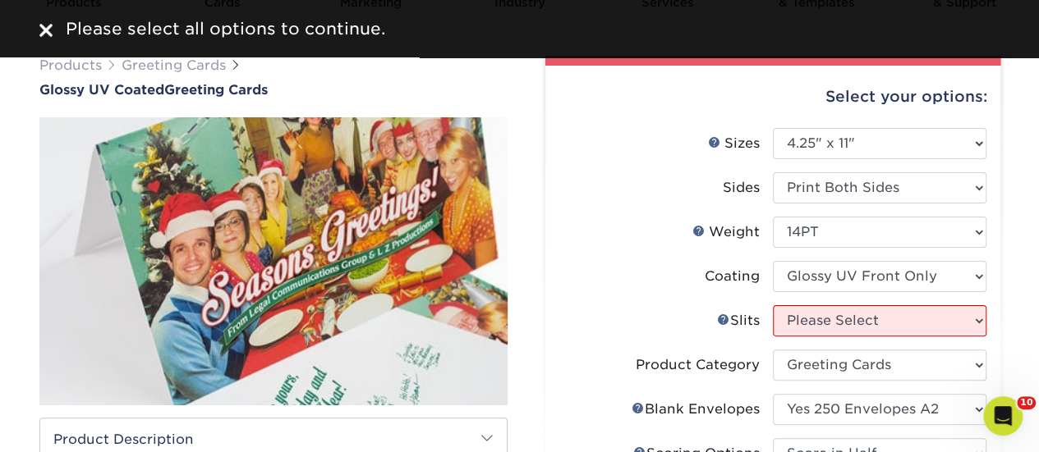
click at [846, 303] on li "Coating" at bounding box center [772, 283] width 427 height 44
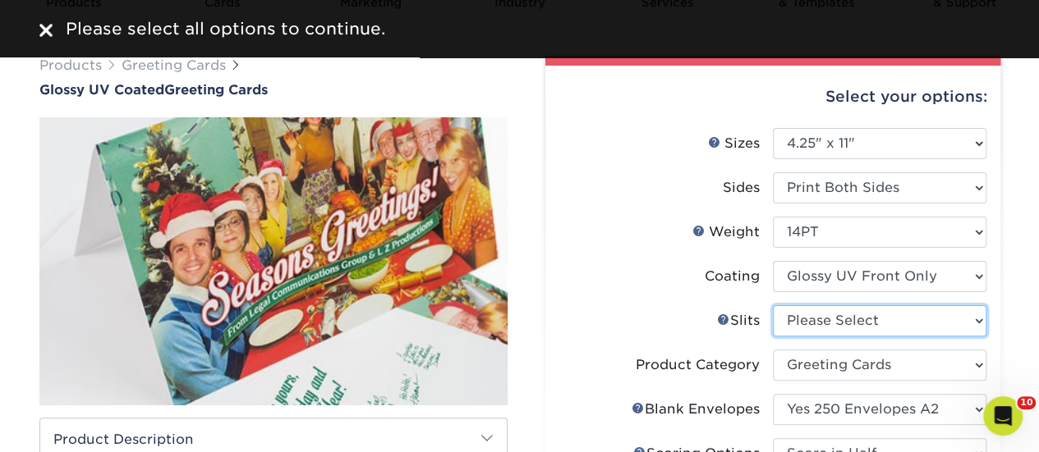
click at [850, 319] on select "Please Select Moon Slits Bottom Panel Moon Slits Right Panel No Gift Card Slits…" at bounding box center [879, 320] width 213 height 31
select select "c4055f3c-a707-4a99-931b-ce83690041fd"
click at [773, 305] on select "Please Select Moon Slits Bottom Panel Moon Slits Right Panel No Gift Card Slits…" at bounding box center [879, 320] width 213 height 31
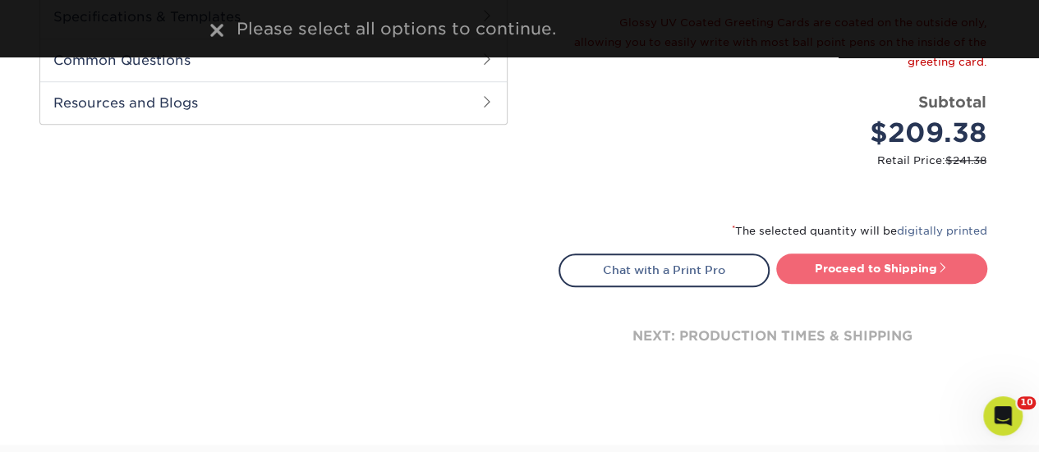
click at [890, 254] on link "Proceed to Shipping" at bounding box center [881, 269] width 211 height 30
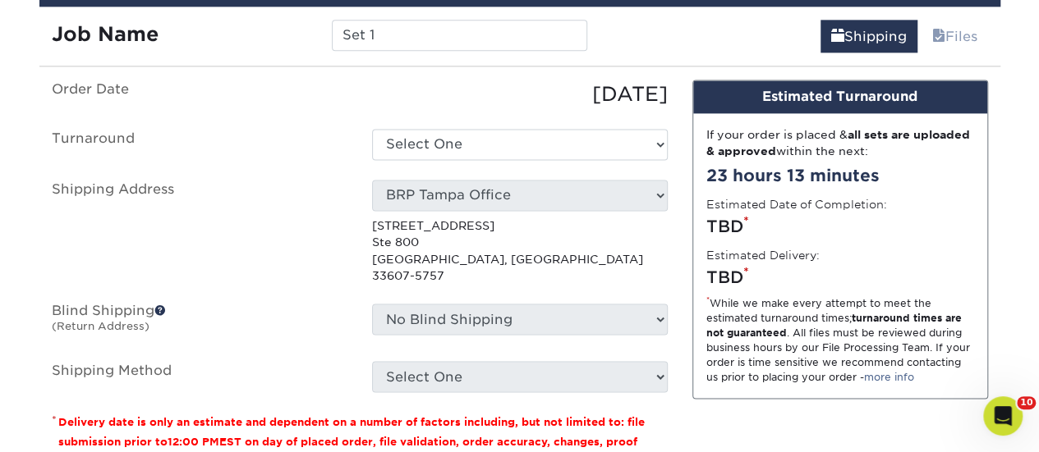
scroll to position [1201, 0]
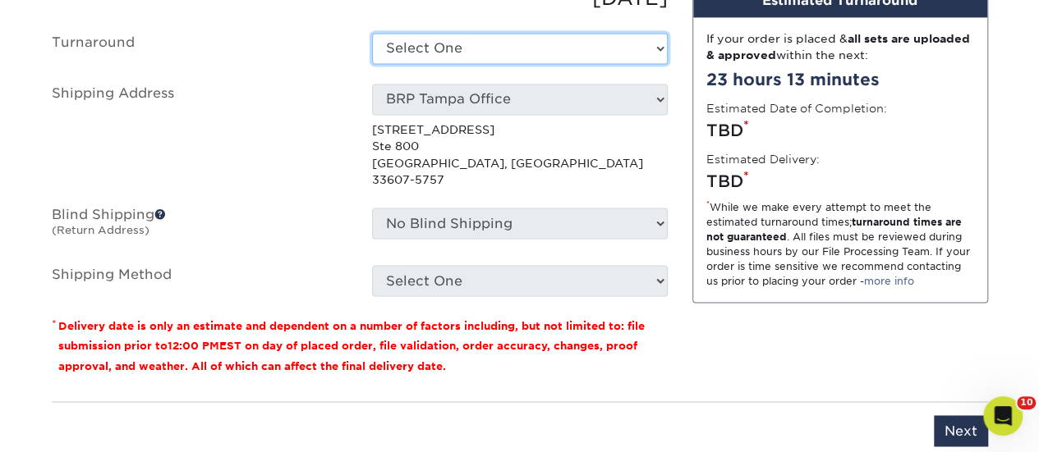
click at [552, 47] on select "Select One 2-4 Business Days 2 Day Next Business Day" at bounding box center [520, 48] width 296 height 31
select select "dcc89506-c309-49c8-a5cd-c13d7f148d7e"
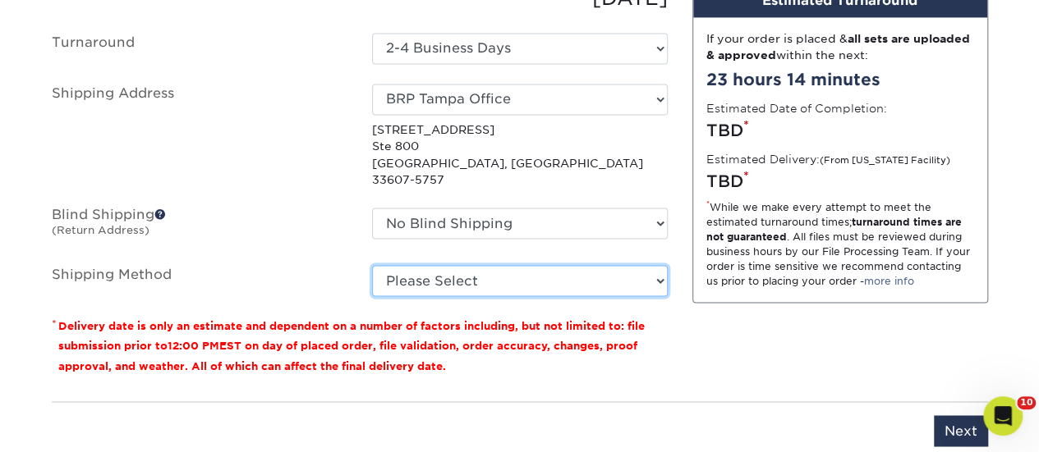
click at [491, 273] on select "Please Select Ground Shipping (+$16.24) 3 Day Shipping Service (+$19.91) 2 Day …" at bounding box center [520, 280] width 296 height 31
select select "03"
click at [372, 265] on select "Please Select Ground Shipping (+$16.24) 3 Day Shipping Service (+$19.91) 2 Day …" at bounding box center [520, 280] width 296 height 31
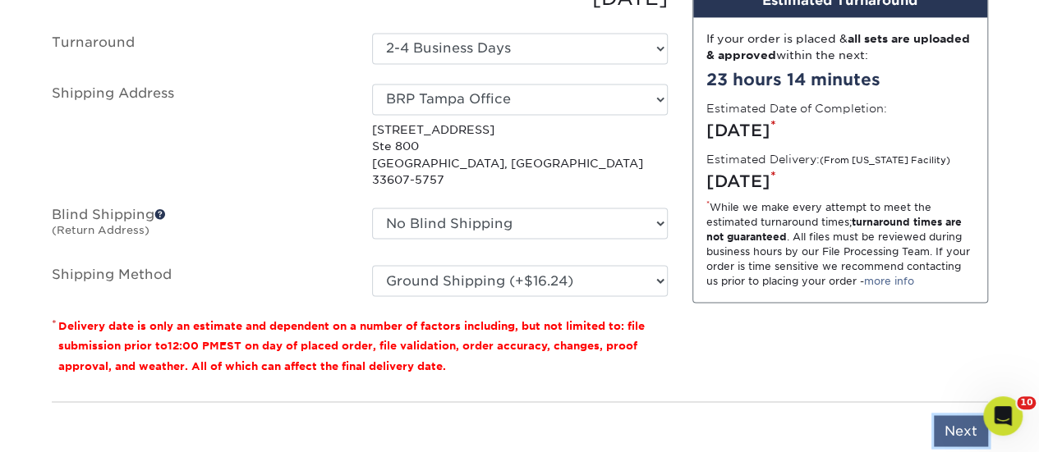
click at [949, 415] on input "Next" at bounding box center [960, 430] width 54 height 31
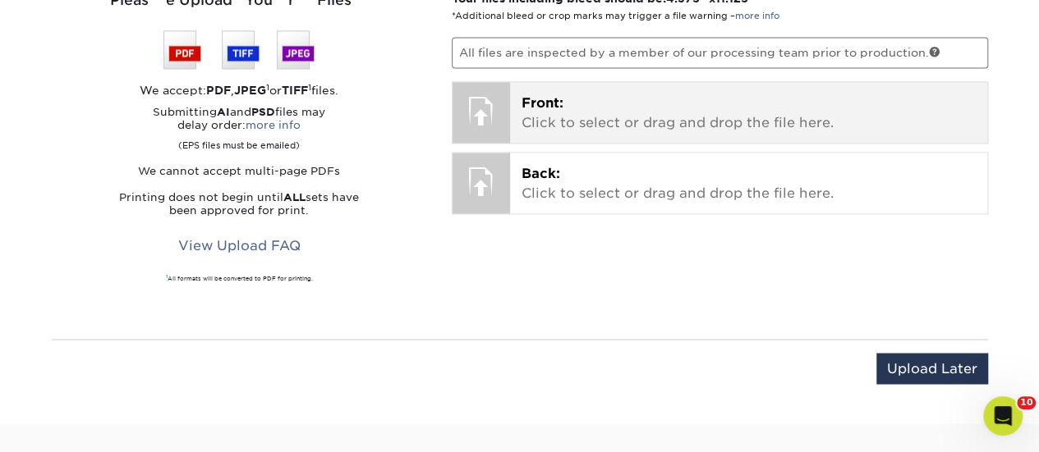
click at [573, 137] on div "Front: Click to select or drag and drop the file here. Choose file" at bounding box center [748, 112] width 477 height 61
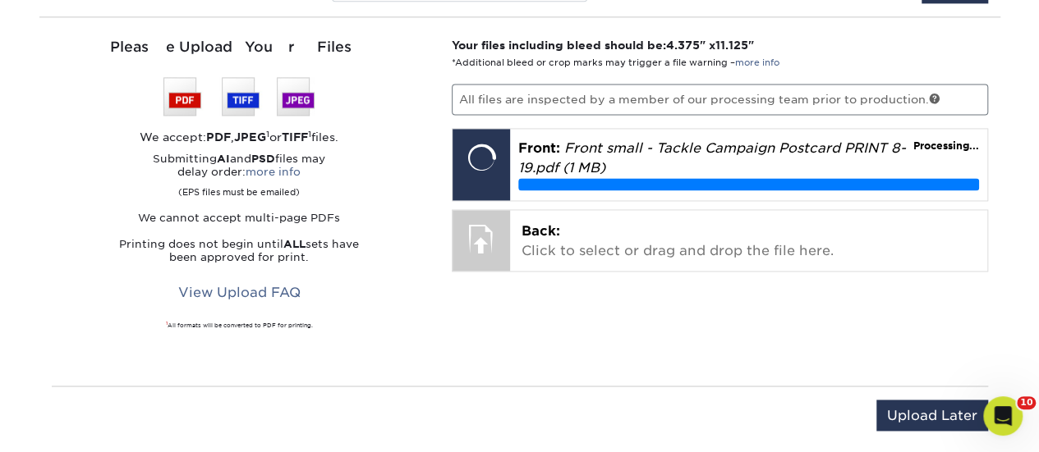
scroll to position [1119, 0]
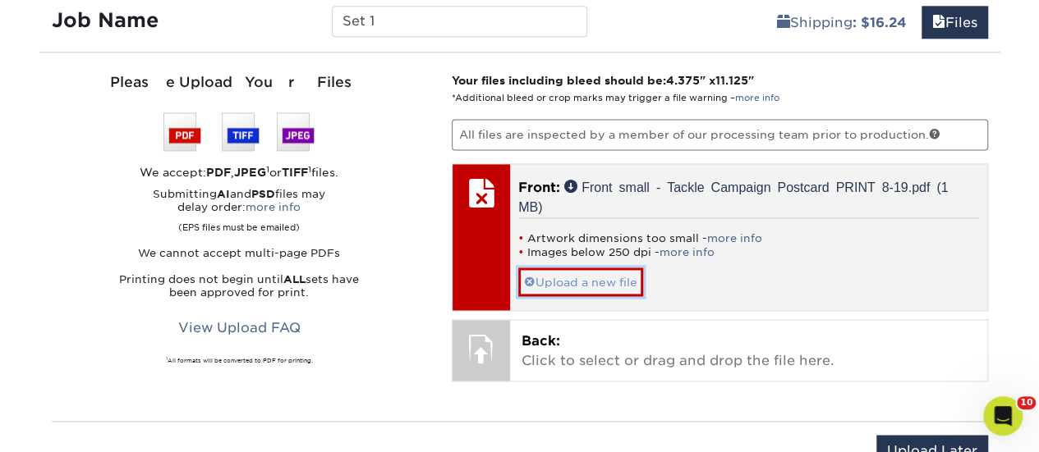
click at [550, 273] on link "Upload a new file" at bounding box center [580, 282] width 125 height 29
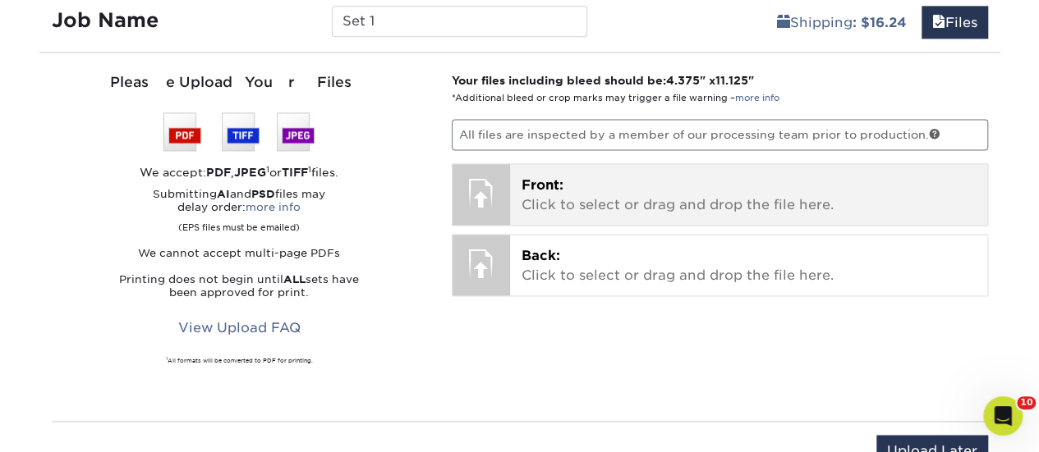
click at [583, 198] on p "Front: Click to select or drag and drop the file here." at bounding box center [748, 195] width 454 height 39
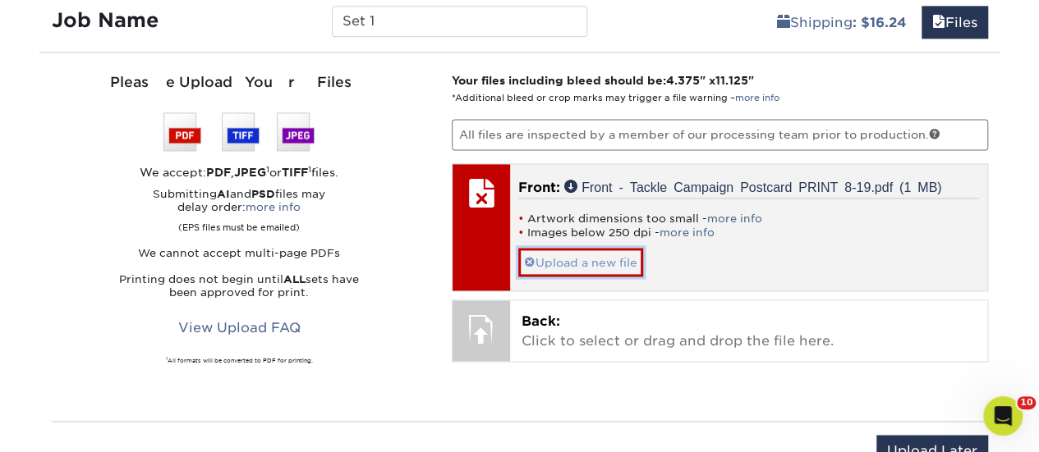
click at [570, 250] on link "Upload a new file" at bounding box center [580, 262] width 125 height 29
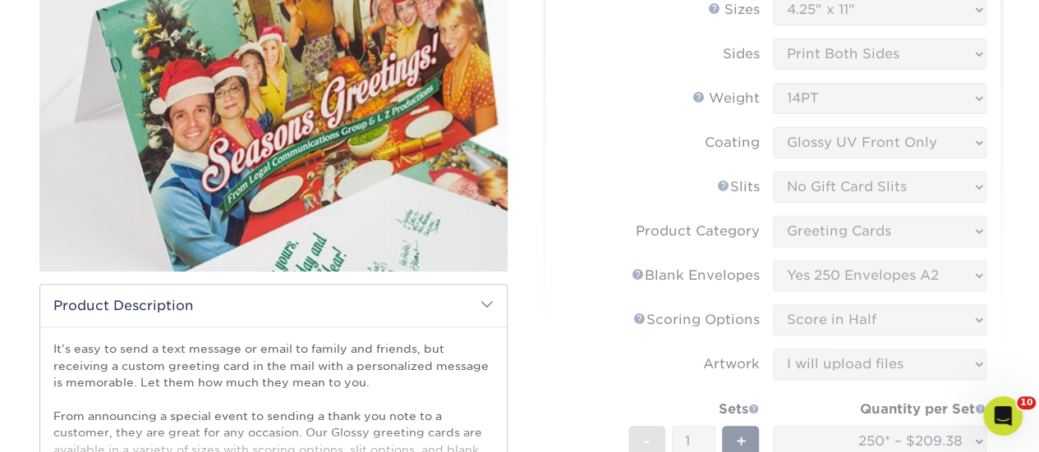
scroll to position [0, 0]
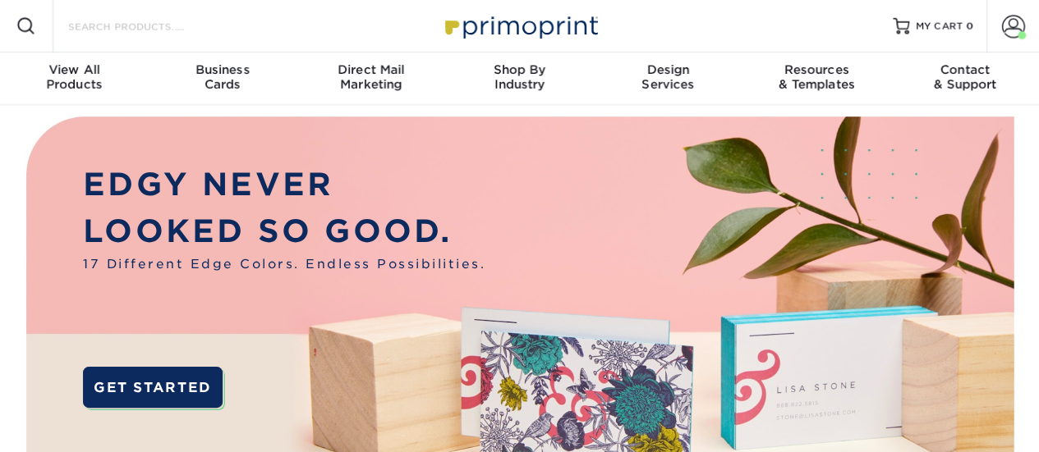
click at [199, 30] on input "Search Products" at bounding box center [147, 26] width 160 height 20
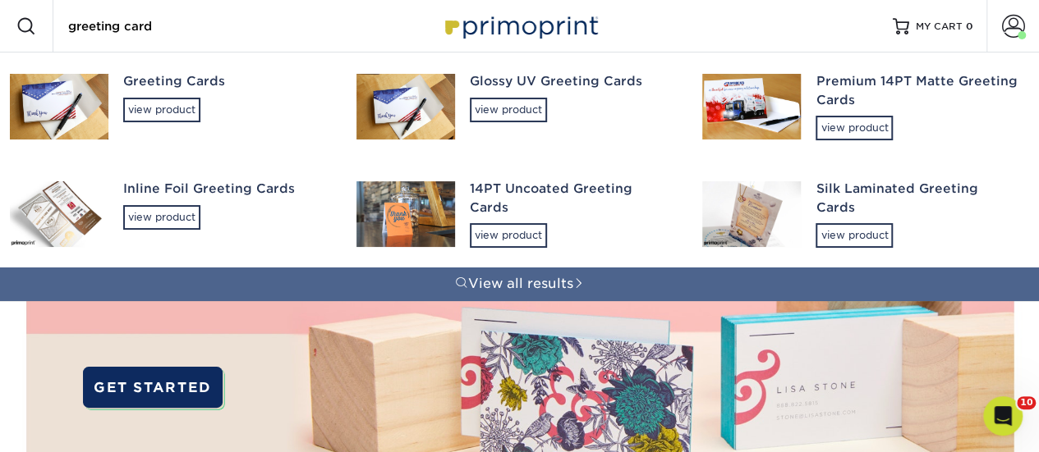
type input "greeting card"
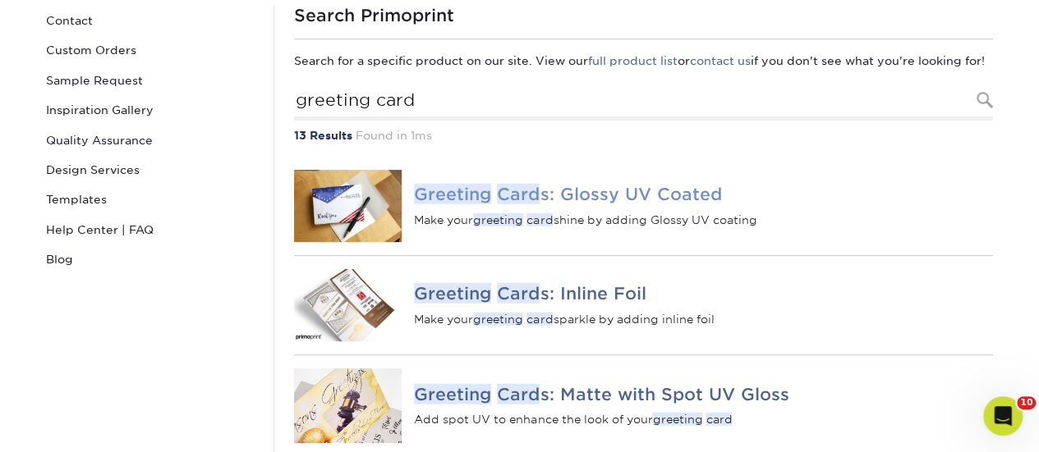
scroll to position [164, 0]
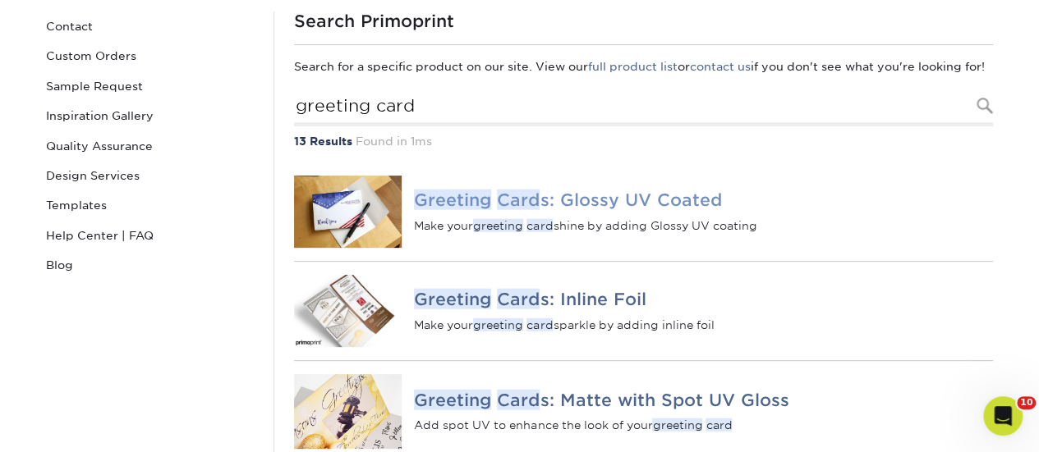
click at [473, 210] on em "Greeting" at bounding box center [452, 200] width 77 height 21
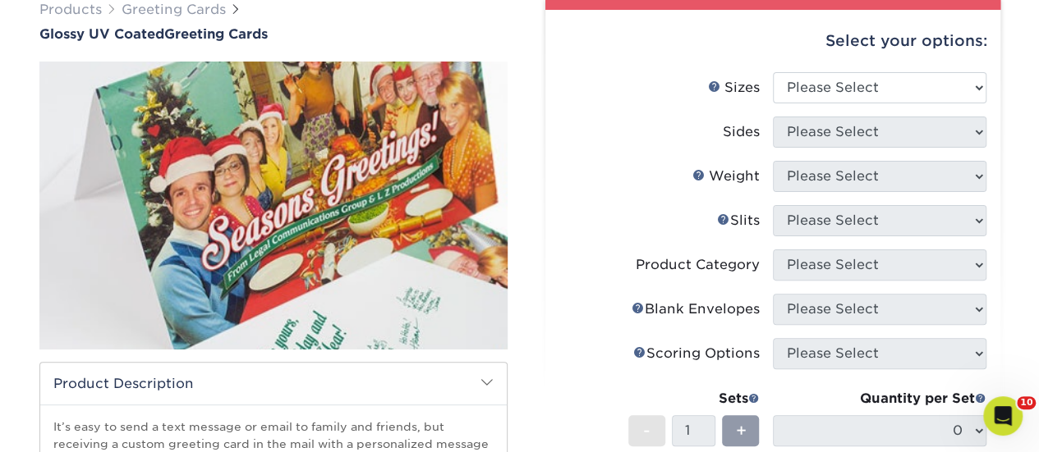
scroll to position [164, 0]
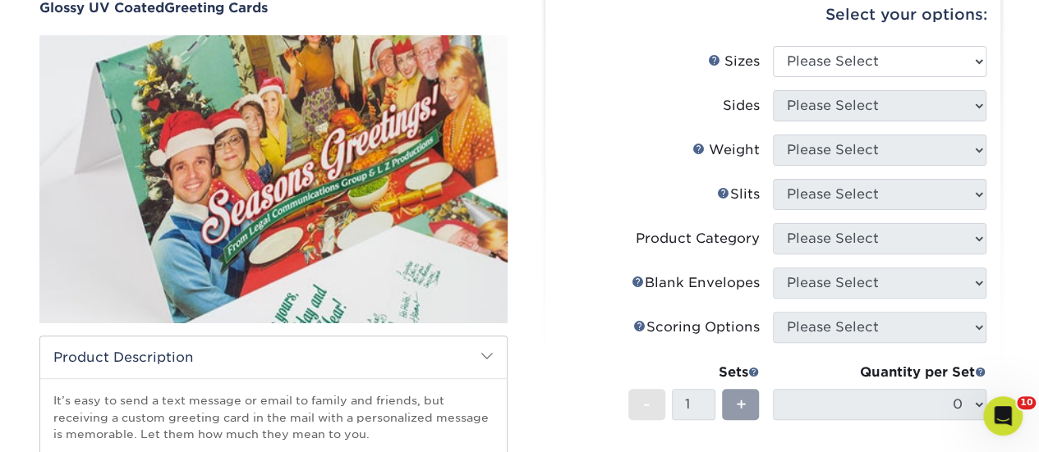
drag, startPoint x: 750, startPoint y: 101, endPoint x: 793, endPoint y: 108, distance: 44.0
click at [750, 101] on div "Sides" at bounding box center [740, 106] width 37 height 20
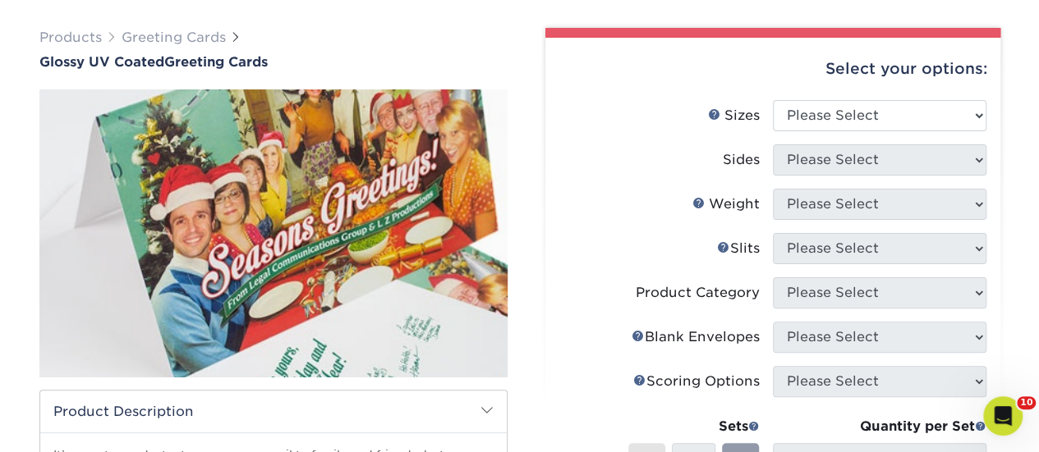
scroll to position [0, 0]
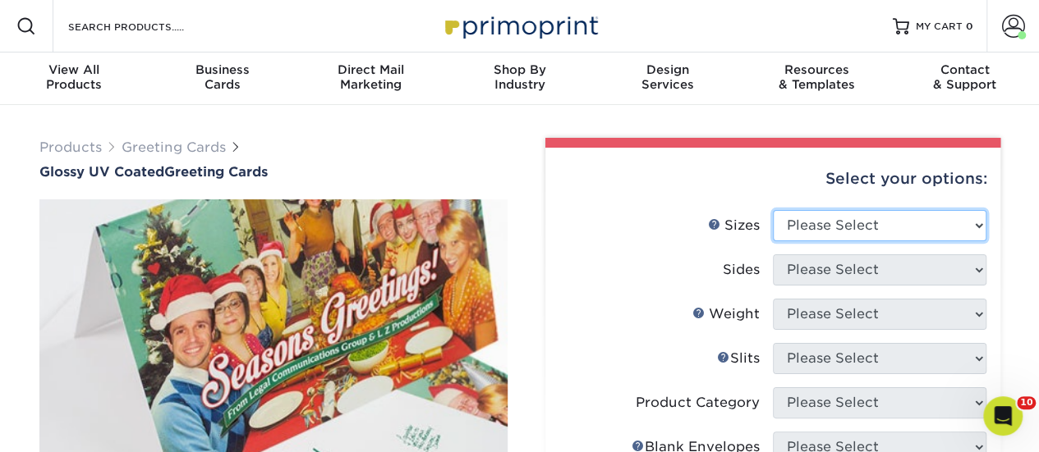
click at [864, 226] on select "Please Select 4.25" x 11" 5.5" x 8.5" 5.5" x 8.5" 6" x 9" 6" x 12" 7" x 10" 8.5…" at bounding box center [879, 225] width 213 height 31
select select "4.25x11.00"
click at [773, 210] on select "Please Select 4.25" x 11" 5.5" x 8.5" 5.5" x 8.5" 6" x 9" 6" x 12" 7" x 10" 8.5…" at bounding box center [879, 225] width 213 height 31
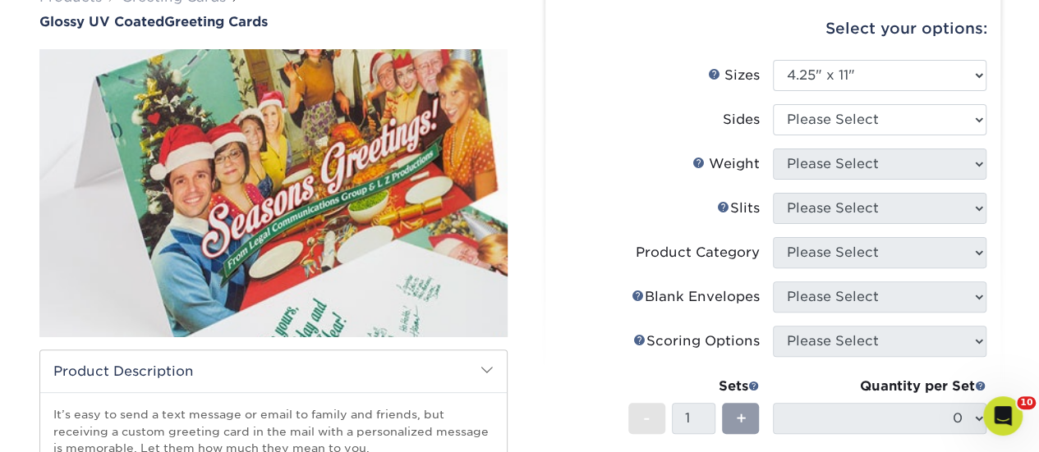
scroll to position [82, 0]
